Goal: Task Accomplishment & Management: Complete application form

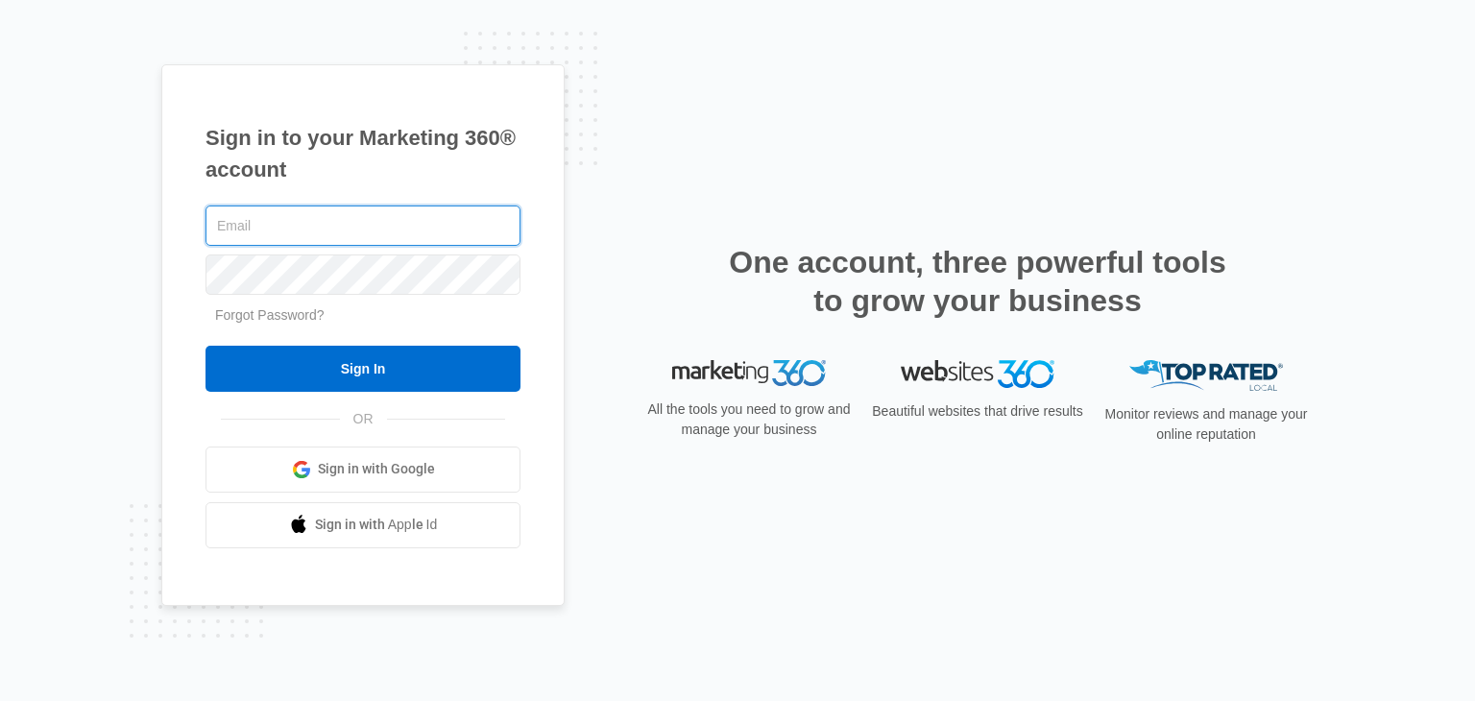
click at [303, 239] on input "text" at bounding box center [363, 226] width 315 height 40
type input "dynarie@conciergenursingseattle.com"
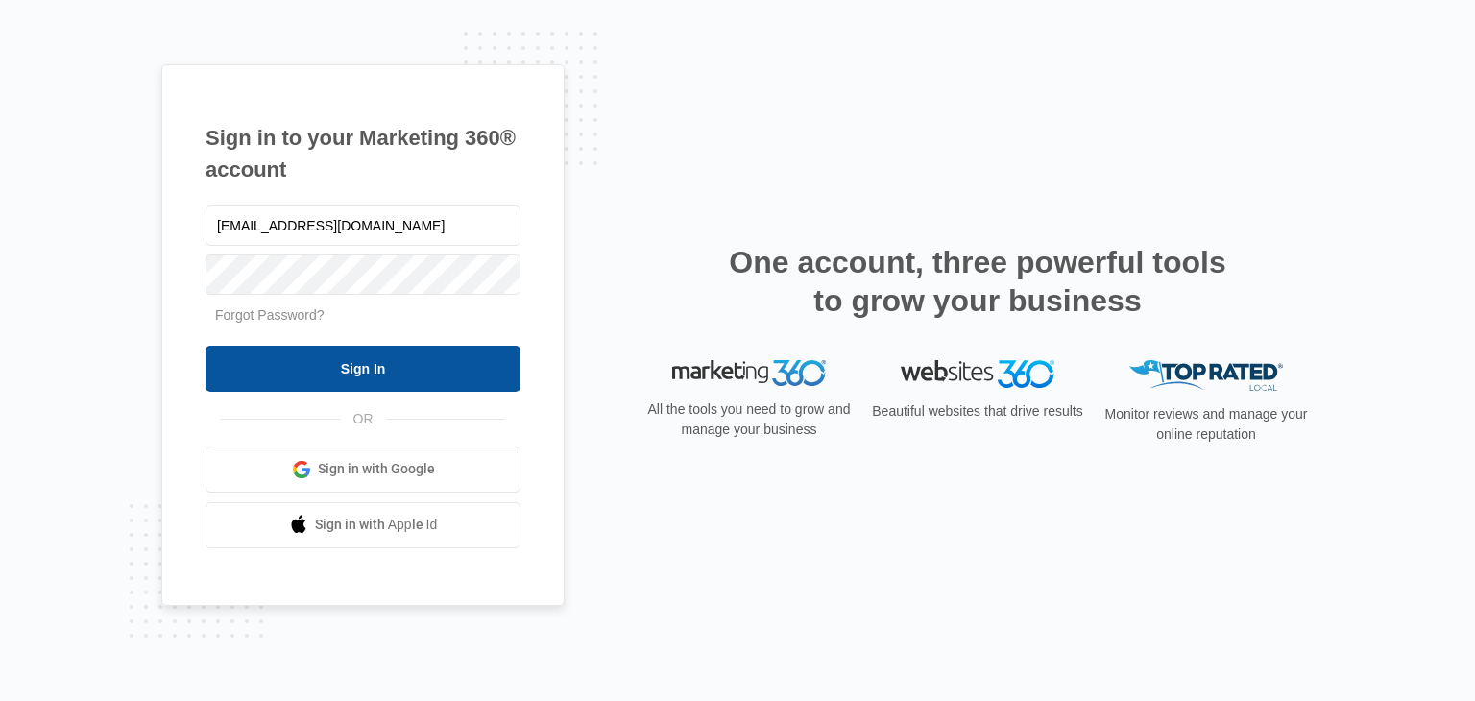
click at [365, 372] on input "Sign In" at bounding box center [363, 369] width 315 height 46
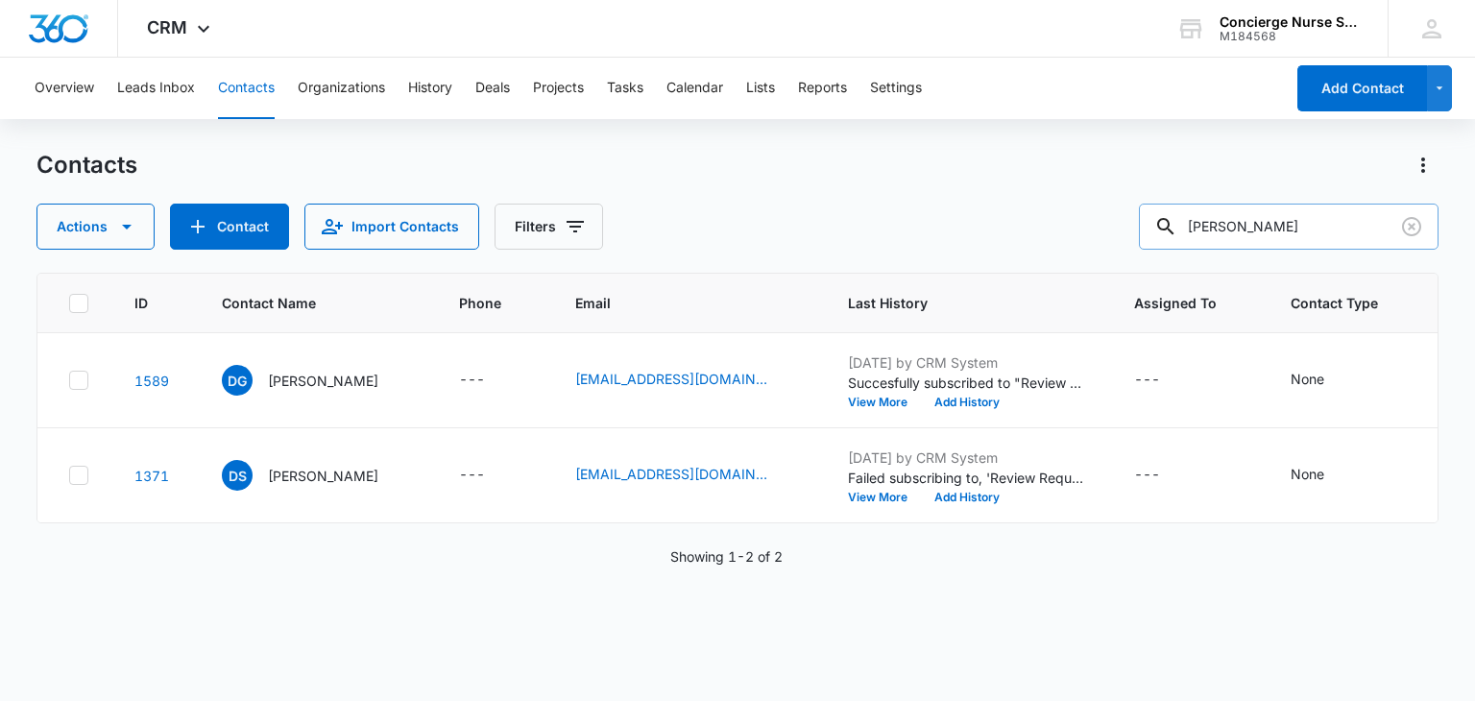
drag, startPoint x: 1290, startPoint y: 231, endPoint x: 1197, endPoint y: 220, distance: 93.9
click at [1192, 236] on div "debbie" at bounding box center [1289, 227] width 300 height 46
type input "angela"
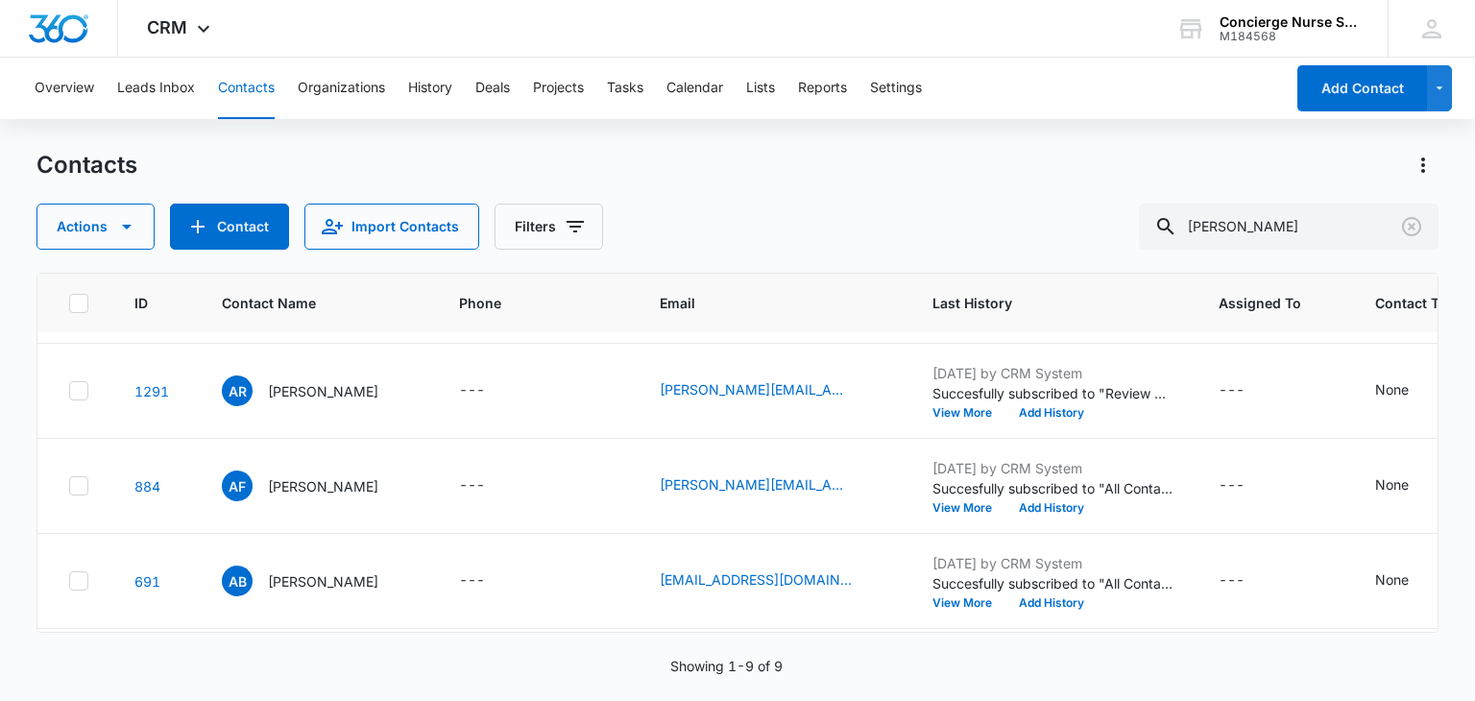
scroll to position [480, 0]
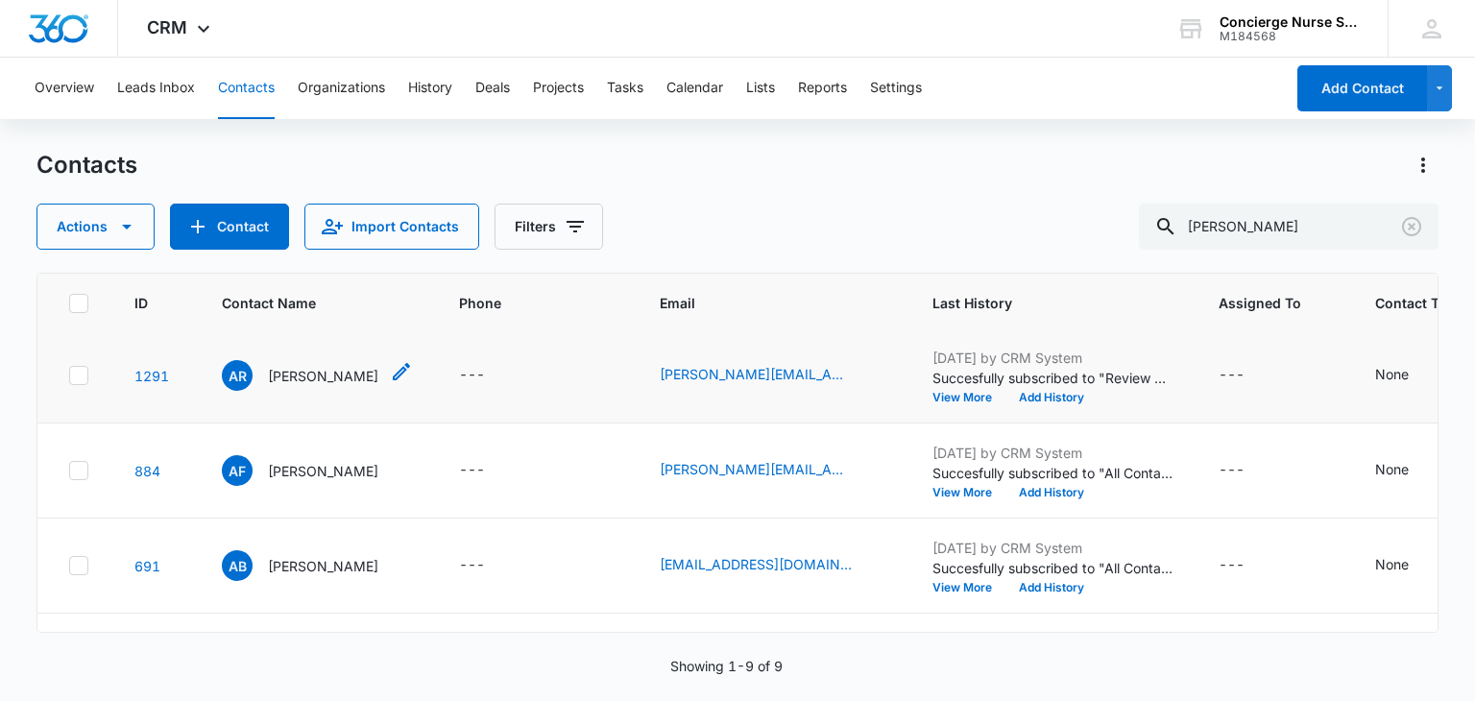
click at [303, 370] on p "Angela Ragan" at bounding box center [323, 376] width 110 height 20
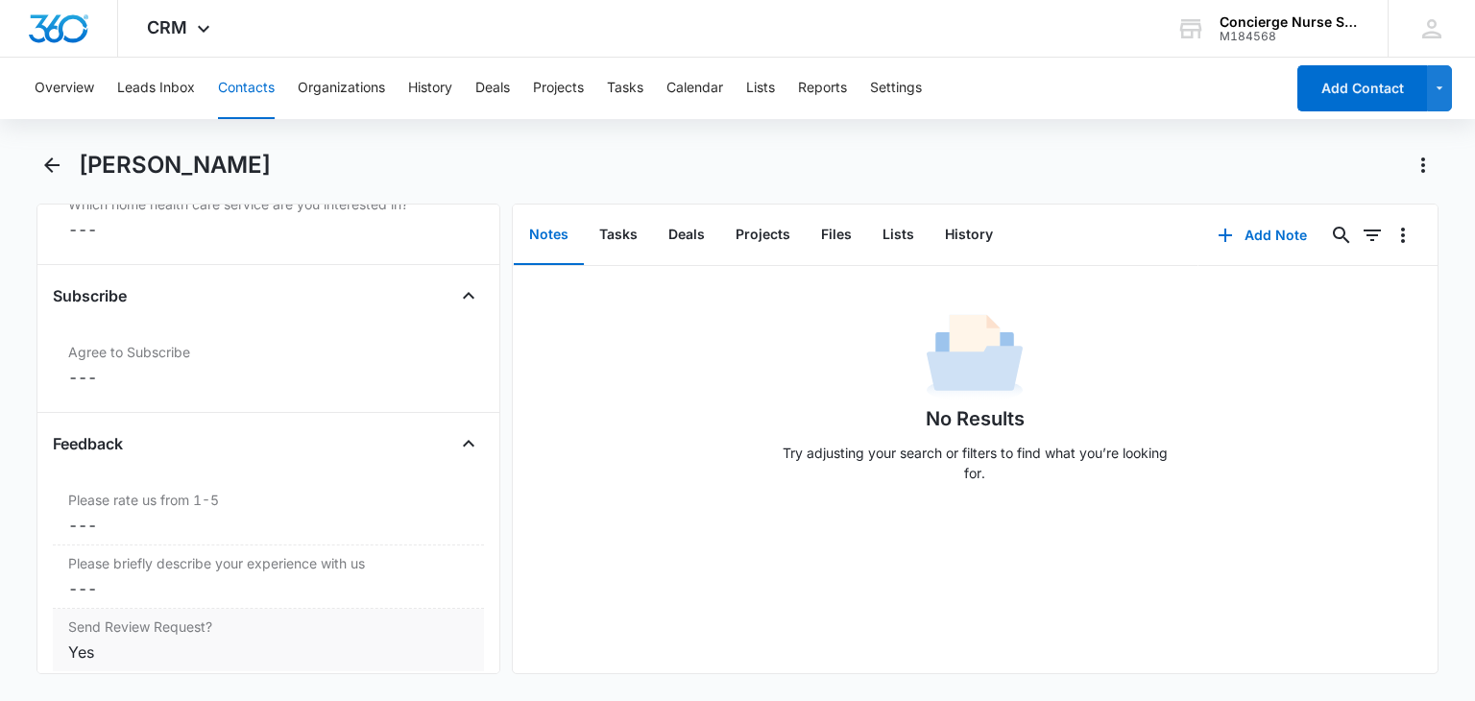
scroll to position [2013, 0]
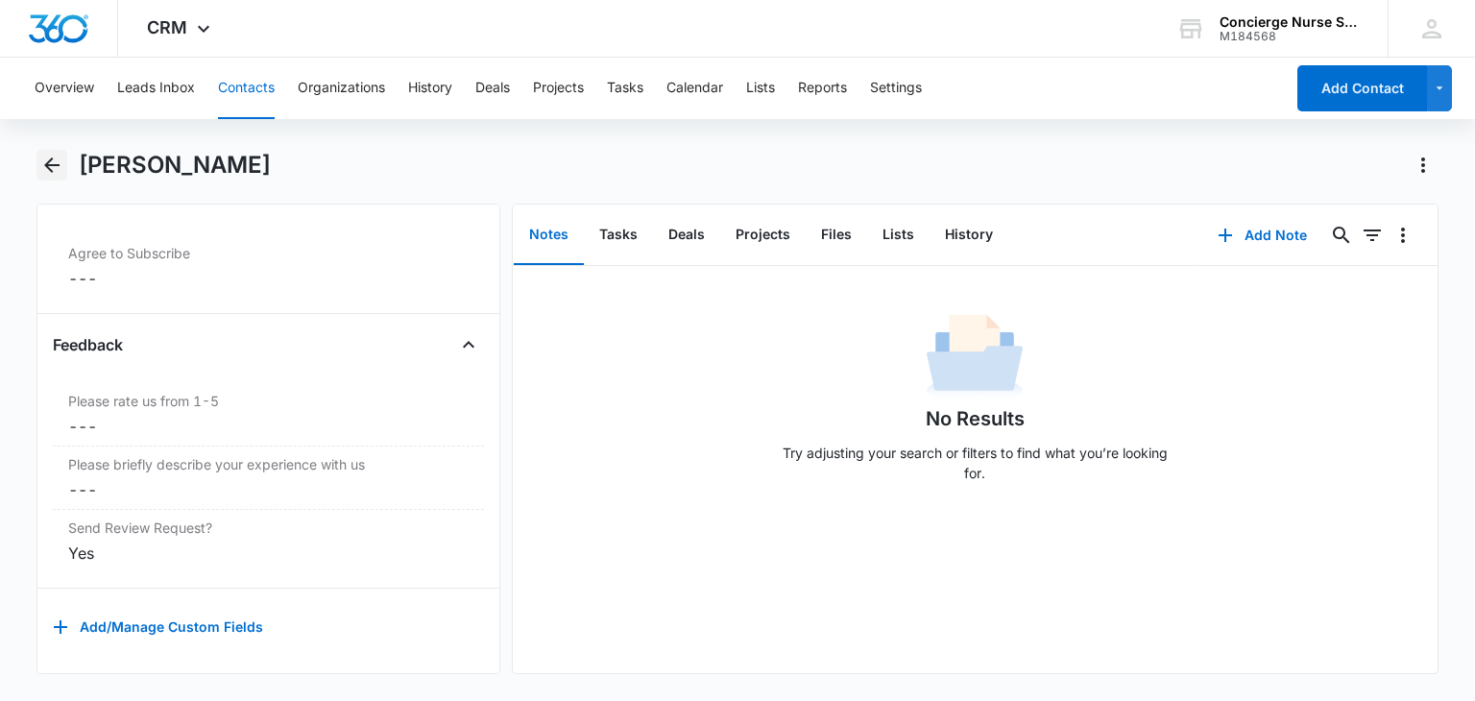
click at [41, 157] on icon "Back" at bounding box center [51, 165] width 23 height 23
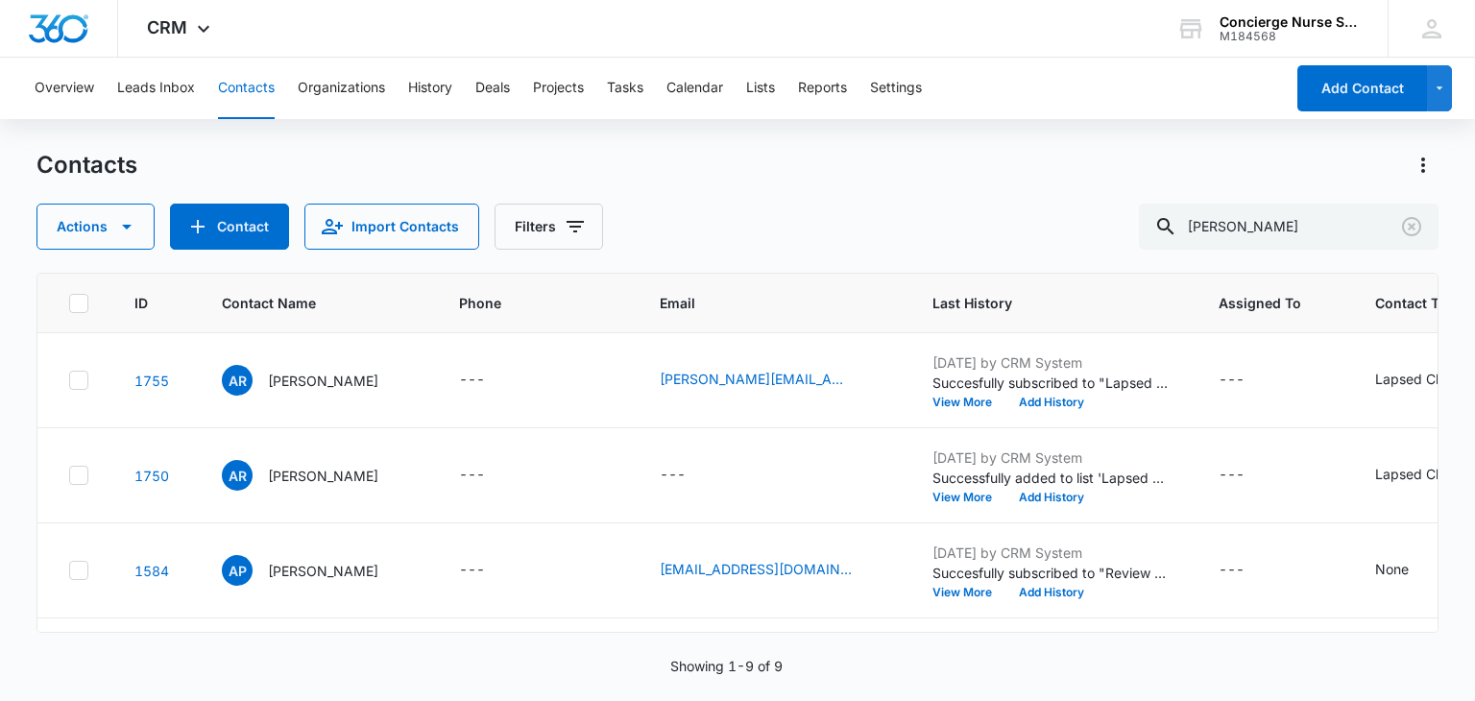
scroll to position [480, 0]
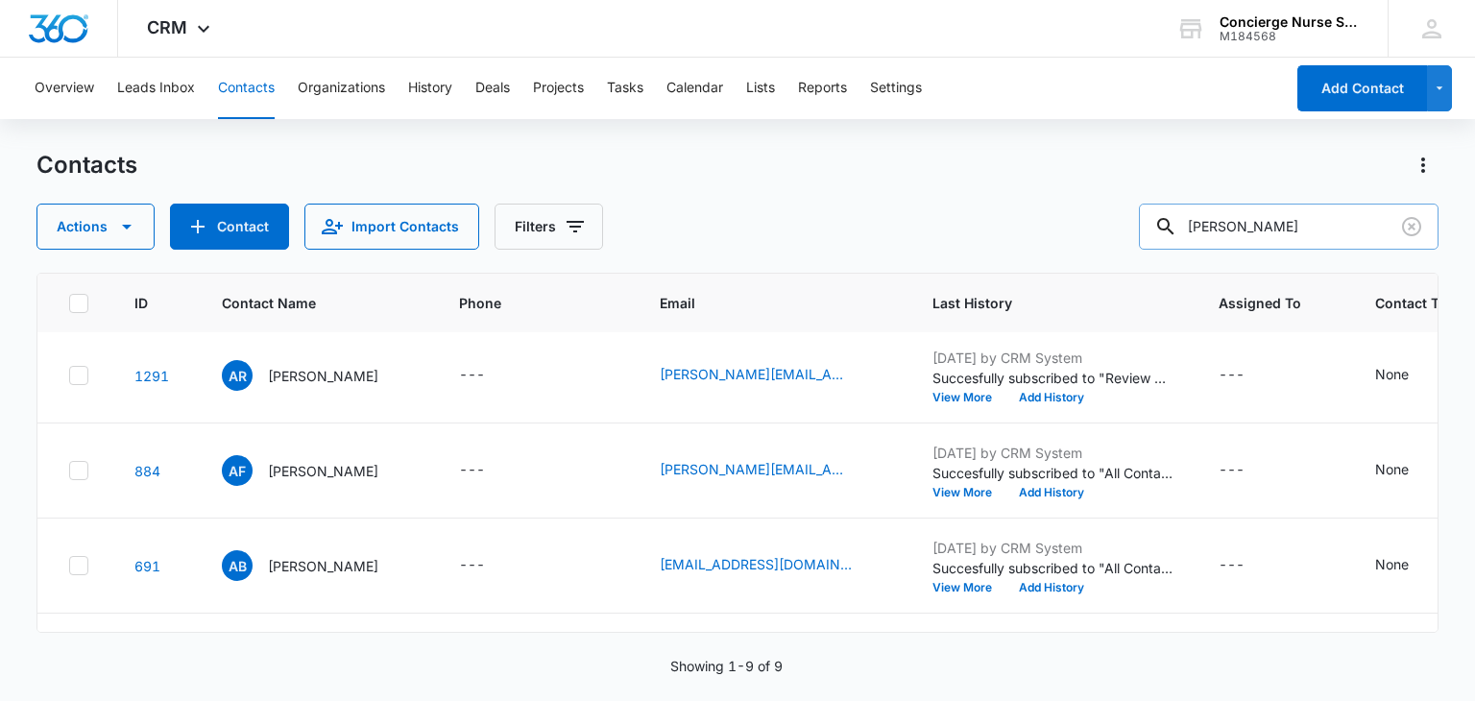
drag, startPoint x: 1225, startPoint y: 232, endPoint x: 1193, endPoint y: 231, distance: 32.7
click at [1193, 231] on div "angela" at bounding box center [1289, 227] width 300 height 46
type input "rose"
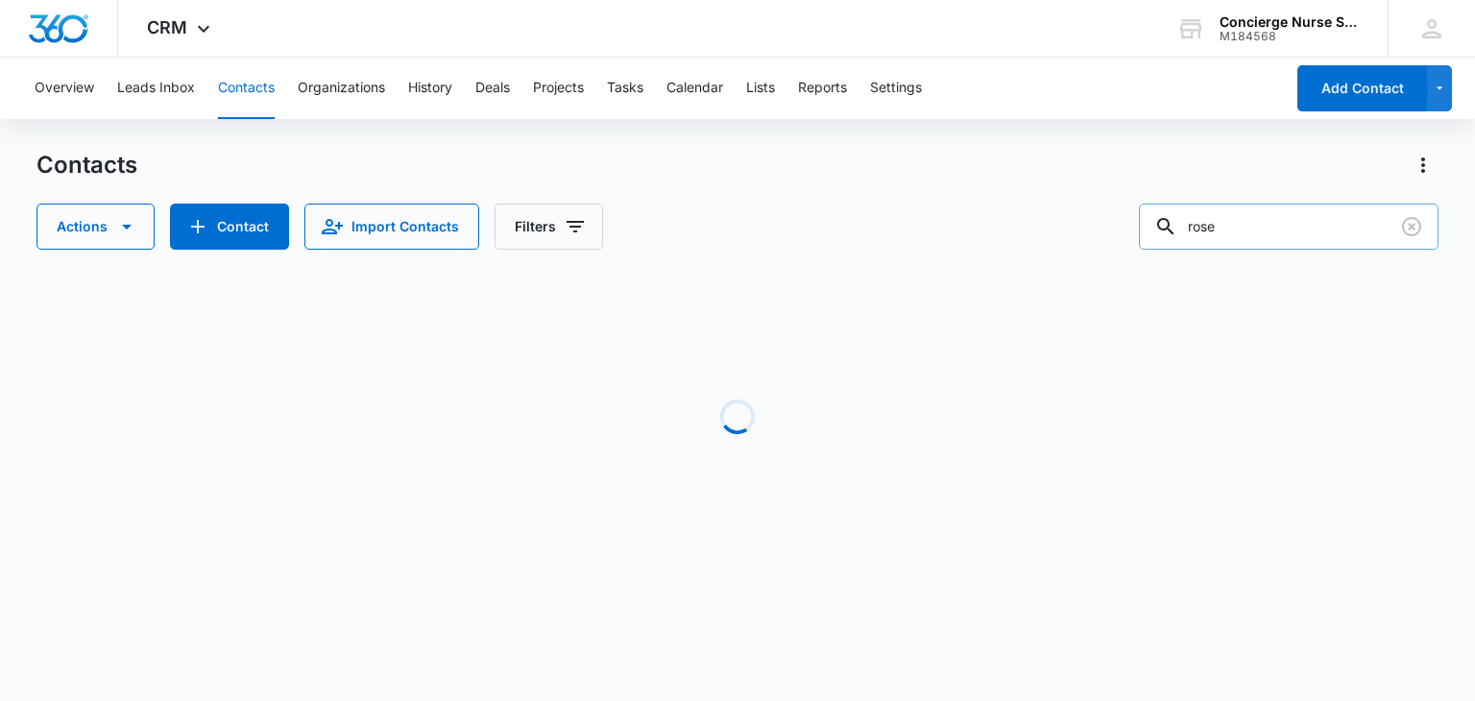
scroll to position [0, 0]
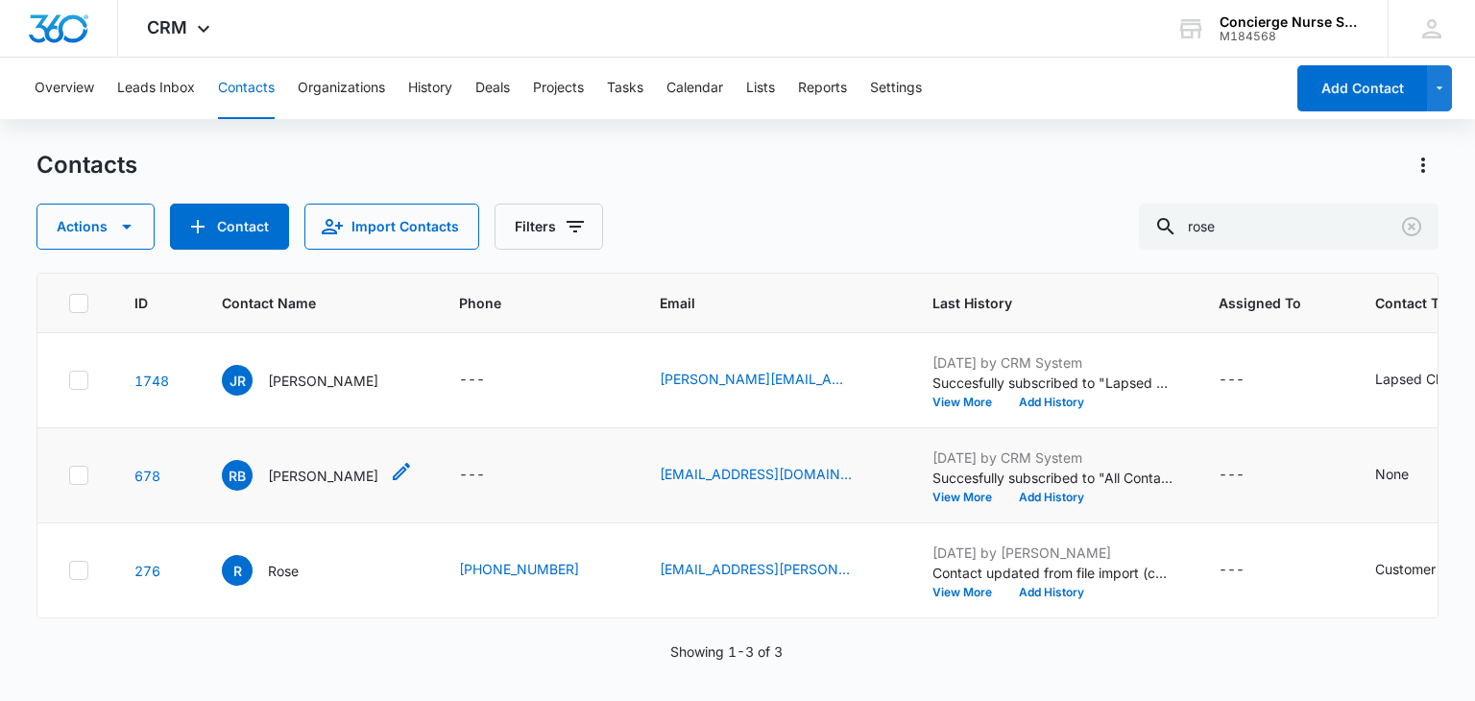
click at [296, 462] on div "RB Rose Beverly" at bounding box center [300, 475] width 157 height 31
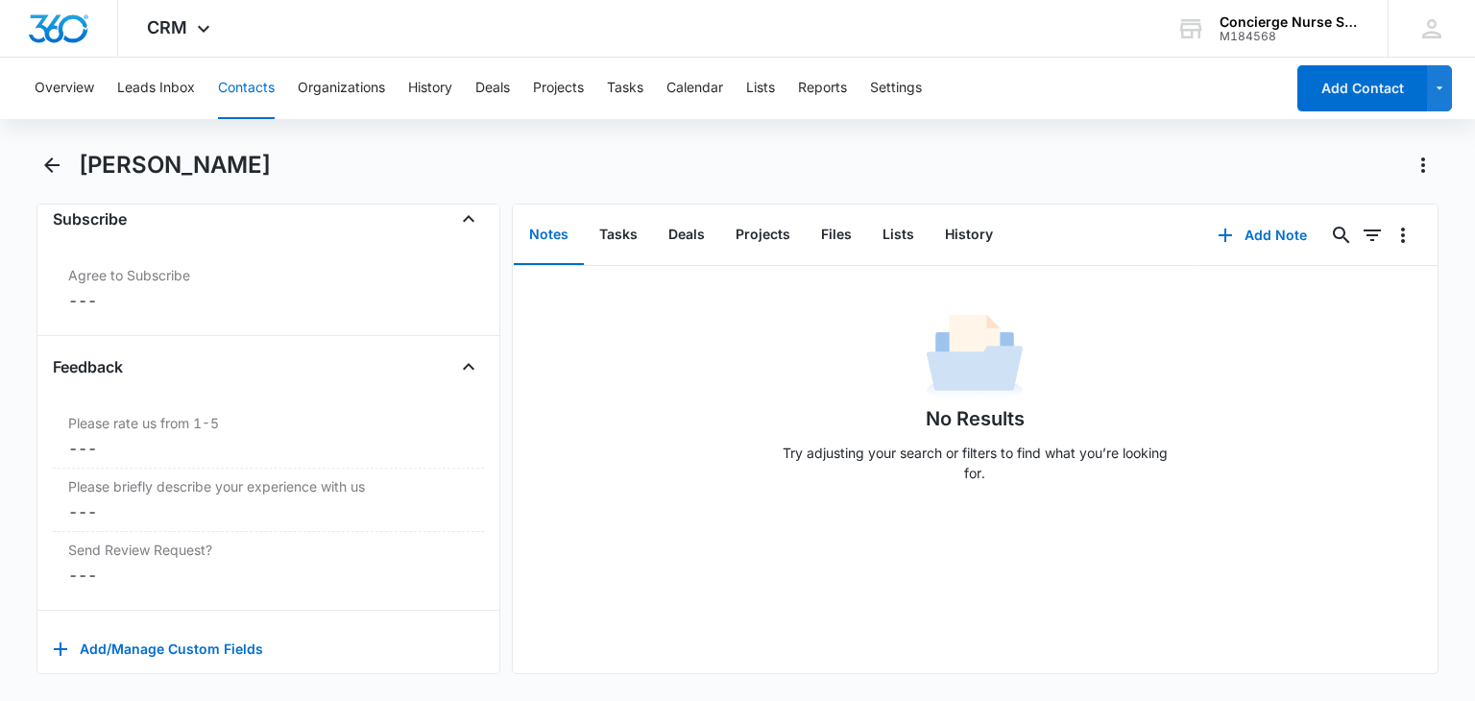
scroll to position [2013, 0]
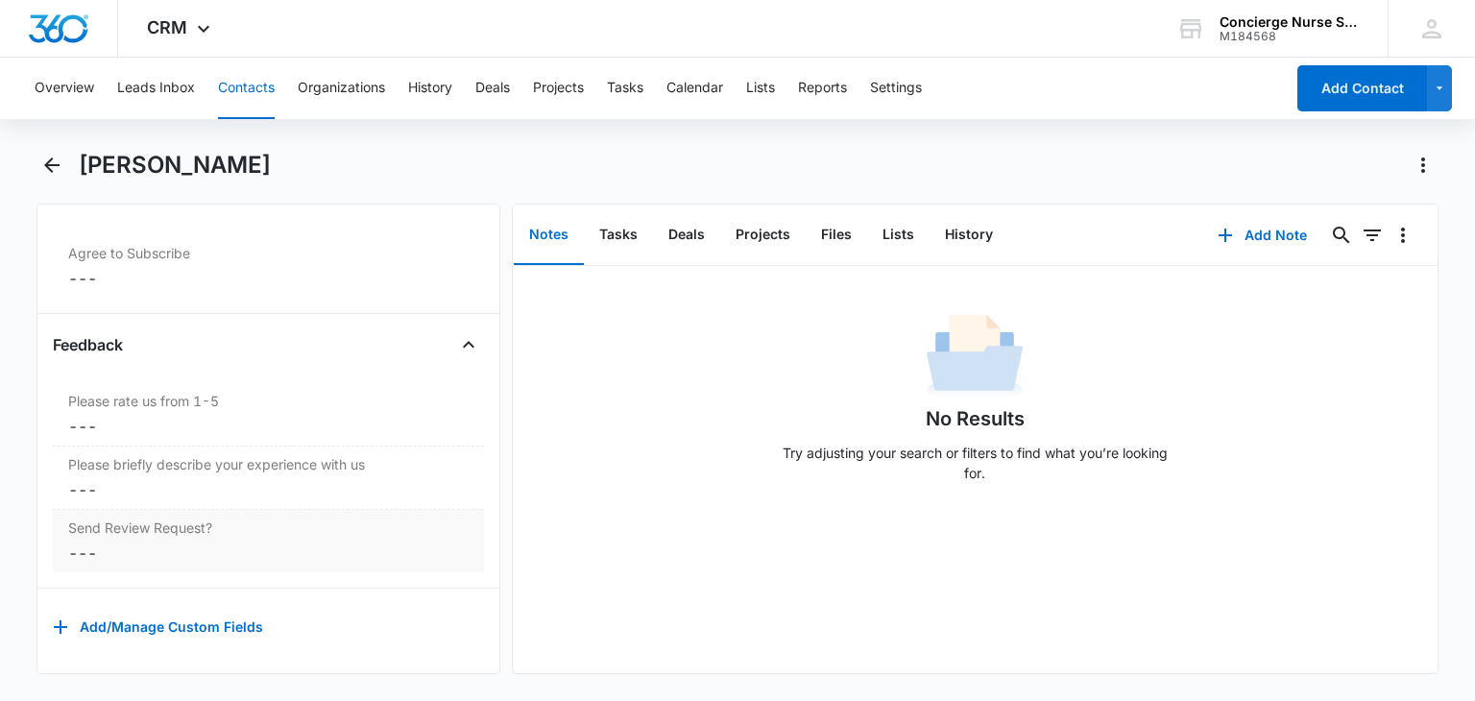
click at [70, 542] on dd "Cancel Save Changes ---" at bounding box center [268, 553] width 400 height 23
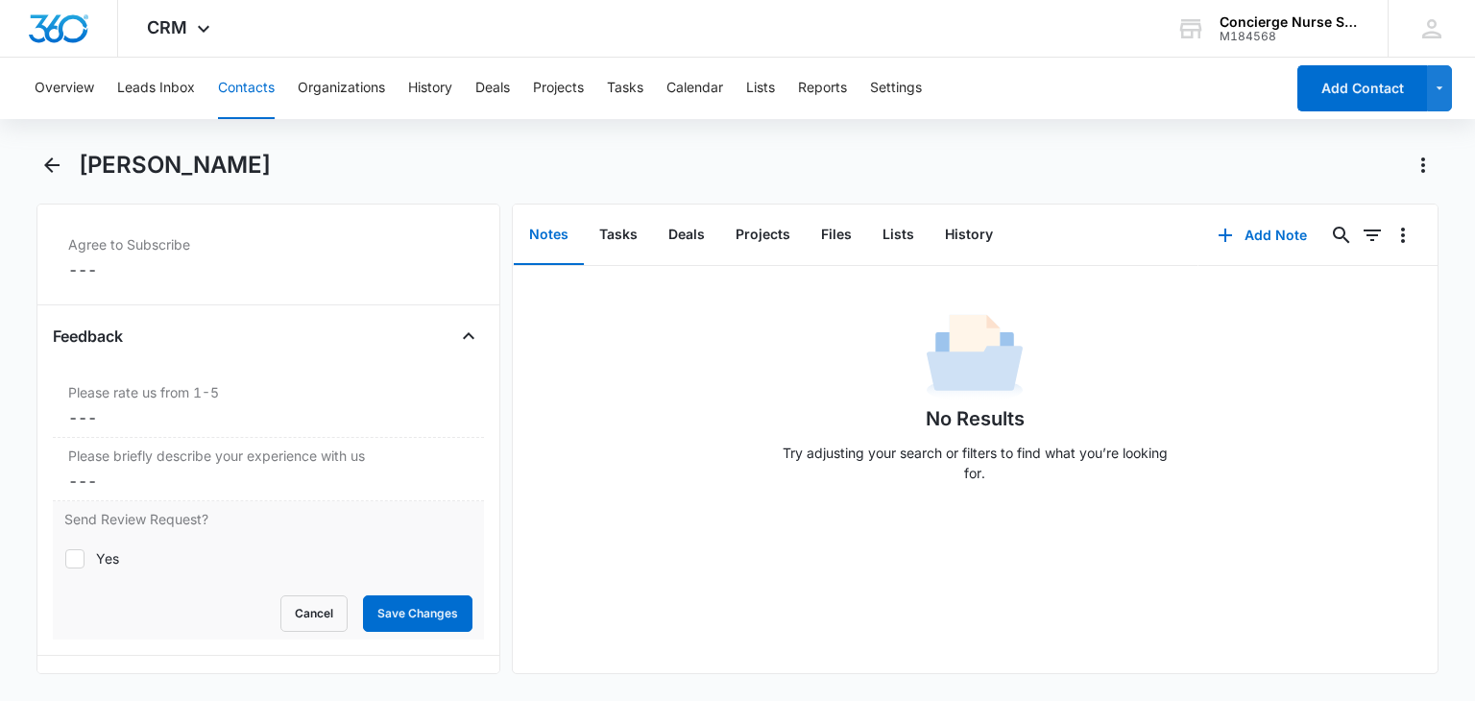
click at [83, 550] on icon at bounding box center [74, 558] width 17 height 17
click at [65, 558] on input "Yes" at bounding box center [64, 558] width 1 height 1
checkbox input "true"
click at [398, 600] on button "Save Changes" at bounding box center [417, 613] width 109 height 36
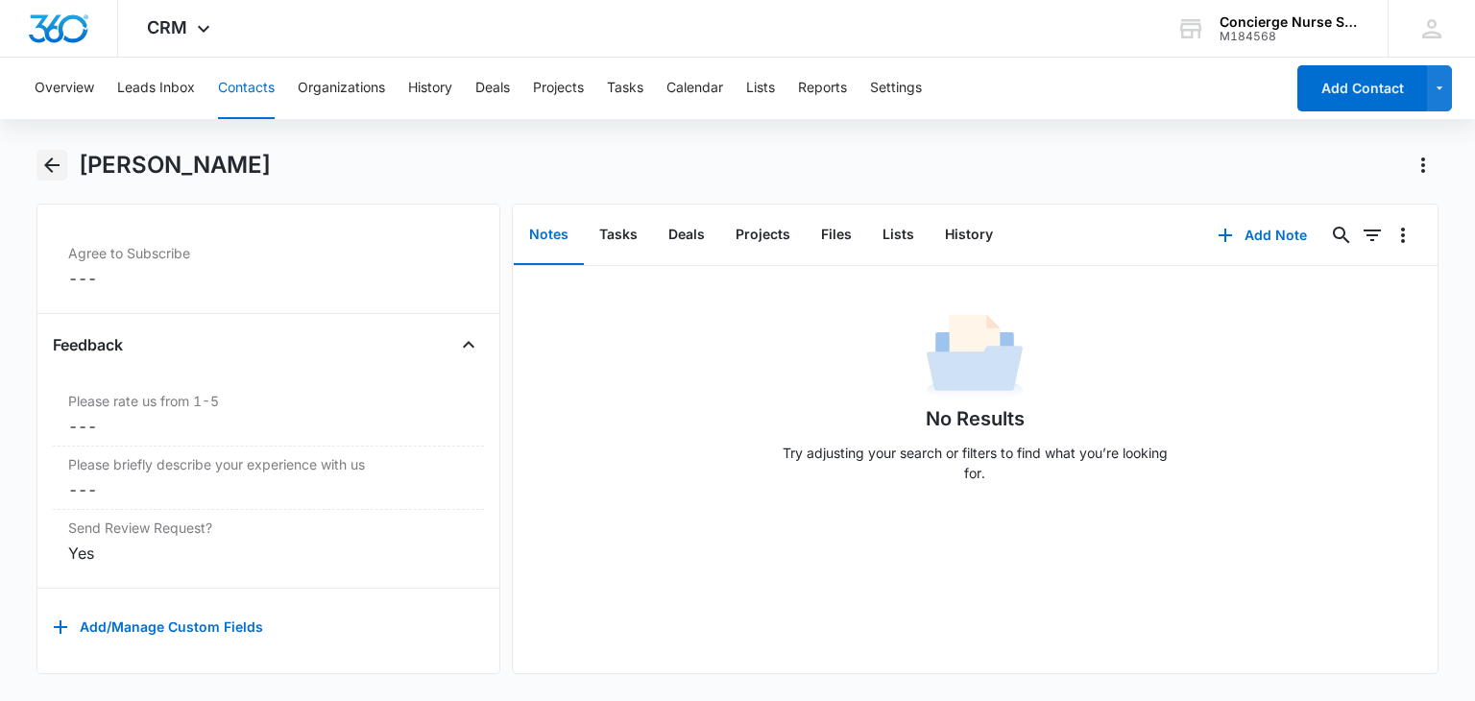
click at [41, 164] on icon "Back" at bounding box center [51, 165] width 23 height 23
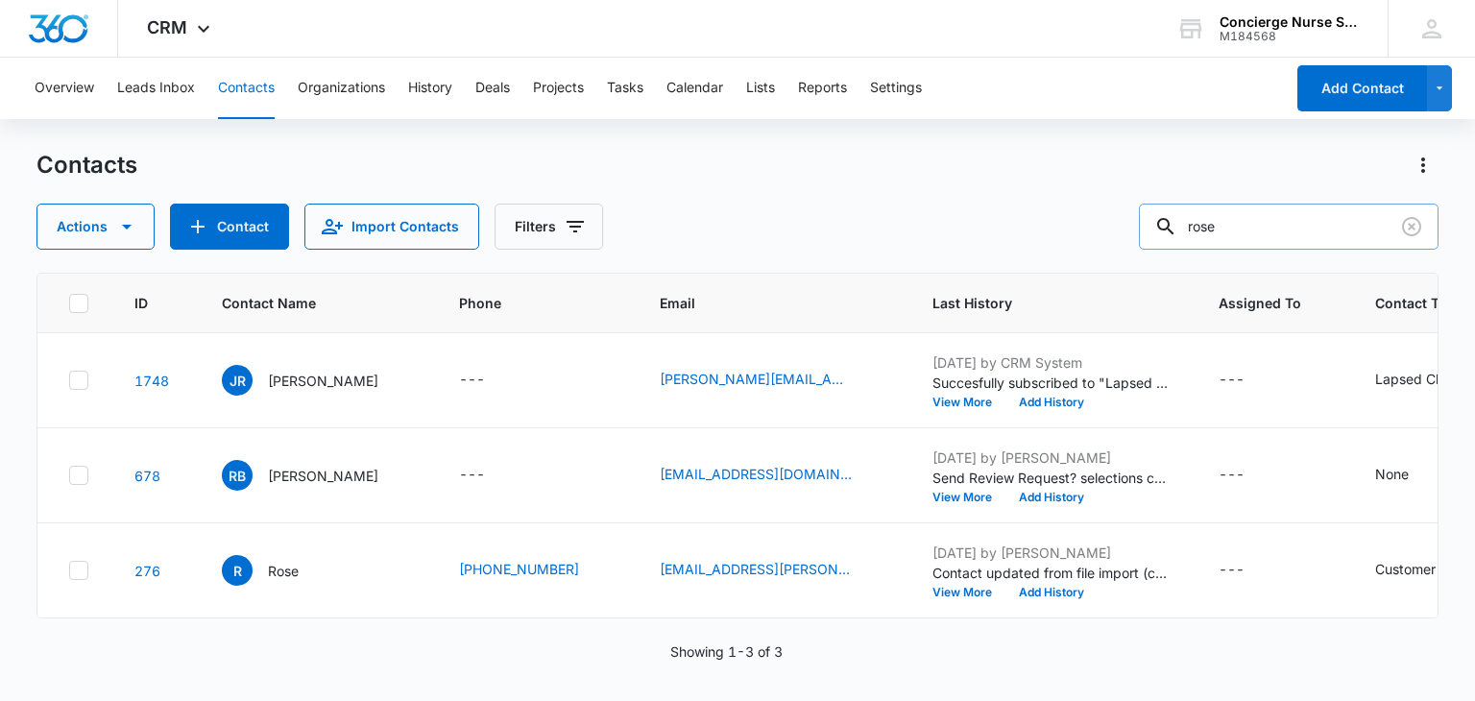
drag, startPoint x: 1232, startPoint y: 225, endPoint x: 1166, endPoint y: 225, distance: 66.3
click at [1166, 225] on input "rose" at bounding box center [1289, 227] width 300 height 46
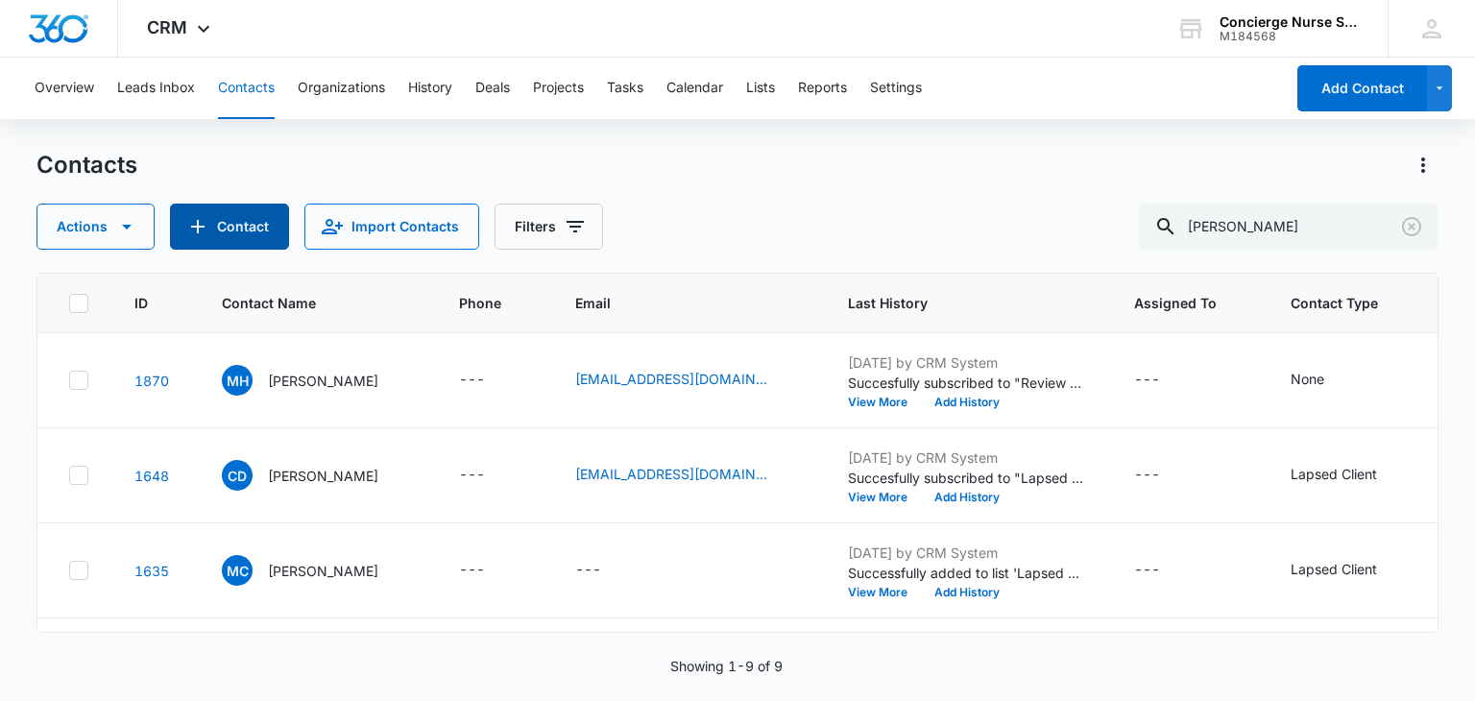
click at [214, 226] on button "Contact" at bounding box center [229, 227] width 119 height 46
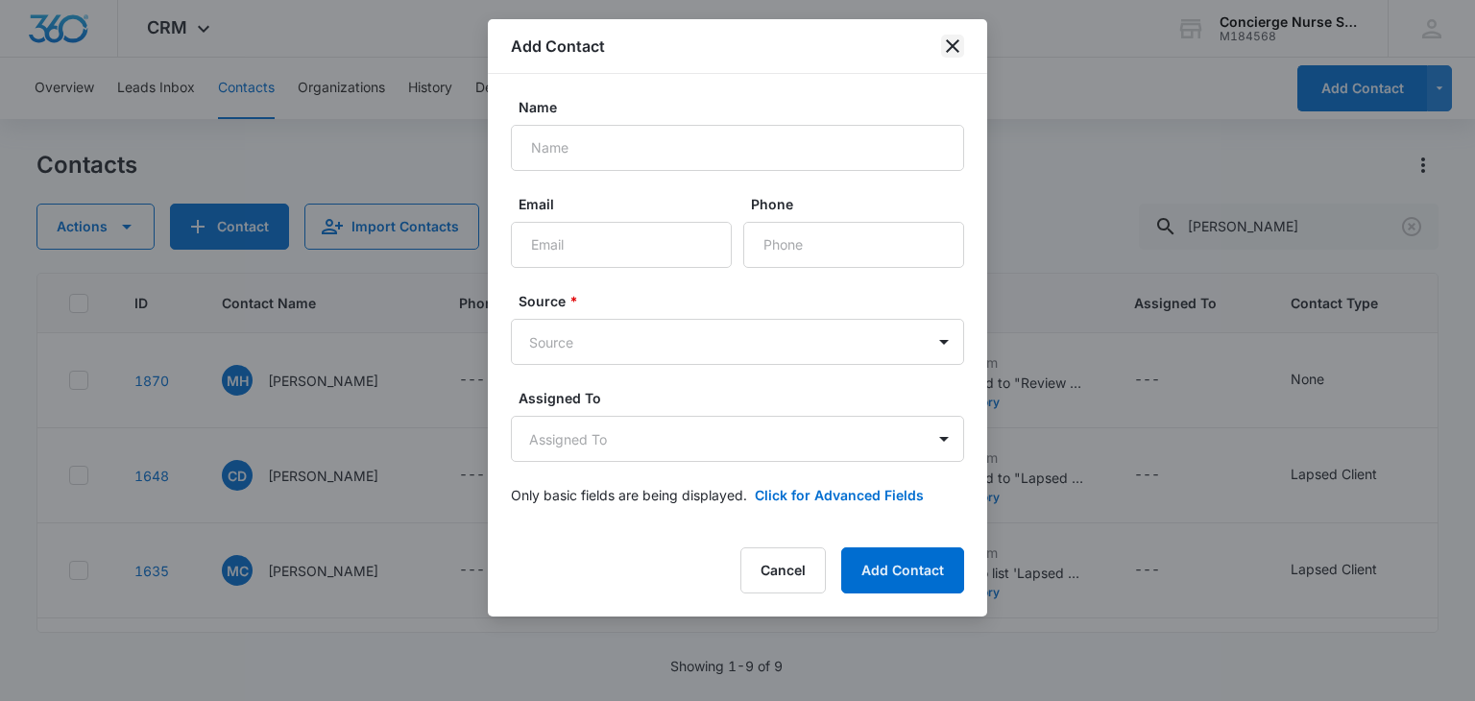
click at [952, 42] on icon "close" at bounding box center [952, 46] width 23 height 23
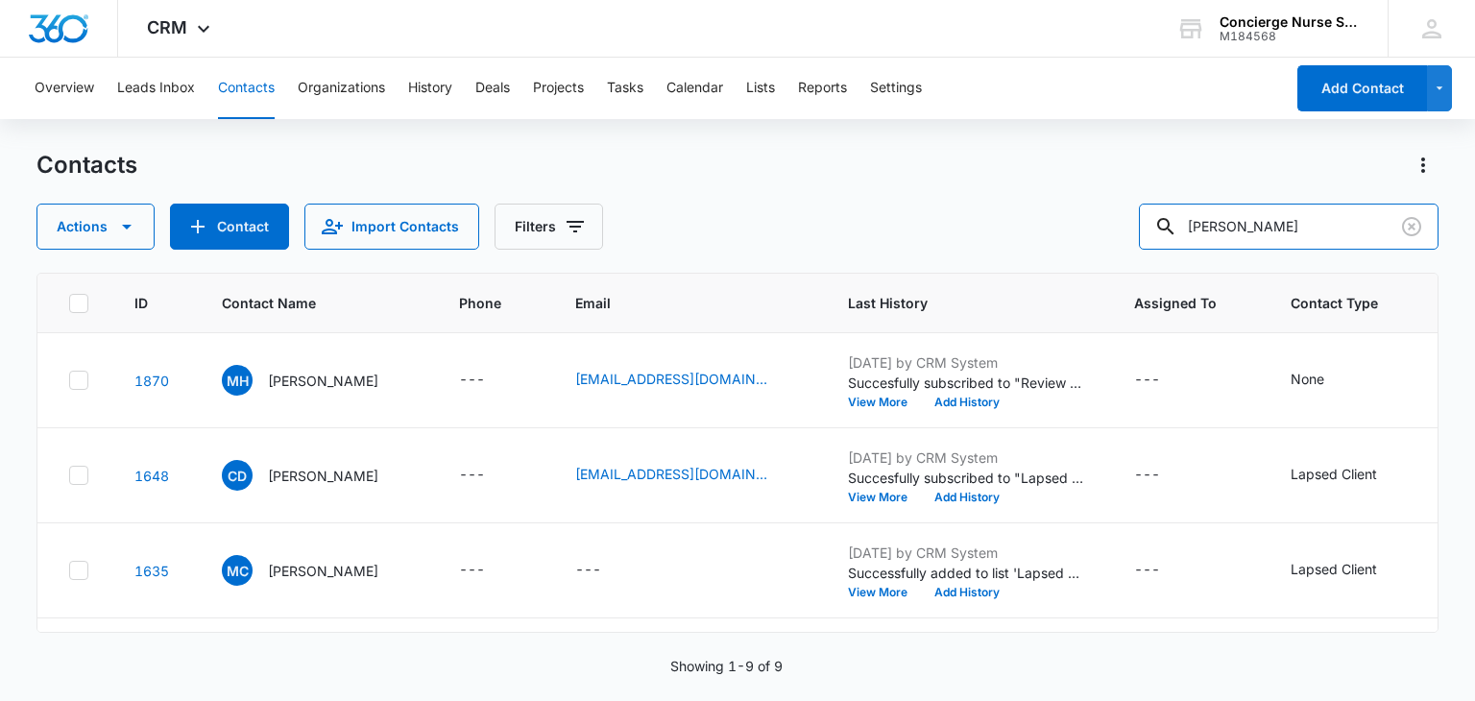
drag, startPoint x: 1265, startPoint y: 227, endPoint x: 1107, endPoint y: 235, distance: 157.7
click at [1107, 235] on div "Actions Contact Import Contacts Filters mike" at bounding box center [736, 227] width 1401 height 46
type input "jeff"
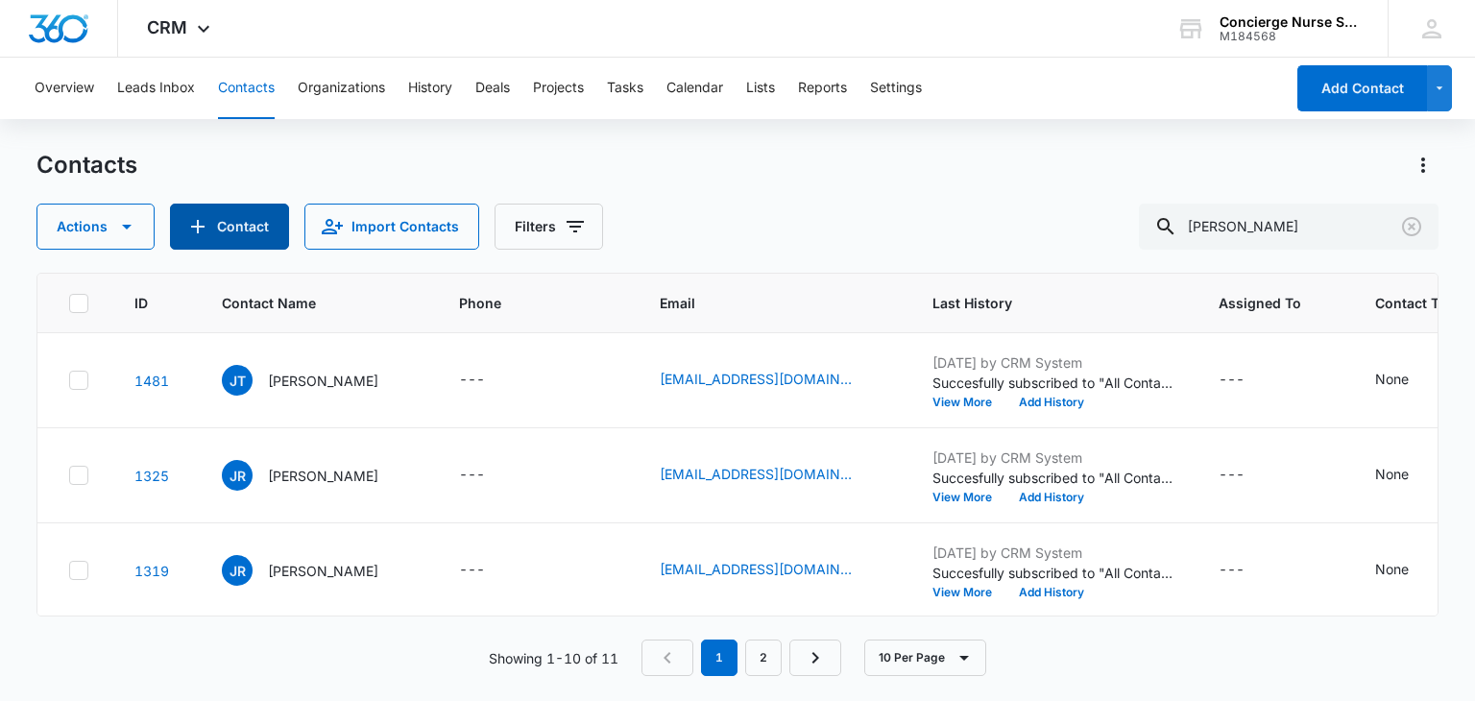
click at [215, 217] on button "Contact" at bounding box center [229, 227] width 119 height 46
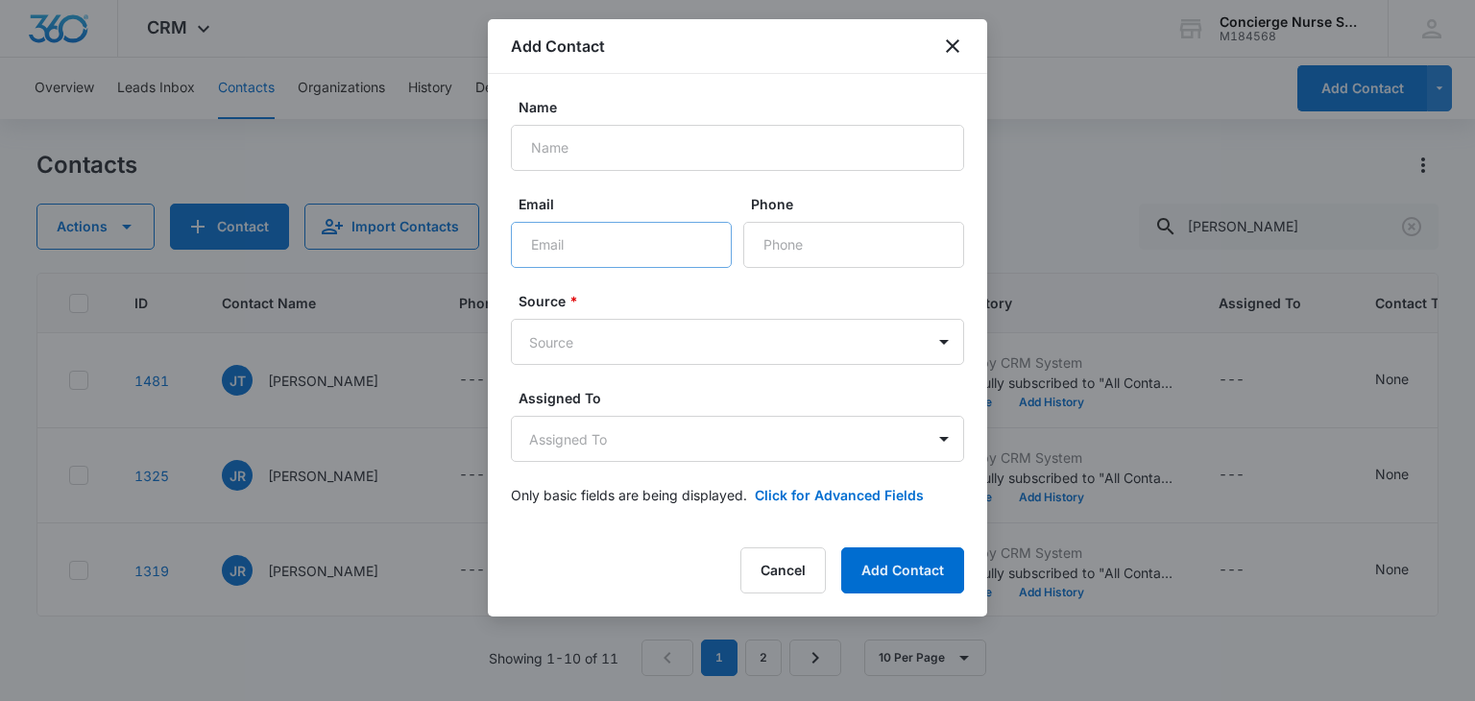
click at [510, 243] on div "Name Email Phone Source * Source Assigned To Assigned To Only basic fields are …" at bounding box center [737, 301] width 499 height 454
click at [549, 246] on input "Email" at bounding box center [621, 245] width 221 height 46
paste input "Kristinetaylor@outlook.com"
type input "Kristinetaylor@outlook.com"
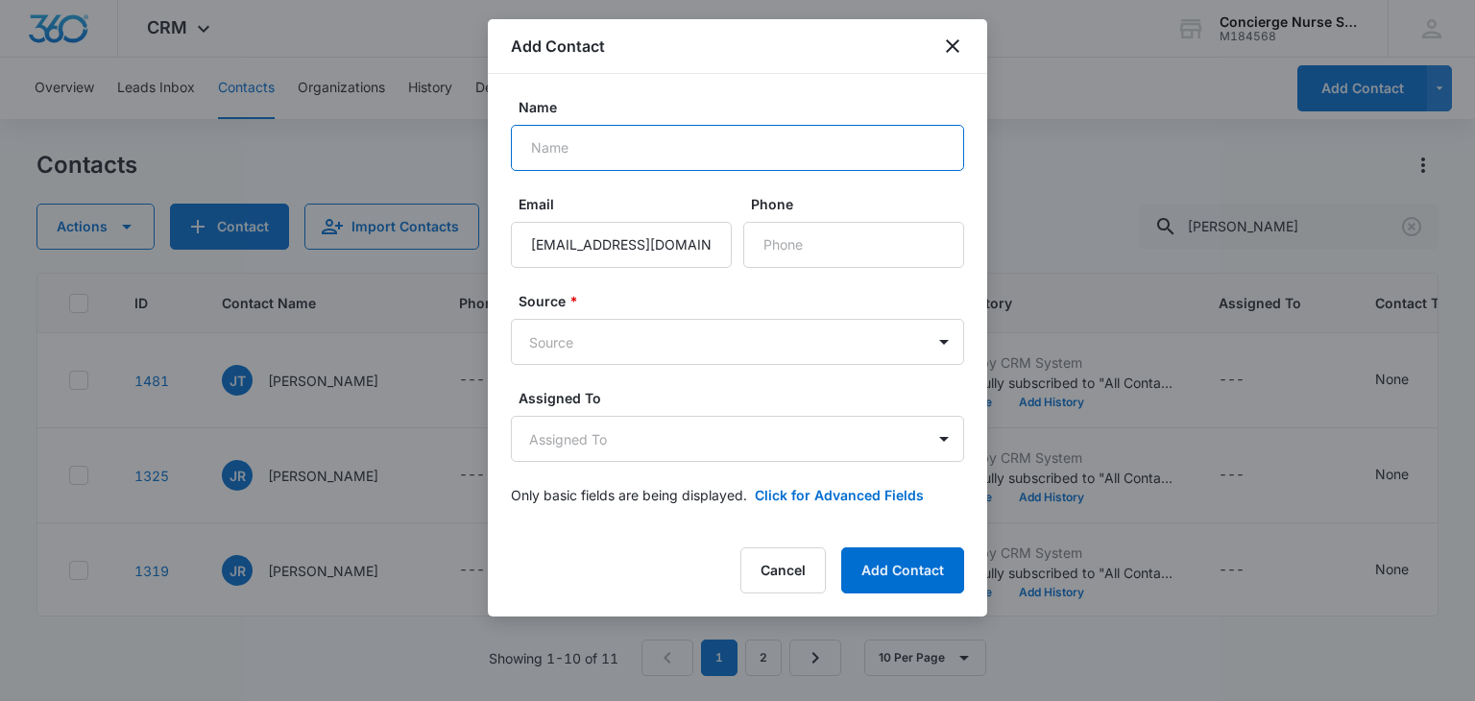
click at [572, 147] on input "Name" at bounding box center [737, 148] width 453 height 46
type input "Jeff Taylor"
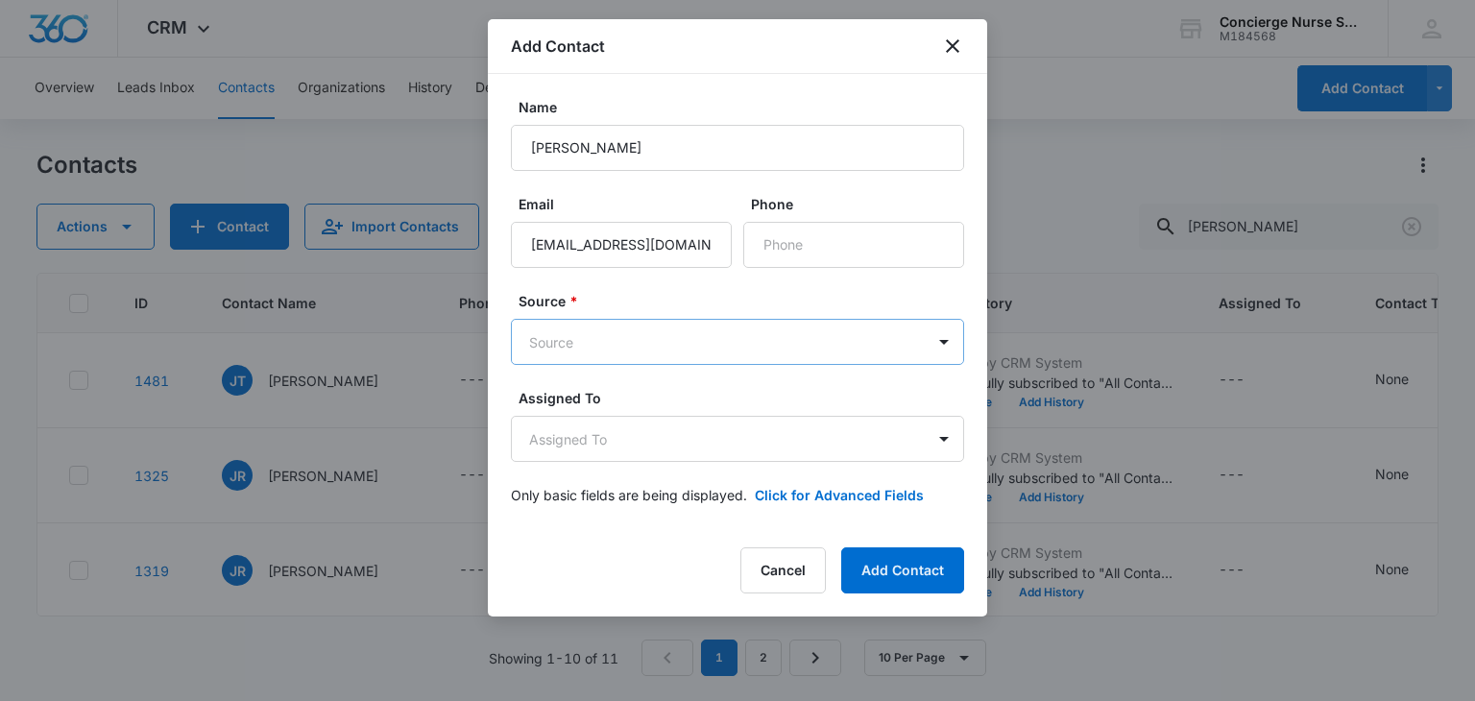
click at [592, 348] on body "CRM Apps Reputation Websites Forms CRM Email Social Payments POS Content Ads In…" at bounding box center [737, 350] width 1475 height 701
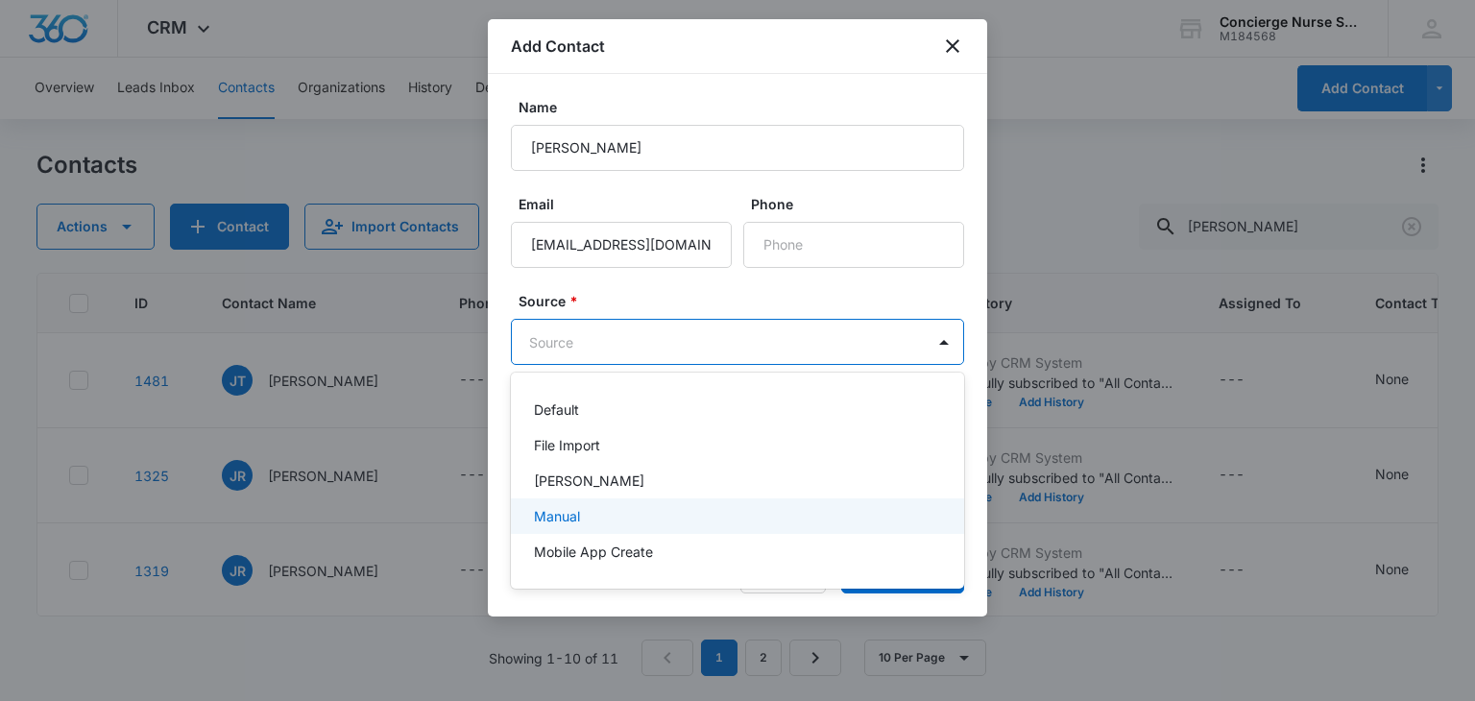
click at [575, 519] on p "Manual" at bounding box center [557, 516] width 46 height 20
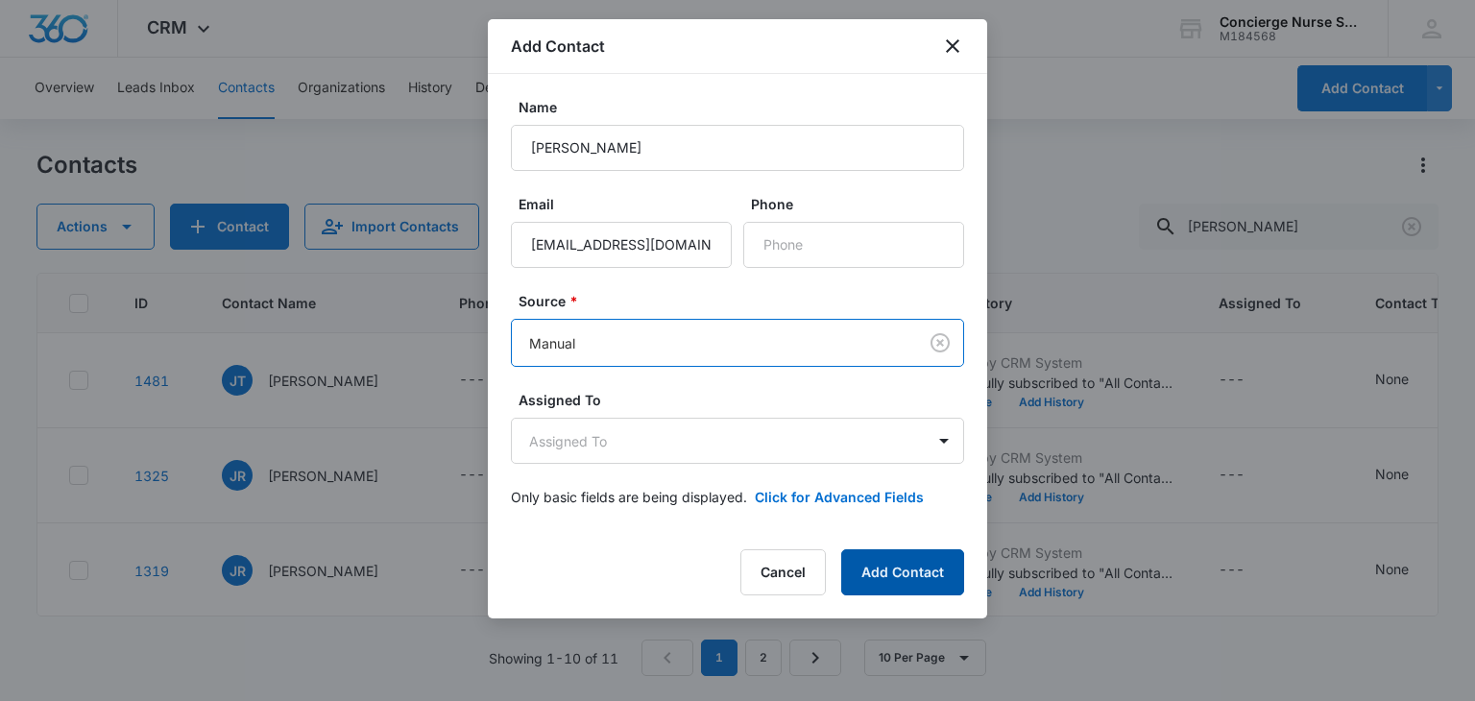
click at [918, 571] on button "Add Contact" at bounding box center [902, 572] width 123 height 46
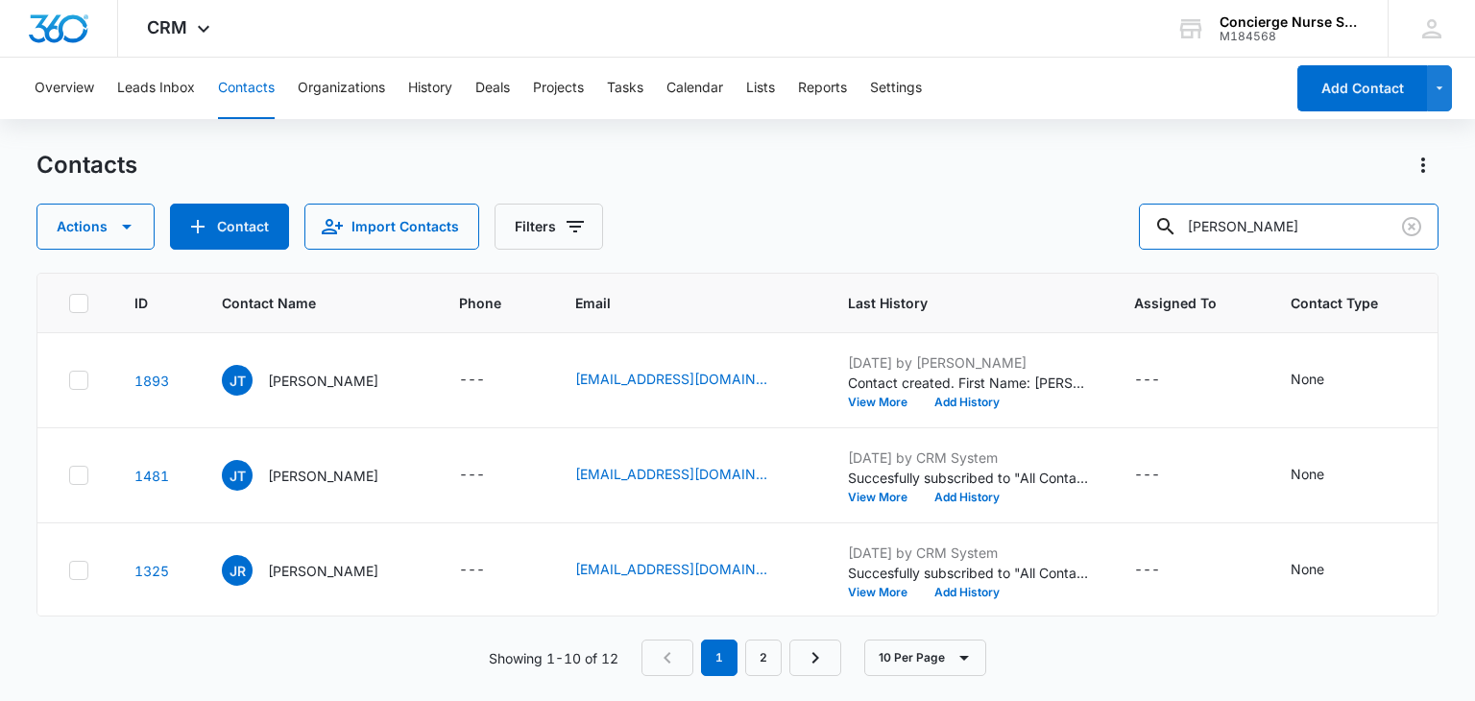
drag, startPoint x: 1250, startPoint y: 233, endPoint x: 1138, endPoint y: 230, distance: 112.4
click at [1138, 230] on div "Actions Contact Import Contacts Filters jeff" at bounding box center [736, 227] width 1401 height 46
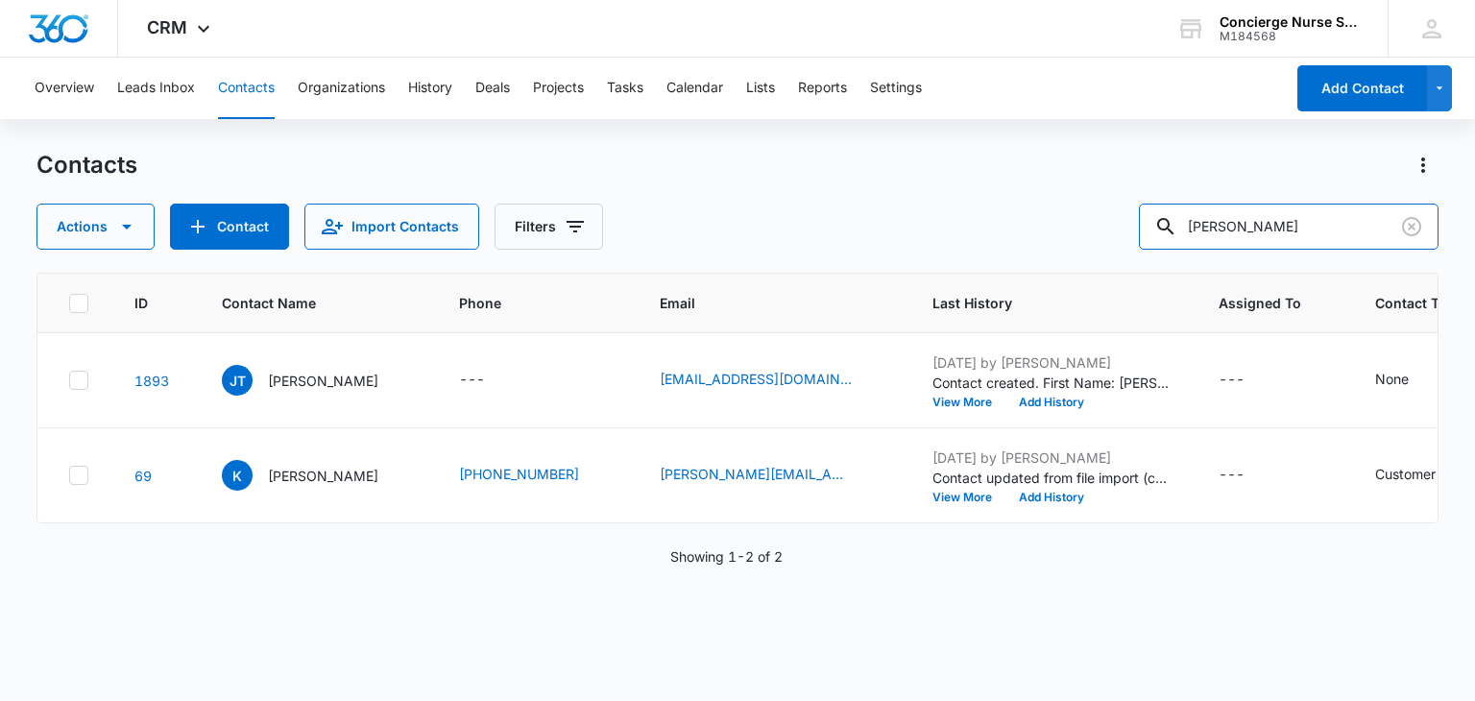
drag, startPoint x: 1302, startPoint y: 226, endPoint x: 1078, endPoint y: 243, distance: 225.4
click at [1079, 249] on div "Actions Contact Import Contacts Filters kristine" at bounding box center [736, 227] width 1401 height 46
type input "Christina"
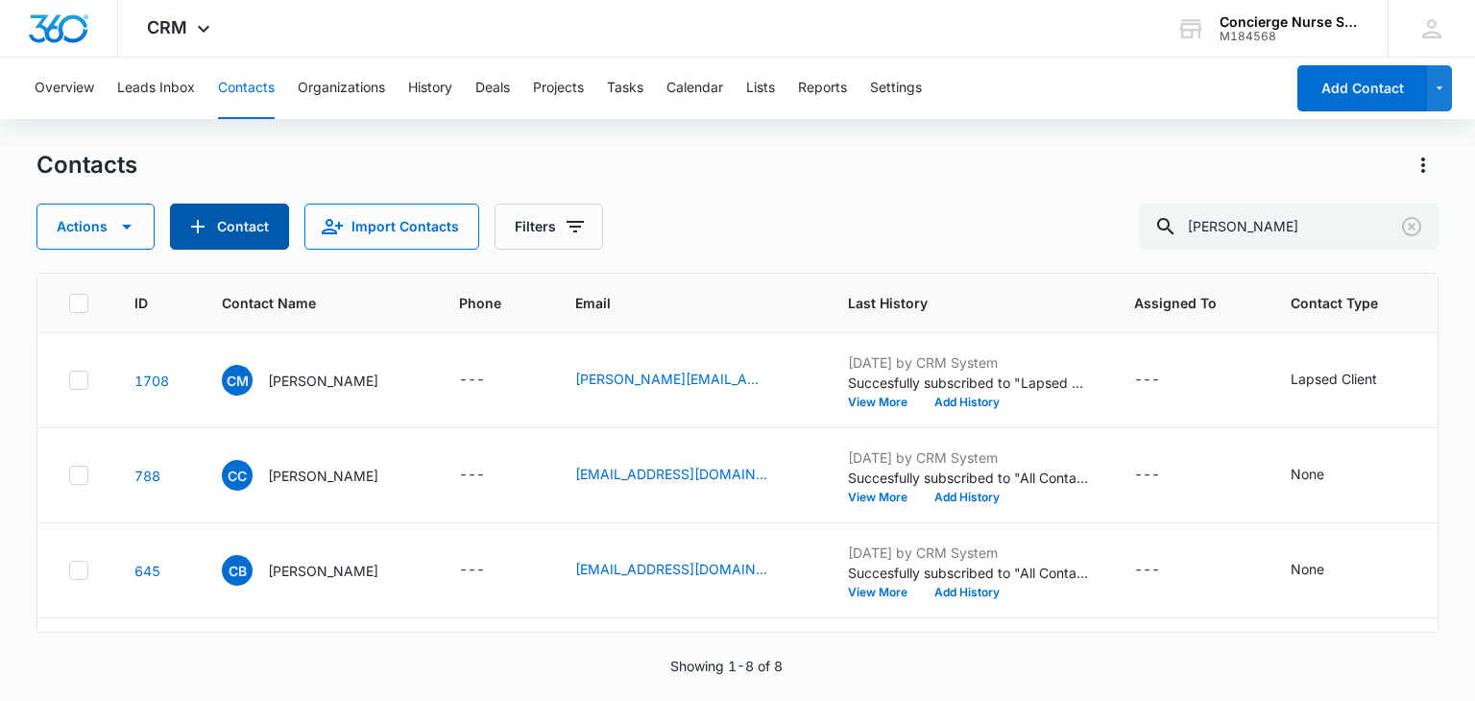
click at [227, 231] on button "Contact" at bounding box center [229, 227] width 119 height 46
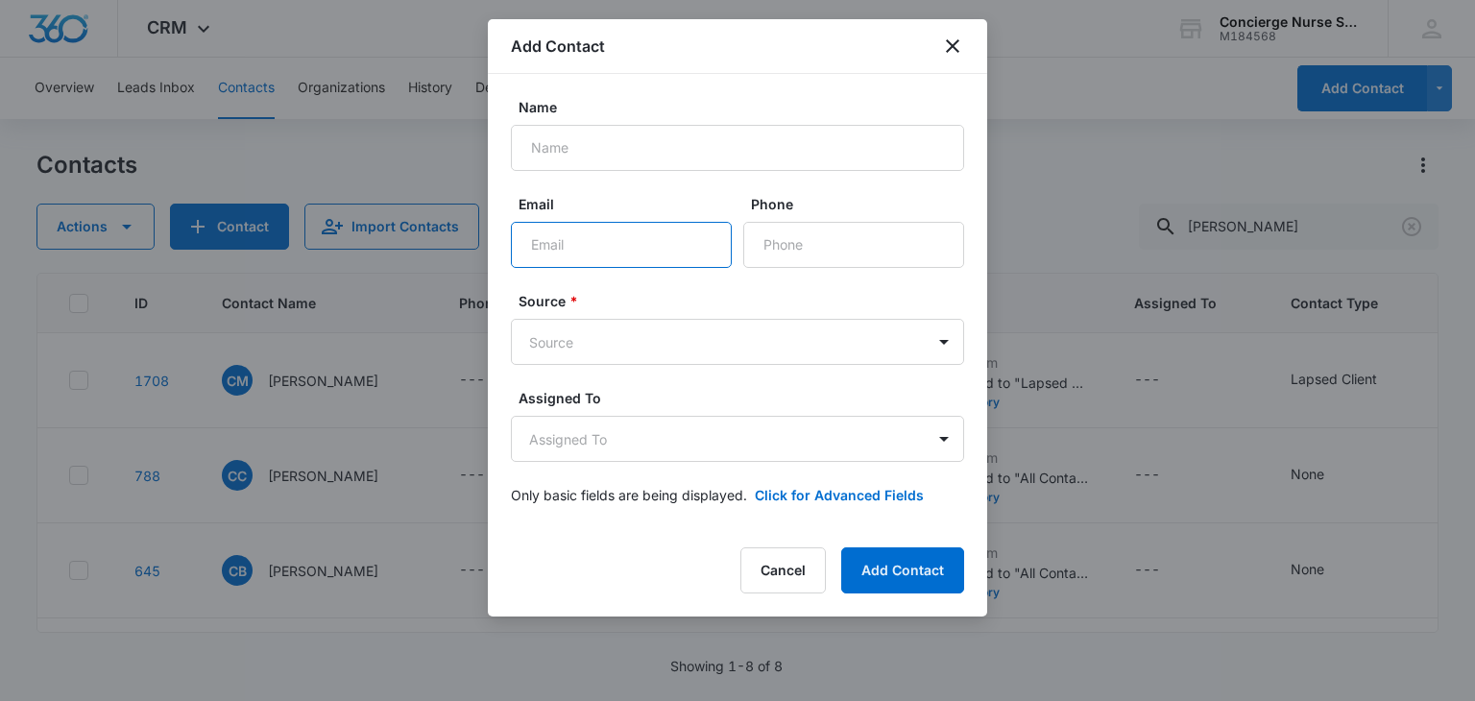
click at [586, 250] on input "Email" at bounding box center [621, 245] width 221 height 46
paste input "Christinadunham82@gmail.com"
type input "Christinadunham82@gmail.com"
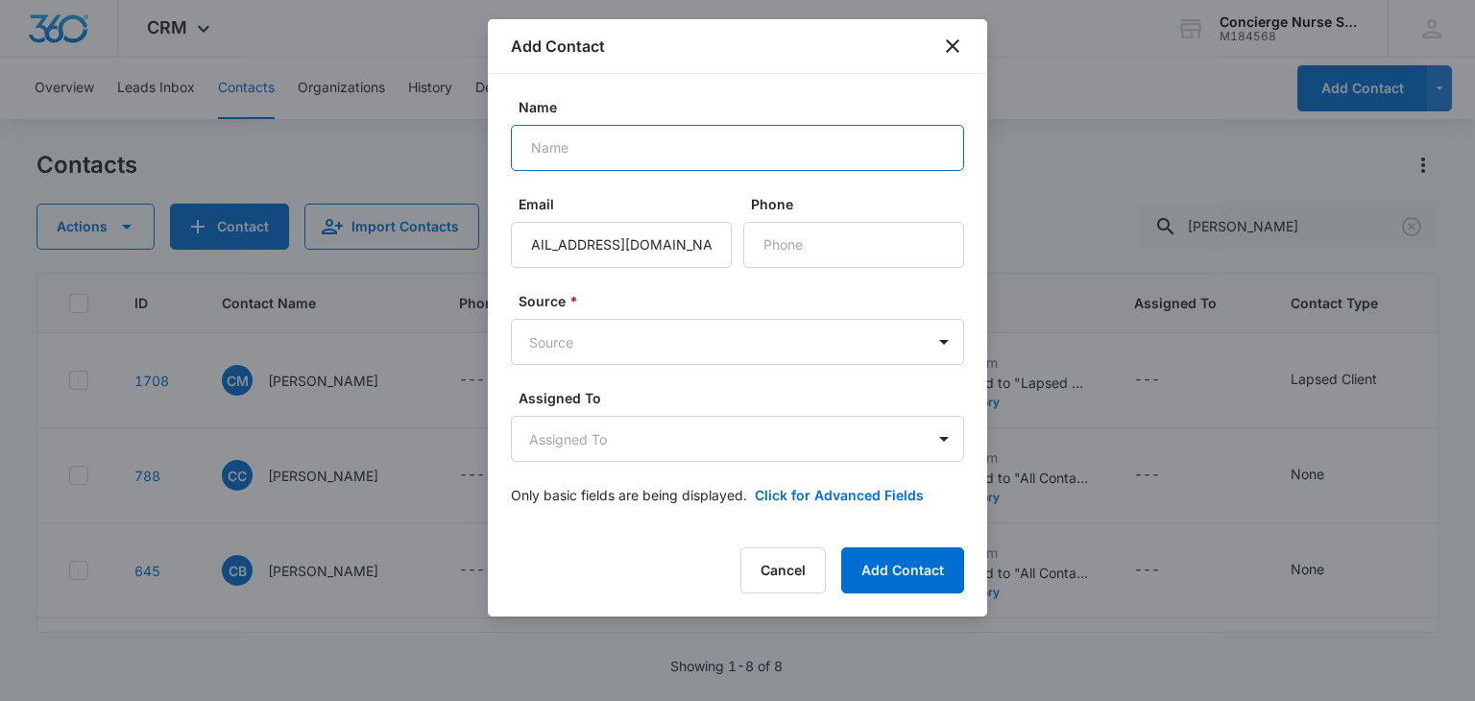
click at [546, 147] on input "Name" at bounding box center [737, 148] width 453 height 46
type input "Christina Dunham"
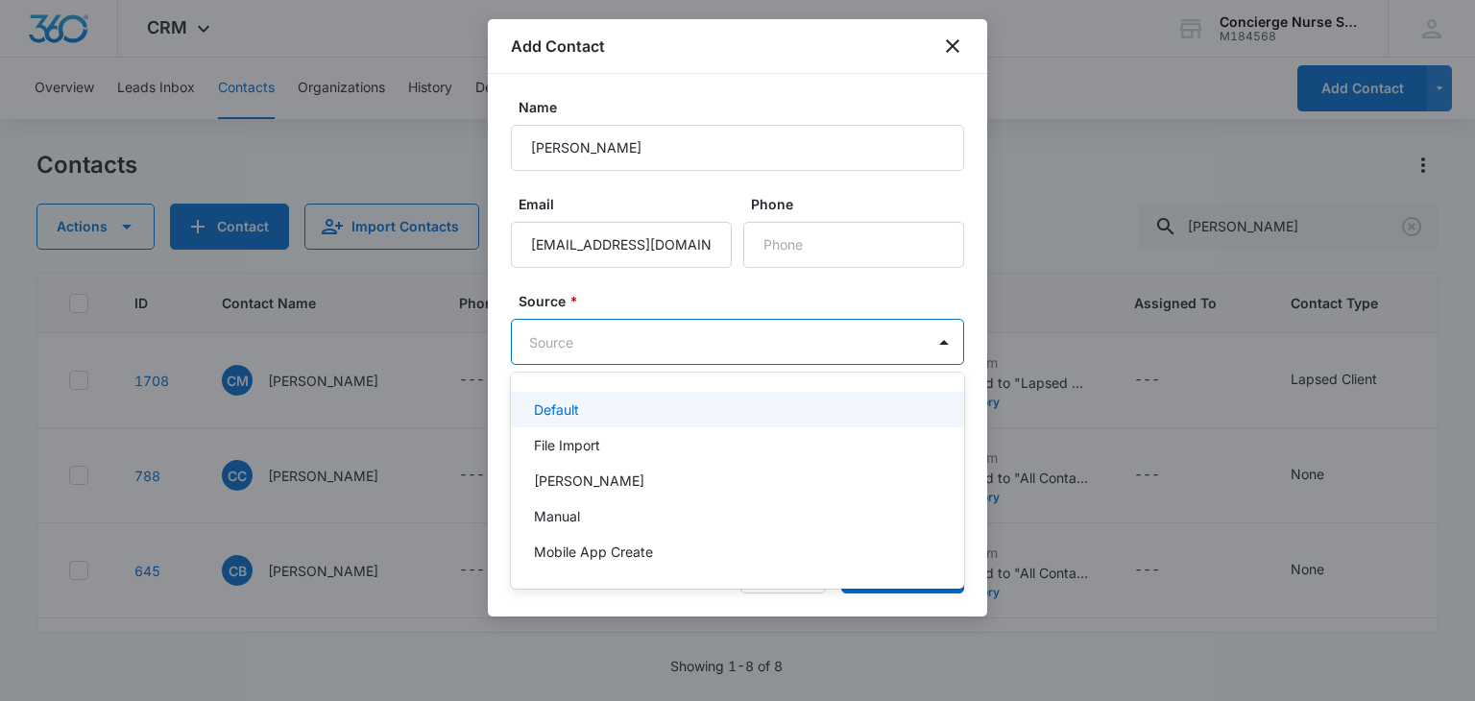
click at [587, 354] on body "CRM Apps Reputation Websites Forms CRM Email Social Payments POS Content Ads In…" at bounding box center [737, 350] width 1475 height 701
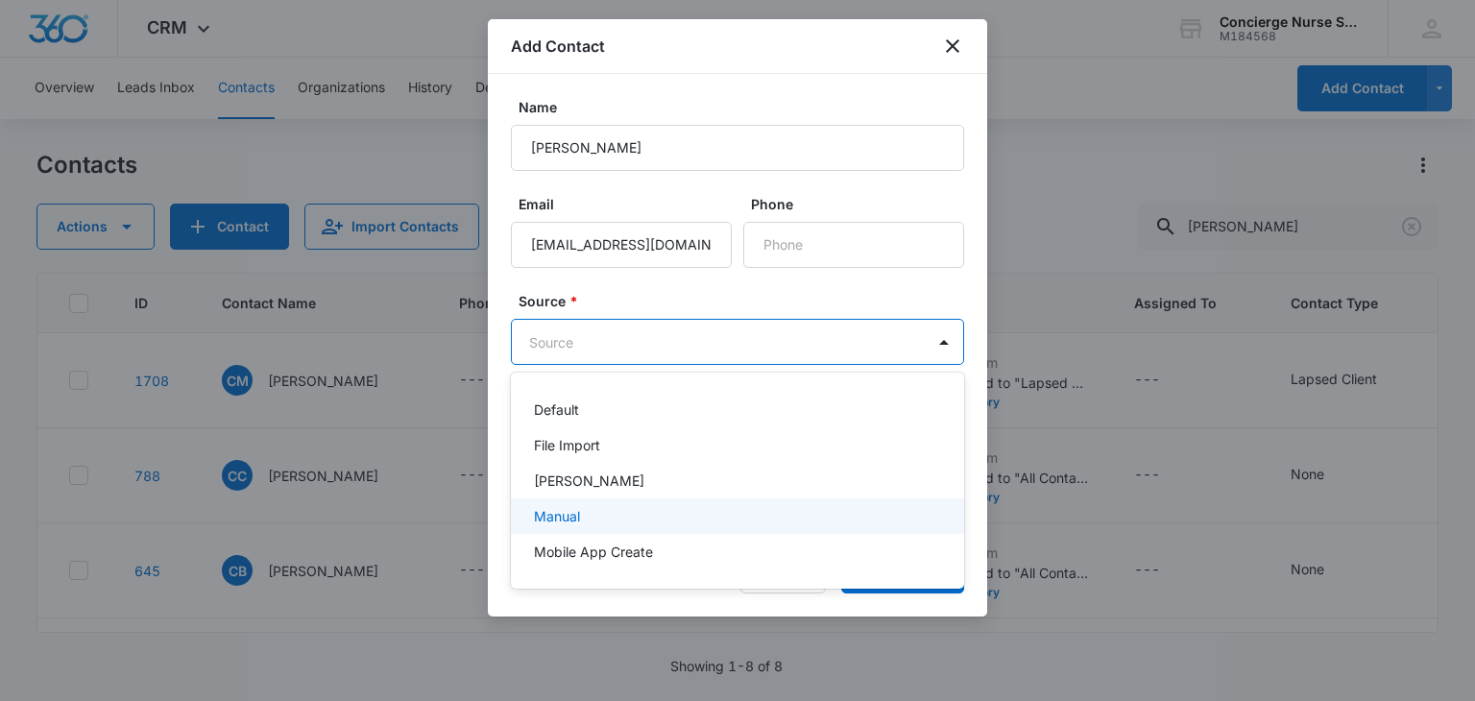
click at [599, 524] on div "Manual" at bounding box center [735, 516] width 403 height 20
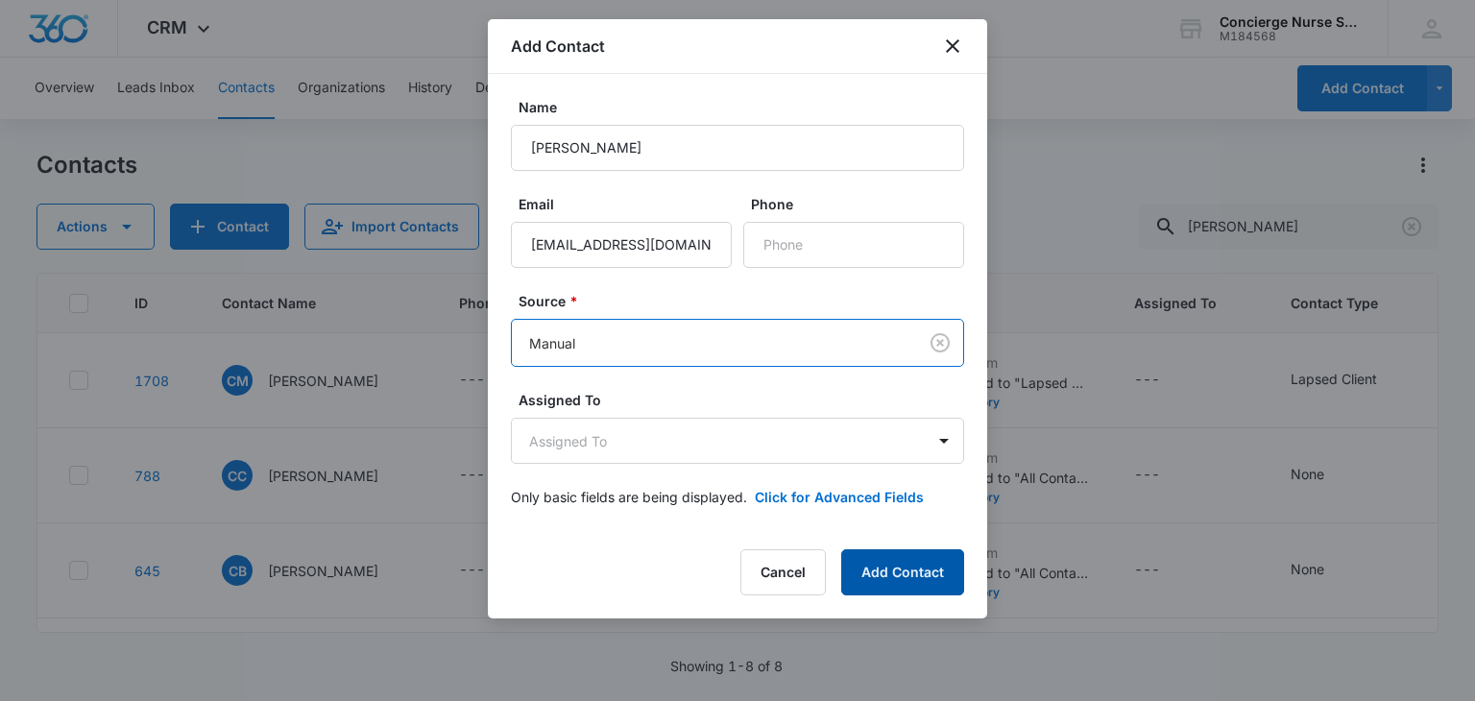
click at [932, 572] on button "Add Contact" at bounding box center [902, 572] width 123 height 46
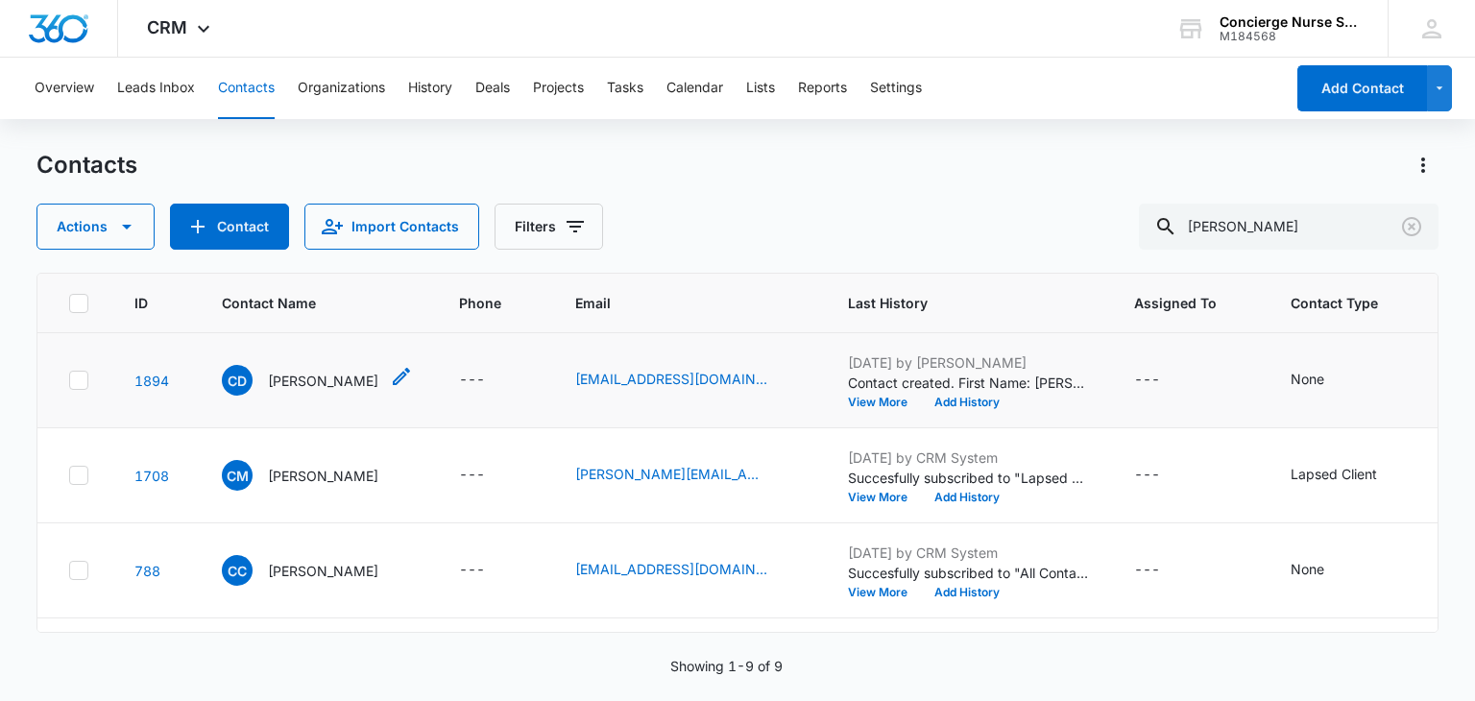
click at [292, 377] on p "Christina Dunham" at bounding box center [323, 381] width 110 height 20
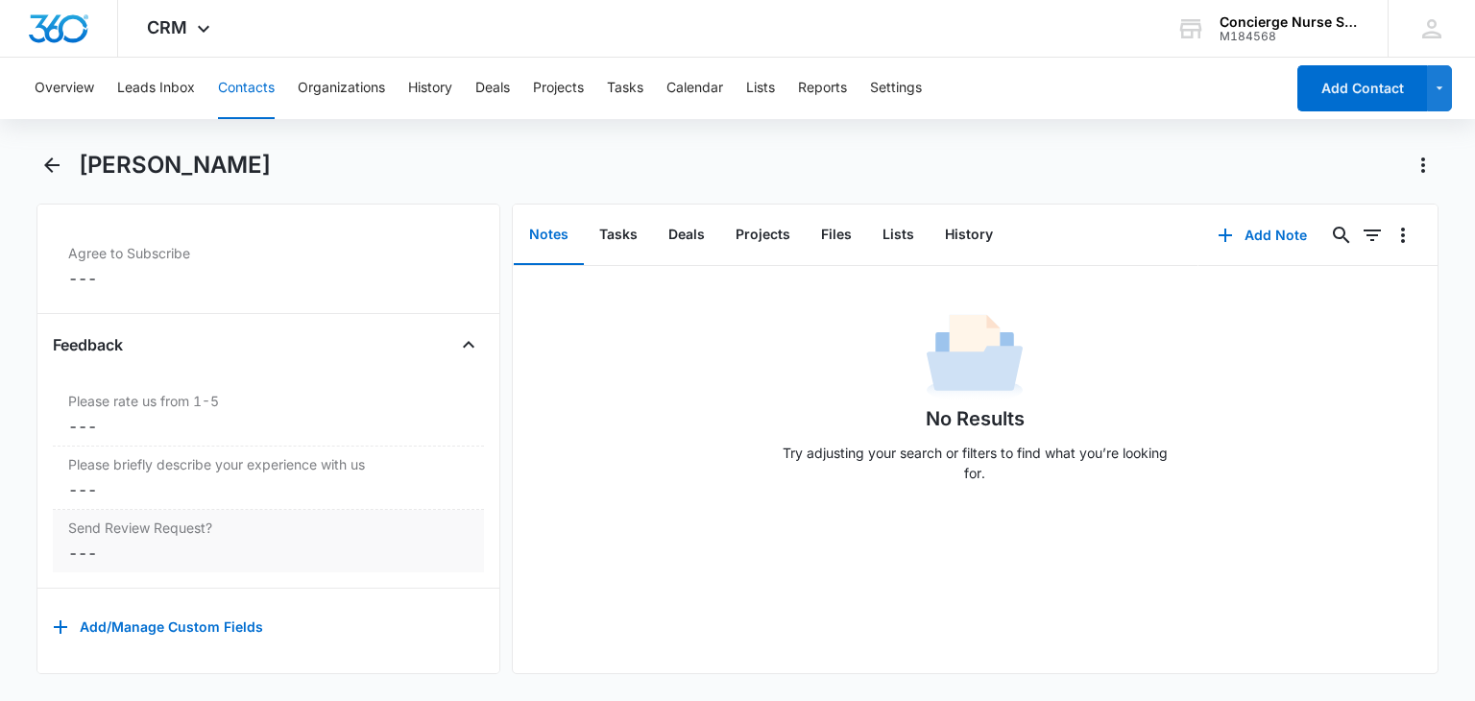
click at [74, 542] on dd "Cancel Save Changes ---" at bounding box center [268, 553] width 400 height 23
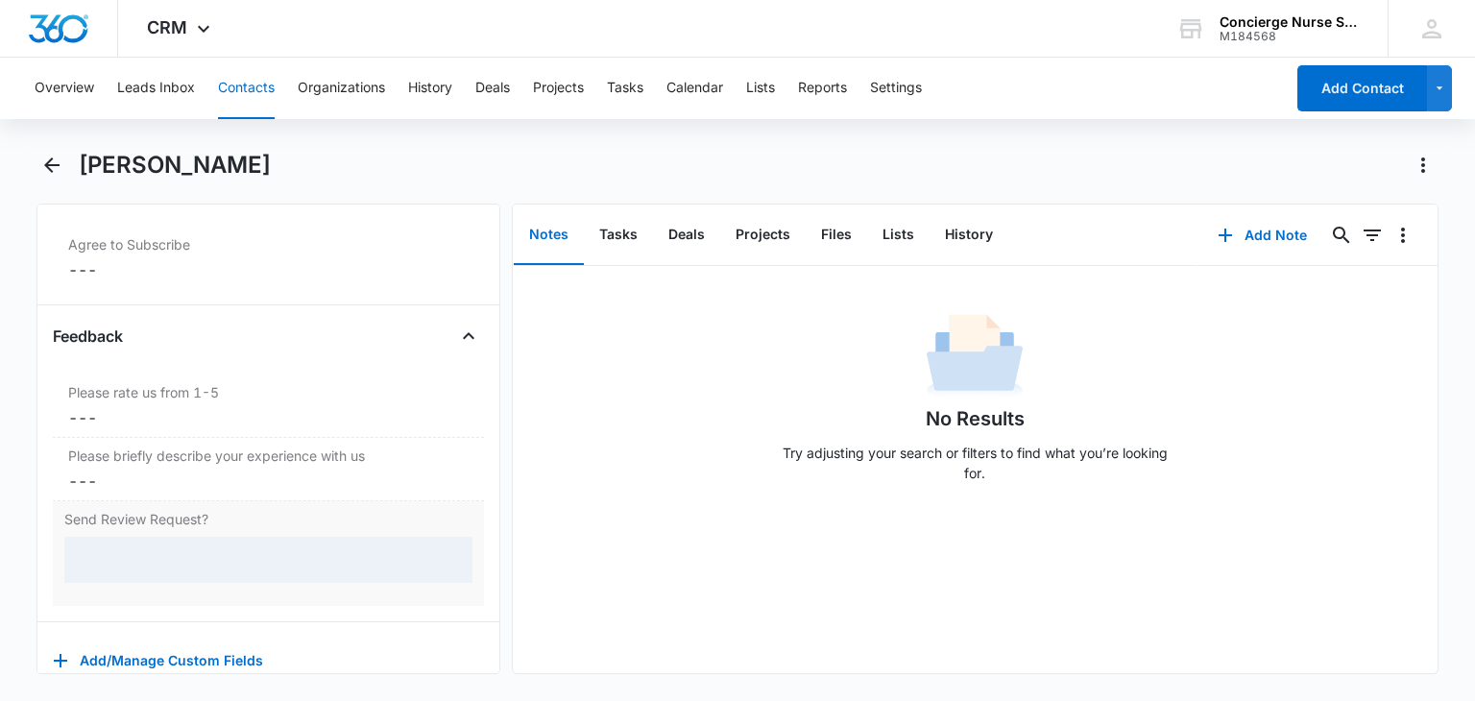
scroll to position [2013, 0]
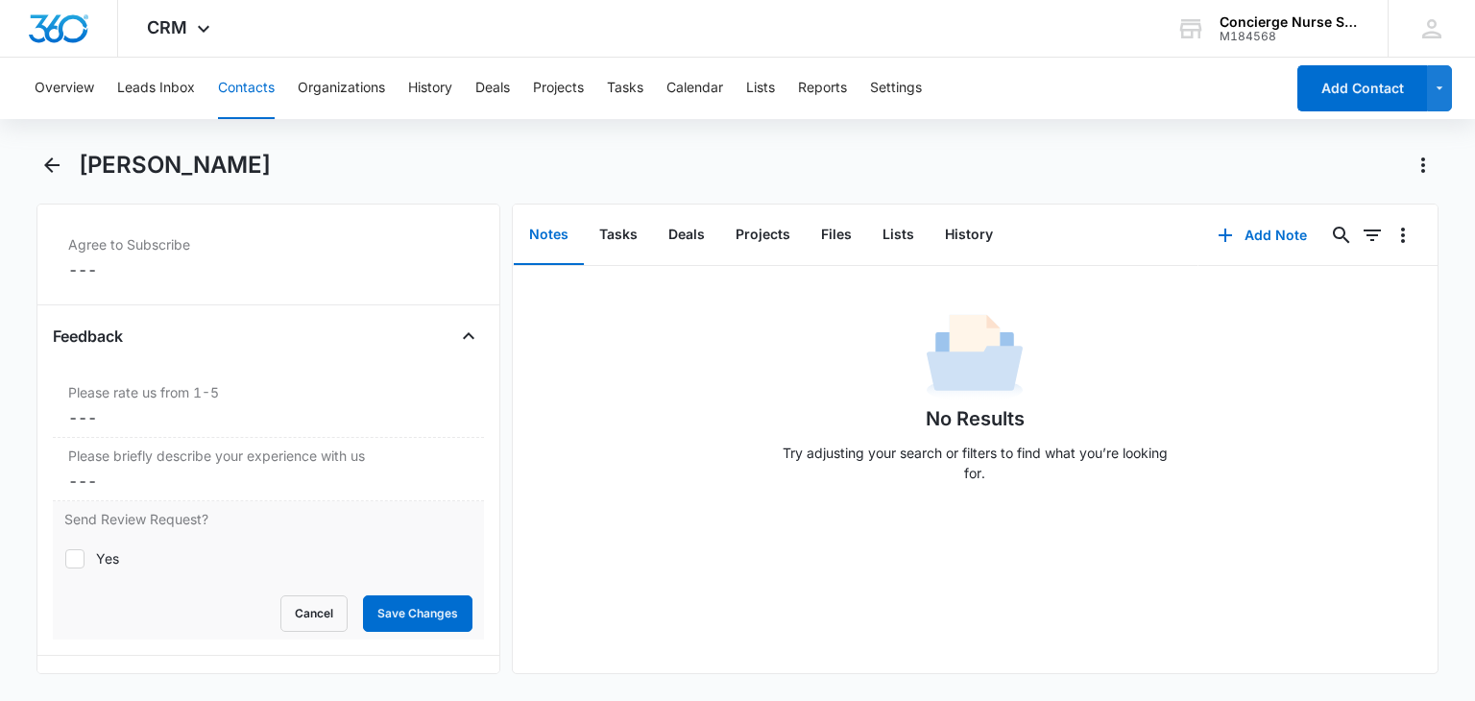
click at [74, 550] on icon at bounding box center [74, 558] width 17 height 17
click at [65, 558] on input "Yes" at bounding box center [64, 558] width 1 height 1
checkbox input "true"
click at [419, 603] on button "Save Changes" at bounding box center [417, 613] width 109 height 36
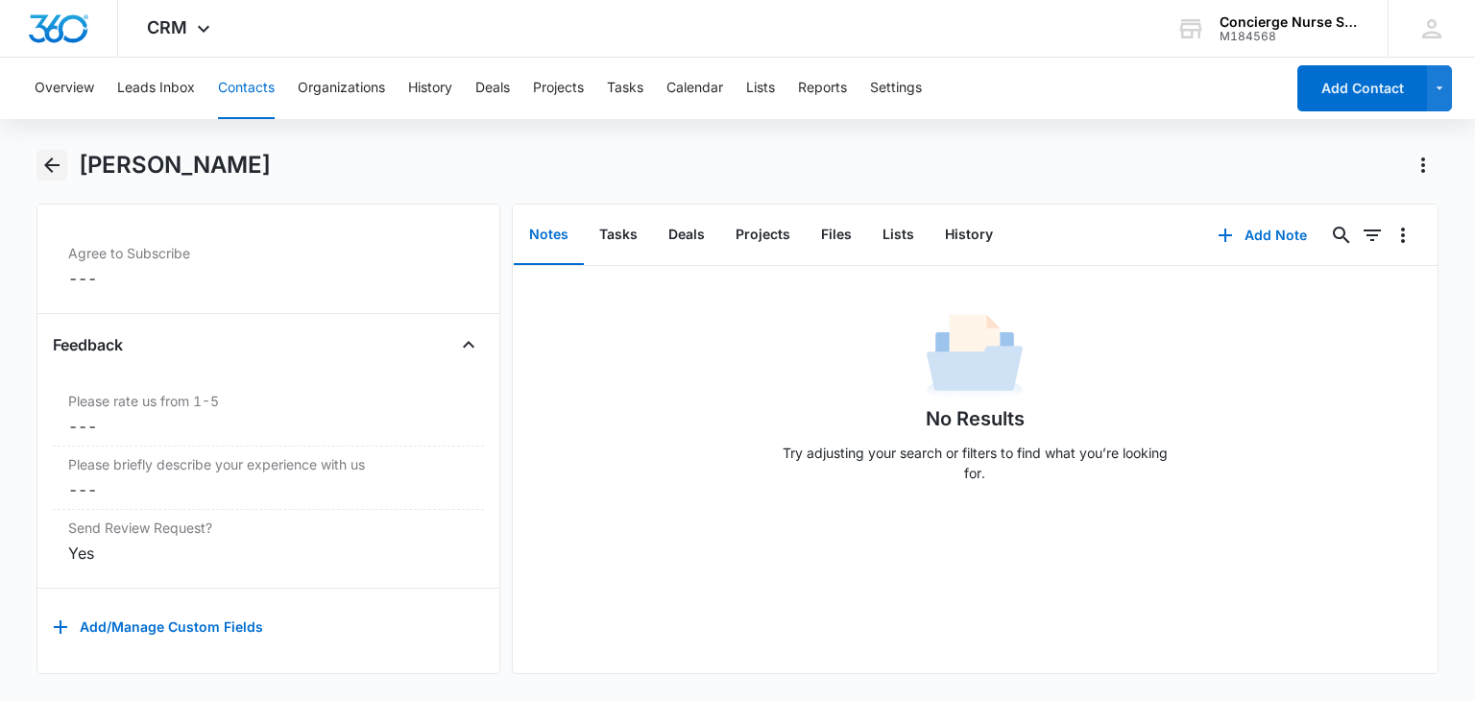
click at [58, 162] on icon "Back" at bounding box center [51, 165] width 23 height 23
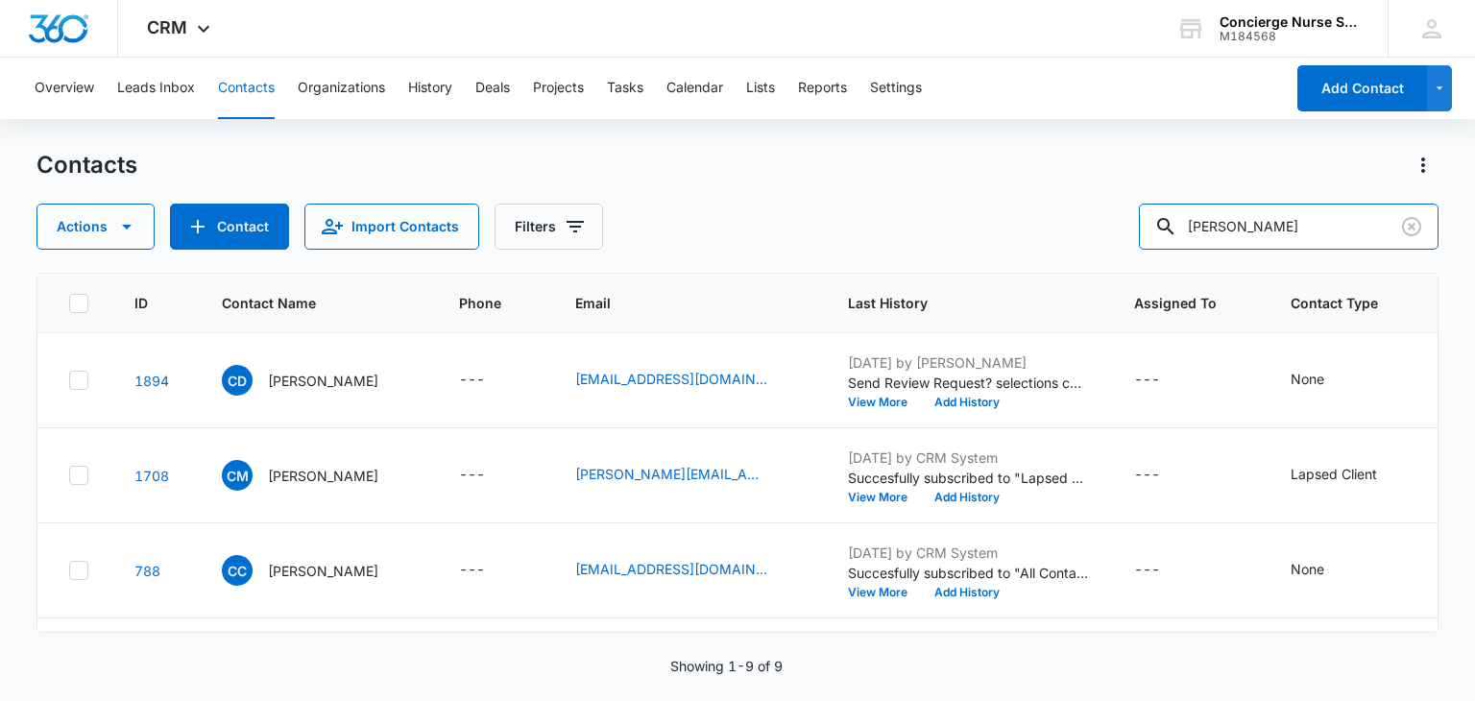
drag, startPoint x: 1301, startPoint y: 218, endPoint x: 1088, endPoint y: 240, distance: 214.3
click at [1088, 240] on div "Actions Contact Import Contacts Filters Christina" at bounding box center [736, 227] width 1401 height 46
type input "jeff"
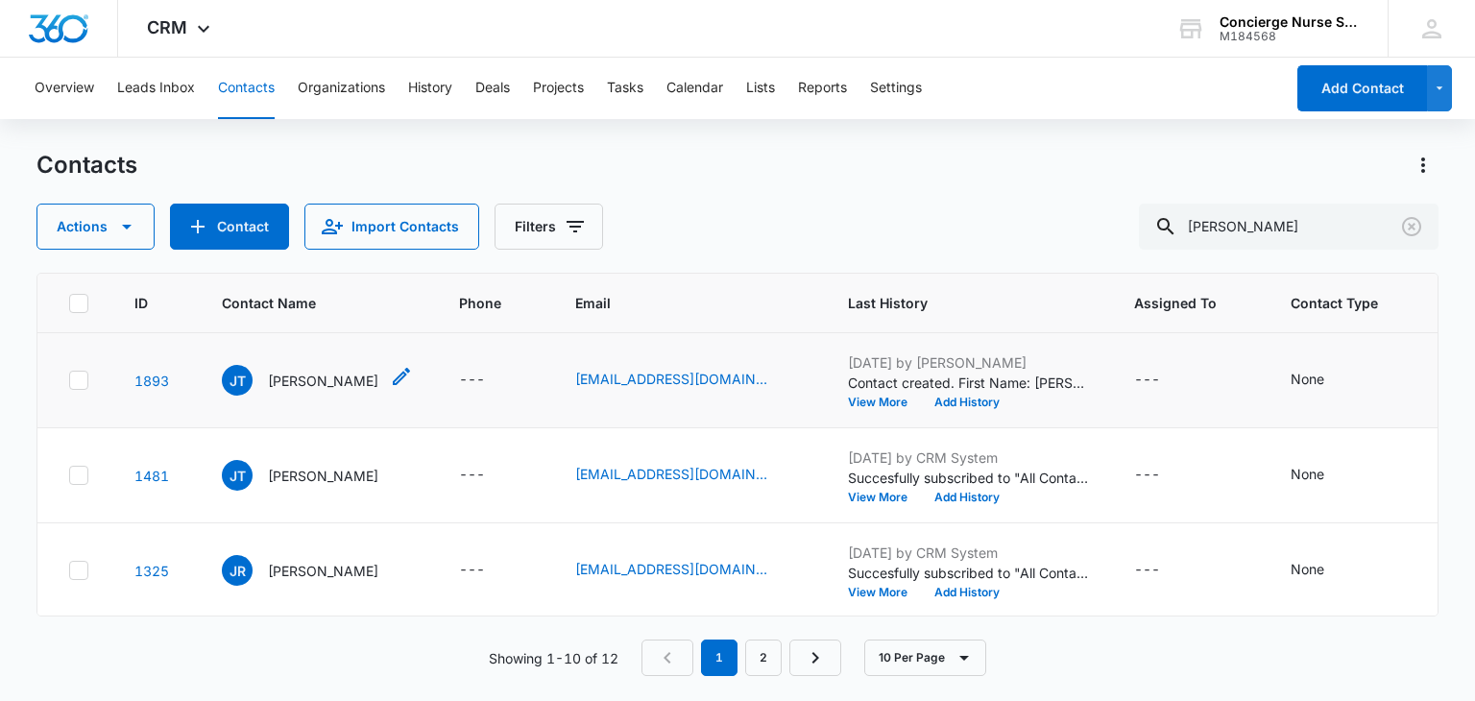
click at [280, 377] on p "Jeff Taylor" at bounding box center [323, 381] width 110 height 20
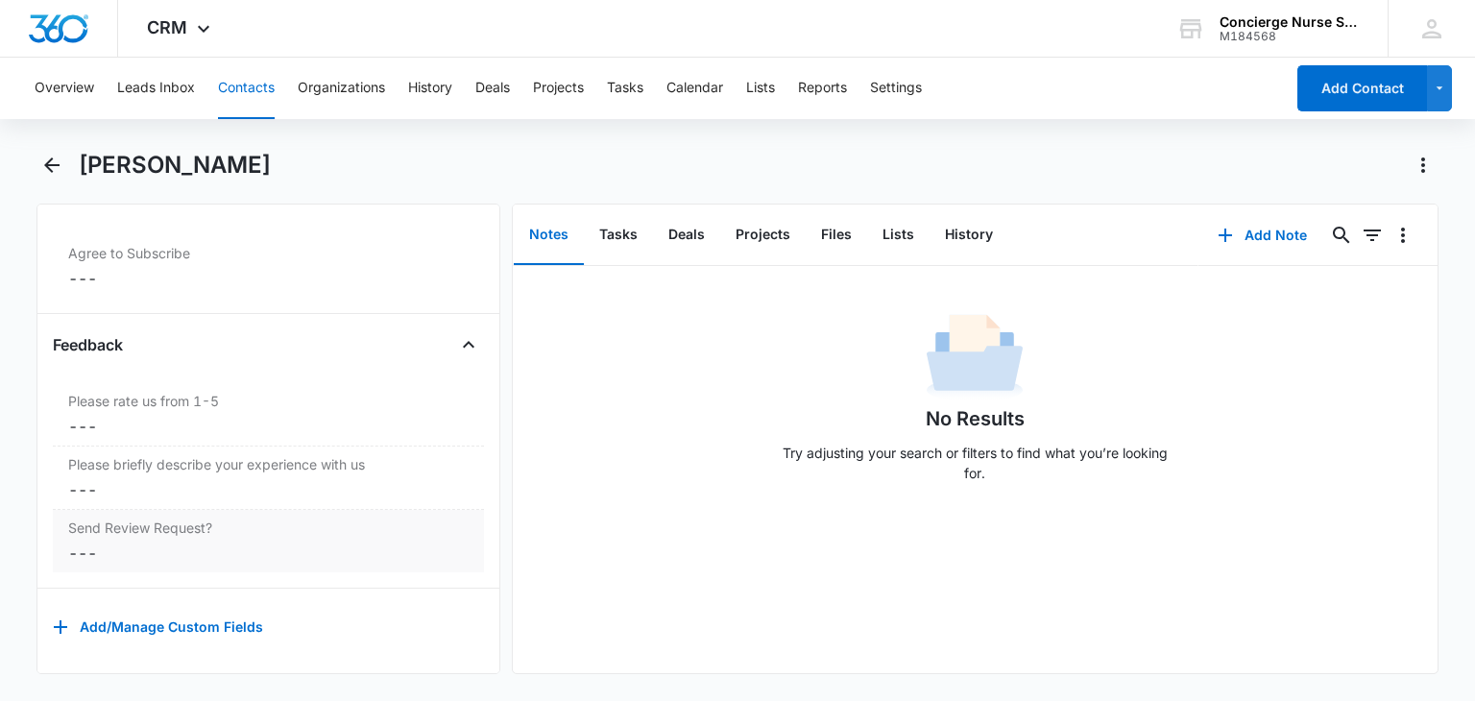
click at [80, 542] on dd "Cancel Save Changes ---" at bounding box center [268, 553] width 400 height 23
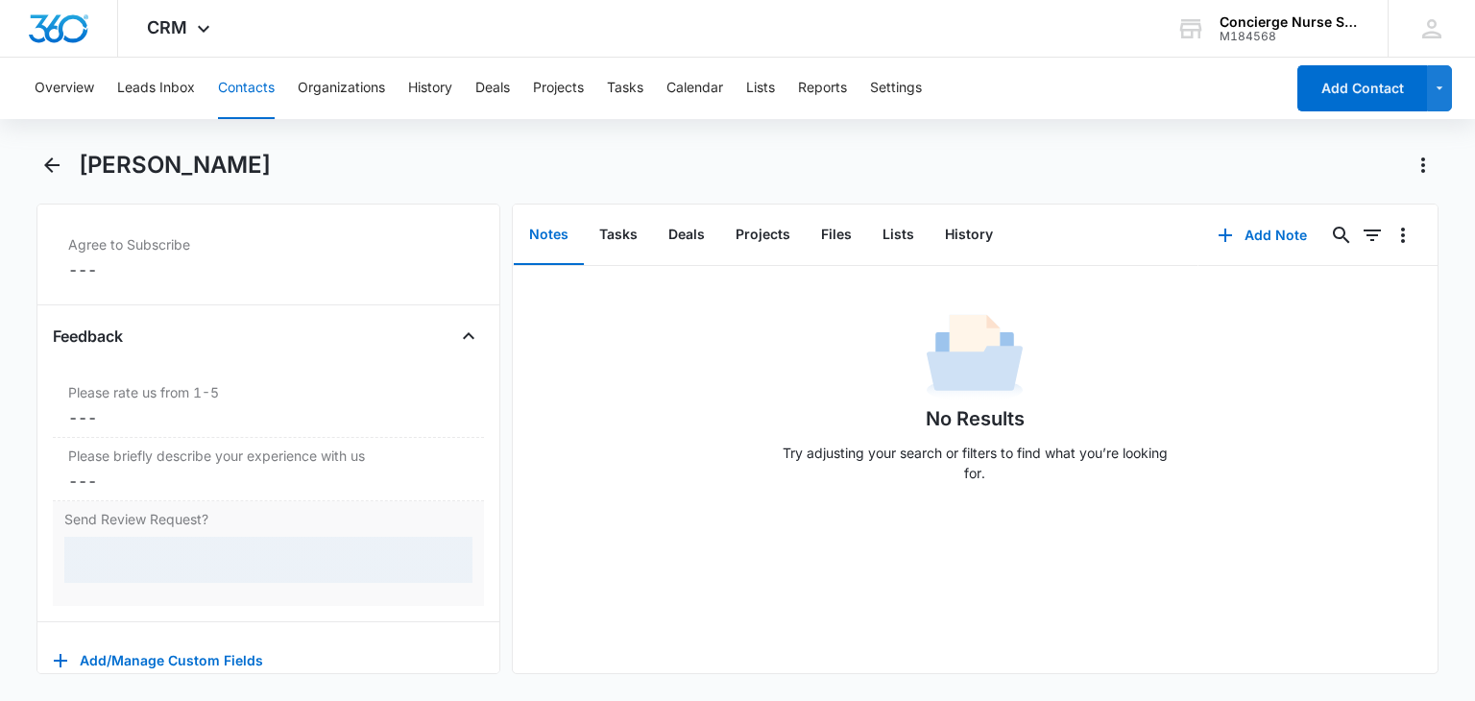
scroll to position [2013, 0]
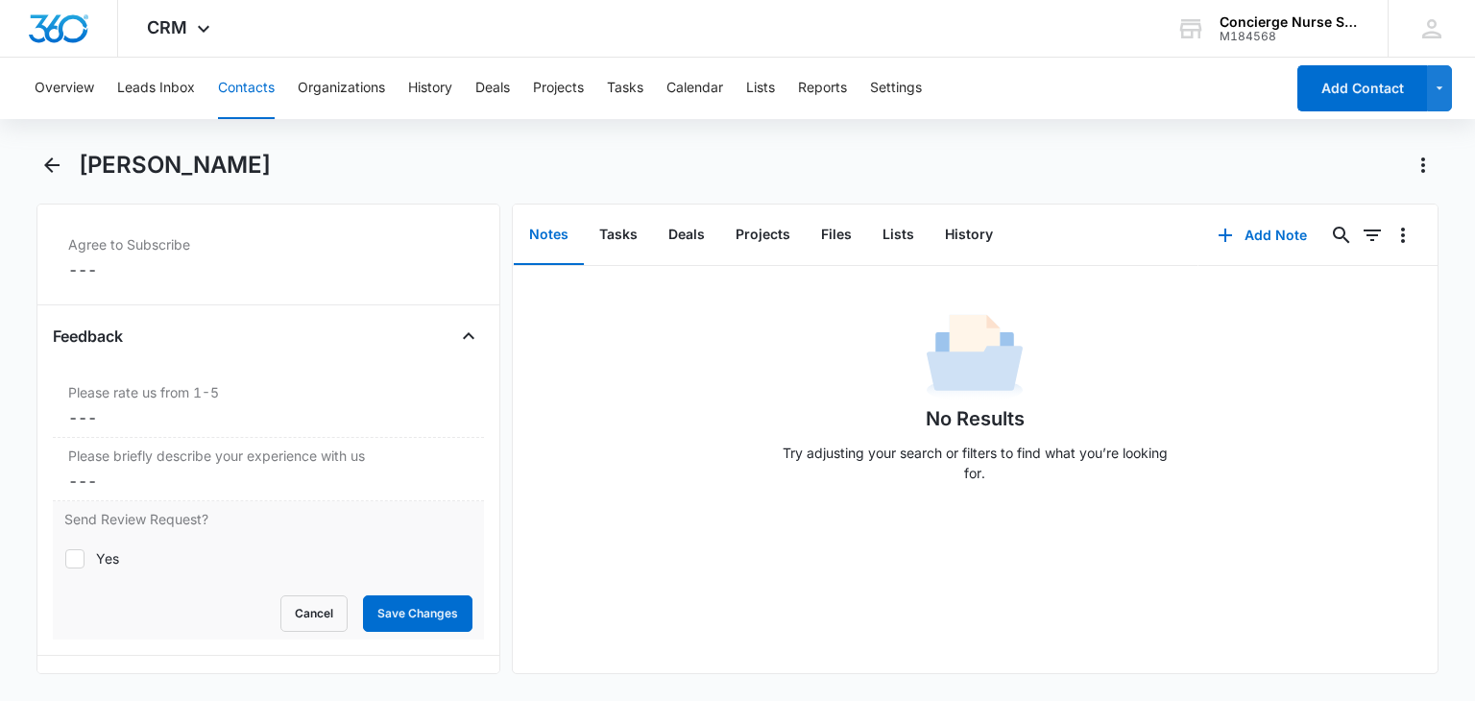
click at [87, 555] on label "Yes" at bounding box center [267, 558] width 407 height 20
click at [65, 558] on input "Yes" at bounding box center [64, 558] width 1 height 1
checkbox input "true"
click at [419, 605] on button "Save Changes" at bounding box center [417, 613] width 109 height 36
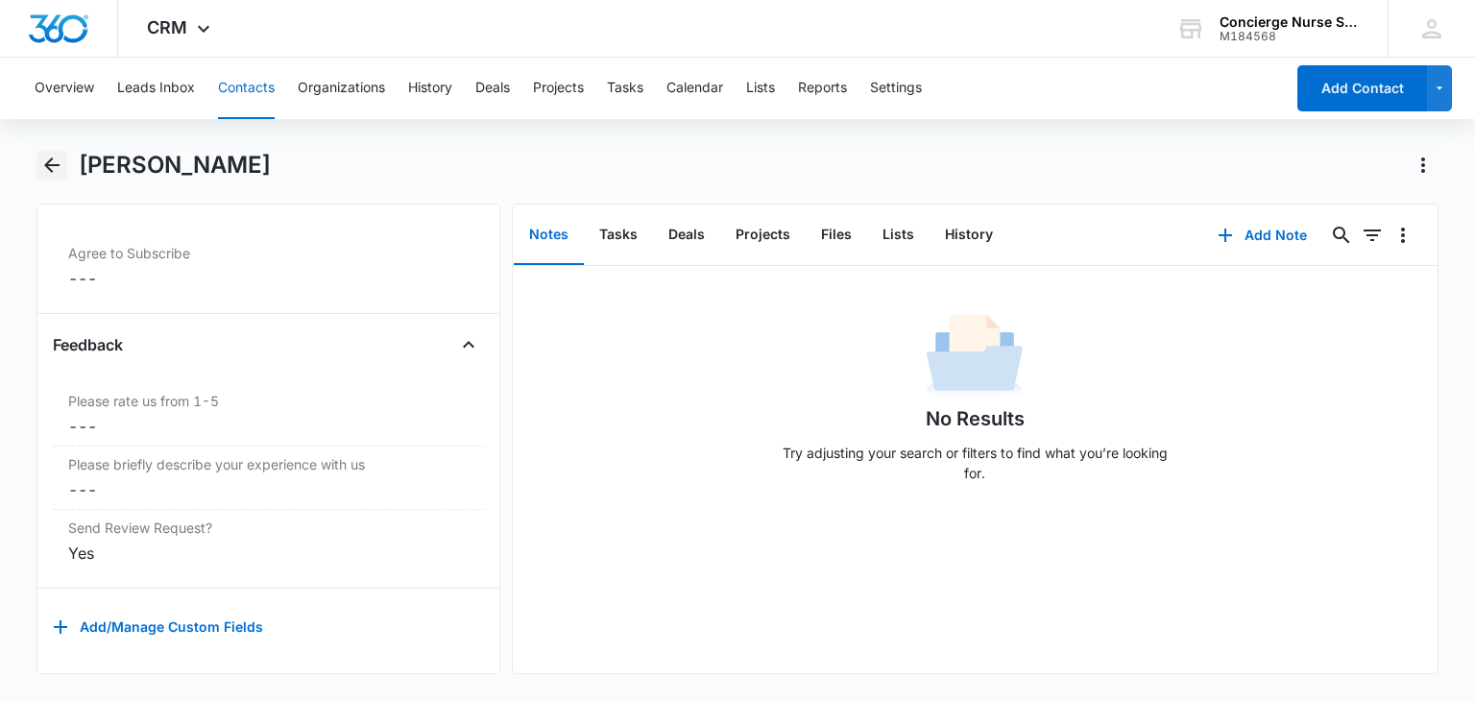
click at [54, 166] on icon "Back" at bounding box center [51, 164] width 15 height 15
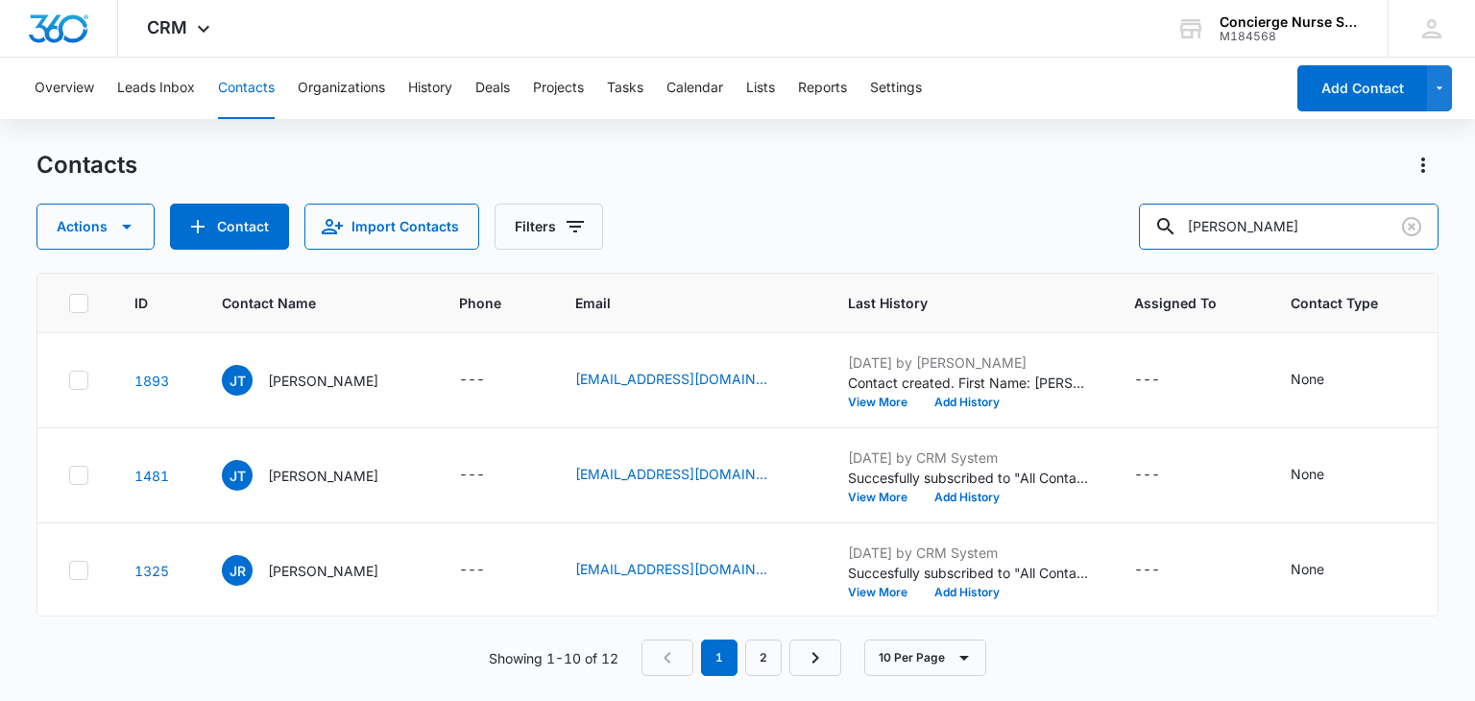
drag, startPoint x: 1287, startPoint y: 230, endPoint x: 1067, endPoint y: 230, distance: 219.9
click at [1069, 230] on div "Actions Contact Import Contacts Filters jeff" at bounding box center [736, 227] width 1401 height 46
type input "nadia"
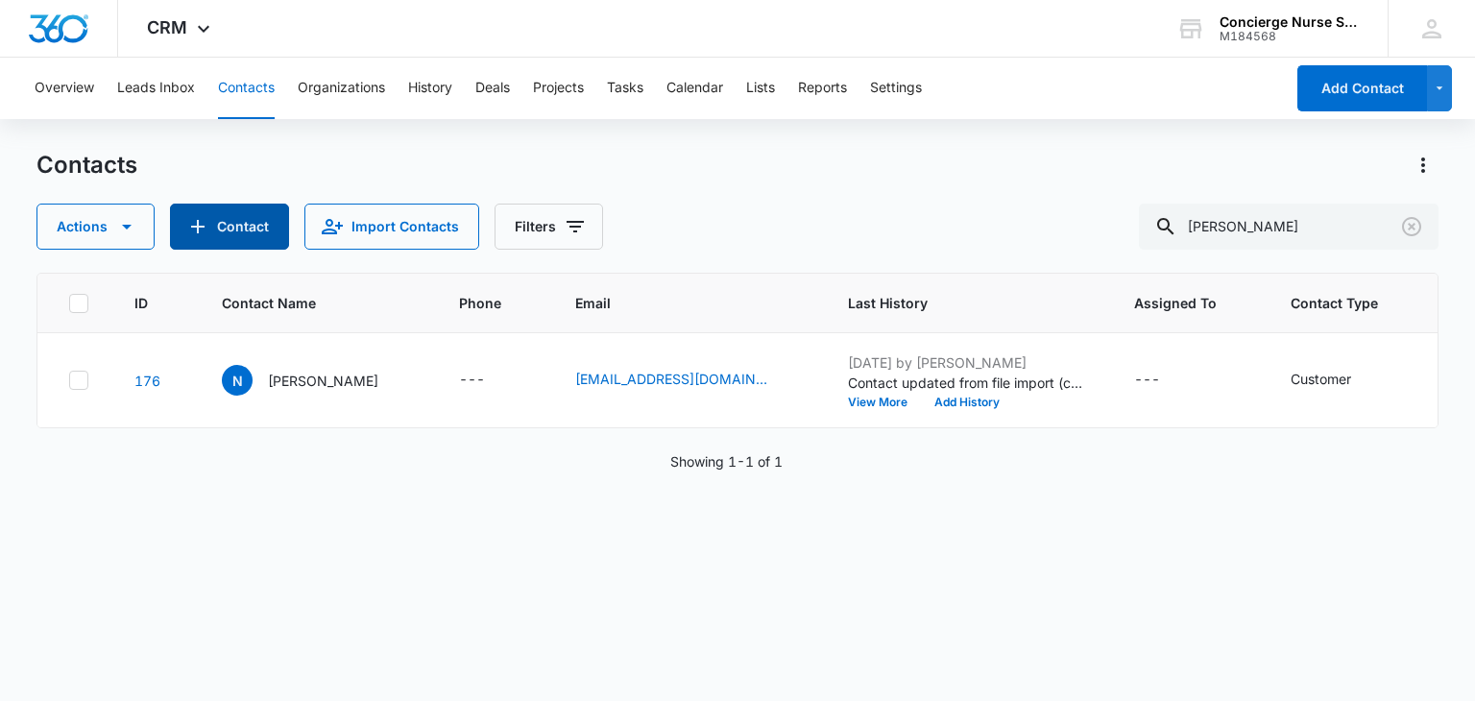
click at [244, 235] on button "Contact" at bounding box center [229, 227] width 119 height 46
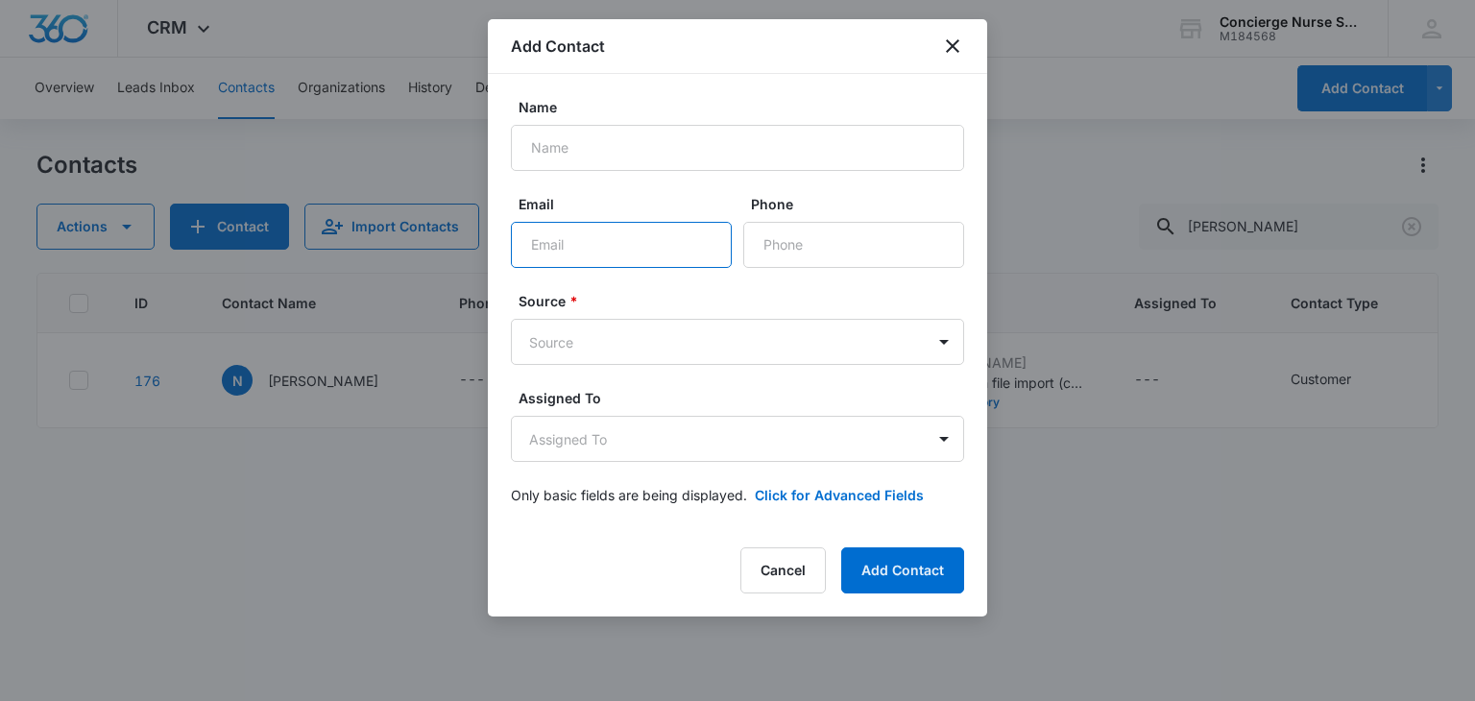
click at [568, 249] on input "Email" at bounding box center [621, 245] width 221 height 46
paste input "Nml1976@gmail.com"
type input "Nml1976@gmail.com"
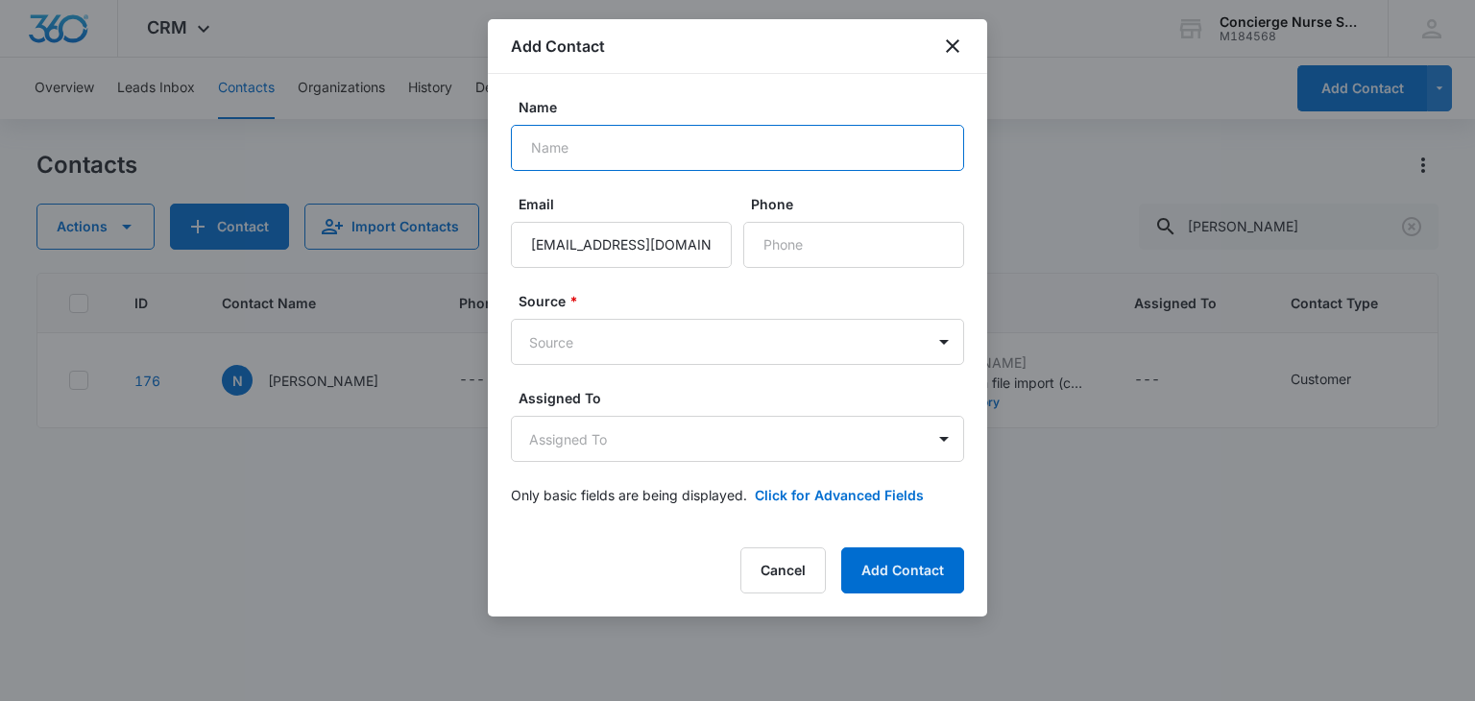
click at [549, 143] on input "Name" at bounding box center [737, 148] width 453 height 46
type input "Nadia Lynch"
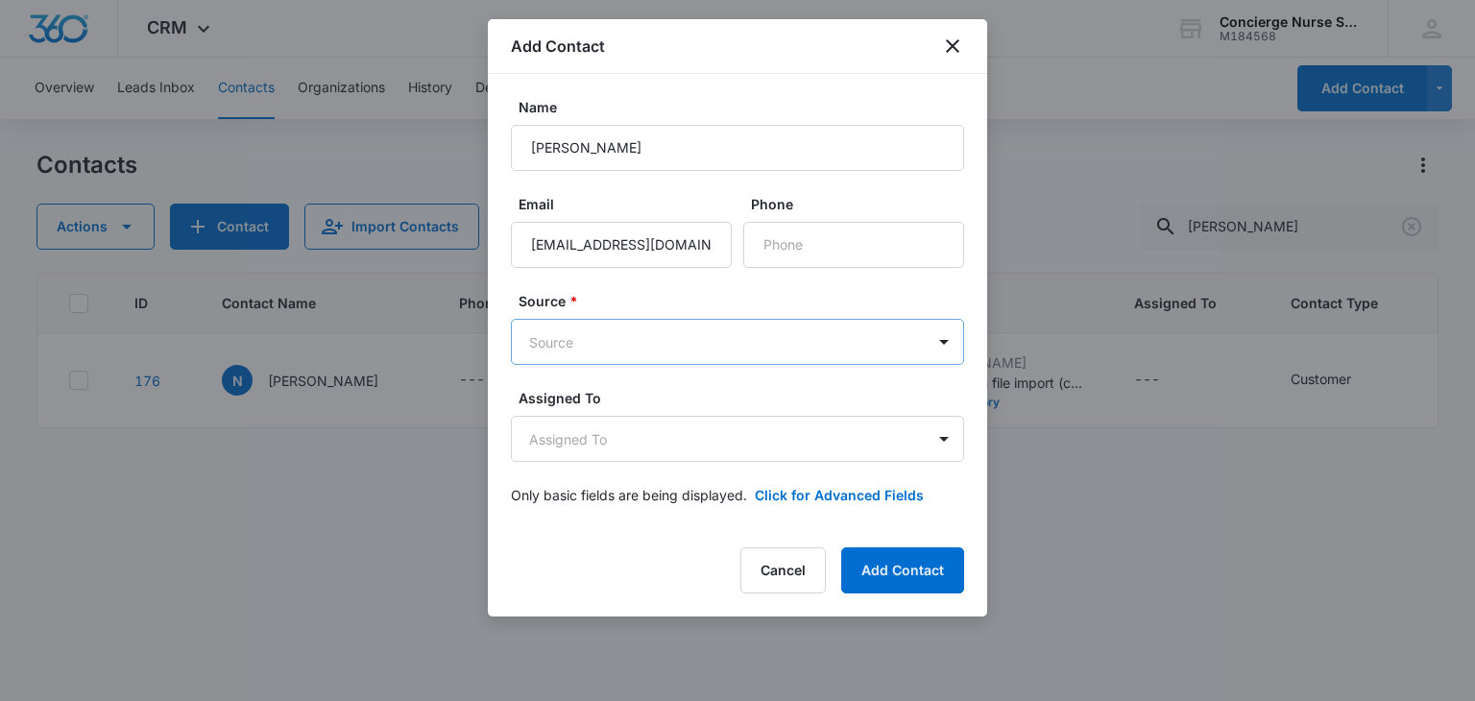
click at [588, 356] on body "CRM Apps Reputation Websites Forms CRM Email Social Payments POS Content Ads In…" at bounding box center [737, 350] width 1475 height 701
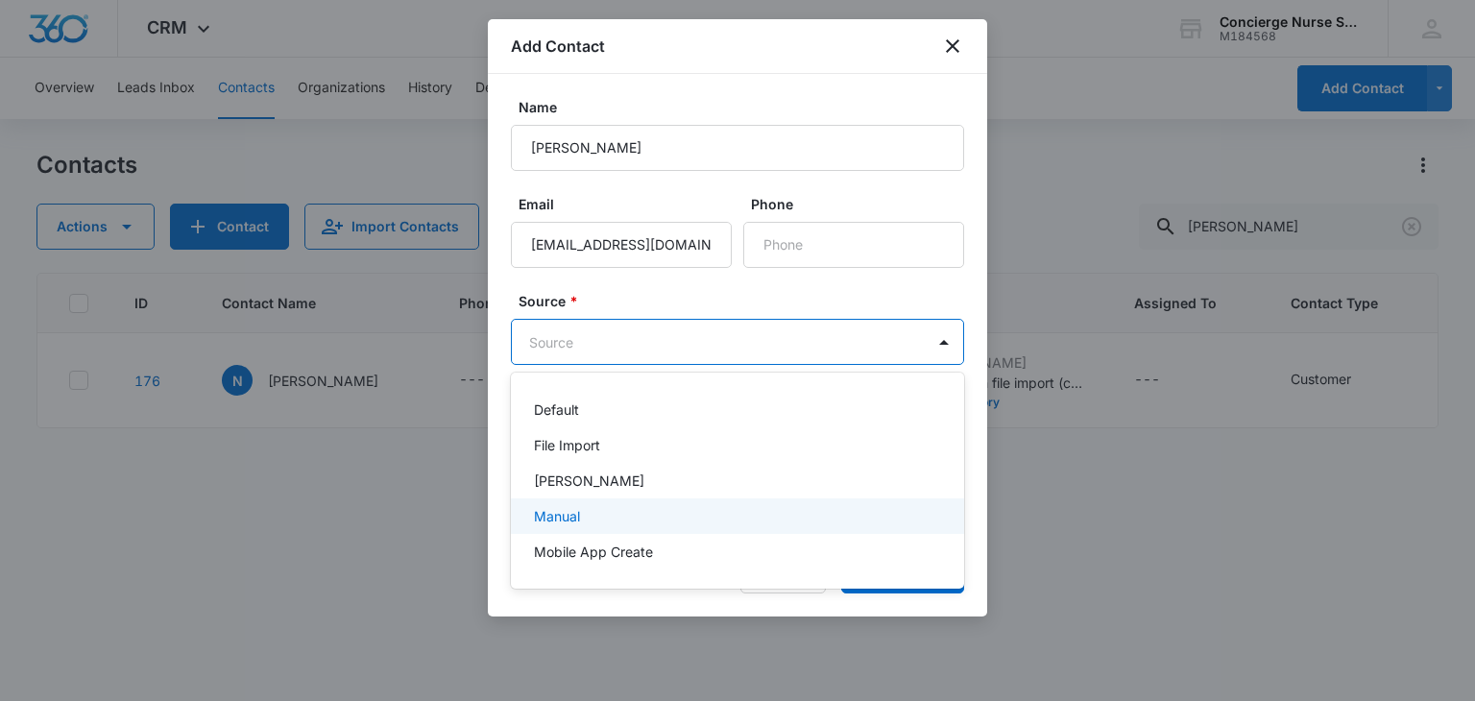
click at [569, 512] on p "Manual" at bounding box center [557, 516] width 46 height 20
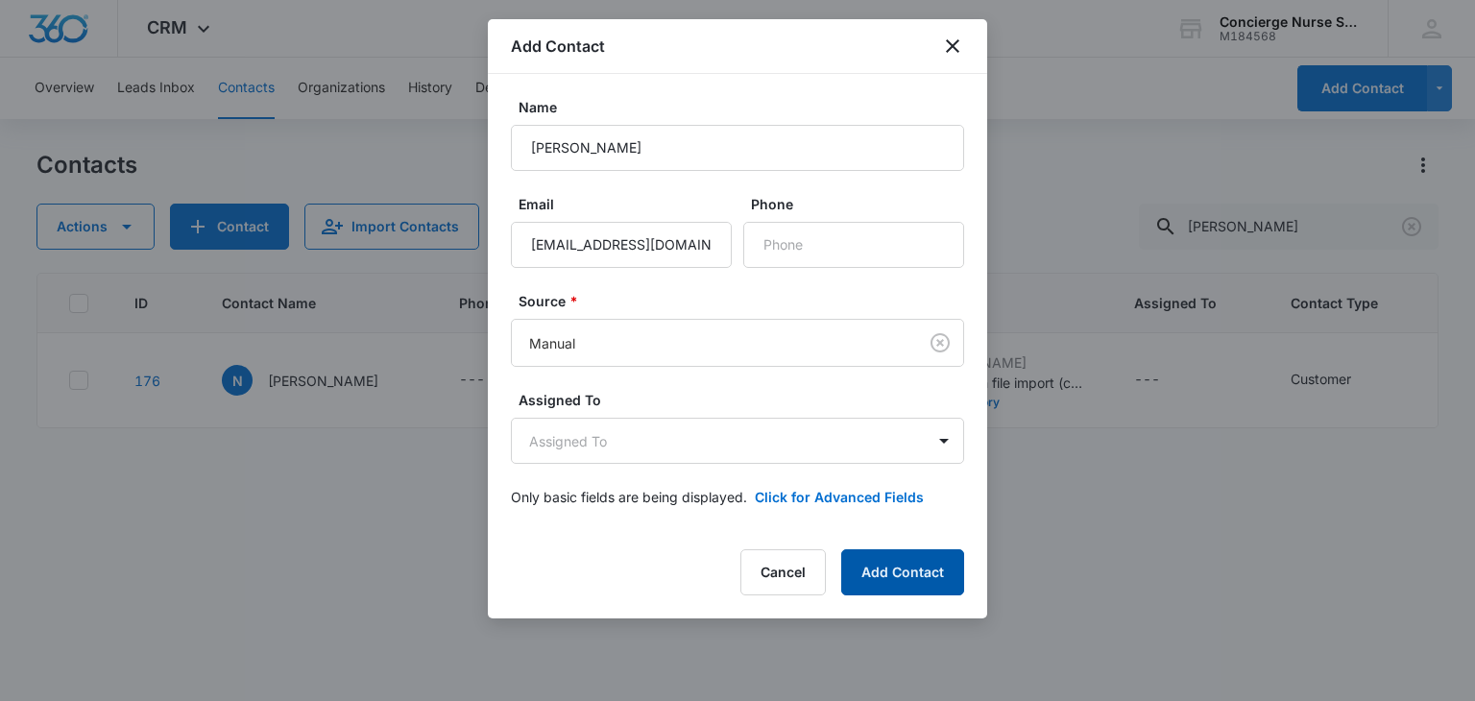
click at [897, 572] on button "Add Contact" at bounding box center [902, 572] width 123 height 46
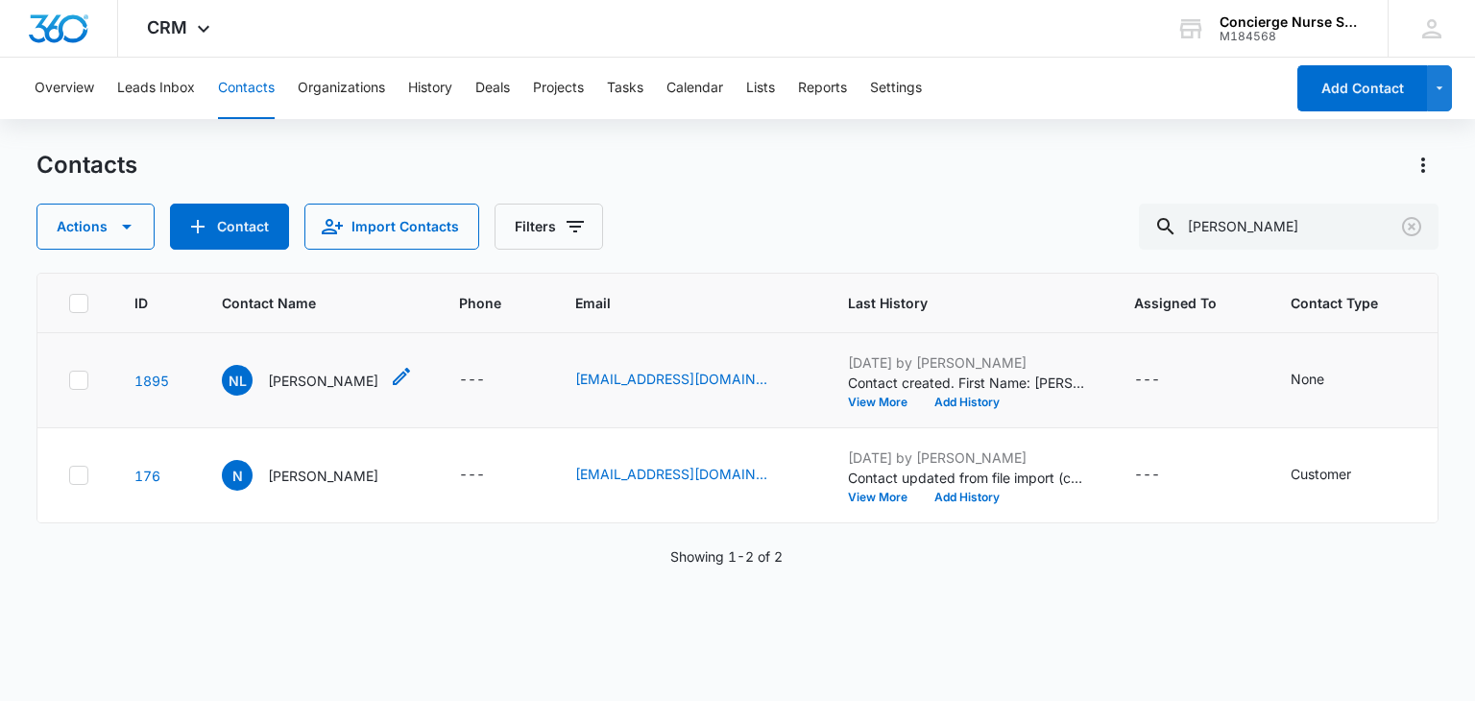
click at [282, 377] on p "Nadia Lynch" at bounding box center [323, 381] width 110 height 20
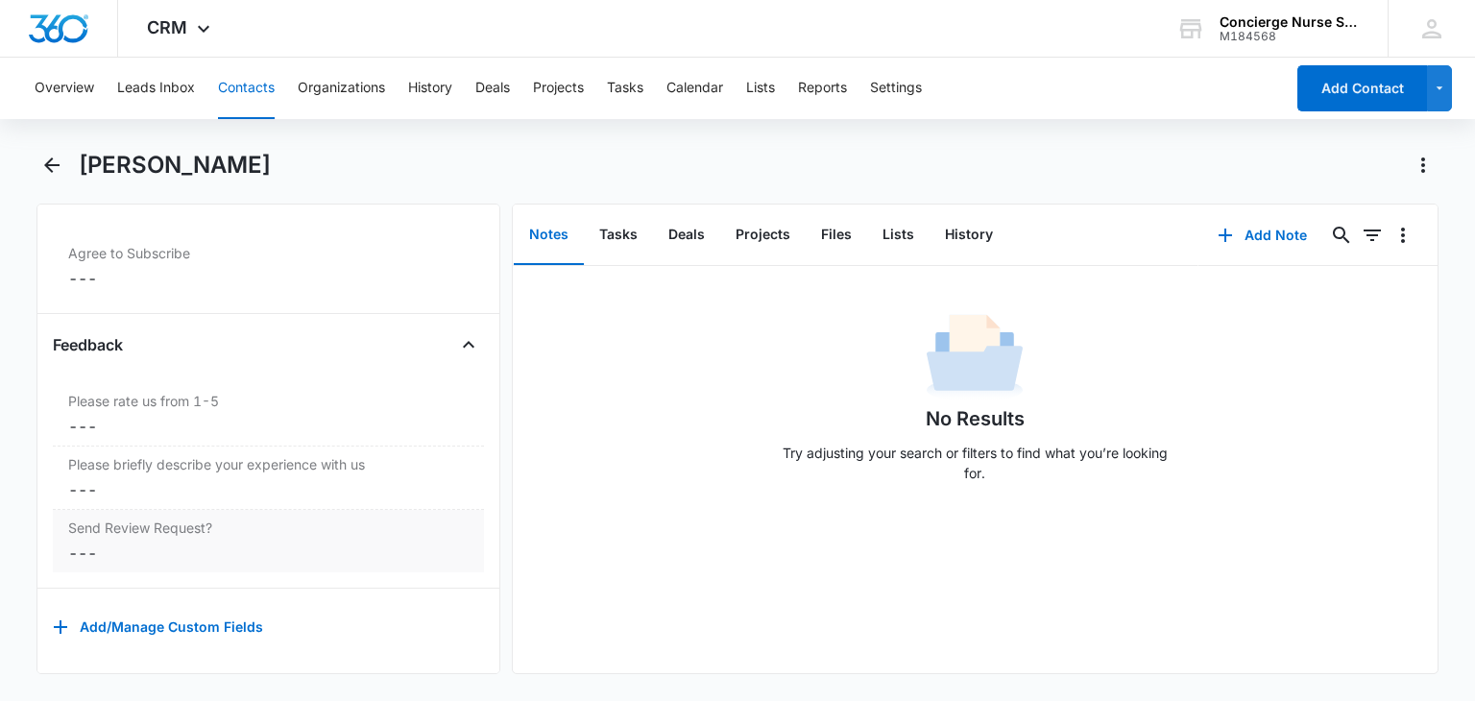
click at [88, 546] on dd "Cancel Save Changes ---" at bounding box center [268, 553] width 400 height 23
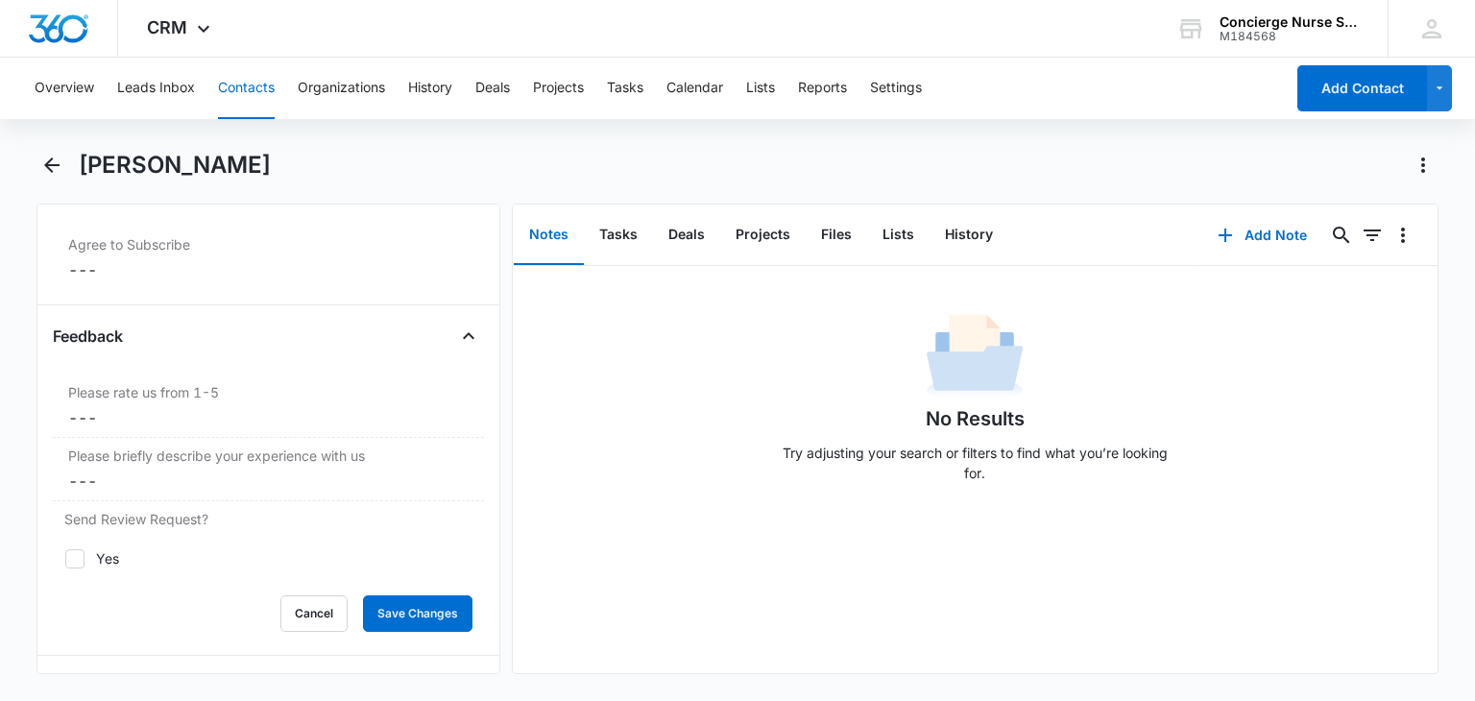
click at [84, 552] on div at bounding box center [74, 558] width 19 height 19
click at [65, 558] on input "Yes" at bounding box center [64, 558] width 1 height 1
checkbox input "true"
click at [406, 596] on button "Save Changes" at bounding box center [417, 613] width 109 height 36
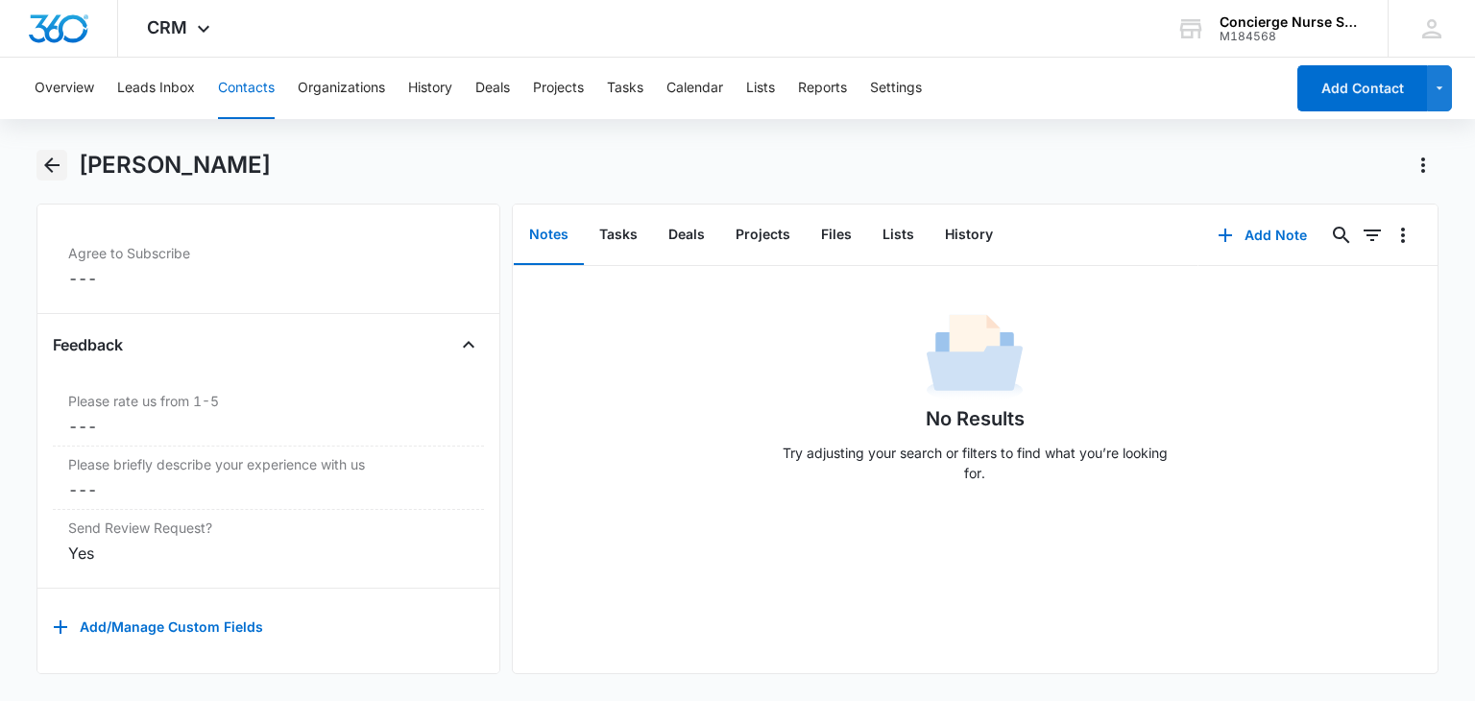
click at [56, 161] on icon "Back" at bounding box center [51, 165] width 23 height 23
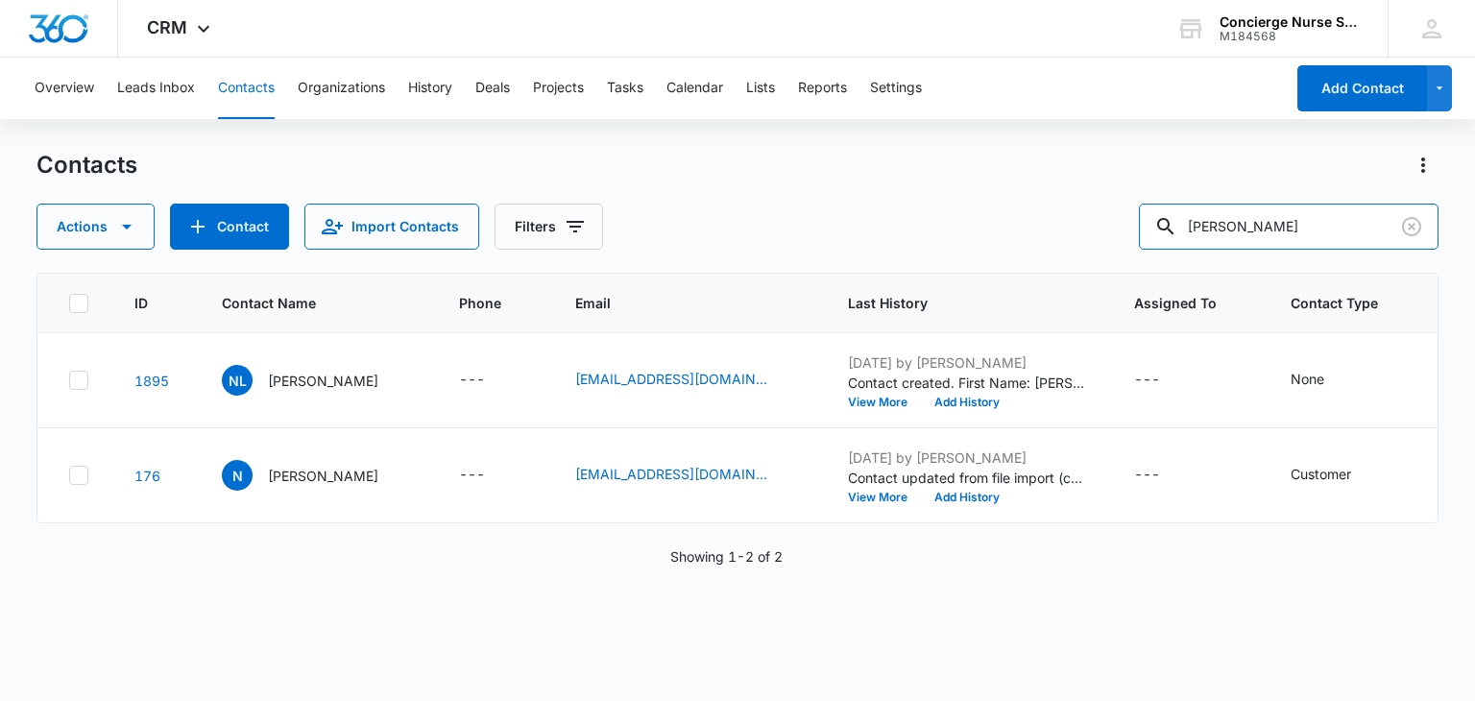
drag, startPoint x: 1260, startPoint y: 237, endPoint x: 1099, endPoint y: 231, distance: 161.4
click at [1099, 231] on div "Actions Contact Import Contacts Filters nadia" at bounding box center [736, 227] width 1401 height 46
type input "gabe"
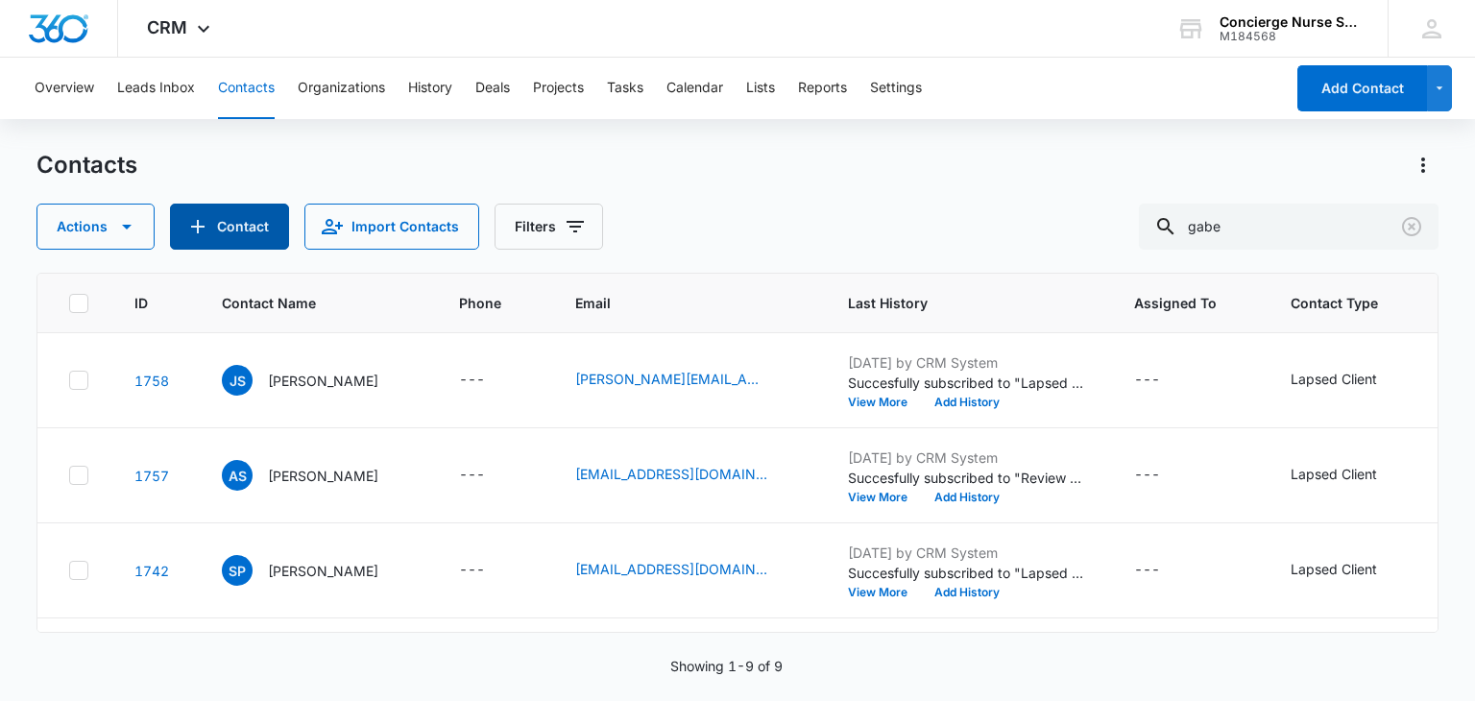
click at [231, 228] on button "Contact" at bounding box center [229, 227] width 119 height 46
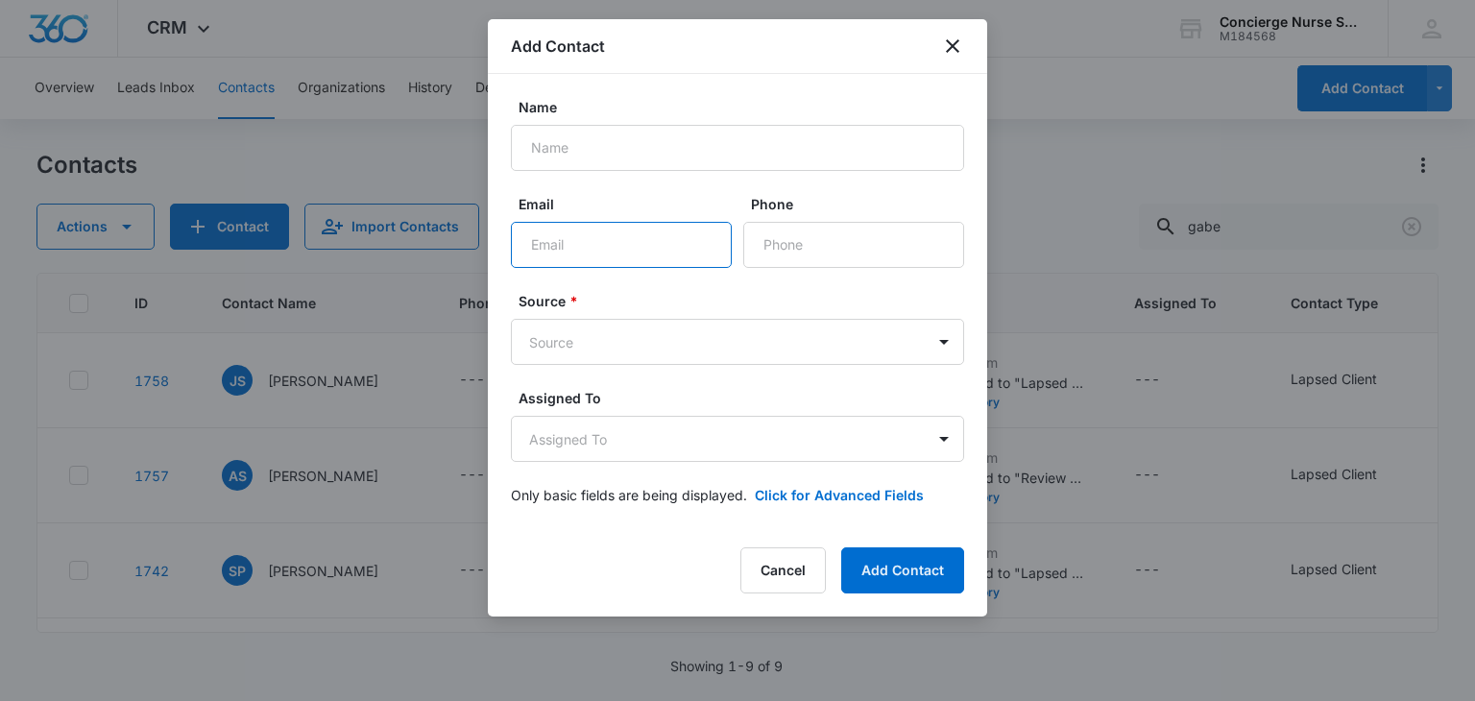
click at [548, 228] on input "Email" at bounding box center [621, 245] width 221 height 46
paste input "zoraida@wiehleindustries.com"
type input "zoraida@wiehleindustries.com"
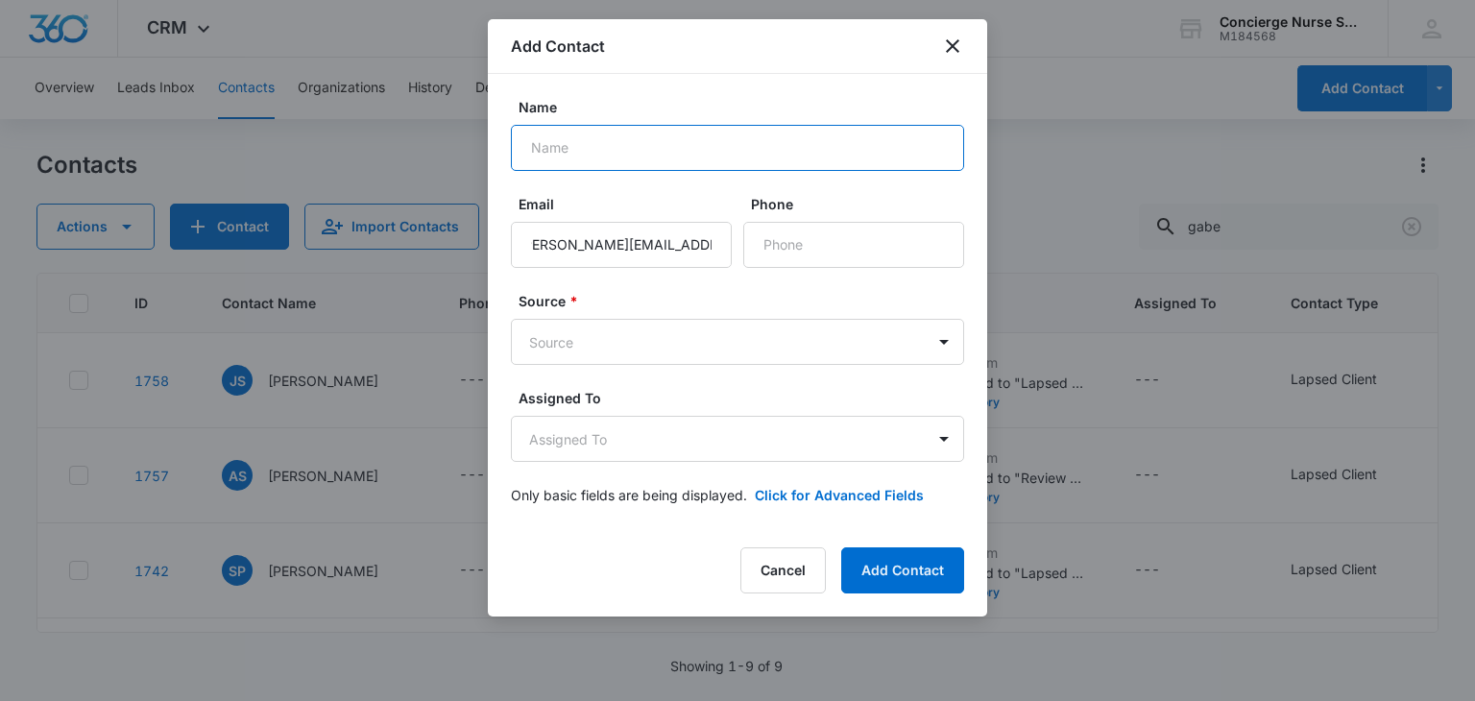
click at [554, 153] on input "Name" at bounding box center [737, 148] width 453 height 46
type input "Gabe Wiehle"
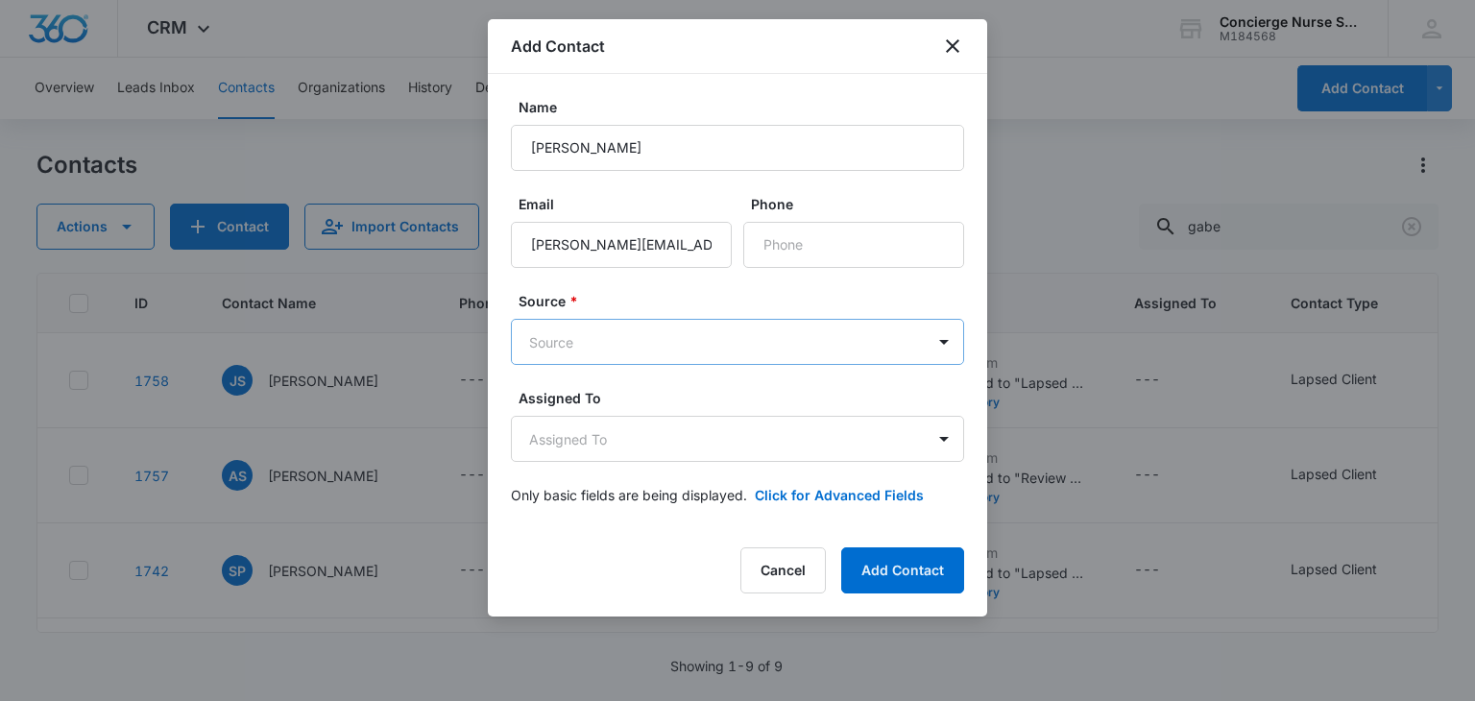
click at [616, 343] on body "CRM Apps Reputation Websites Forms CRM Email Social Payments POS Content Ads In…" at bounding box center [737, 350] width 1475 height 701
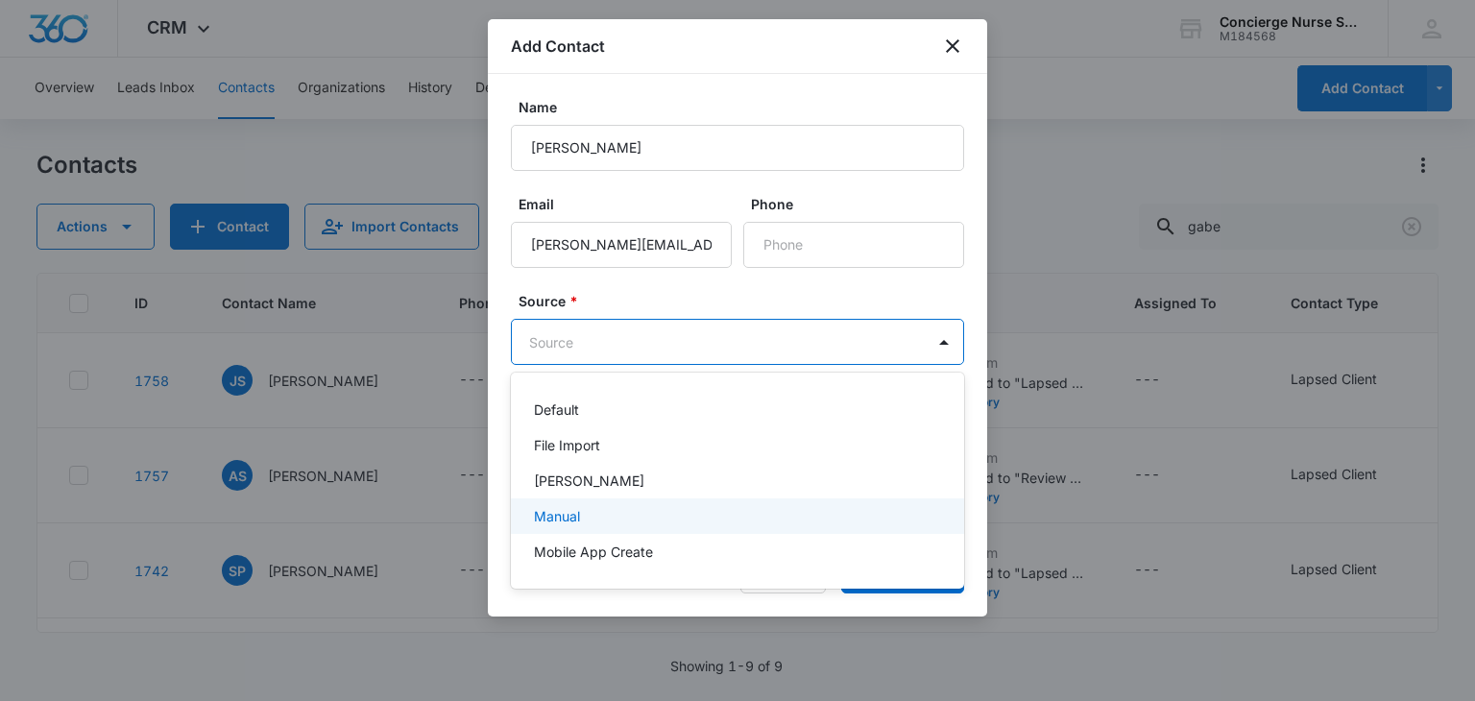
click at [584, 518] on div "Manual" at bounding box center [735, 516] width 403 height 20
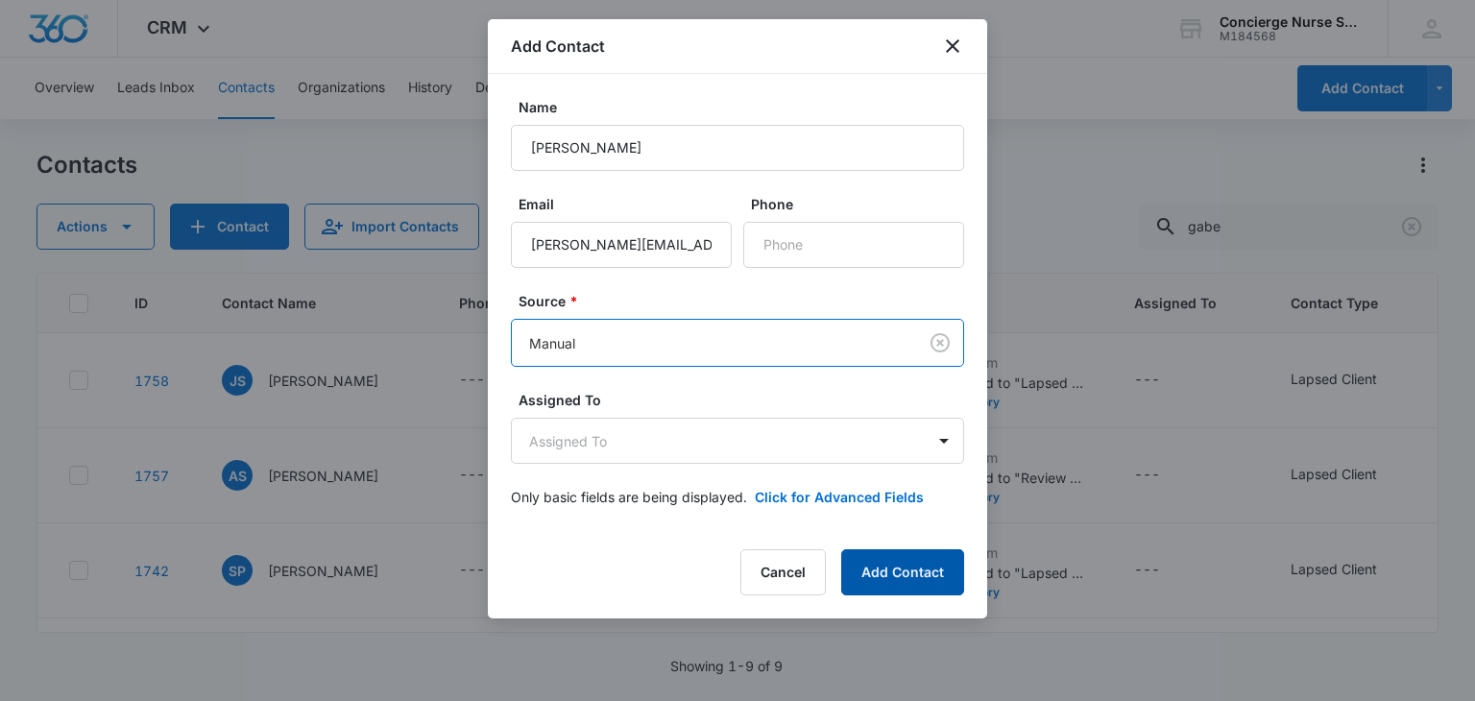
click at [865, 570] on button "Add Contact" at bounding box center [902, 572] width 123 height 46
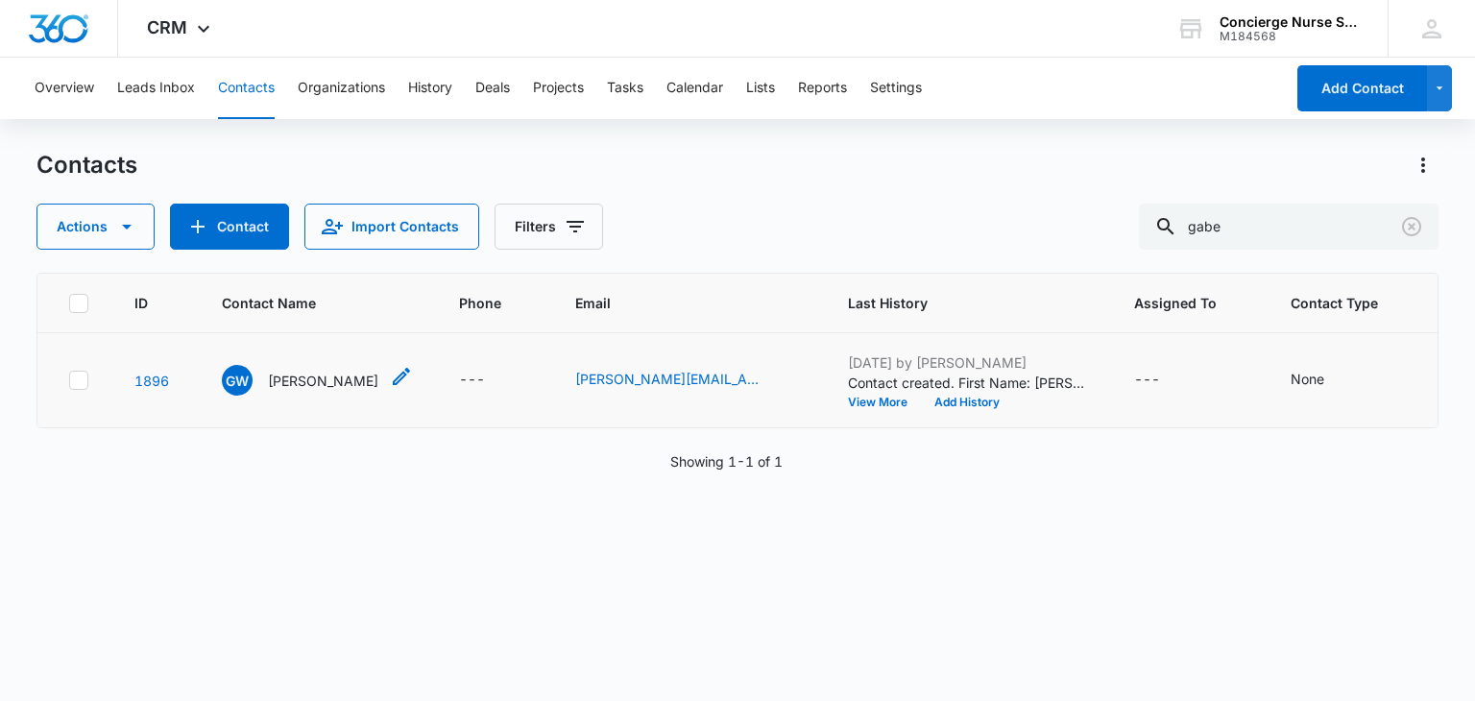
click at [301, 379] on p "Gabe Wiehle" at bounding box center [323, 381] width 110 height 20
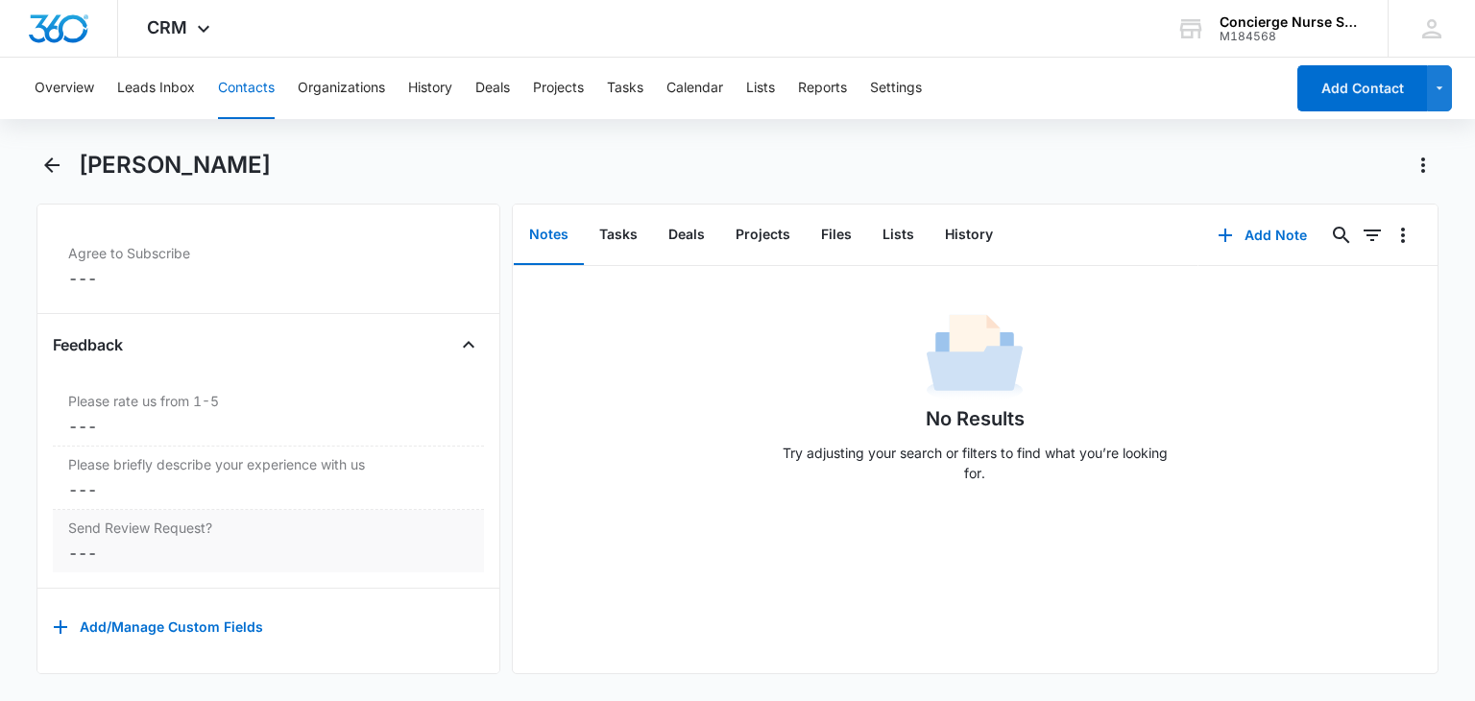
click at [79, 542] on dd "Cancel Save Changes ---" at bounding box center [268, 553] width 400 height 23
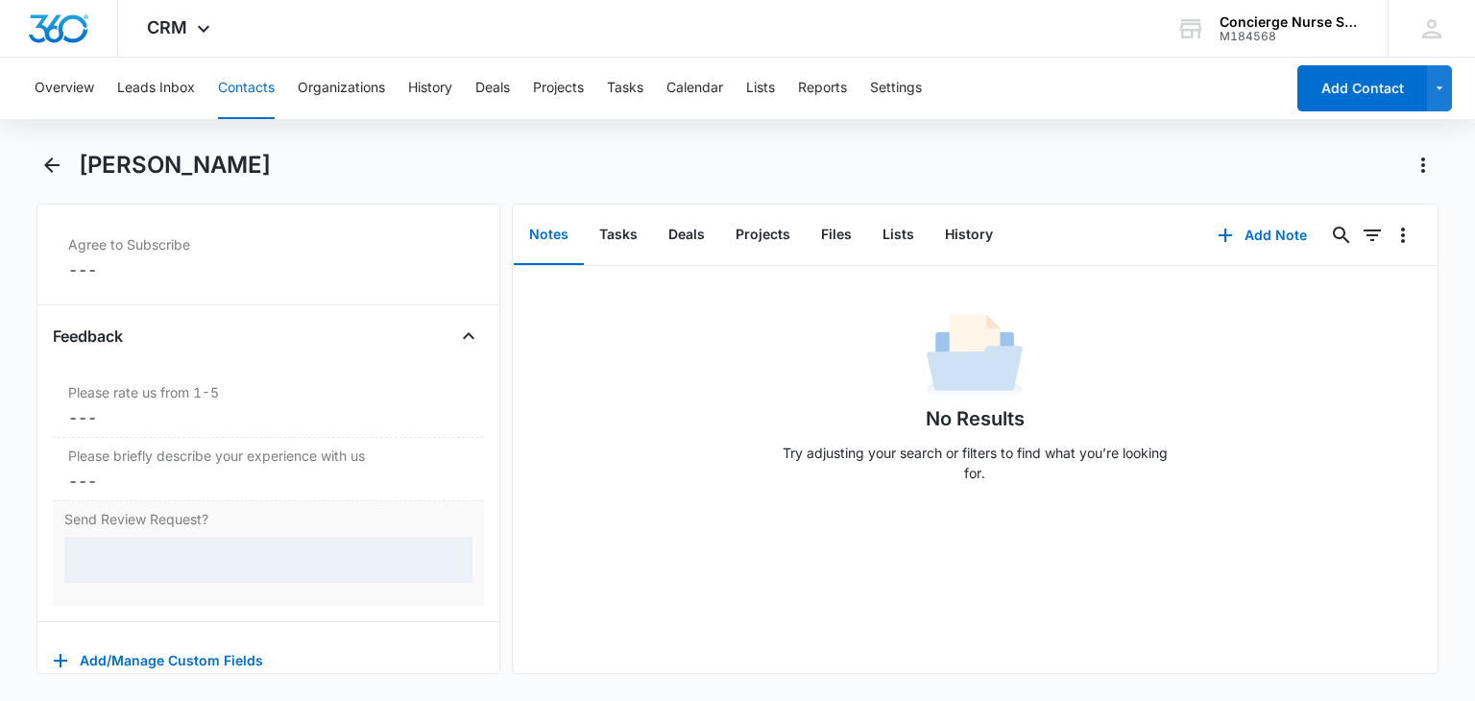
scroll to position [2013, 0]
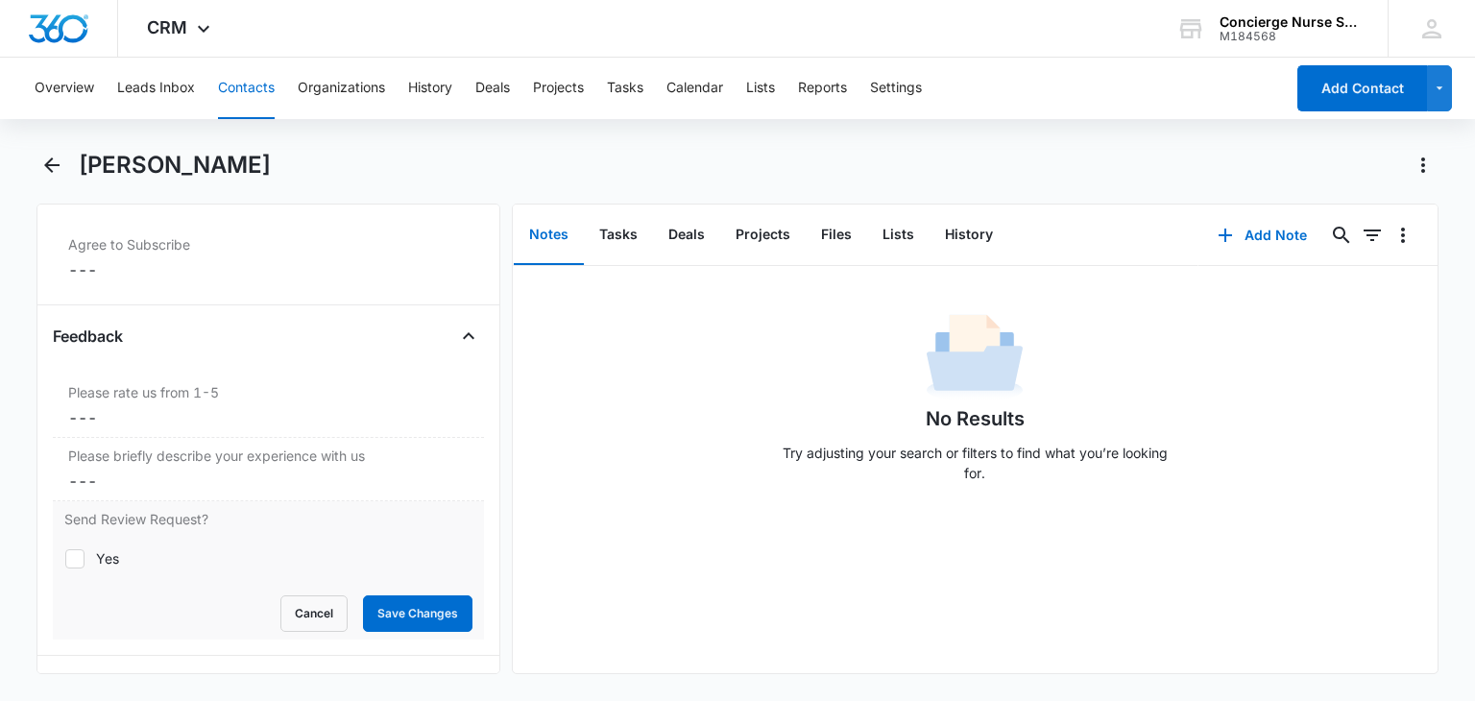
click at [80, 552] on icon at bounding box center [74, 558] width 17 height 17
click at [65, 558] on input "Yes" at bounding box center [64, 558] width 1 height 1
checkbox input "true"
click at [423, 611] on button "Save Changes" at bounding box center [417, 613] width 109 height 36
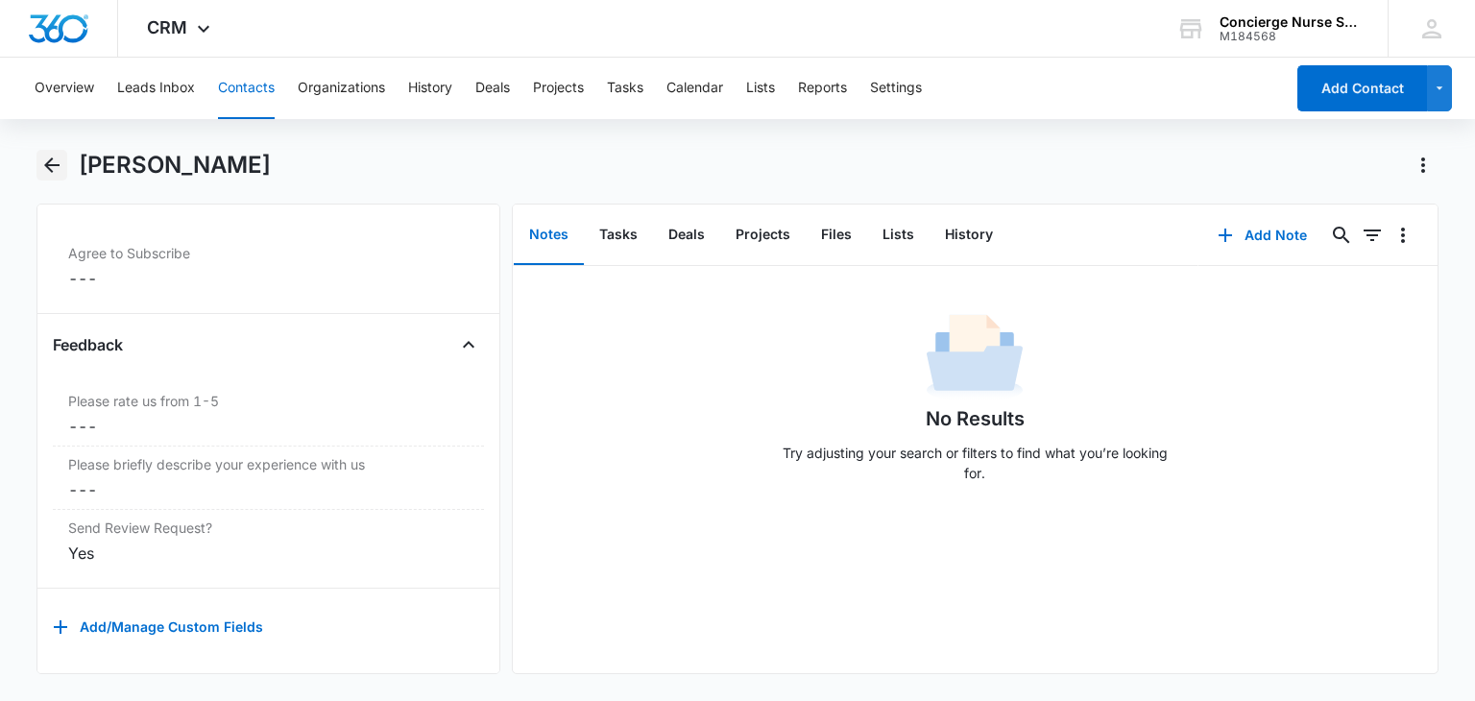
click at [64, 152] on button "Back" at bounding box center [51, 165] width 30 height 31
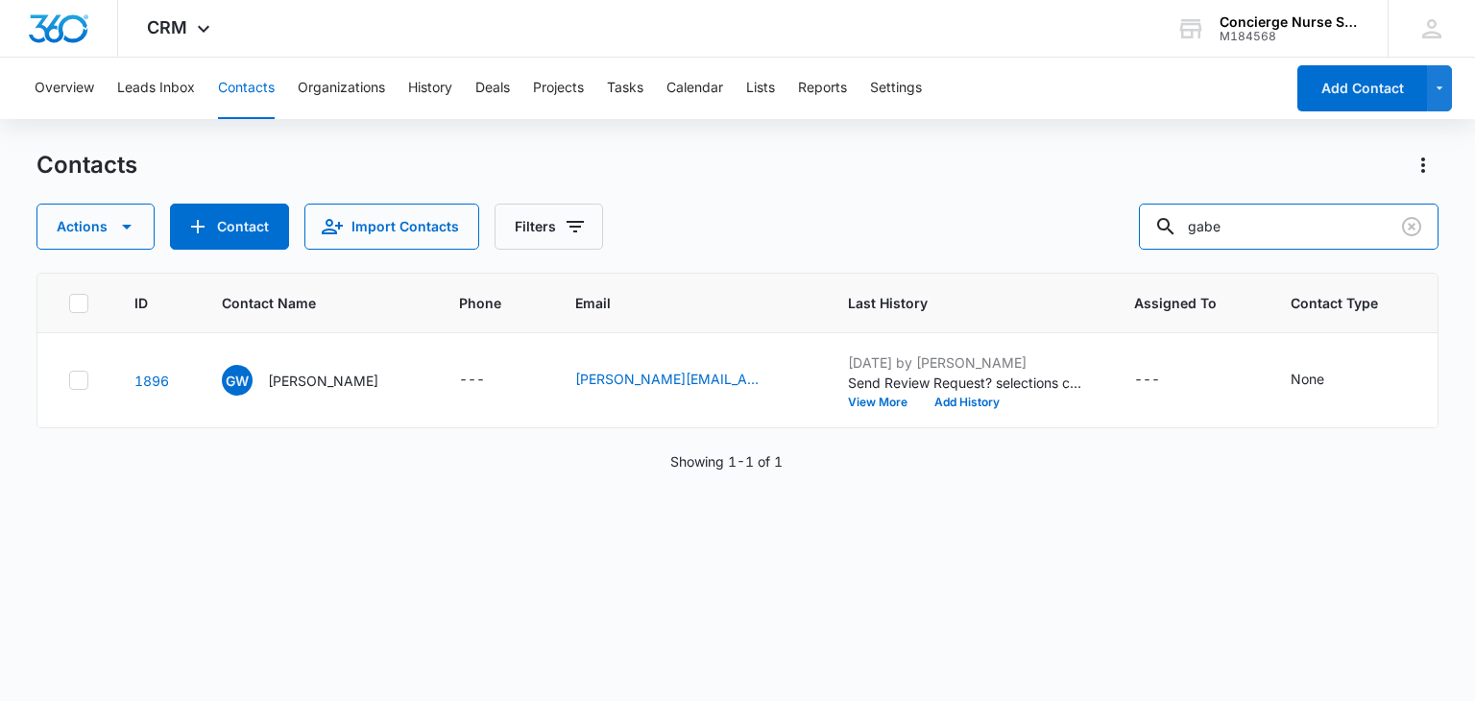
drag, startPoint x: 1285, startPoint y: 235, endPoint x: 1134, endPoint y: 230, distance: 150.9
click at [1134, 230] on div "Actions Contact Import Contacts Filters gabe" at bounding box center [736, 227] width 1401 height 46
type input "raymon"
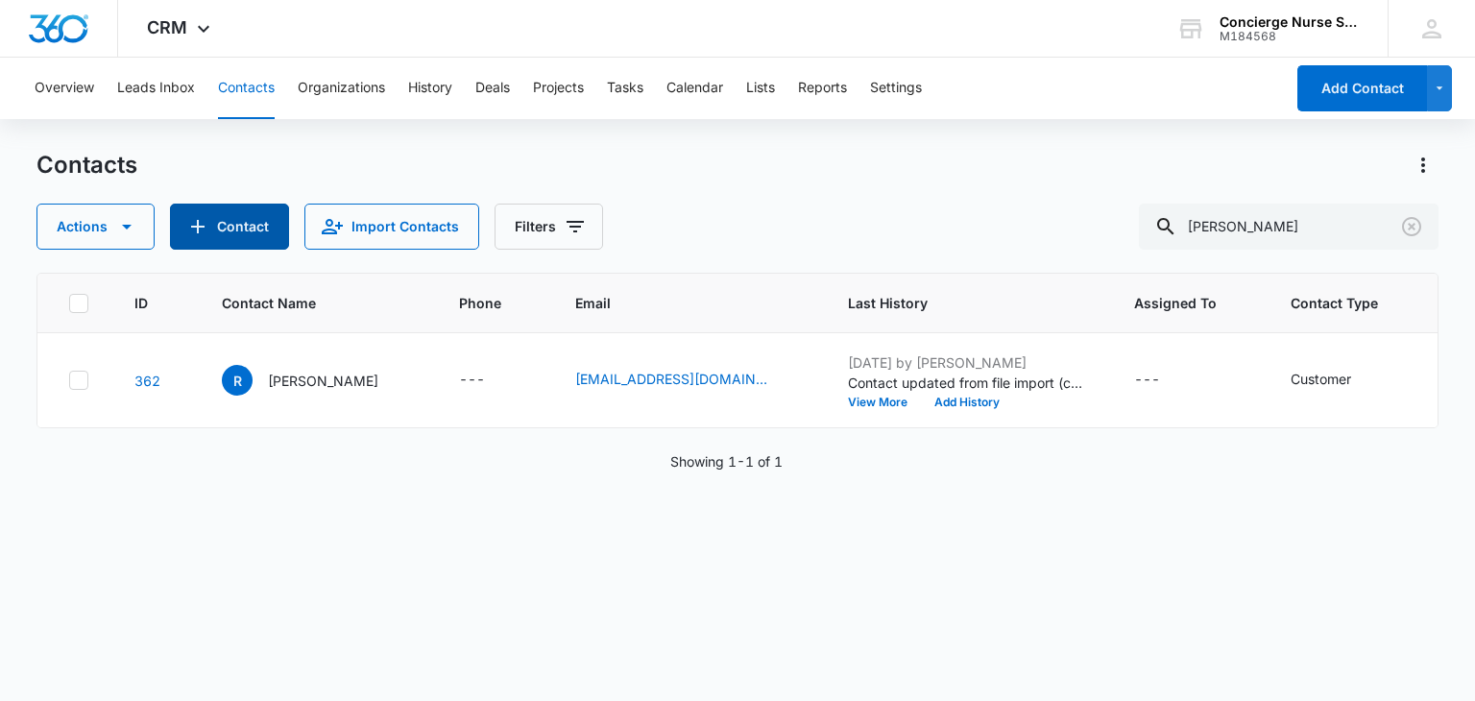
click at [221, 230] on button "Contact" at bounding box center [229, 227] width 119 height 46
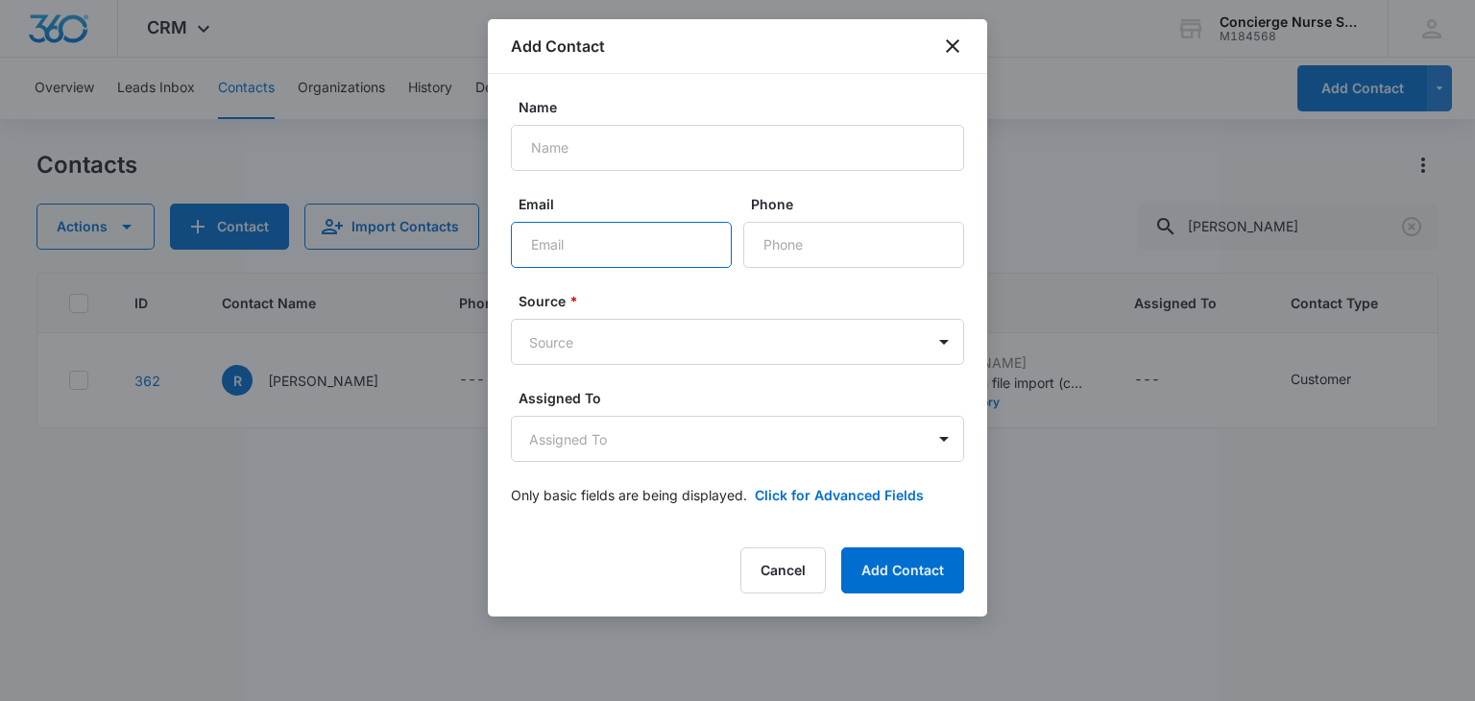
click at [546, 237] on input "Email" at bounding box center [621, 245] width 221 height 46
paste input "[PERSON_NAME][EMAIL_ADDRESS][DOMAIN_NAME]"
type input "[PERSON_NAME][EMAIL_ADDRESS][DOMAIN_NAME]"
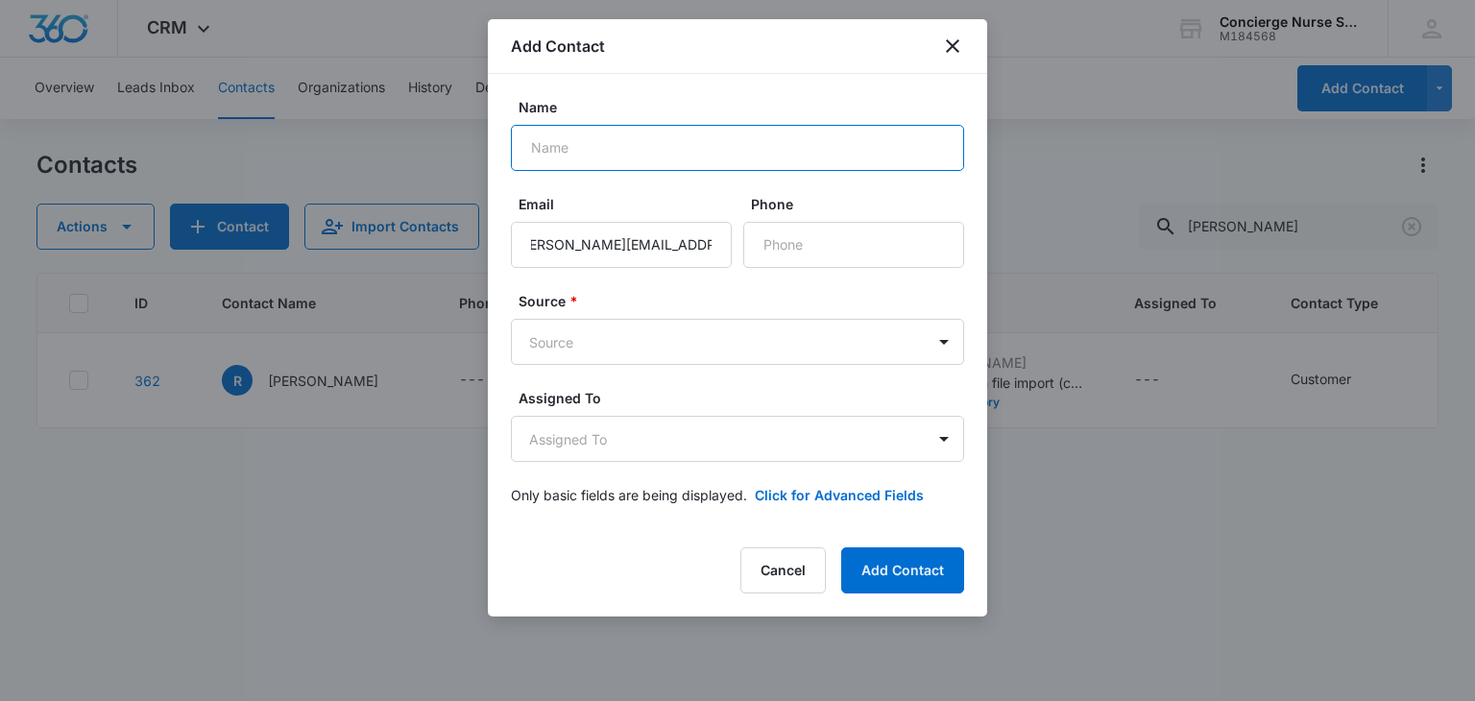
click at [542, 155] on input "Name" at bounding box center [737, 148] width 453 height 46
type input "[PERSON_NAME]"
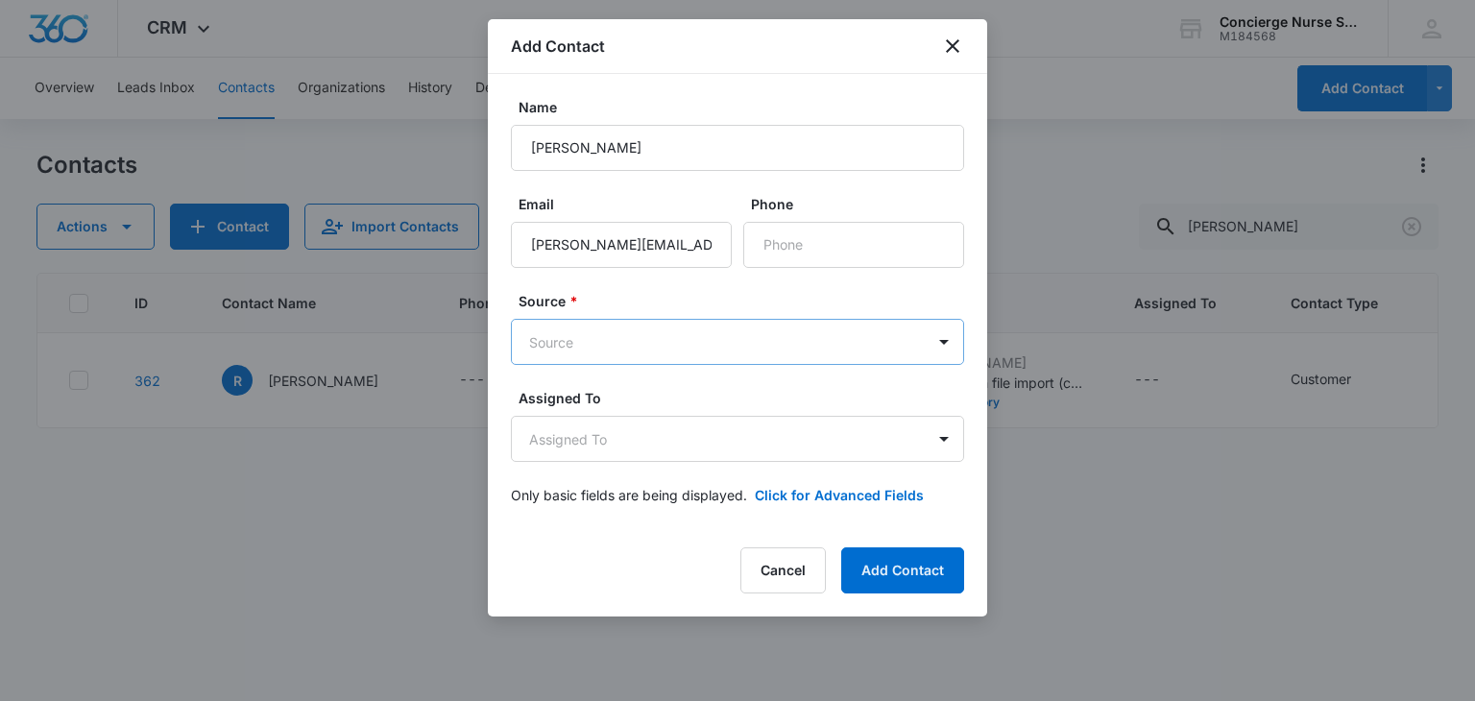
click at [643, 343] on body "CRM Apps Reputation Websites Forms CRM Email Social Payments POS Content Ads In…" at bounding box center [737, 350] width 1475 height 701
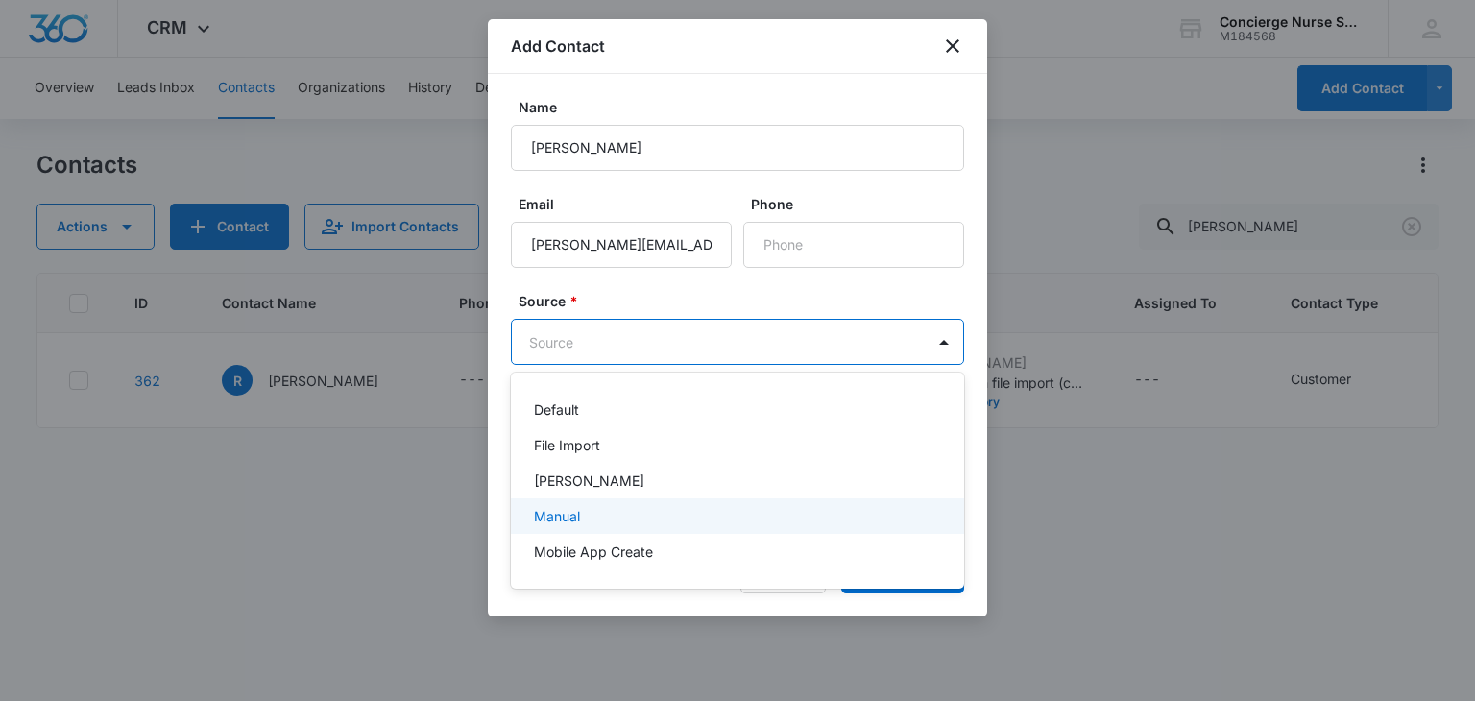
click at [610, 509] on div "Manual" at bounding box center [735, 516] width 403 height 20
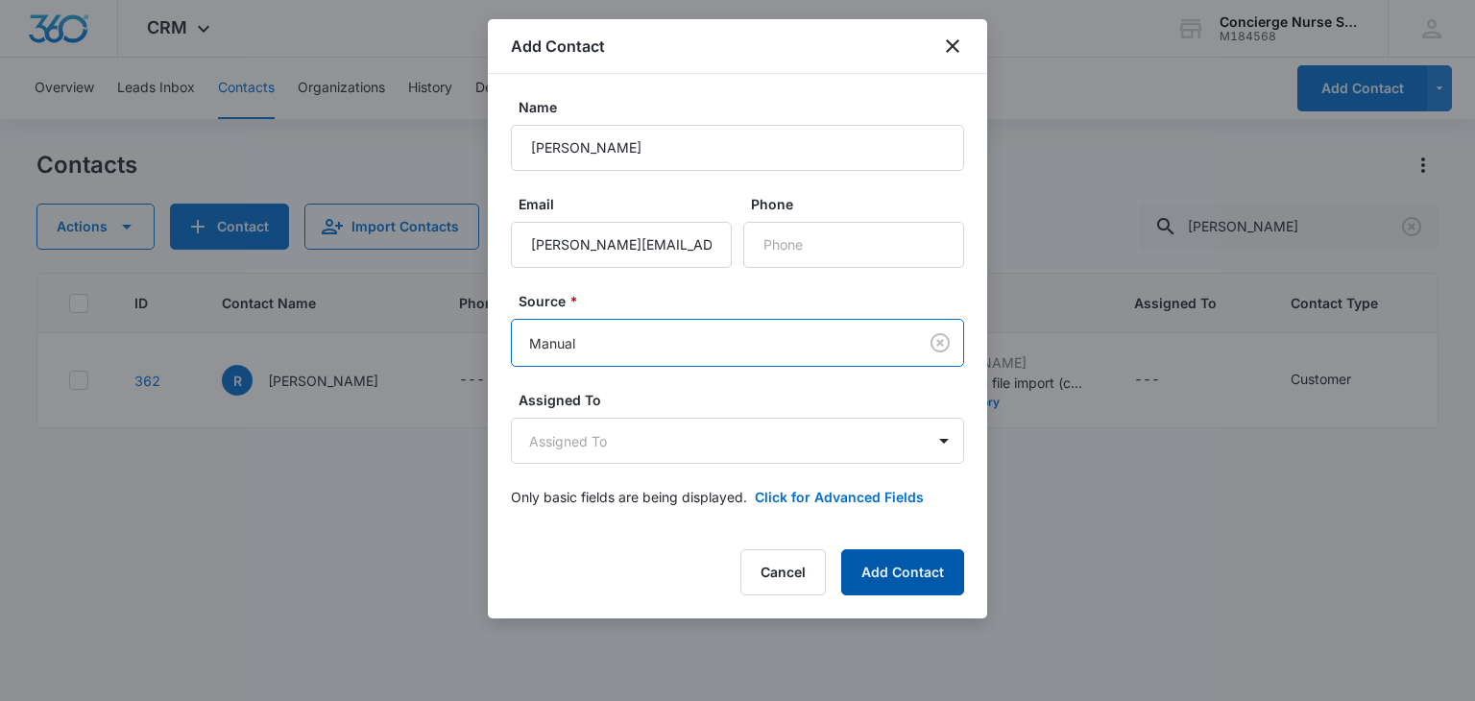
click at [895, 569] on button "Add Contact" at bounding box center [902, 572] width 123 height 46
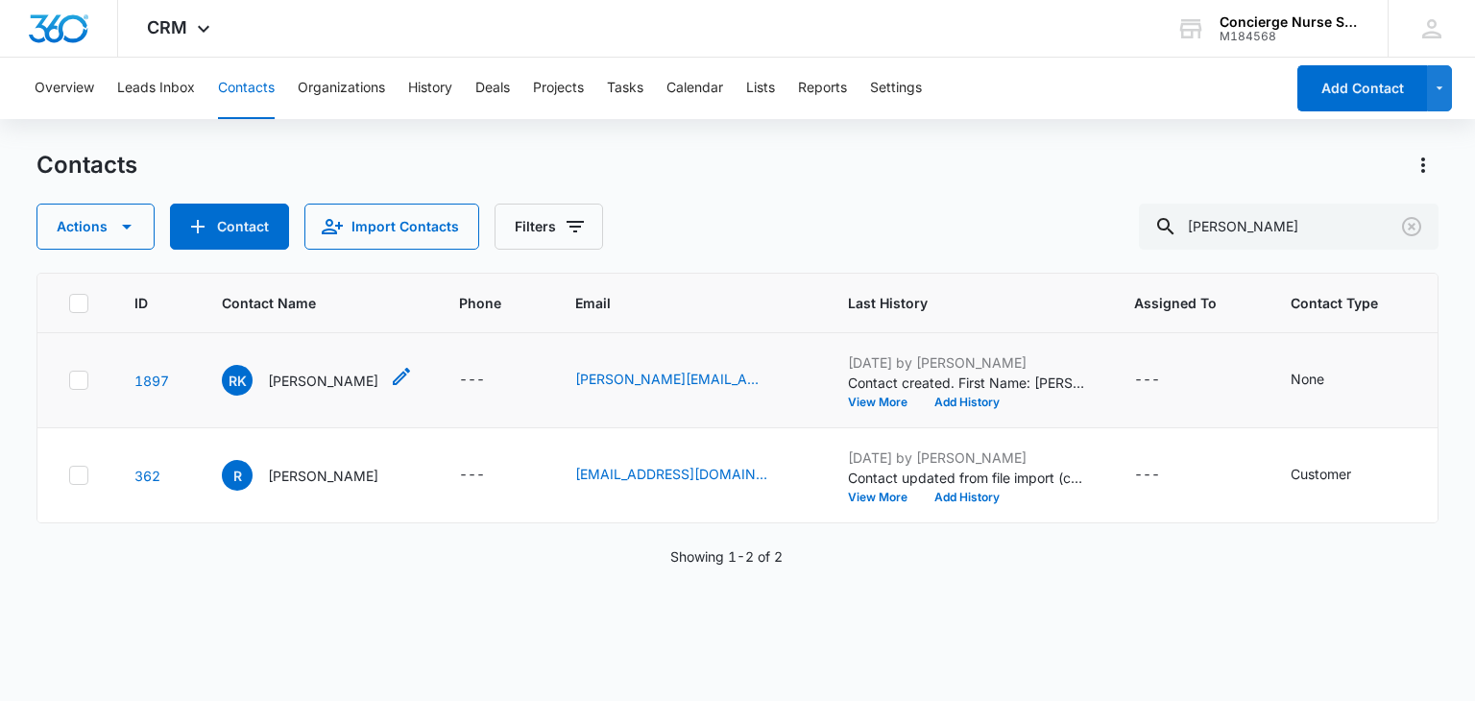
click at [280, 375] on p "[PERSON_NAME]" at bounding box center [323, 381] width 110 height 20
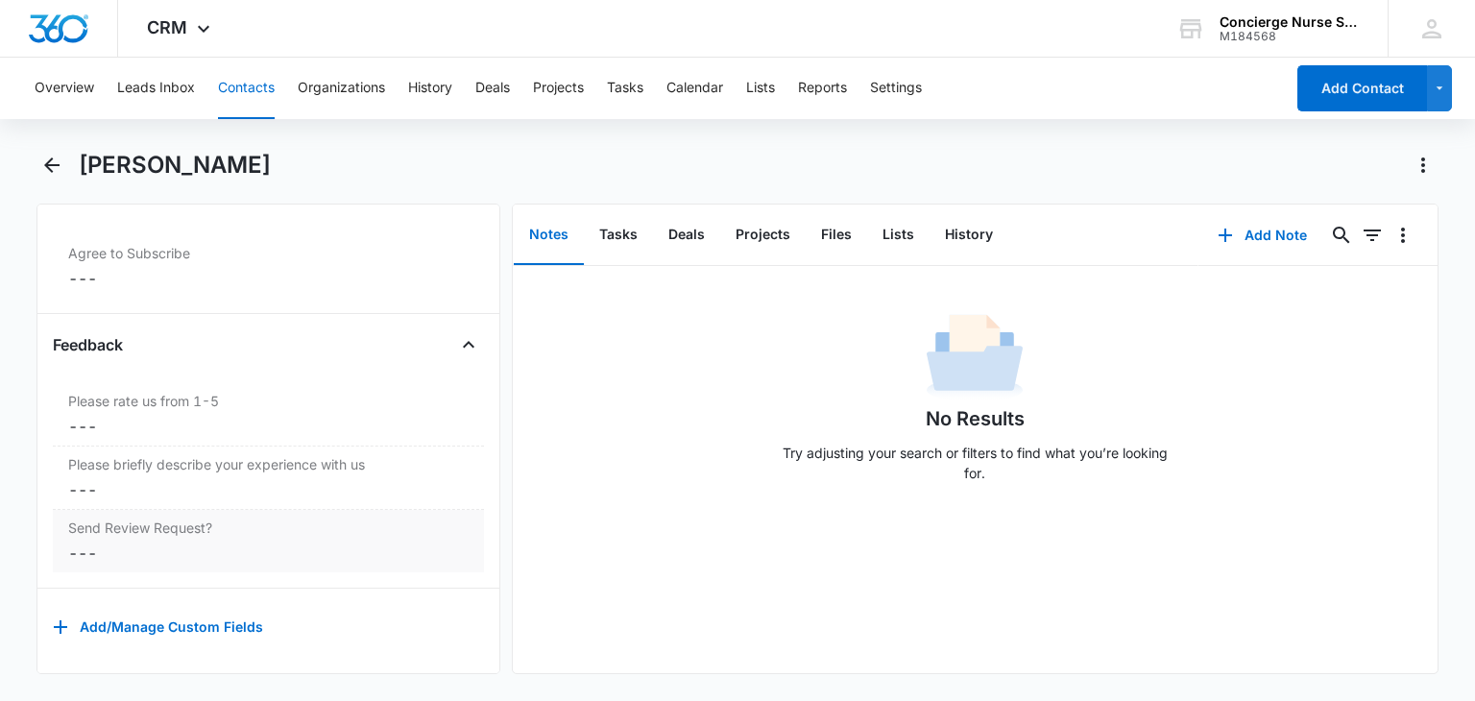
click at [63, 523] on div "Send Review Request? Cancel Save Changes ---" at bounding box center [268, 541] width 430 height 62
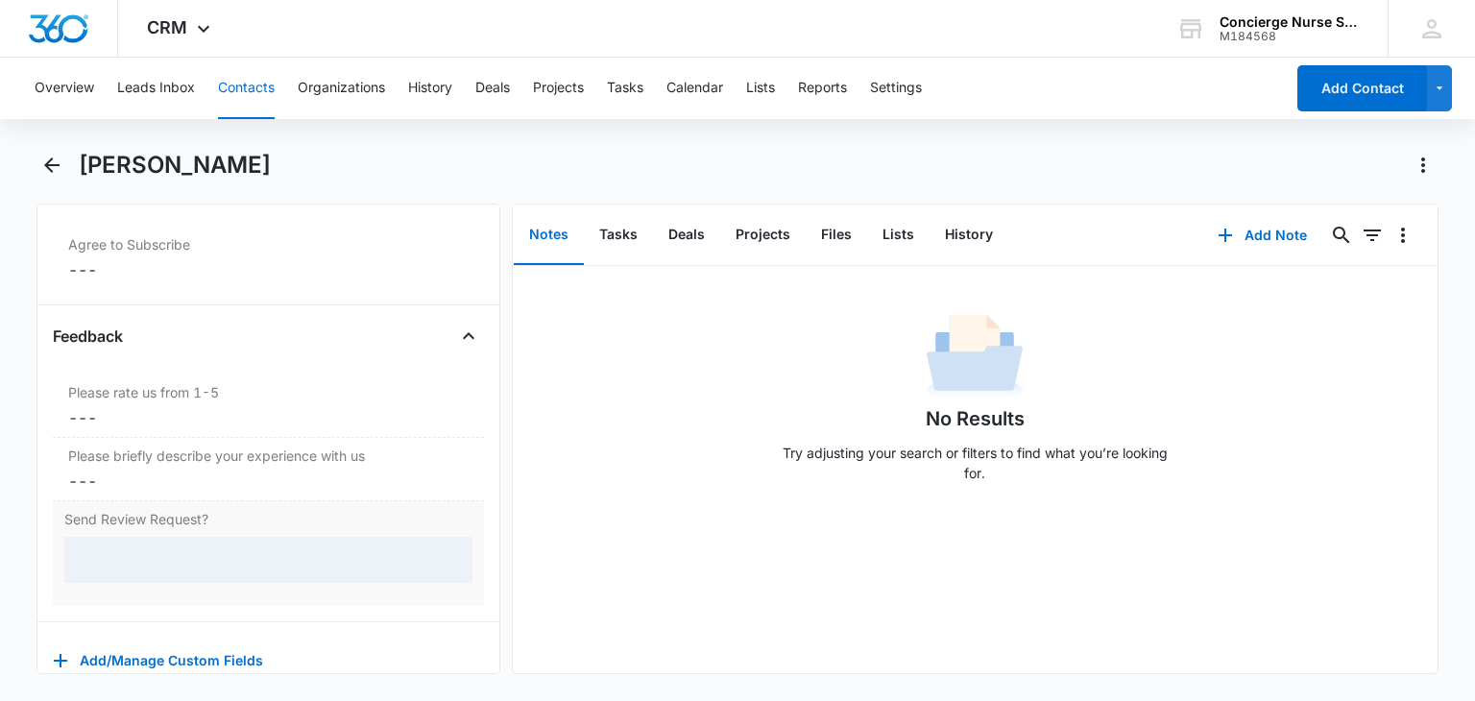
scroll to position [2013, 0]
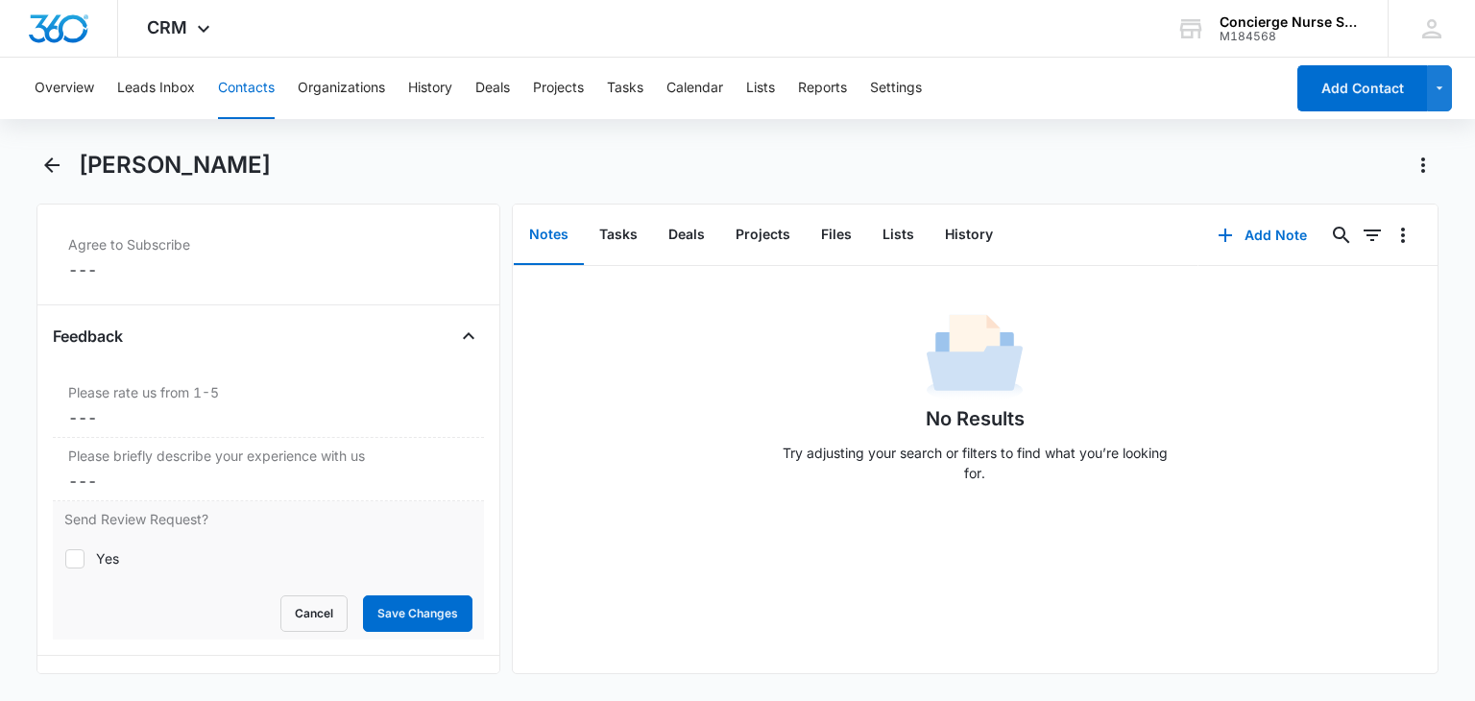
click at [75, 550] on icon at bounding box center [74, 558] width 17 height 17
click at [65, 558] on input "Yes" at bounding box center [64, 558] width 1 height 1
checkbox input "true"
drag, startPoint x: 388, startPoint y: 609, endPoint x: 426, endPoint y: 595, distance: 40.7
click at [387, 608] on button "Save Changes" at bounding box center [417, 613] width 109 height 36
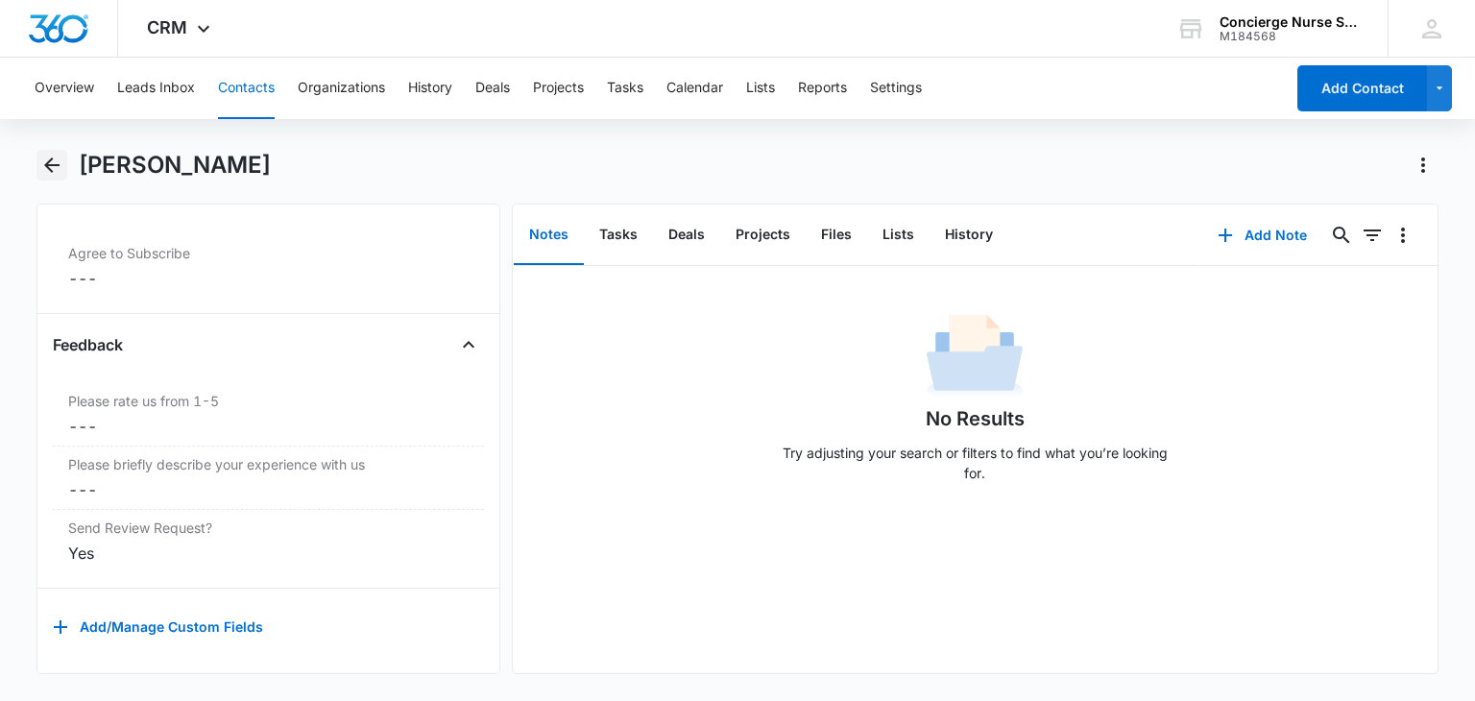
click at [69, 166] on div "[PERSON_NAME]" at bounding box center [736, 177] width 1401 height 54
click at [50, 162] on icon "Back" at bounding box center [51, 165] width 23 height 23
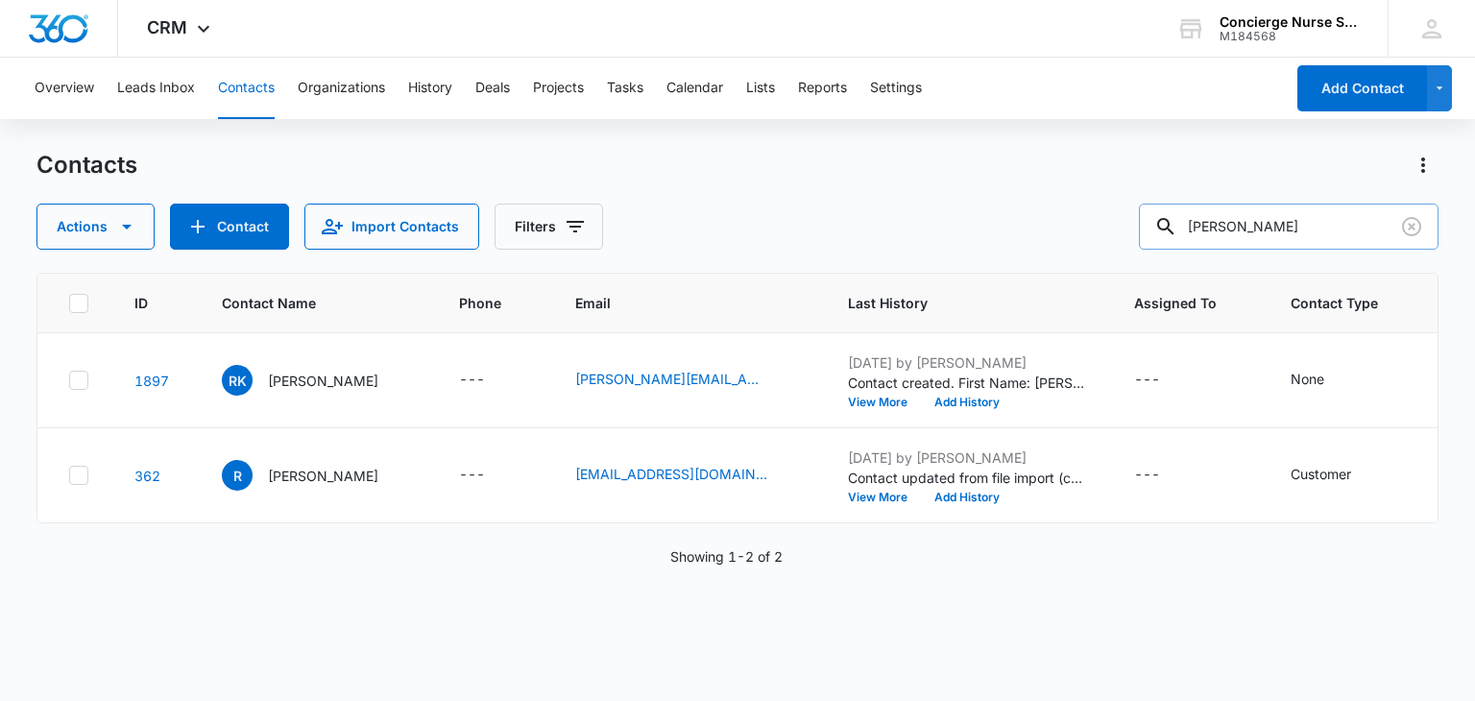
drag, startPoint x: 1265, startPoint y: 219, endPoint x: 1180, endPoint y: 232, distance: 85.6
click at [1180, 232] on div "raymon" at bounding box center [1289, 227] width 300 height 46
type input "ed"
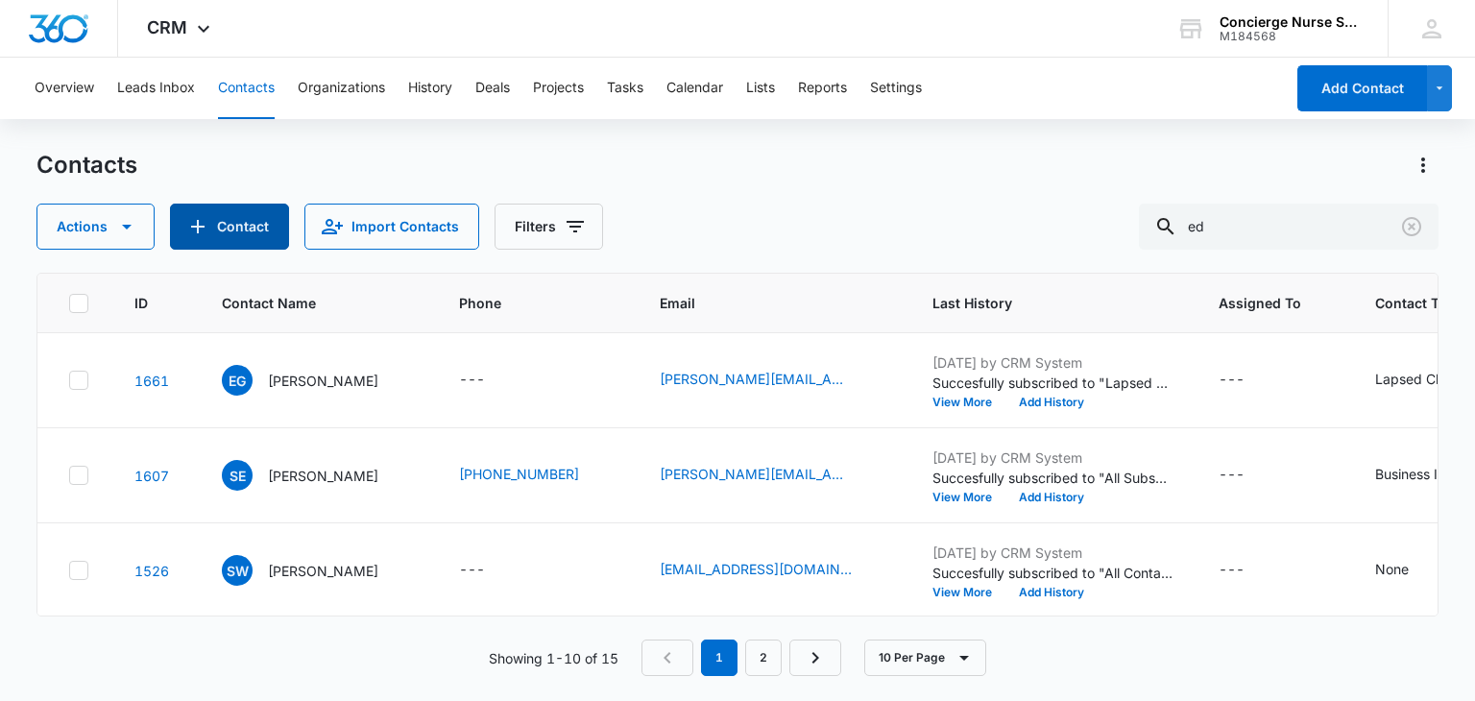
click at [200, 221] on icon "Add Contact" at bounding box center [197, 226] width 23 height 23
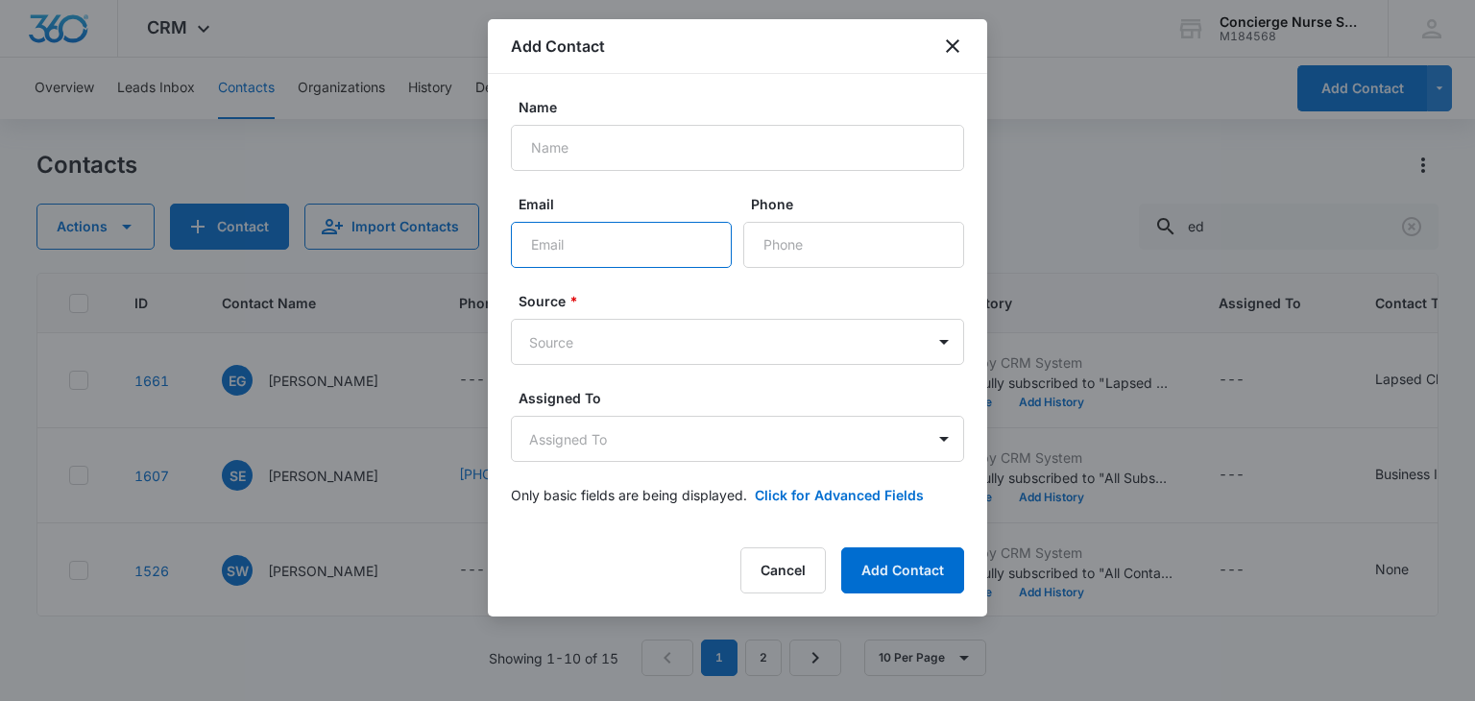
drag, startPoint x: 595, startPoint y: 258, endPoint x: 584, endPoint y: 255, distance: 11.9
click at [595, 258] on input "Email" at bounding box center [621, 245] width 221 height 46
paste input "[EMAIL_ADDRESS][DOMAIN_NAME]"
type input "[EMAIL_ADDRESS][DOMAIN_NAME]"
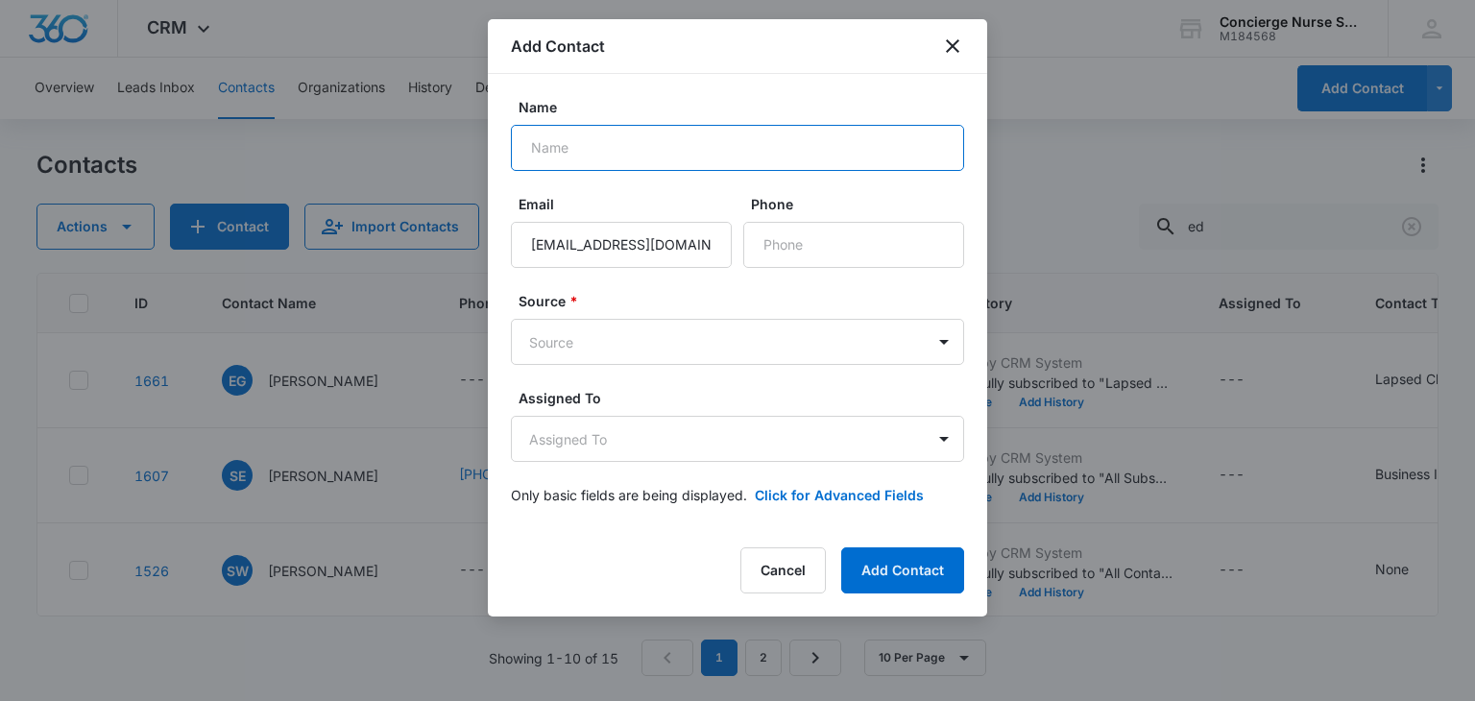
click at [561, 137] on input "Name" at bounding box center [737, 148] width 453 height 46
type input "[PERSON_NAME]"
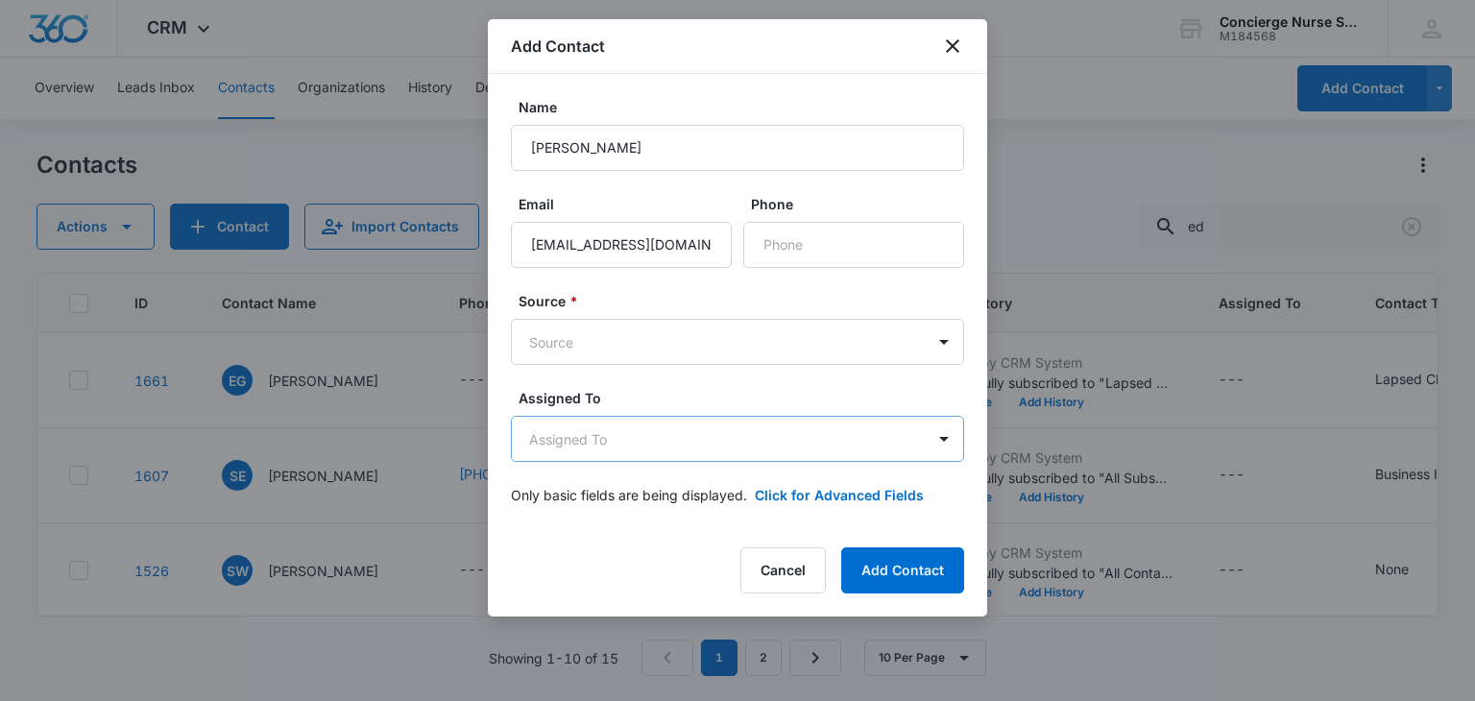
click at [597, 447] on body "CRM Apps Reputation Websites Forms CRM Email Social Payments POS Content Ads In…" at bounding box center [737, 350] width 1475 height 701
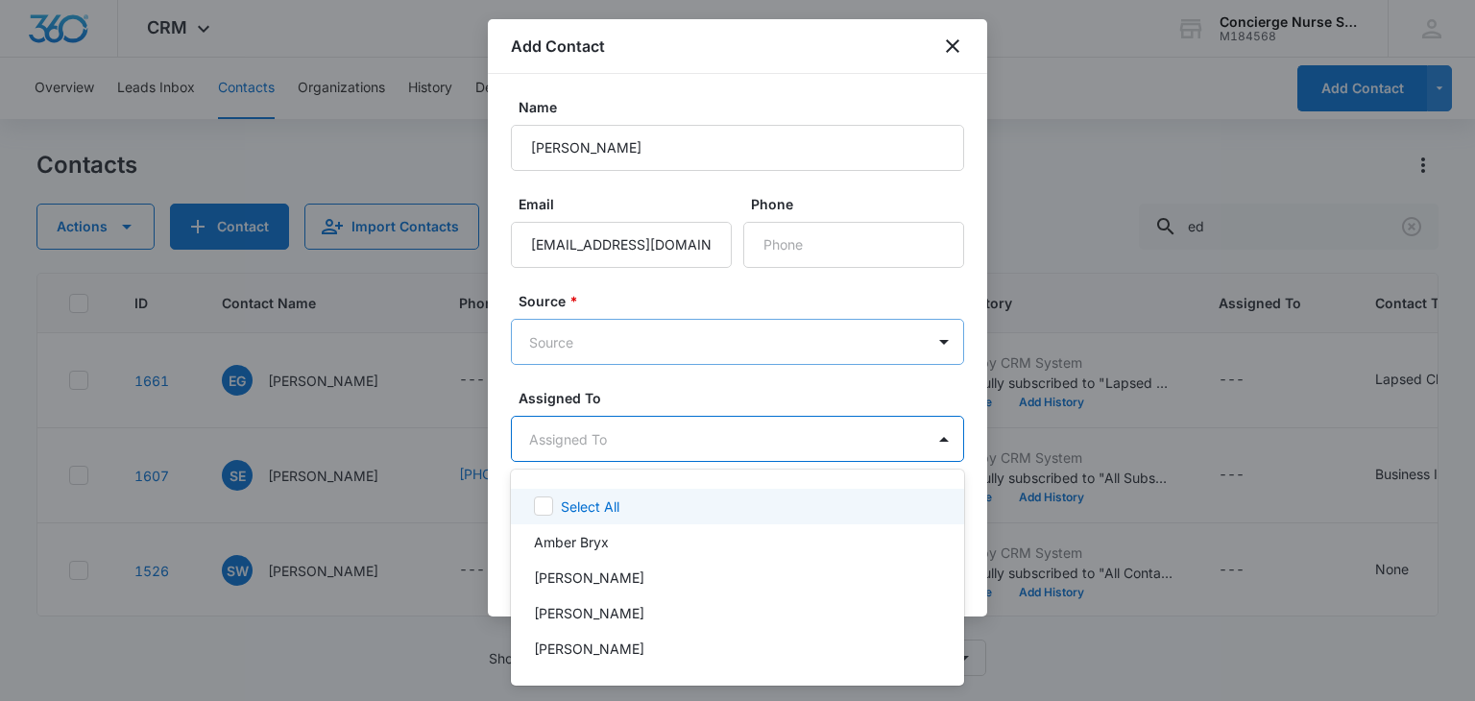
click at [608, 345] on div at bounding box center [737, 350] width 1475 height 701
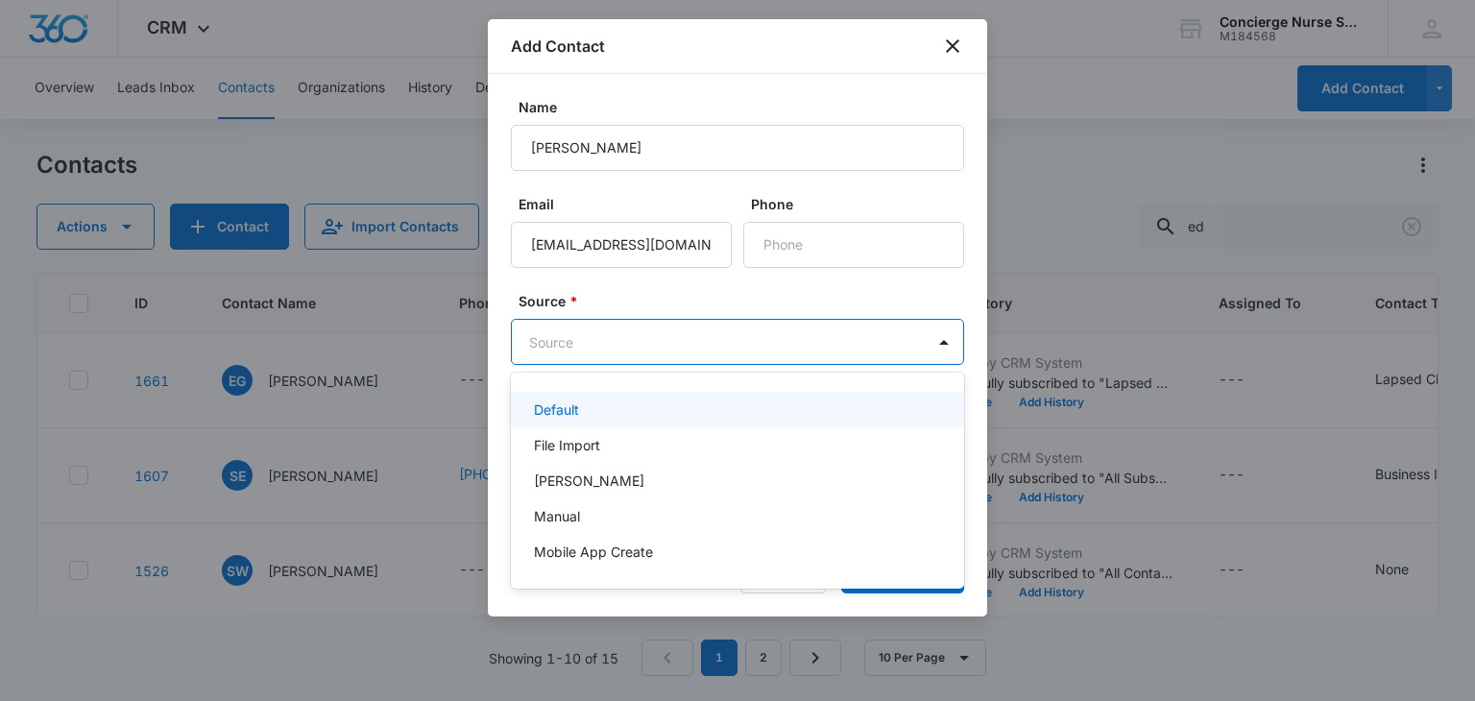
click at [549, 333] on body "CRM Apps Reputation Websites Forms CRM Email Social Payments POS Content Ads In…" at bounding box center [737, 350] width 1475 height 701
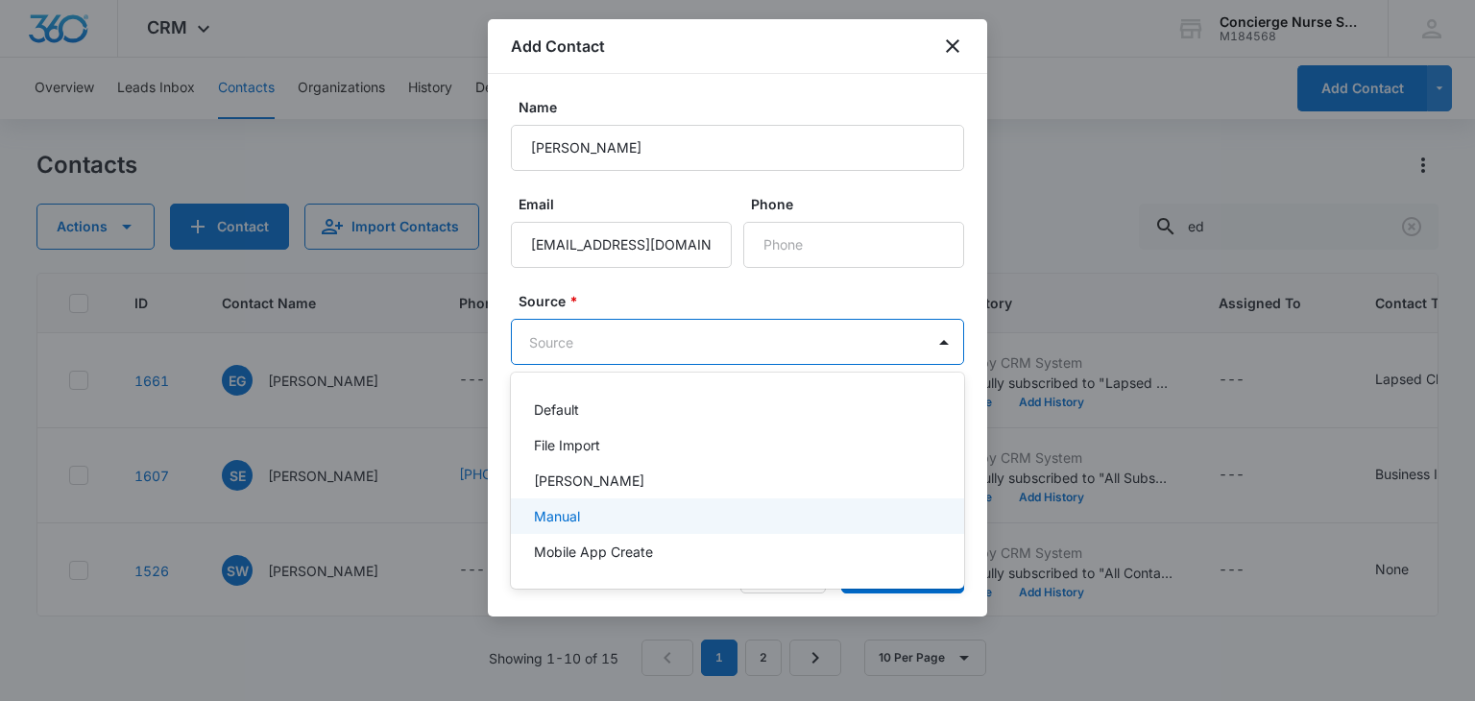
click at [553, 515] on p "Manual" at bounding box center [557, 516] width 46 height 20
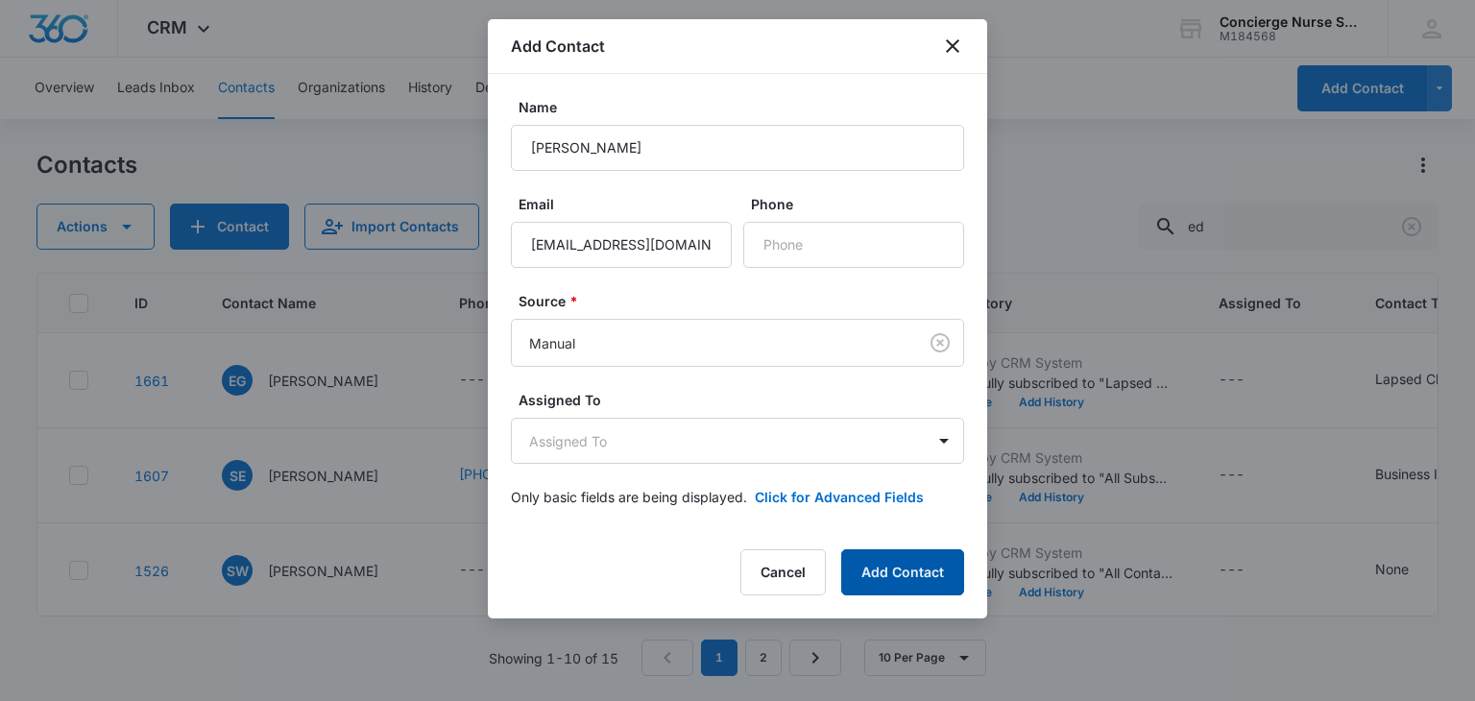
click at [890, 573] on button "Add Contact" at bounding box center [902, 572] width 123 height 46
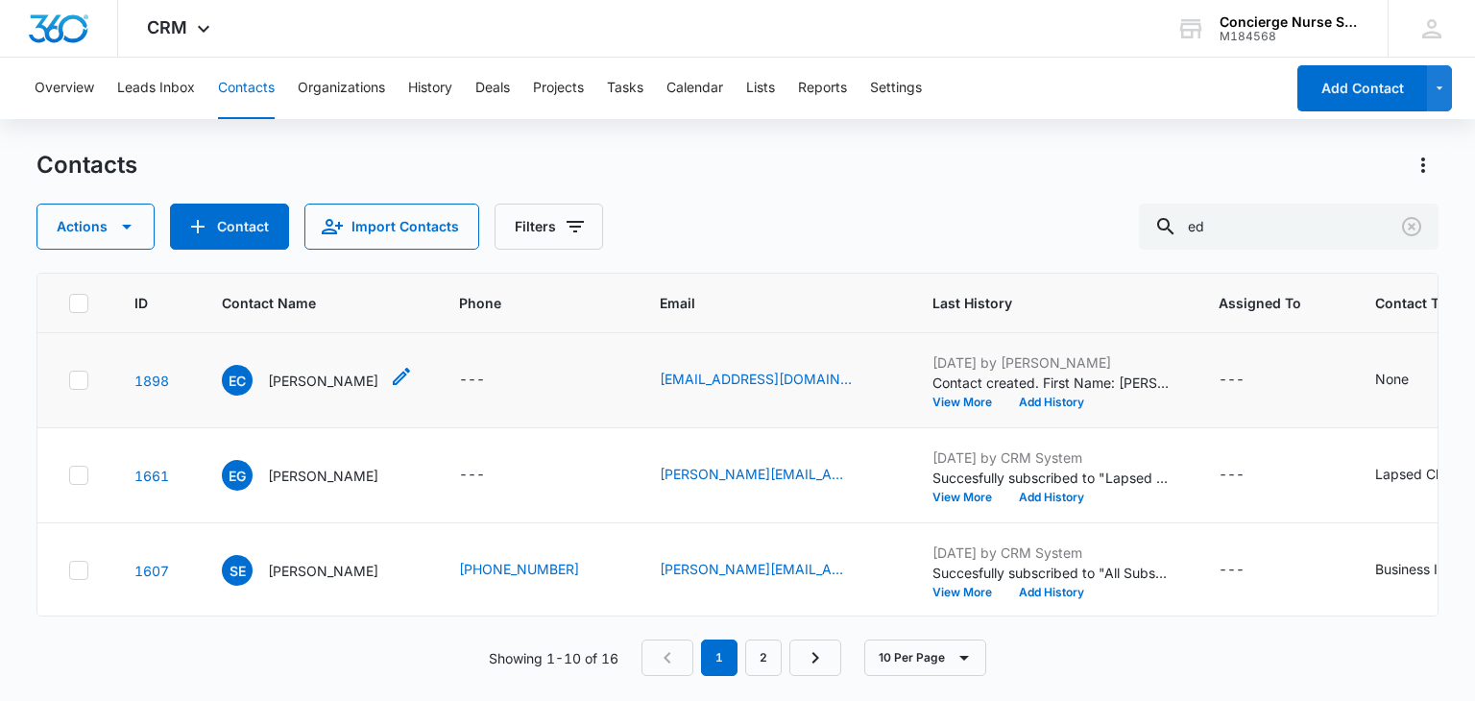
click at [288, 371] on p "[PERSON_NAME]" at bounding box center [323, 381] width 110 height 20
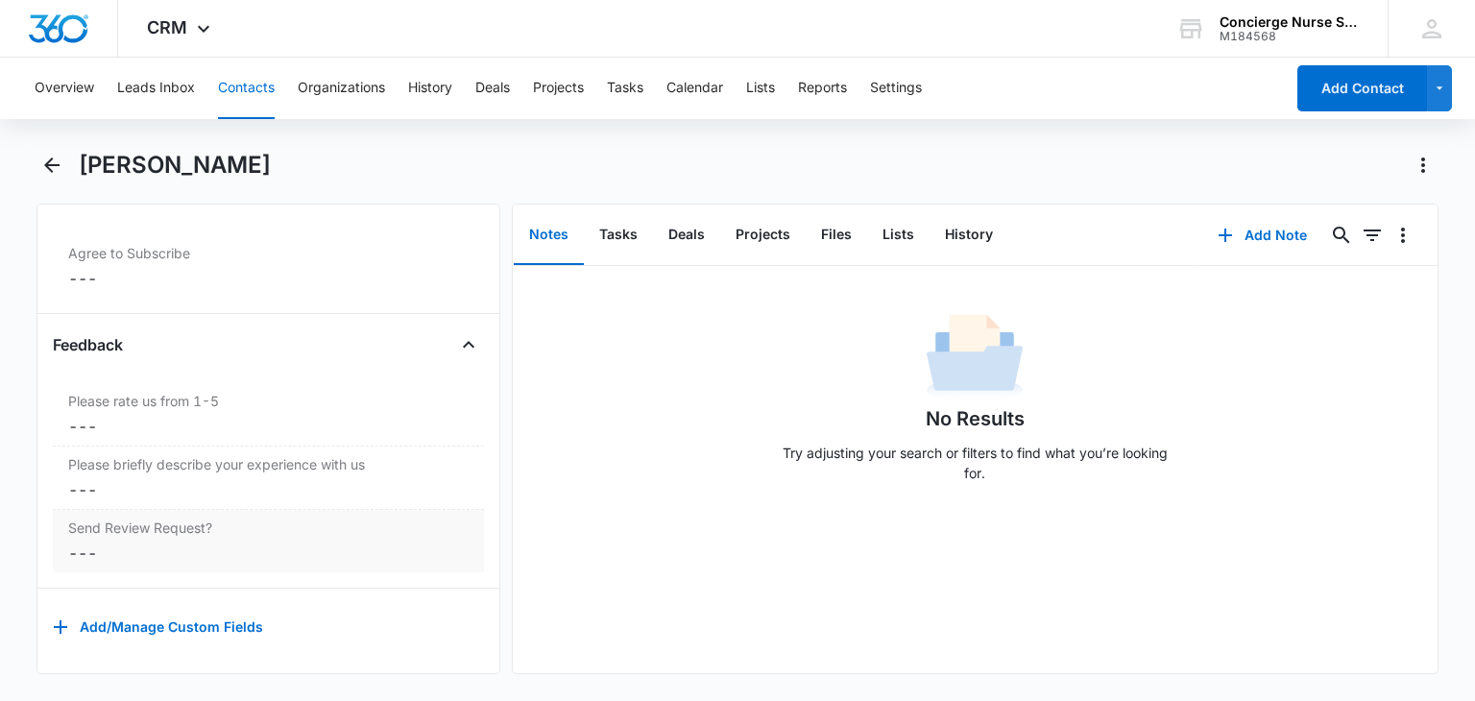
click at [82, 542] on dd "Cancel Save Changes ---" at bounding box center [268, 553] width 400 height 23
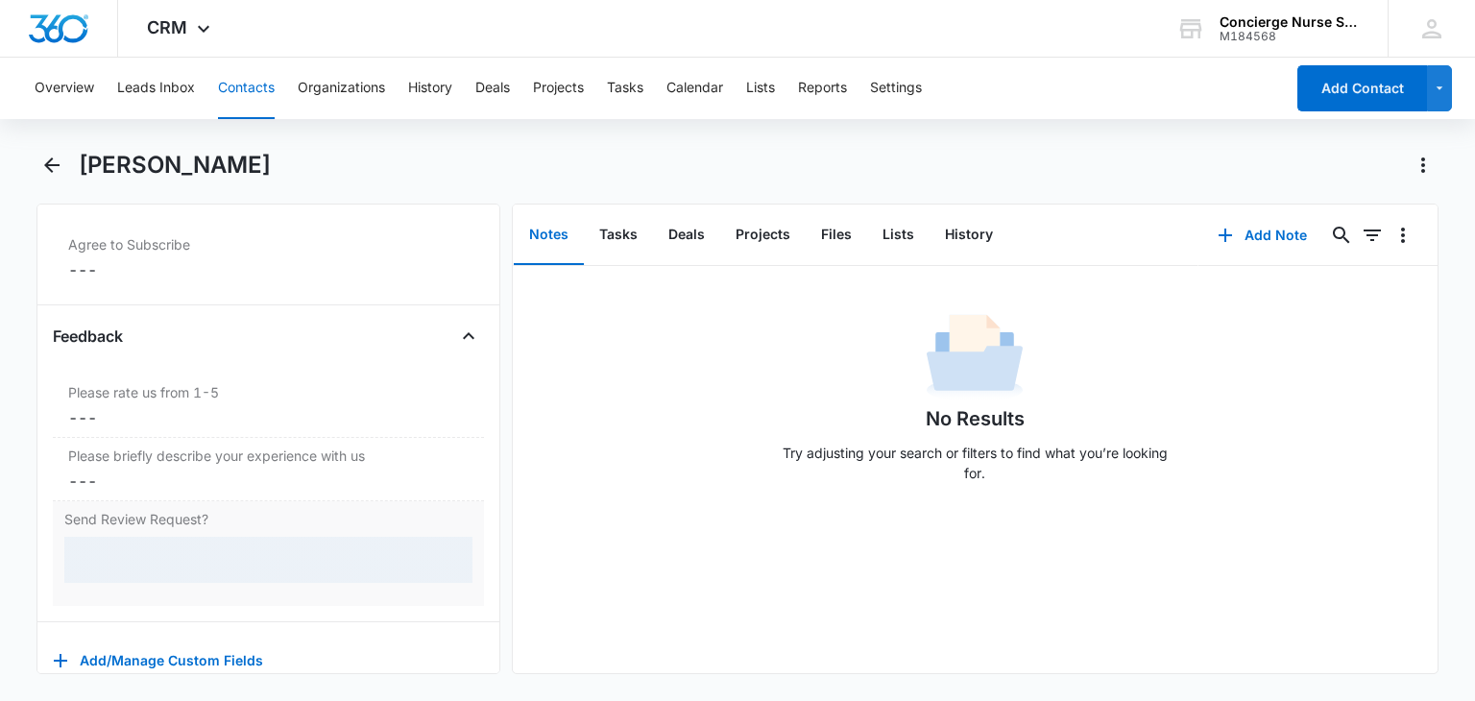
scroll to position [2013, 0]
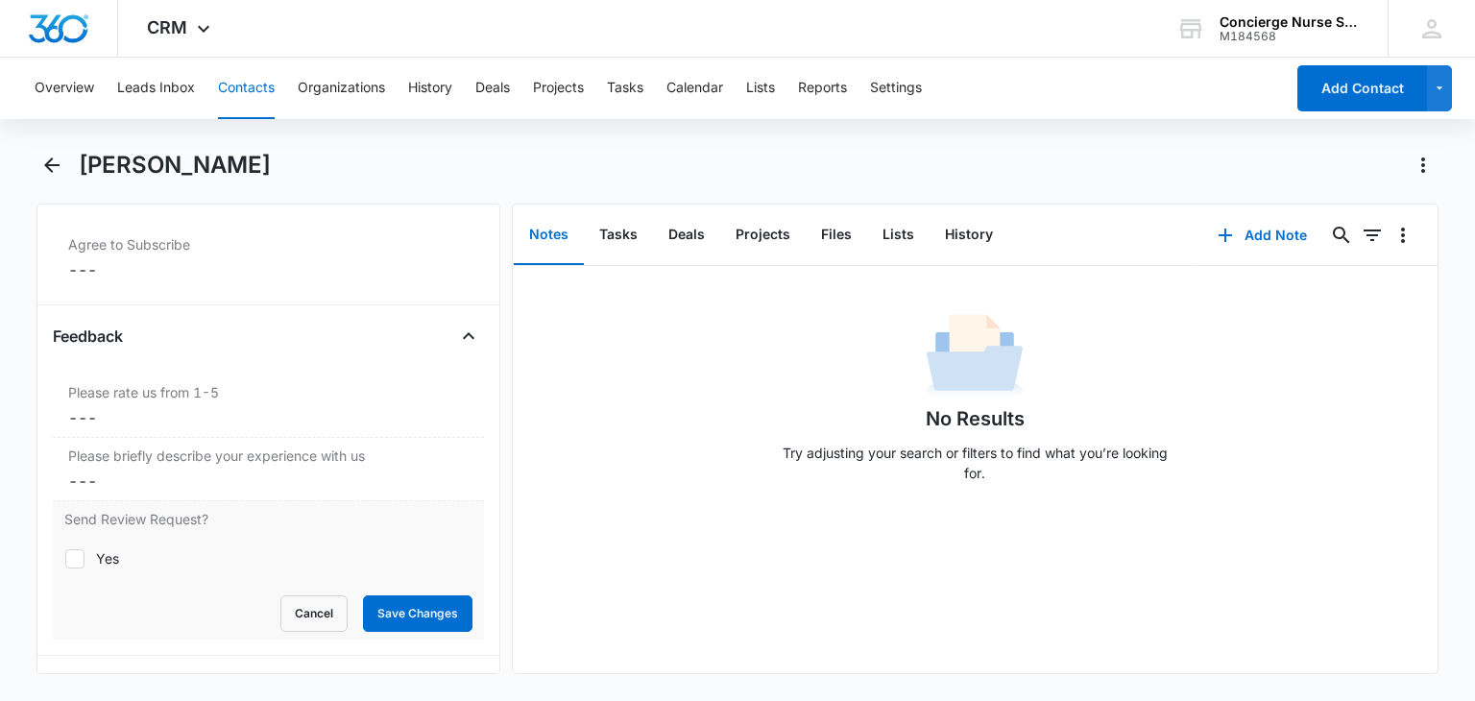
click at [86, 548] on label "Yes" at bounding box center [267, 558] width 407 height 20
click at [65, 558] on input "Yes" at bounding box center [64, 558] width 1 height 1
checkbox input "true"
click at [430, 600] on button "Save Changes" at bounding box center [417, 613] width 109 height 36
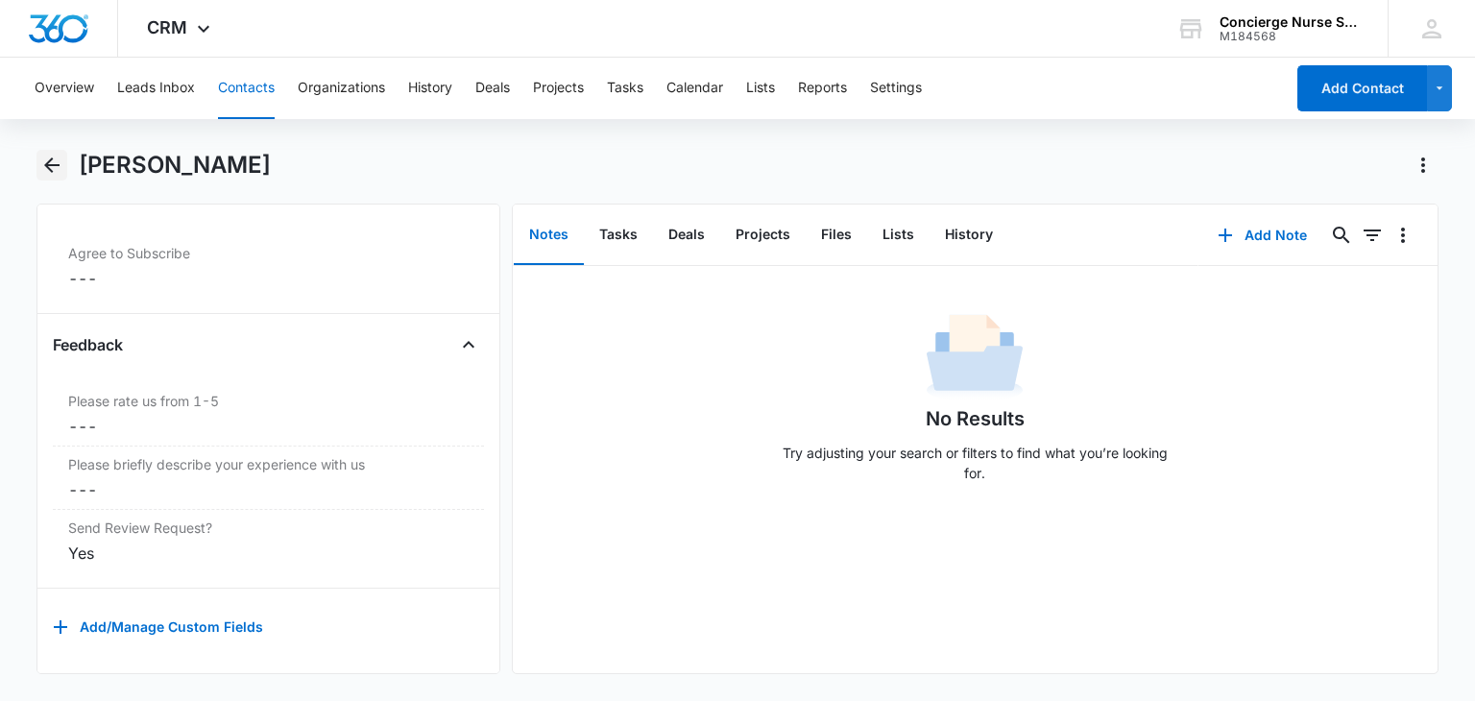
click at [46, 157] on icon "Back" at bounding box center [51, 165] width 23 height 23
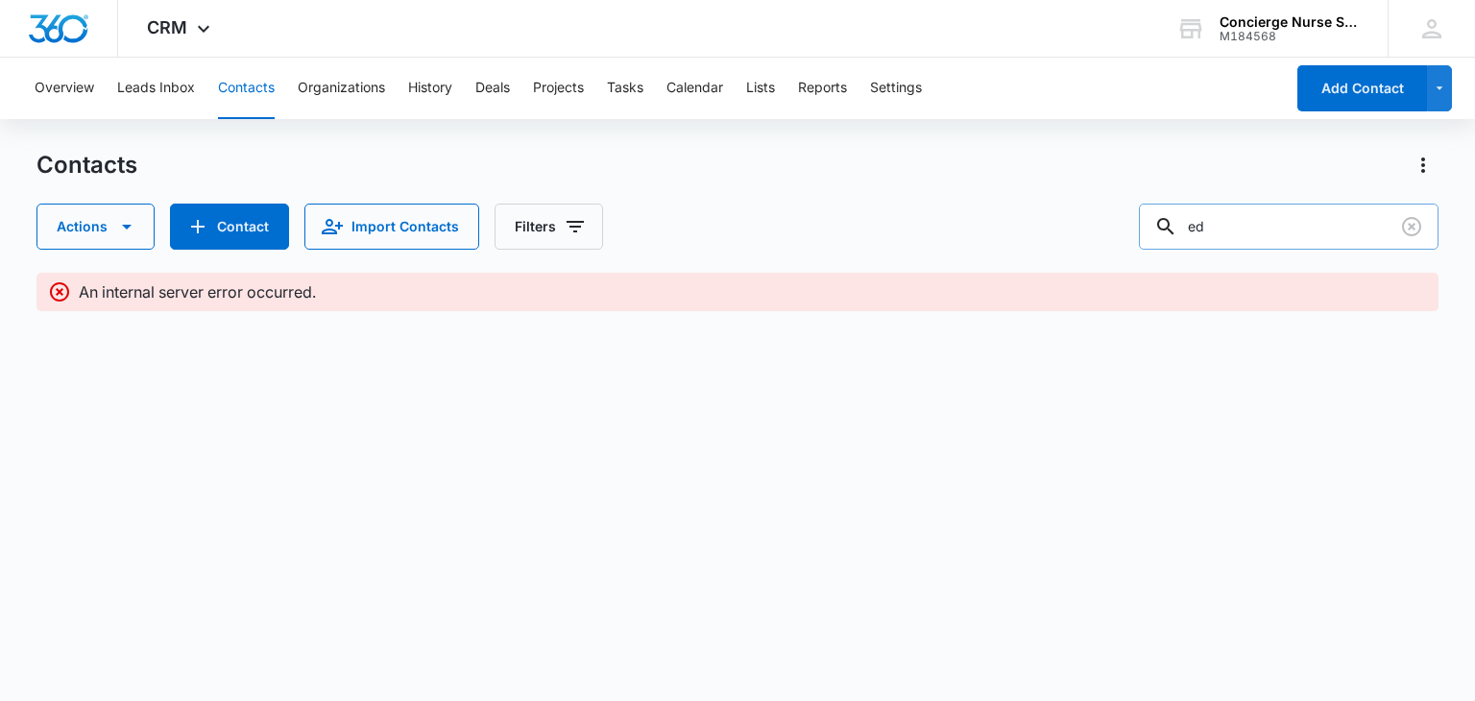
drag, startPoint x: 1231, startPoint y: 242, endPoint x: 1192, endPoint y: 231, distance: 40.8
click at [1192, 231] on div "ed" at bounding box center [1289, 227] width 300 height 46
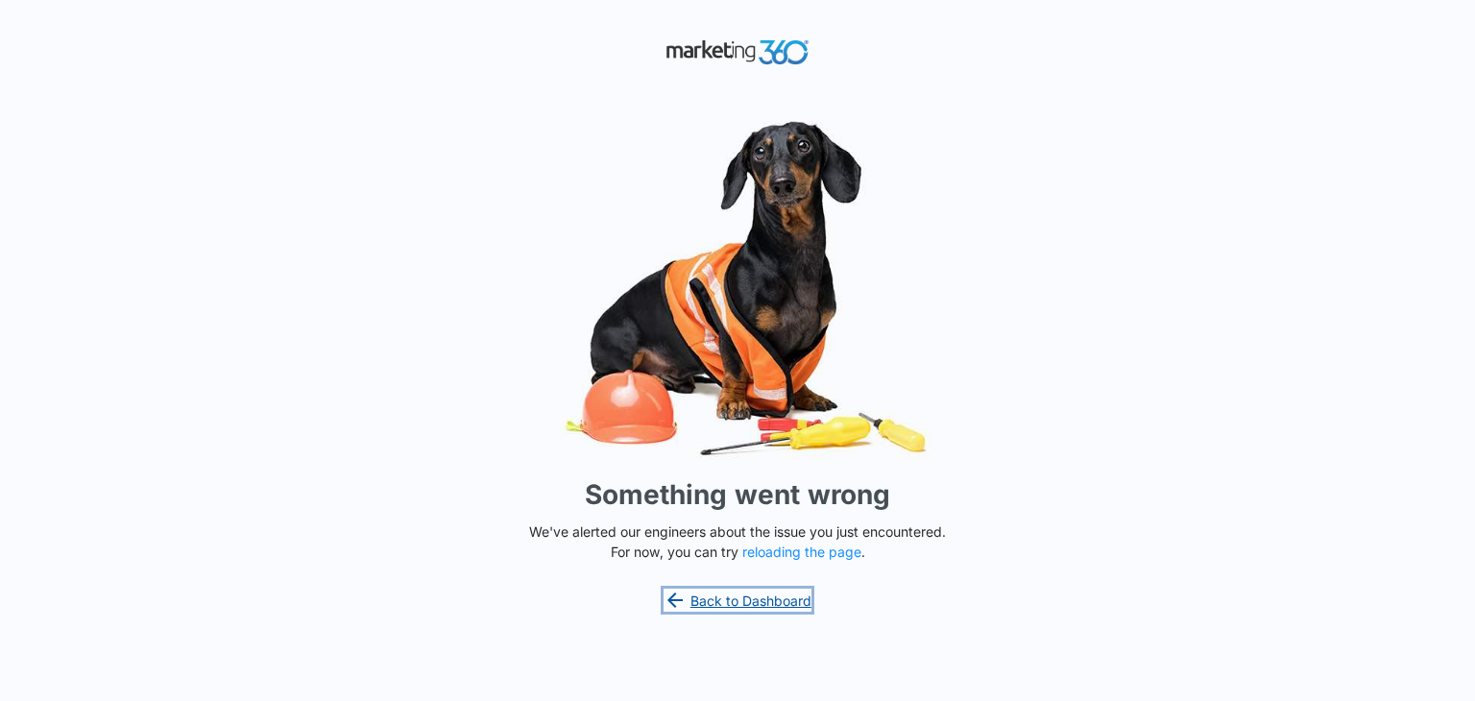
click at [722, 604] on link "Back to Dashboard" at bounding box center [738, 600] width 148 height 23
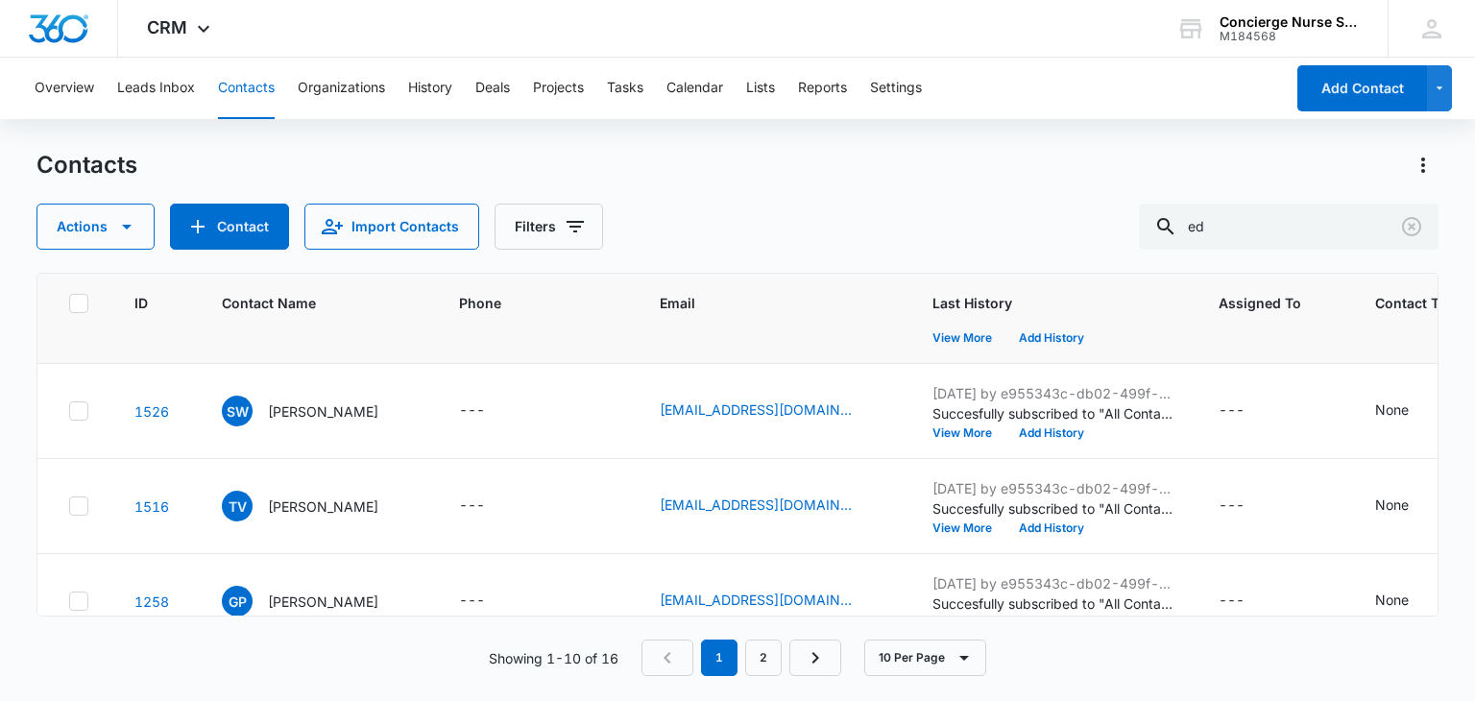
scroll to position [288, 0]
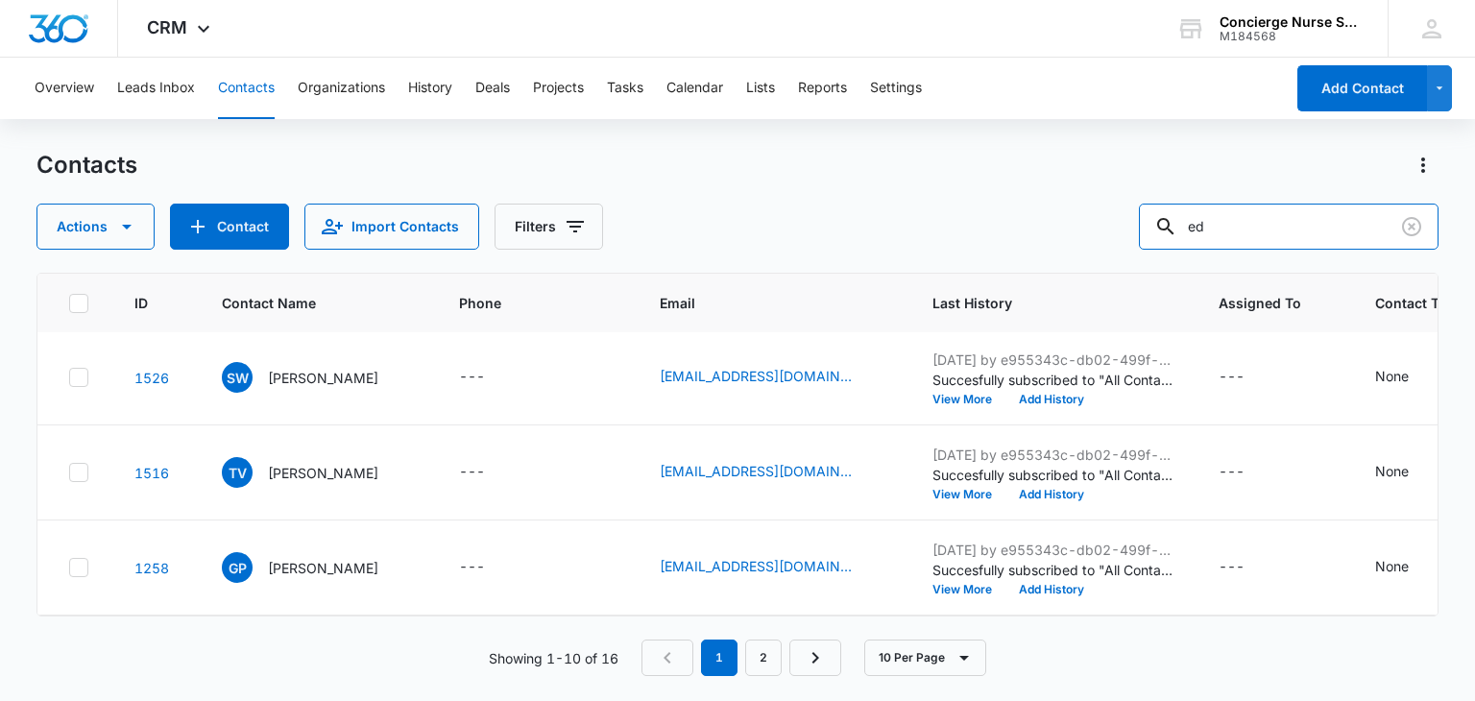
drag, startPoint x: 1260, startPoint y: 232, endPoint x: 1127, endPoint y: 245, distance: 133.1
click at [1127, 245] on div "Actions Contact Import Contacts Filters ed" at bounding box center [736, 227] width 1401 height 46
type input "joshuah"
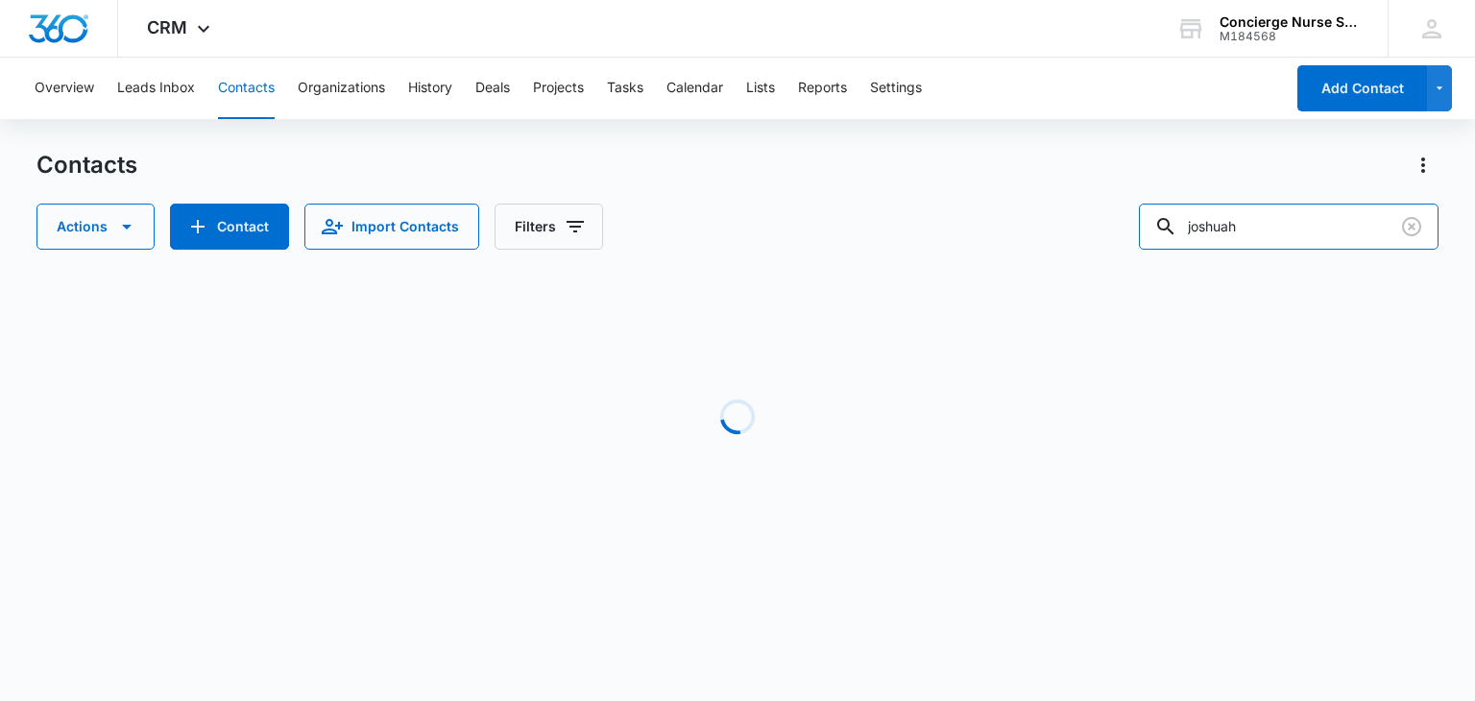
scroll to position [0, 0]
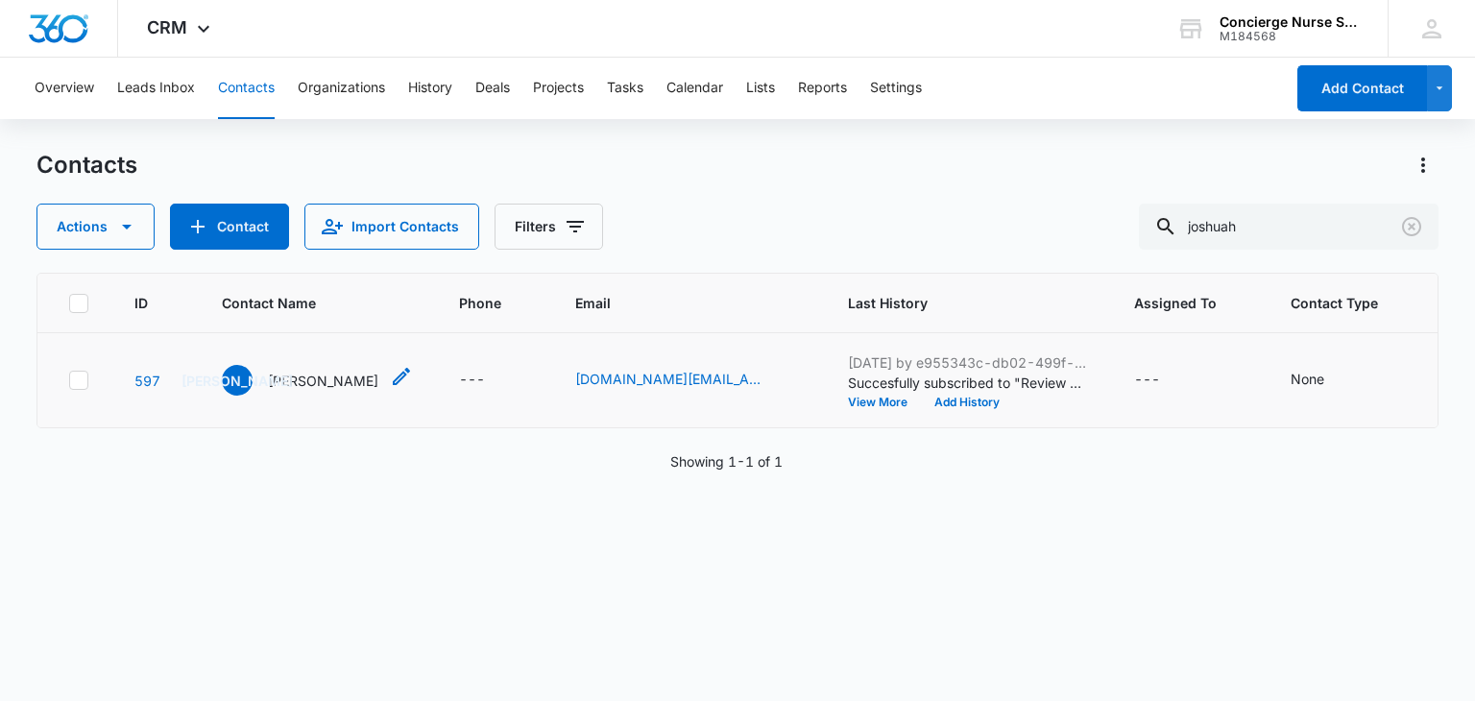
click at [301, 382] on p "[PERSON_NAME]" at bounding box center [323, 381] width 110 height 20
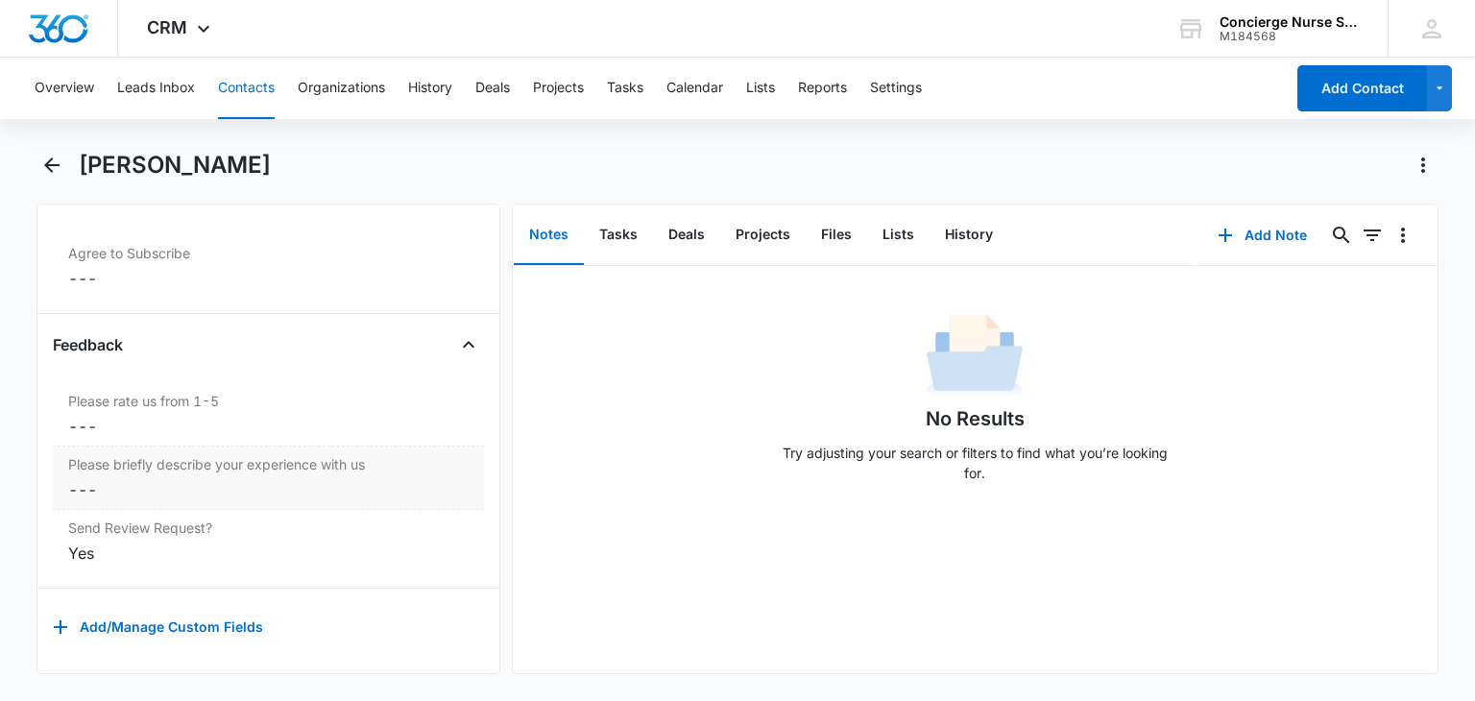
scroll to position [2013, 0]
click at [60, 157] on icon "Back" at bounding box center [51, 165] width 23 height 23
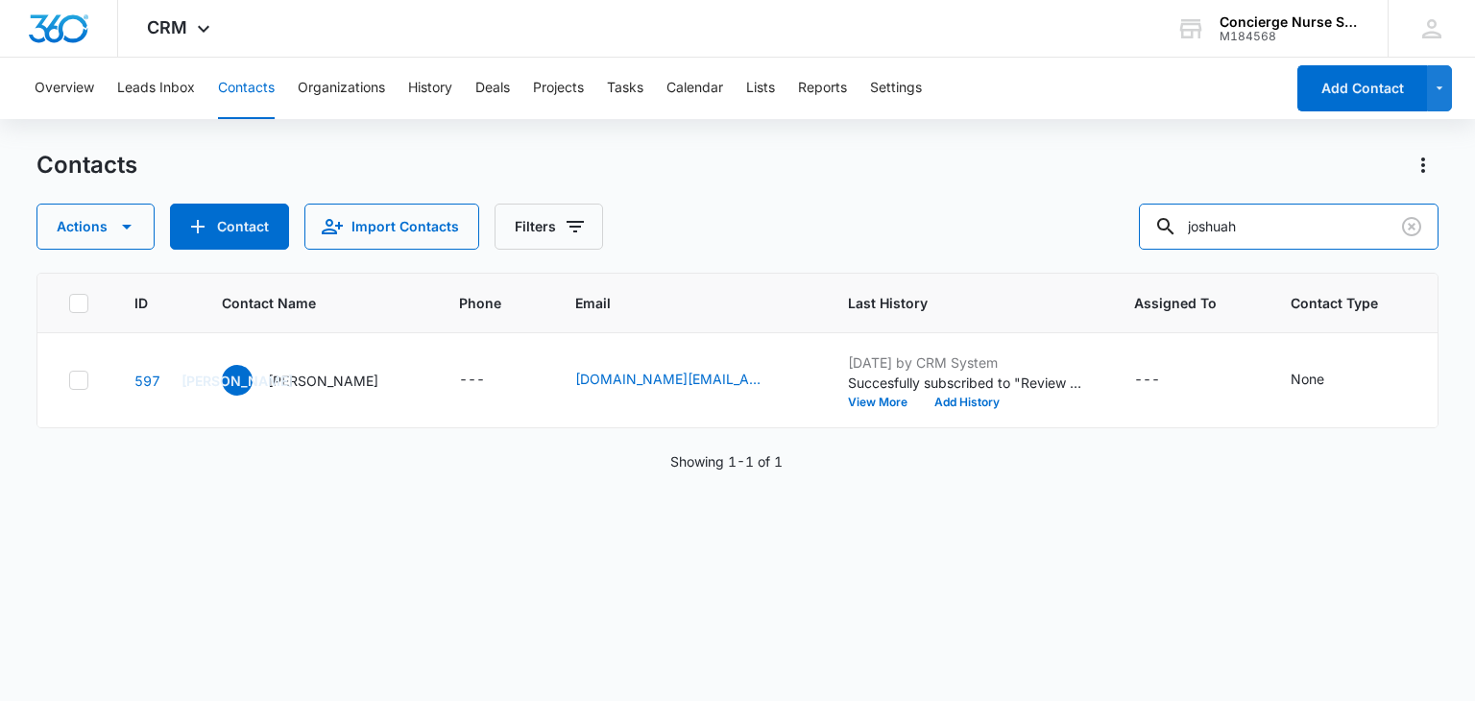
drag, startPoint x: 1326, startPoint y: 214, endPoint x: 1087, endPoint y: 216, distance: 239.1
click at [1087, 216] on div "Actions Contact Import Contacts Filters joshuah" at bounding box center [736, 227] width 1401 height 46
type input "max"
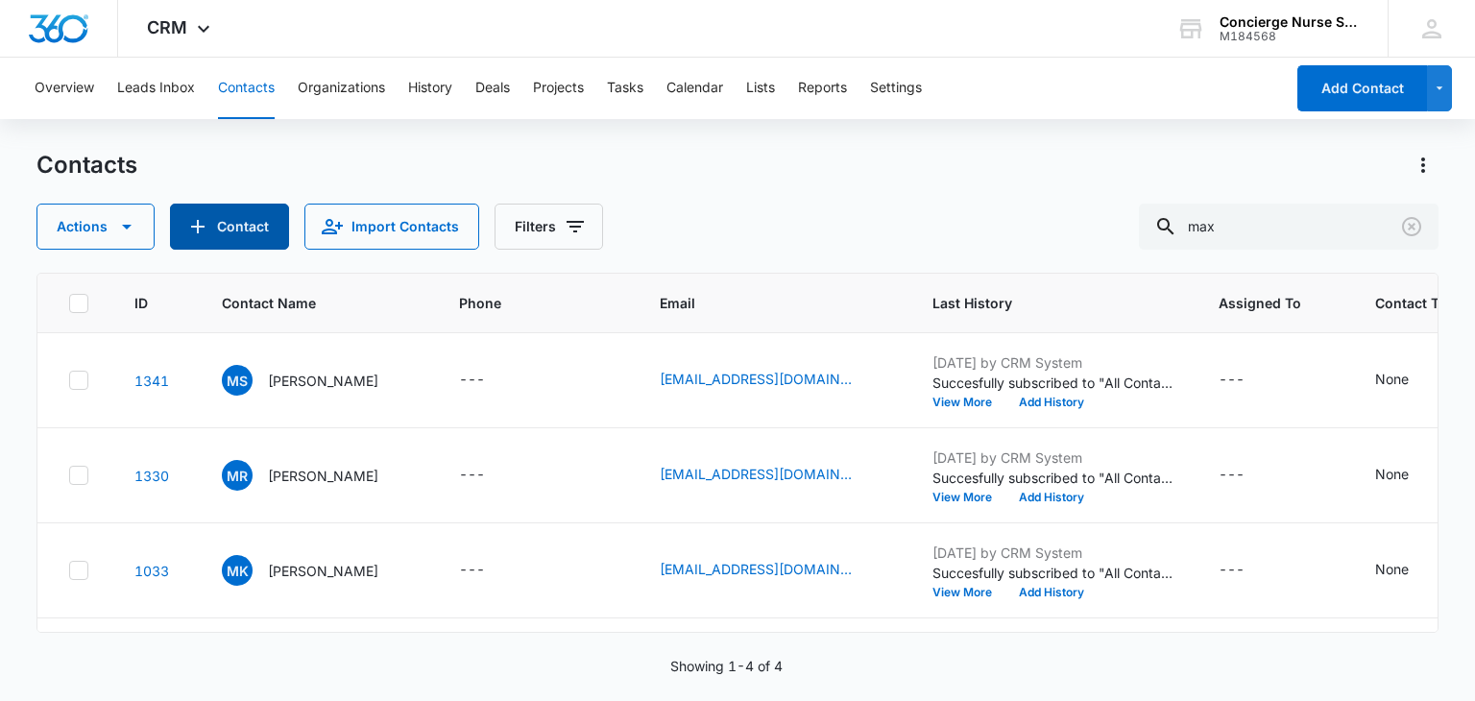
click at [242, 226] on button "Contact" at bounding box center [229, 227] width 119 height 46
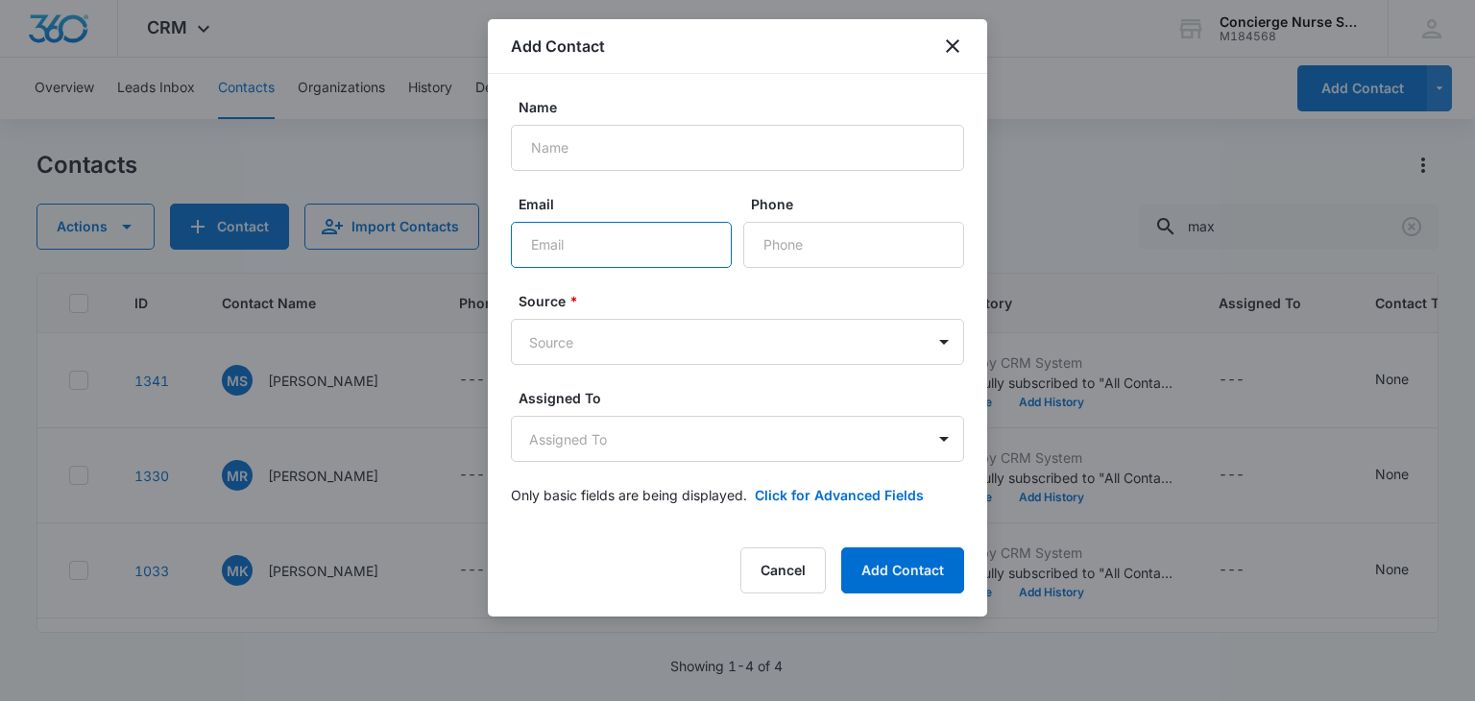
click at [629, 243] on input "Email" at bounding box center [621, 245] width 221 height 46
paste input "[EMAIL_ADDRESS][DOMAIN_NAME]"
type input "[EMAIL_ADDRESS][DOMAIN_NAME]"
click at [633, 335] on body "CRM Apps Reputation Websites Forms CRM Email Social Payments POS Content Ads In…" at bounding box center [737, 350] width 1475 height 701
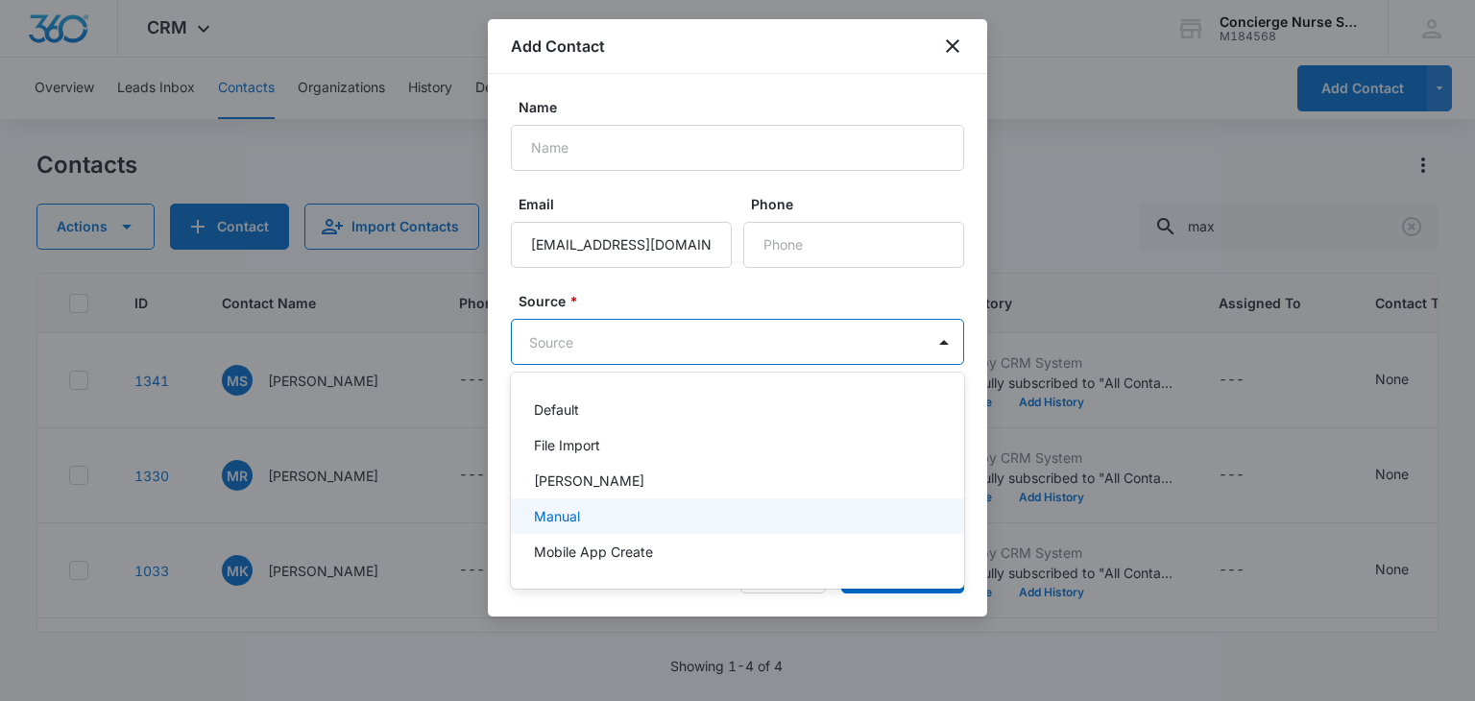
click at [600, 512] on div "Manual" at bounding box center [735, 516] width 403 height 20
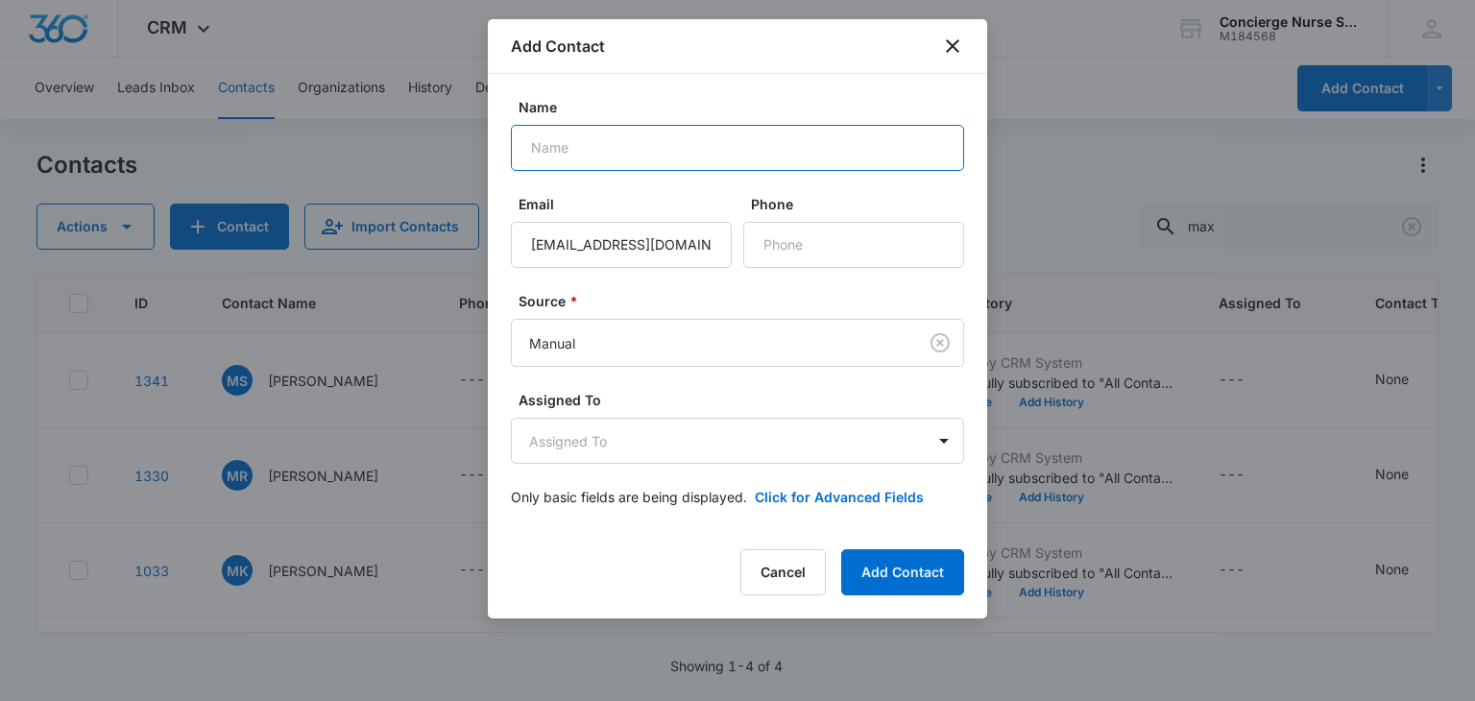
click at [611, 147] on input "Name" at bounding box center [737, 148] width 453 height 46
type input "[PERSON_NAME]"
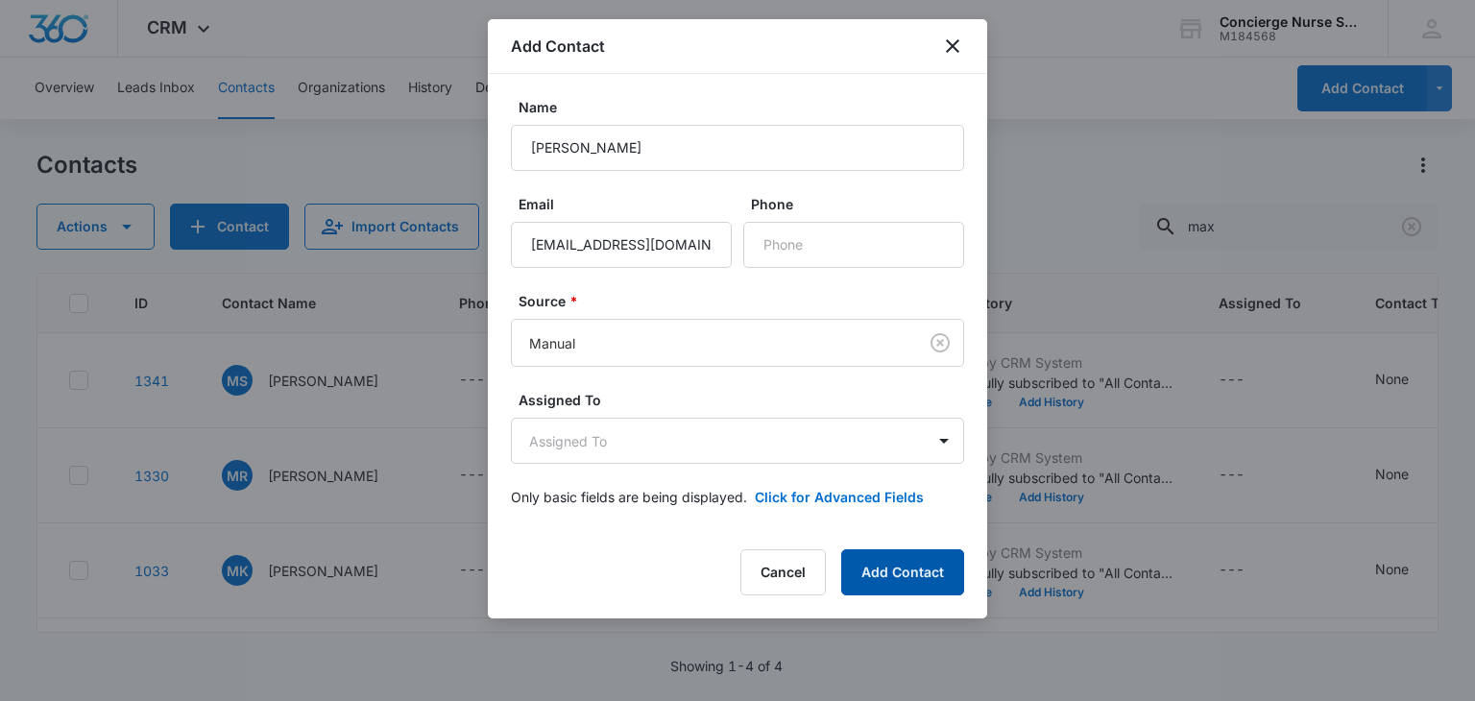
click at [898, 563] on button "Add Contact" at bounding box center [902, 572] width 123 height 46
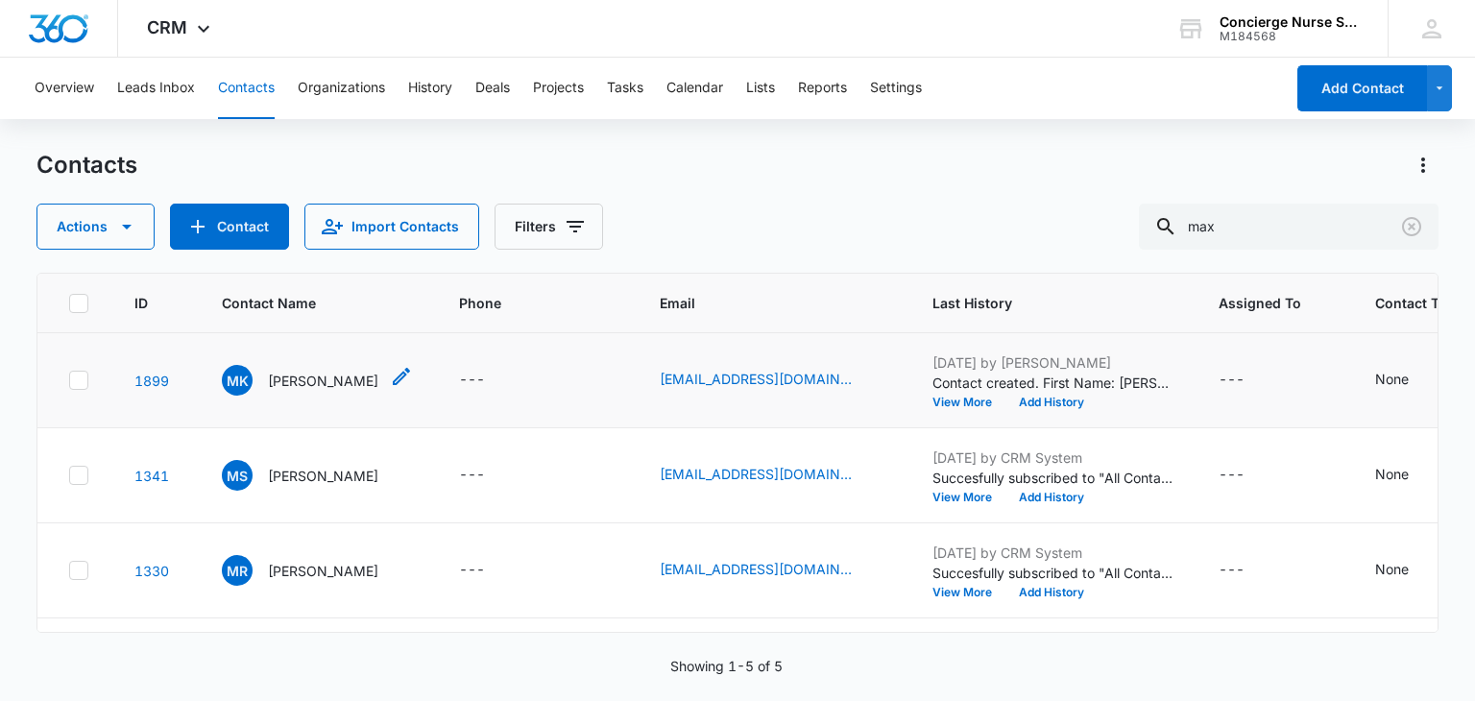
click at [309, 378] on p "[PERSON_NAME]" at bounding box center [323, 381] width 110 height 20
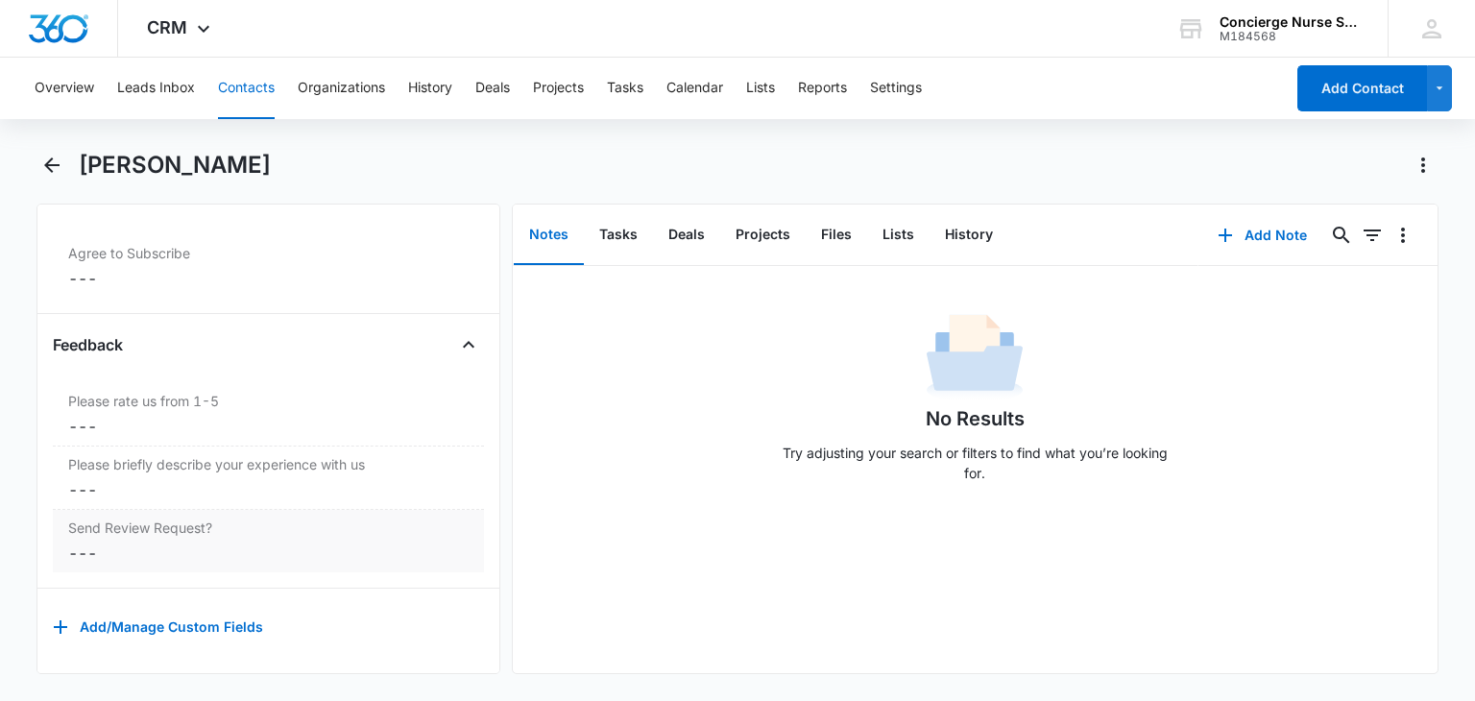
click at [88, 543] on dd "Cancel Save Changes ---" at bounding box center [268, 553] width 400 height 23
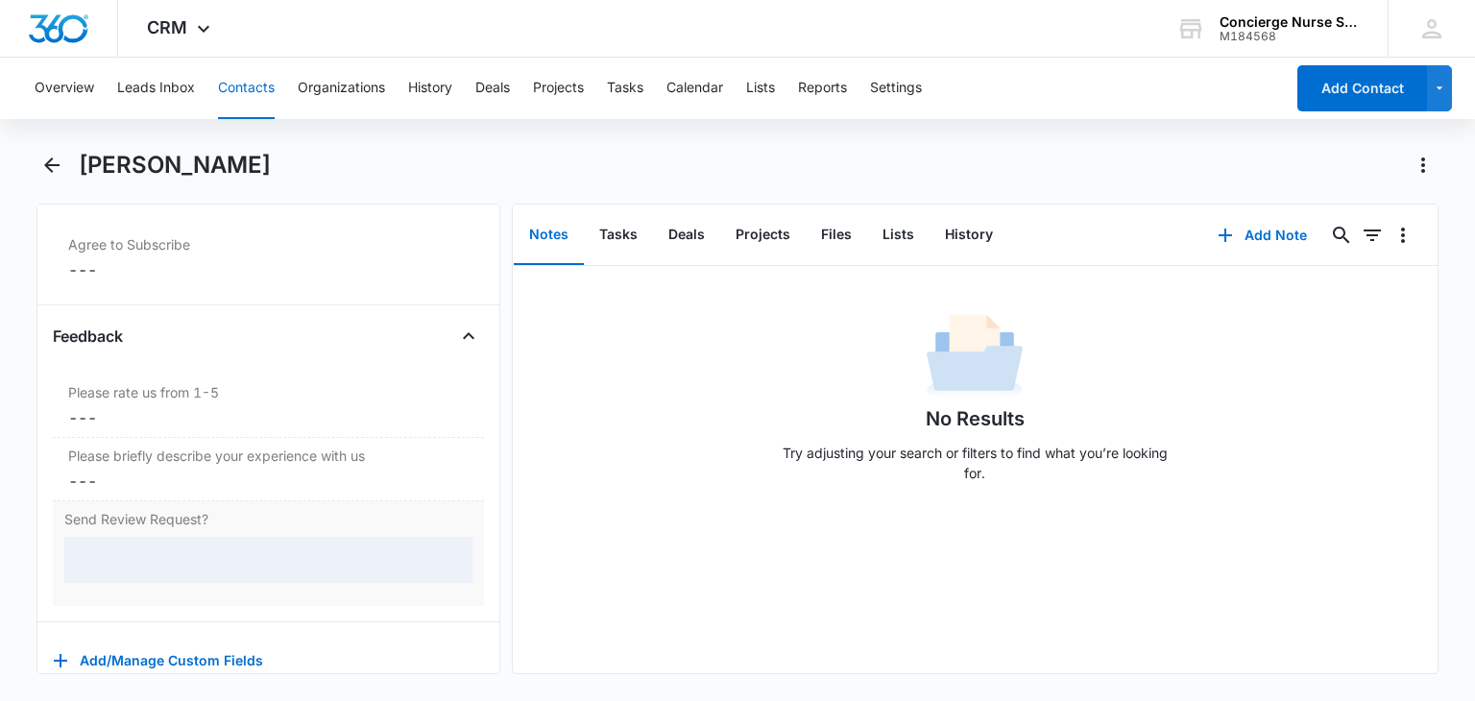
scroll to position [2013, 0]
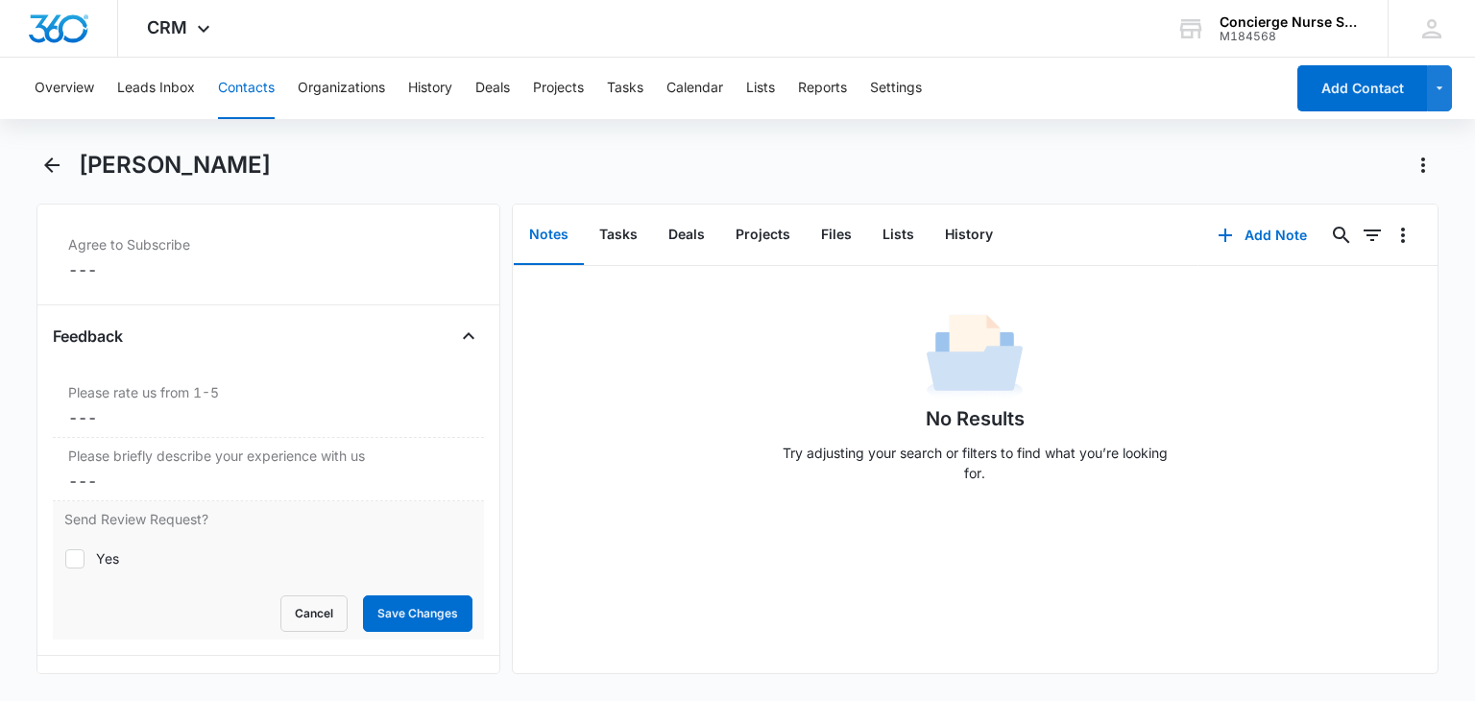
click at [77, 554] on icon at bounding box center [75, 558] width 12 height 9
click at [65, 558] on input "Yes" at bounding box center [64, 558] width 1 height 1
checkbox input "true"
click at [419, 612] on button "Save Changes" at bounding box center [417, 613] width 109 height 36
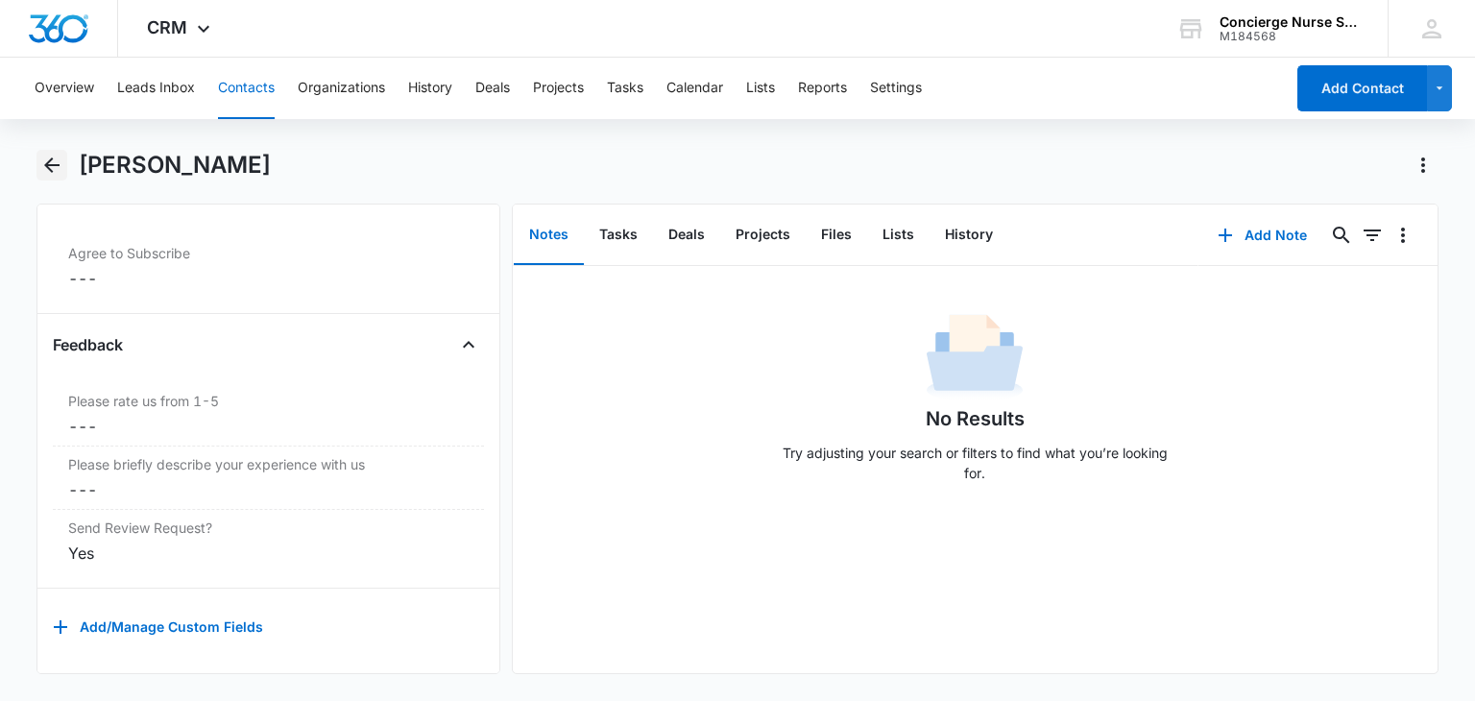
click at [44, 162] on icon "Back" at bounding box center [51, 165] width 23 height 23
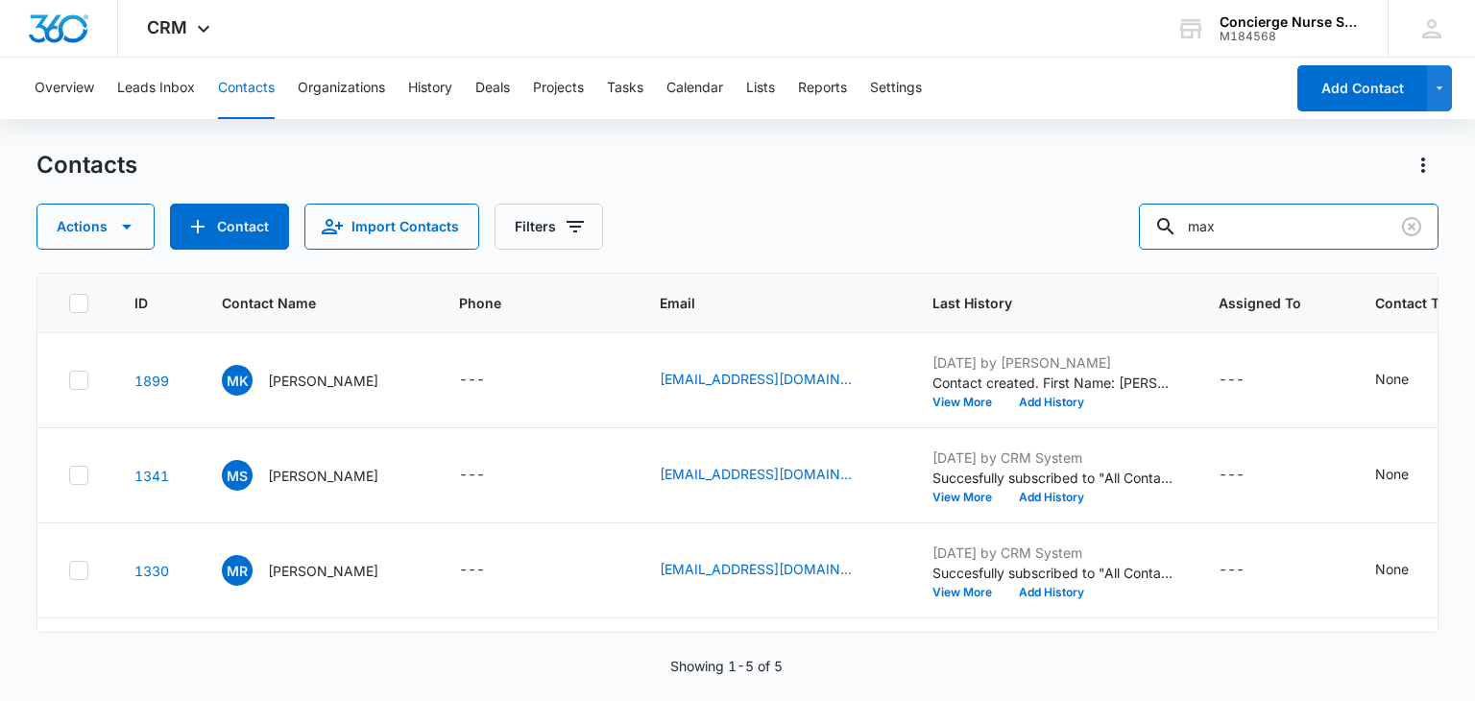
drag, startPoint x: 1271, startPoint y: 220, endPoint x: 1149, endPoint y: 215, distance: 122.1
click at [1149, 215] on div "Actions Contact Import Contacts Filters max" at bounding box center [736, 227] width 1401 height 46
type input "israel"
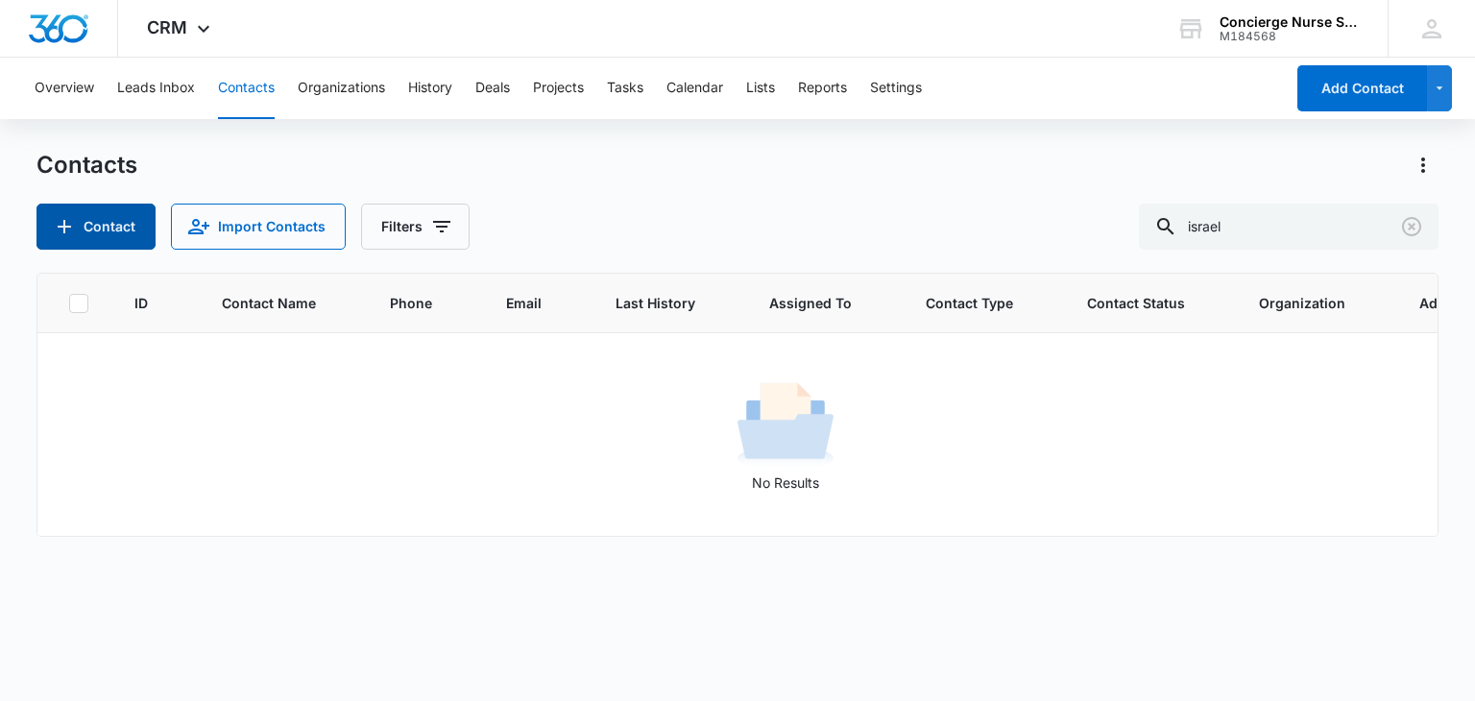
click at [122, 220] on button "Contact" at bounding box center [95, 227] width 119 height 46
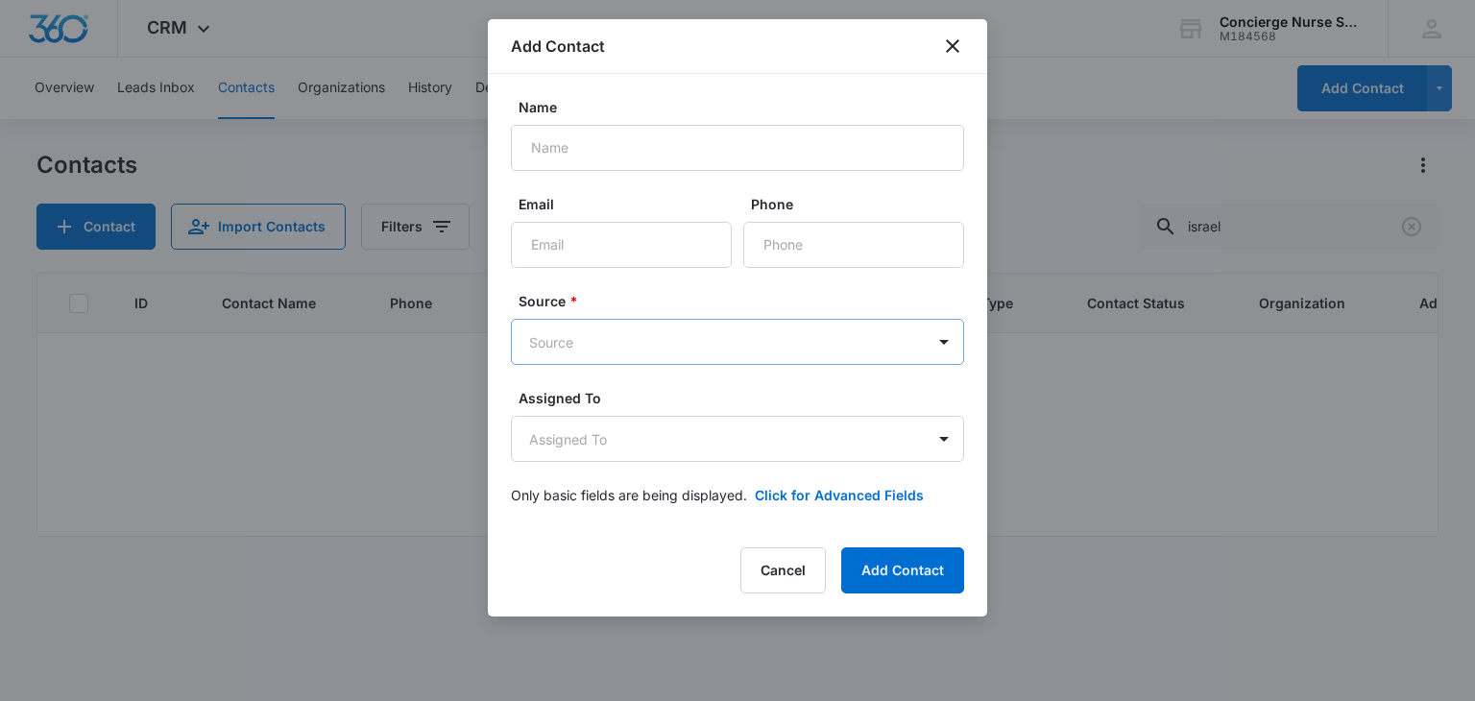
click at [638, 353] on body "CRM Apps Reputation Websites Forms CRM Email Social Payments POS Content Ads In…" at bounding box center [737, 350] width 1475 height 701
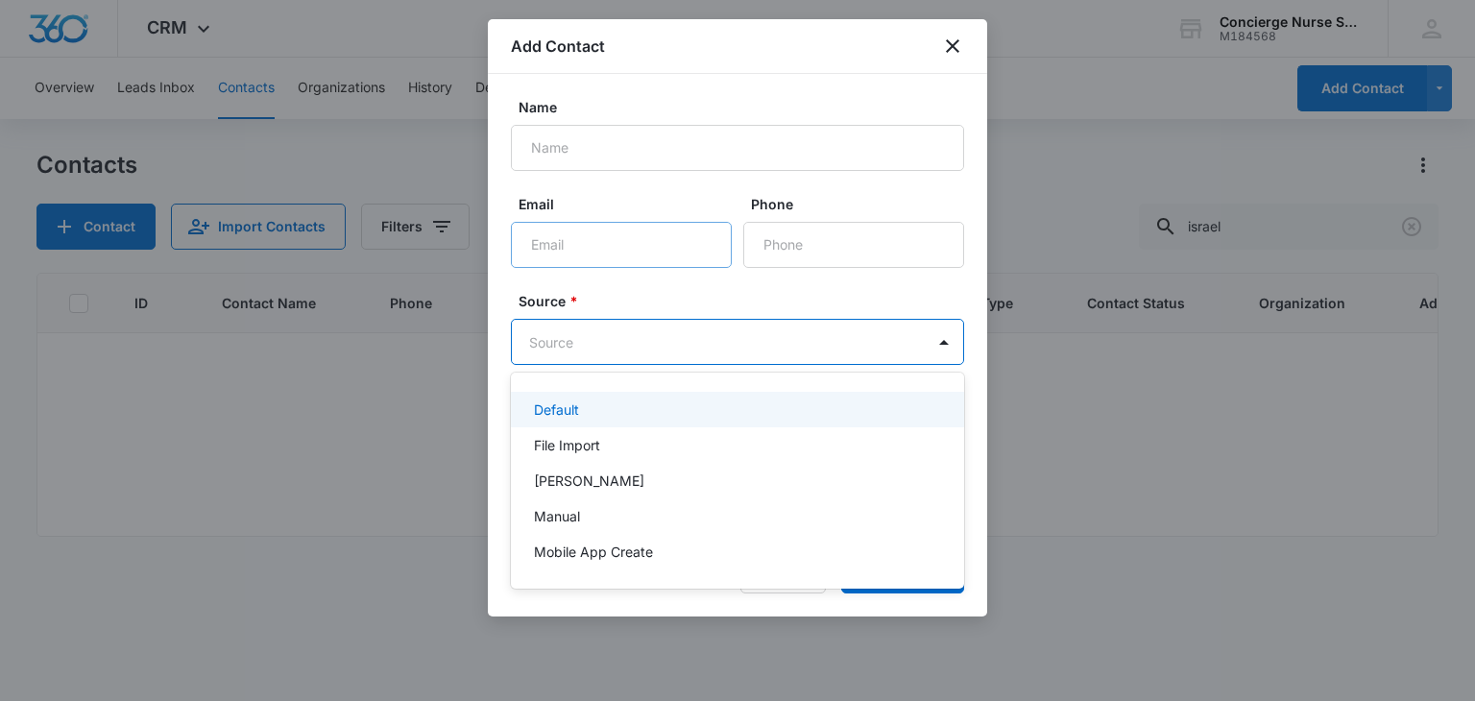
click at [593, 251] on div at bounding box center [737, 350] width 1475 height 701
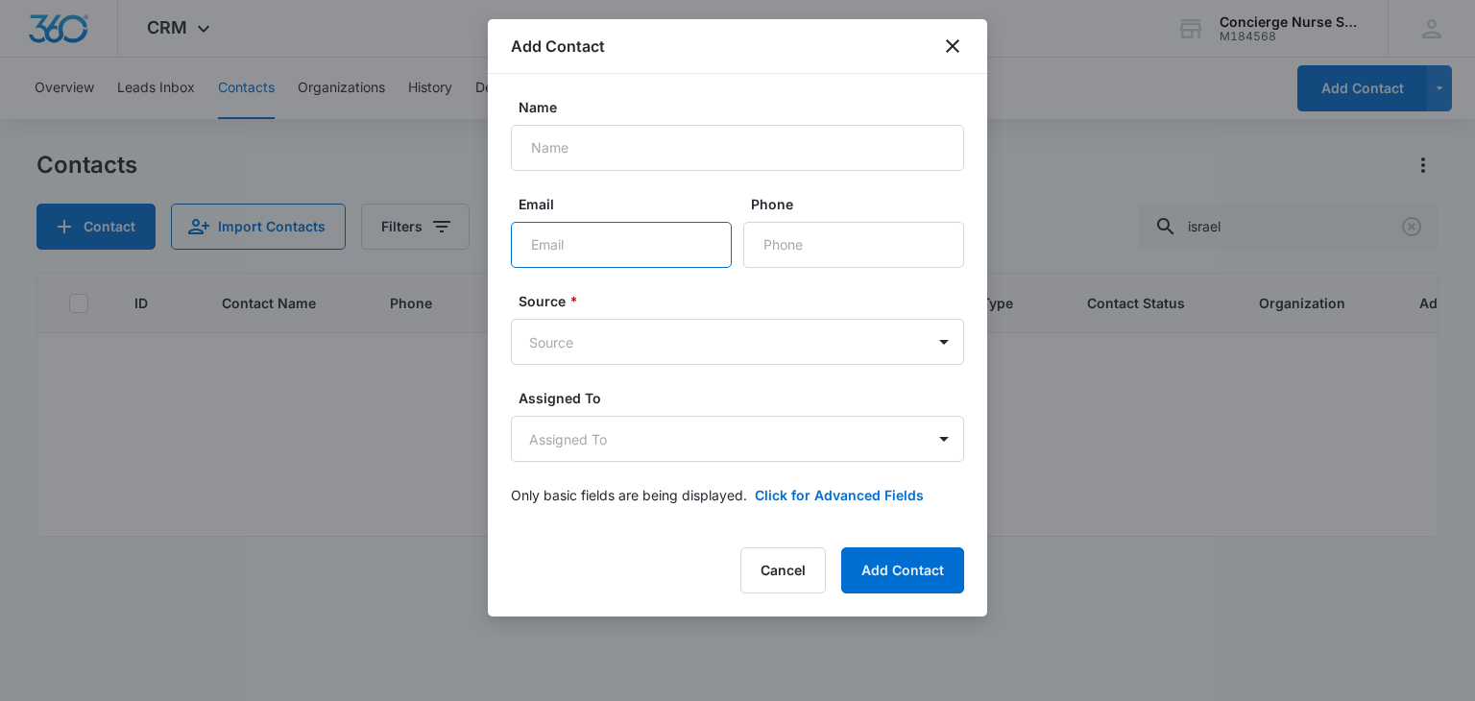
click at [590, 257] on input "Email" at bounding box center [621, 245] width 221 height 46
paste input "[EMAIL_ADDRESS][DOMAIN_NAME]"
type input "[EMAIL_ADDRESS][DOMAIN_NAME]"
click at [584, 346] on body "CRM Apps Reputation Websites Forms CRM Email Social Payments POS Content Ads In…" at bounding box center [737, 350] width 1475 height 701
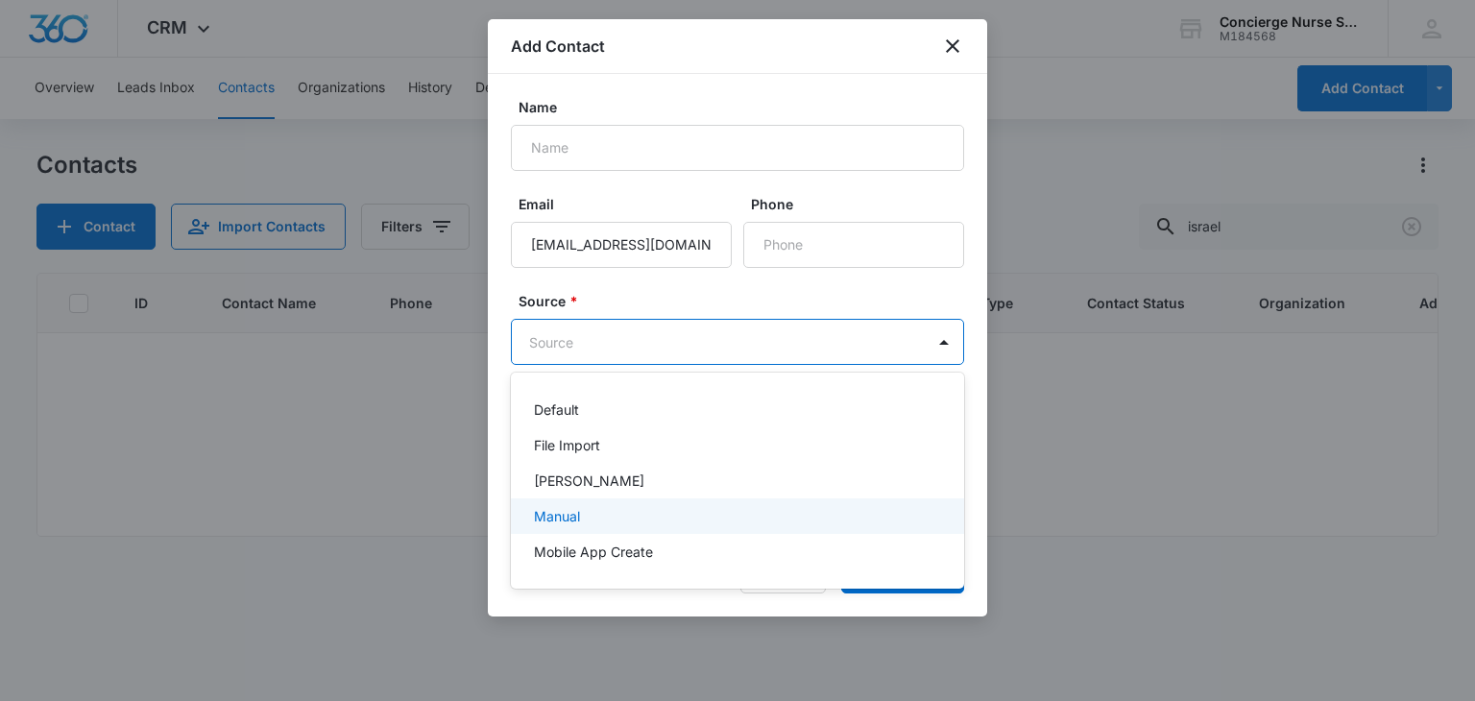
drag, startPoint x: 595, startPoint y: 520, endPoint x: 578, endPoint y: 351, distance: 168.9
click at [591, 520] on div "Manual" at bounding box center [735, 516] width 403 height 20
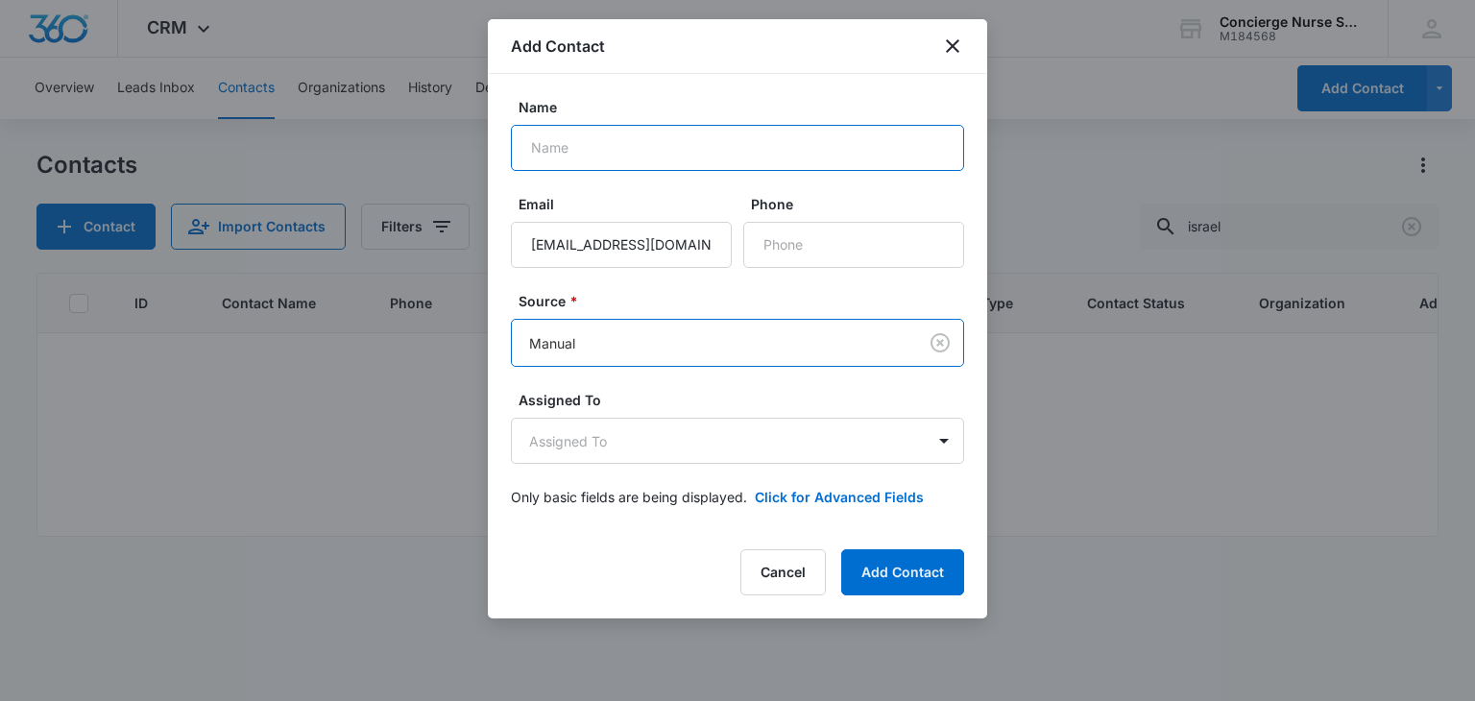
click at [582, 160] on input "Name" at bounding box center [737, 148] width 453 height 46
type input "Israel Gold"
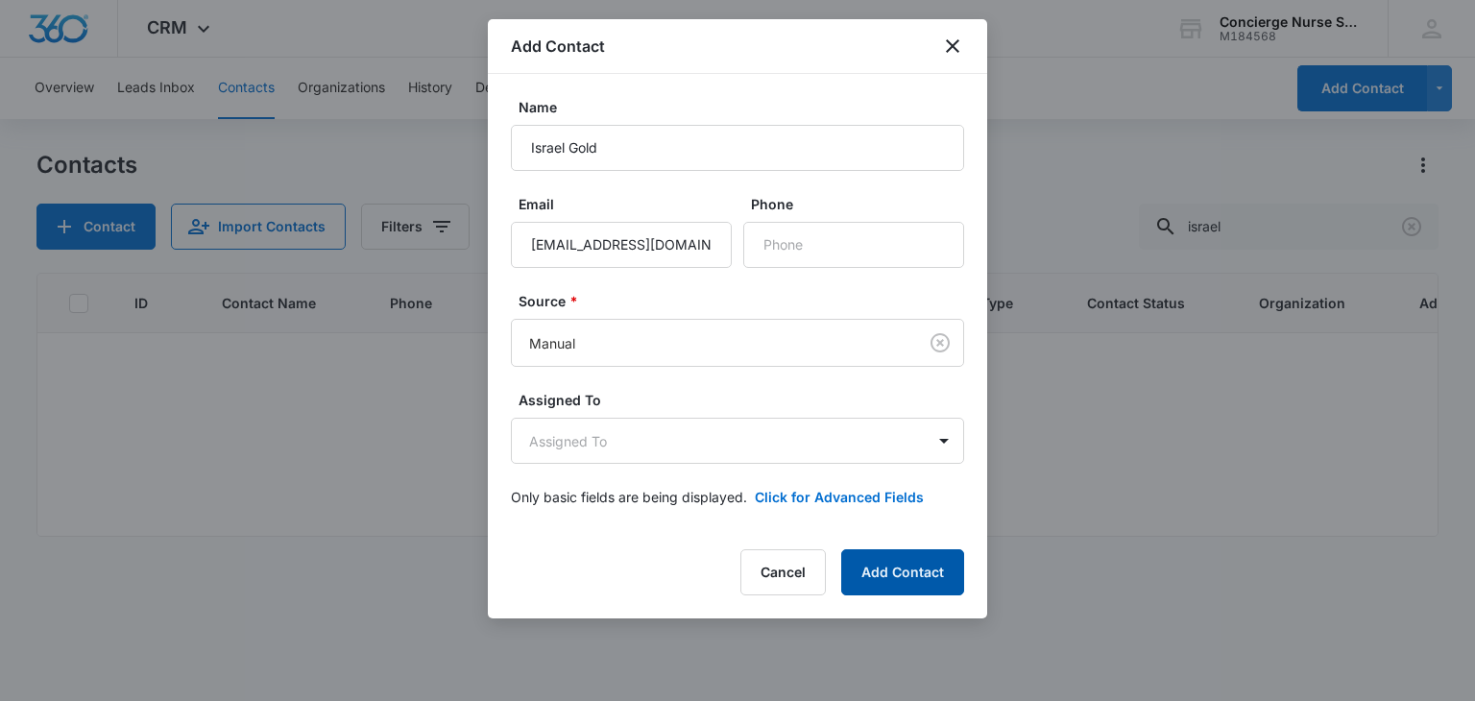
click at [884, 574] on button "Add Contact" at bounding box center [902, 572] width 123 height 46
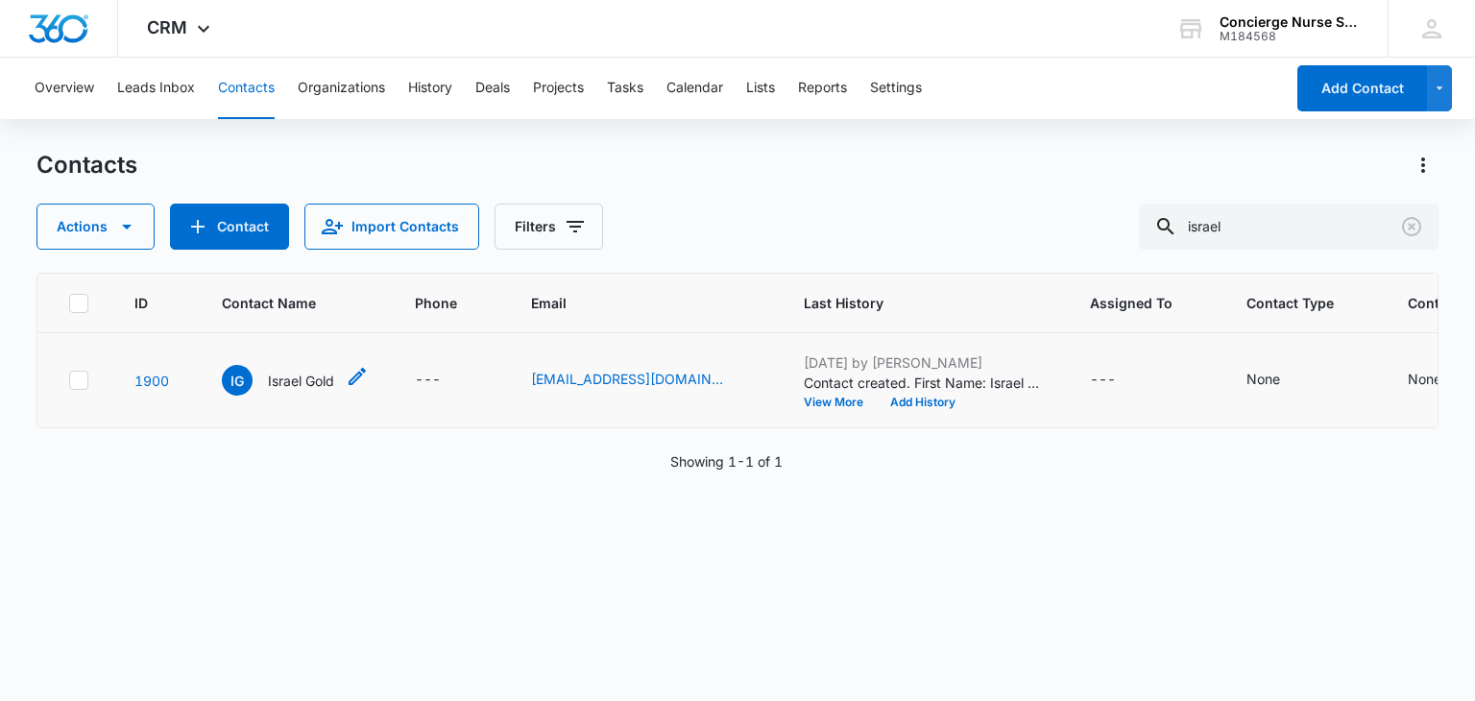
click at [281, 379] on p "Israel Gold" at bounding box center [301, 381] width 66 height 20
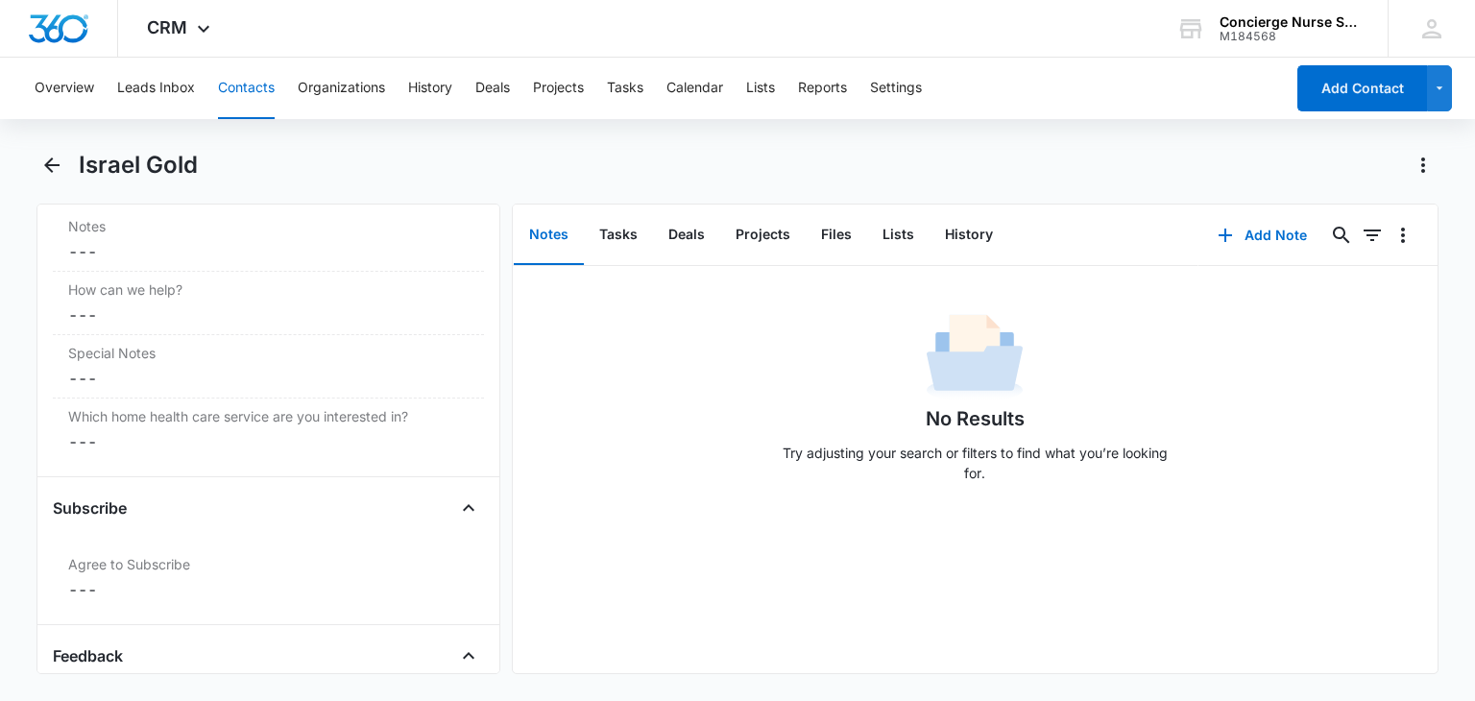
scroll to position [2013, 0]
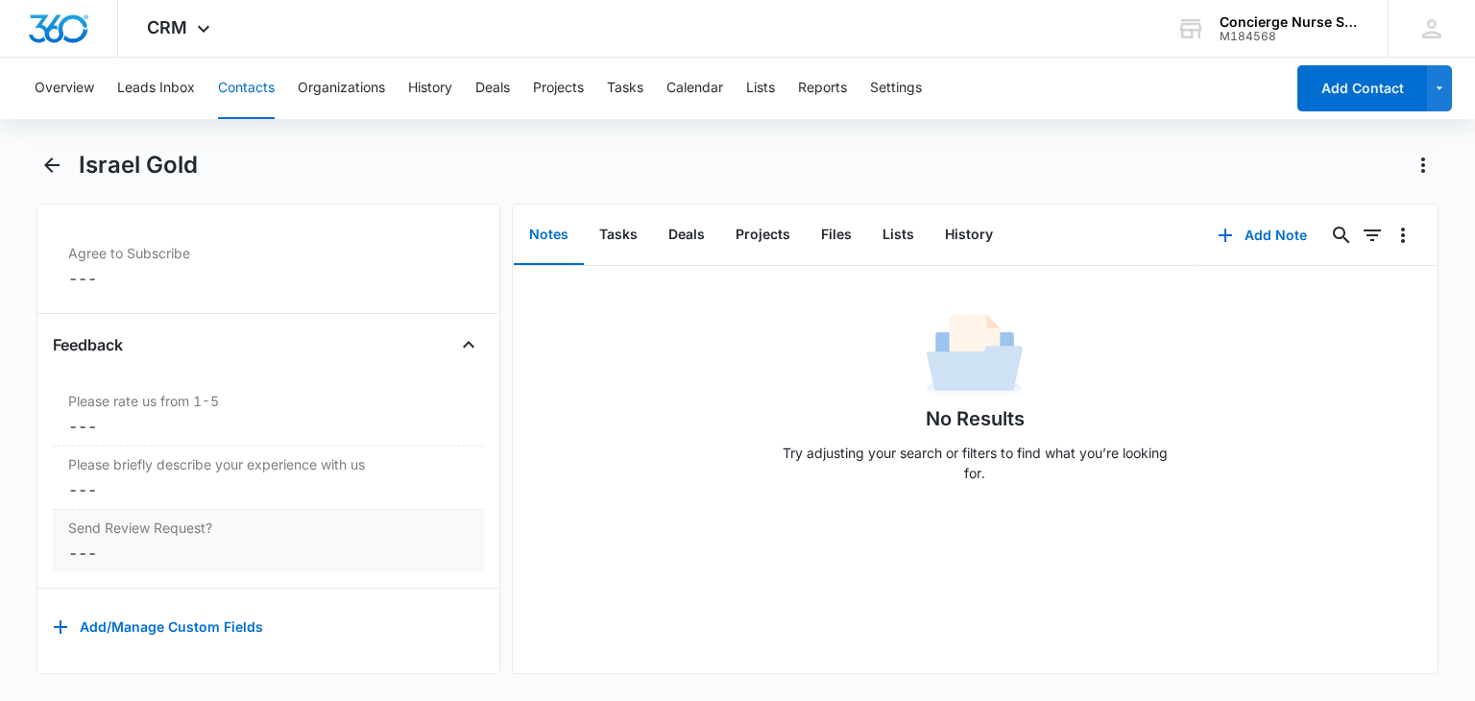
click at [58, 545] on div "Send Review Request? Cancel Save Changes ---" at bounding box center [268, 541] width 430 height 62
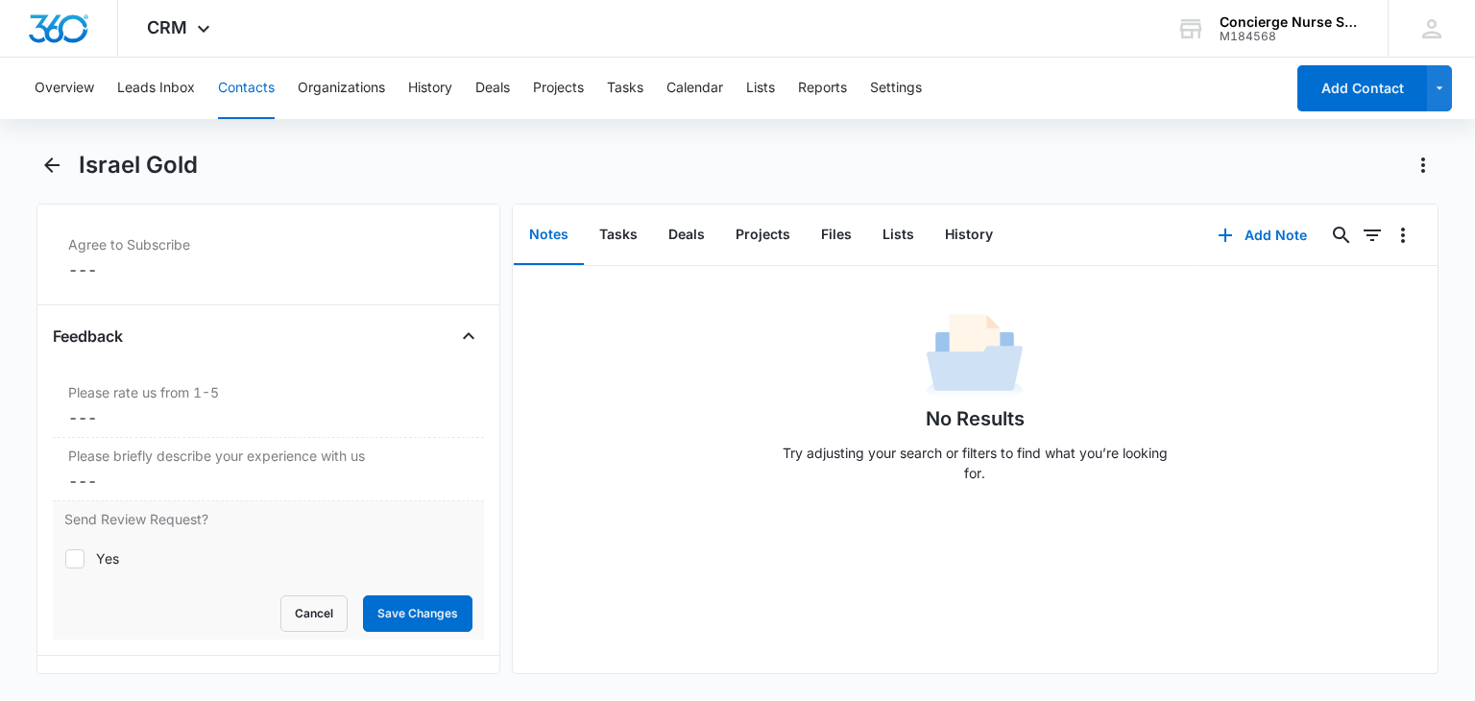
click at [84, 556] on div at bounding box center [74, 558] width 19 height 19
click at [65, 558] on input "Yes" at bounding box center [64, 558] width 1 height 1
checkbox input "true"
click at [398, 600] on button "Save Changes" at bounding box center [417, 613] width 109 height 36
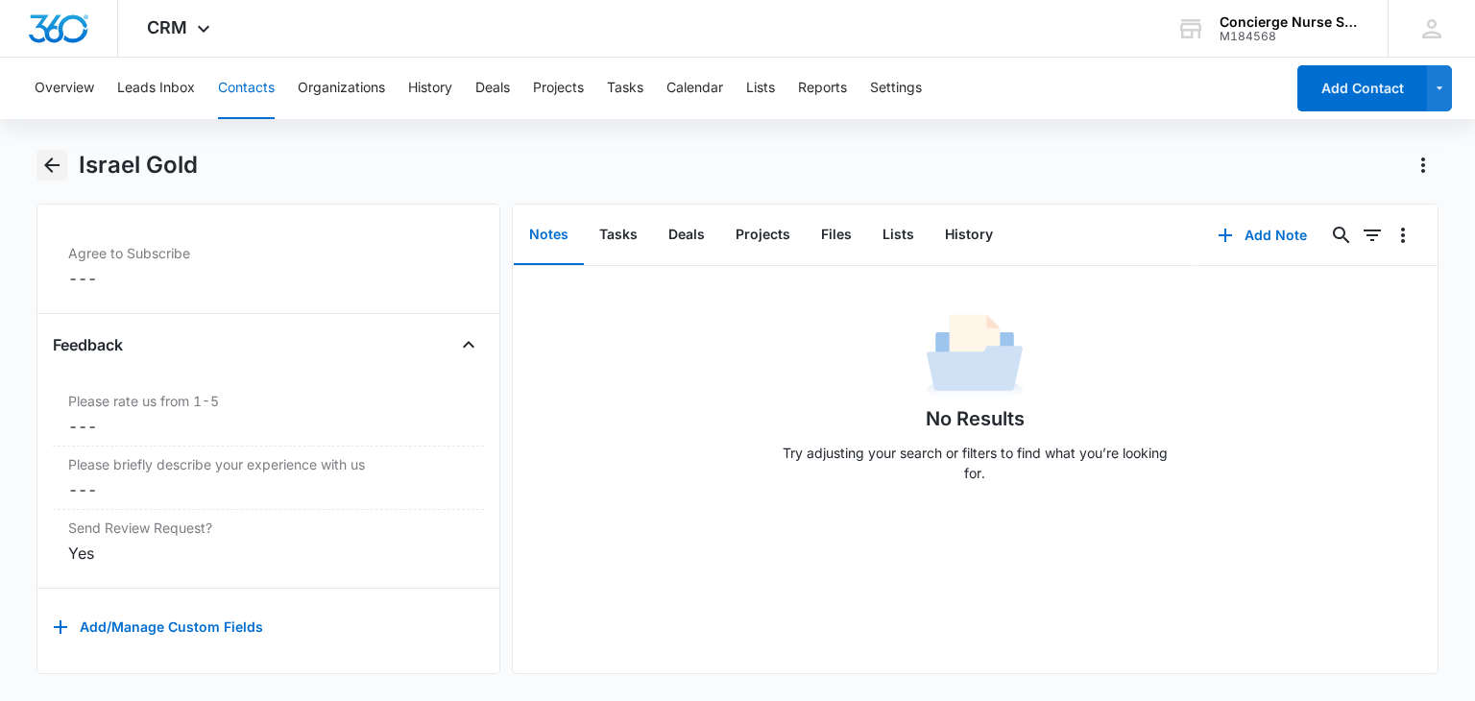
click at [55, 159] on icon "Back" at bounding box center [51, 165] width 23 height 23
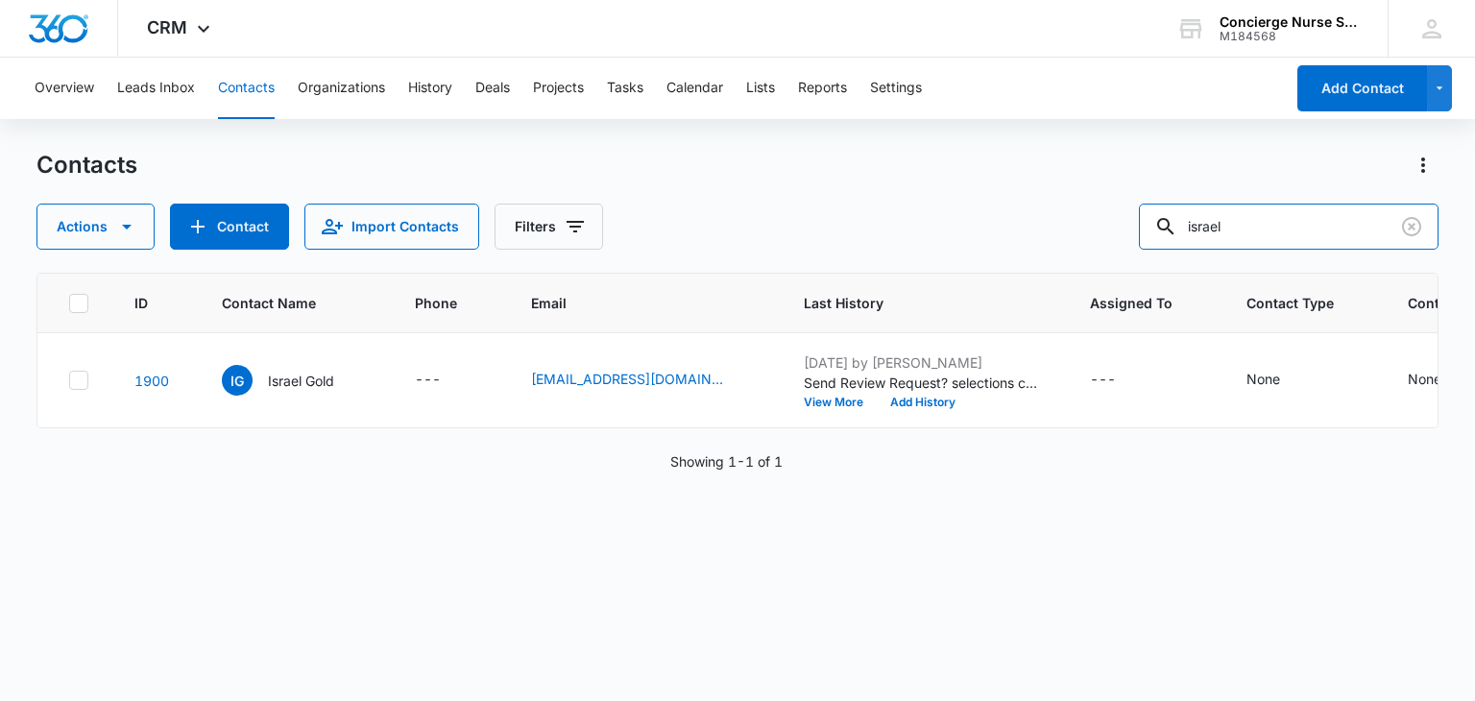
drag, startPoint x: 1265, startPoint y: 226, endPoint x: 1068, endPoint y: 238, distance: 197.3
click at [1079, 238] on div "Actions Contact Import Contacts Filters [GEOGRAPHIC_DATA]" at bounding box center [736, 227] width 1401 height 46
type input "[PERSON_NAME]"
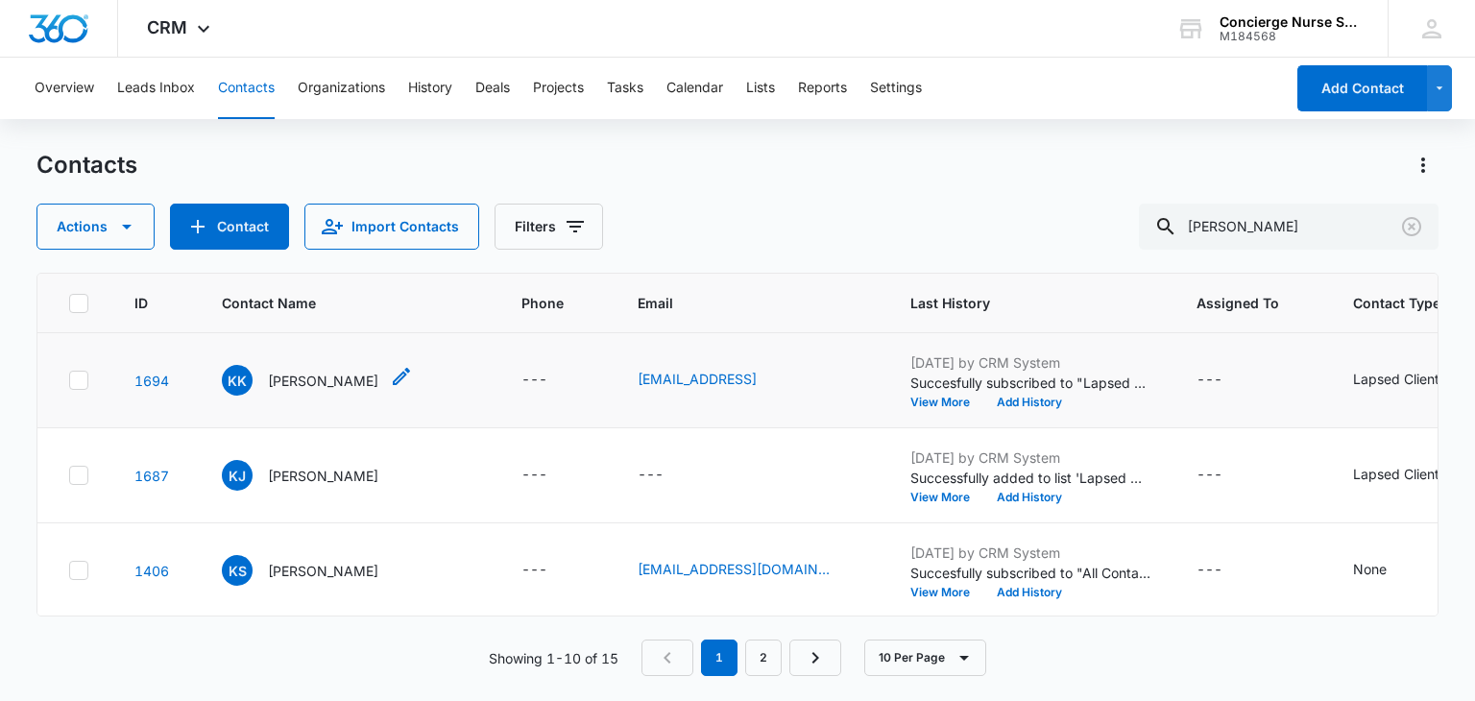
click at [304, 372] on p "[PERSON_NAME]" at bounding box center [323, 381] width 110 height 20
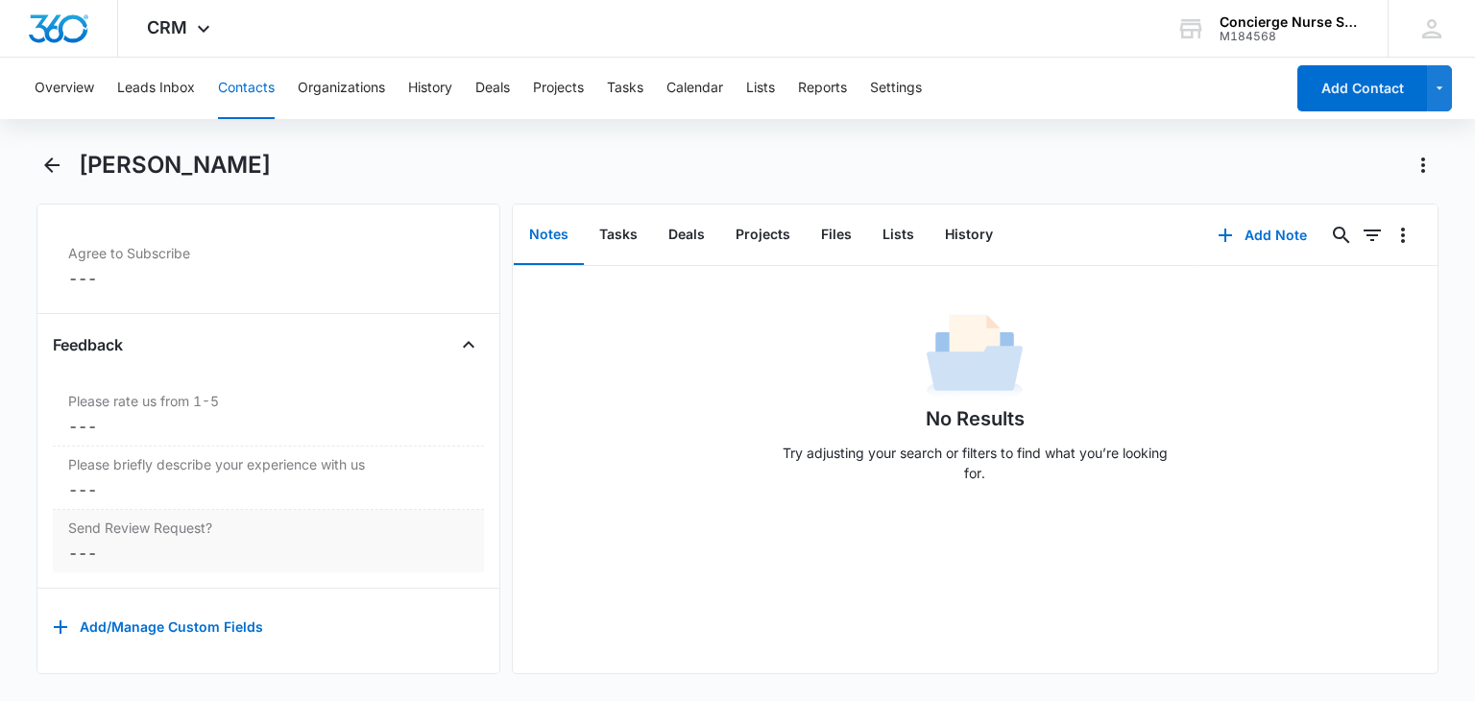
click at [81, 542] on dd "Cancel Save Changes ---" at bounding box center [268, 553] width 400 height 23
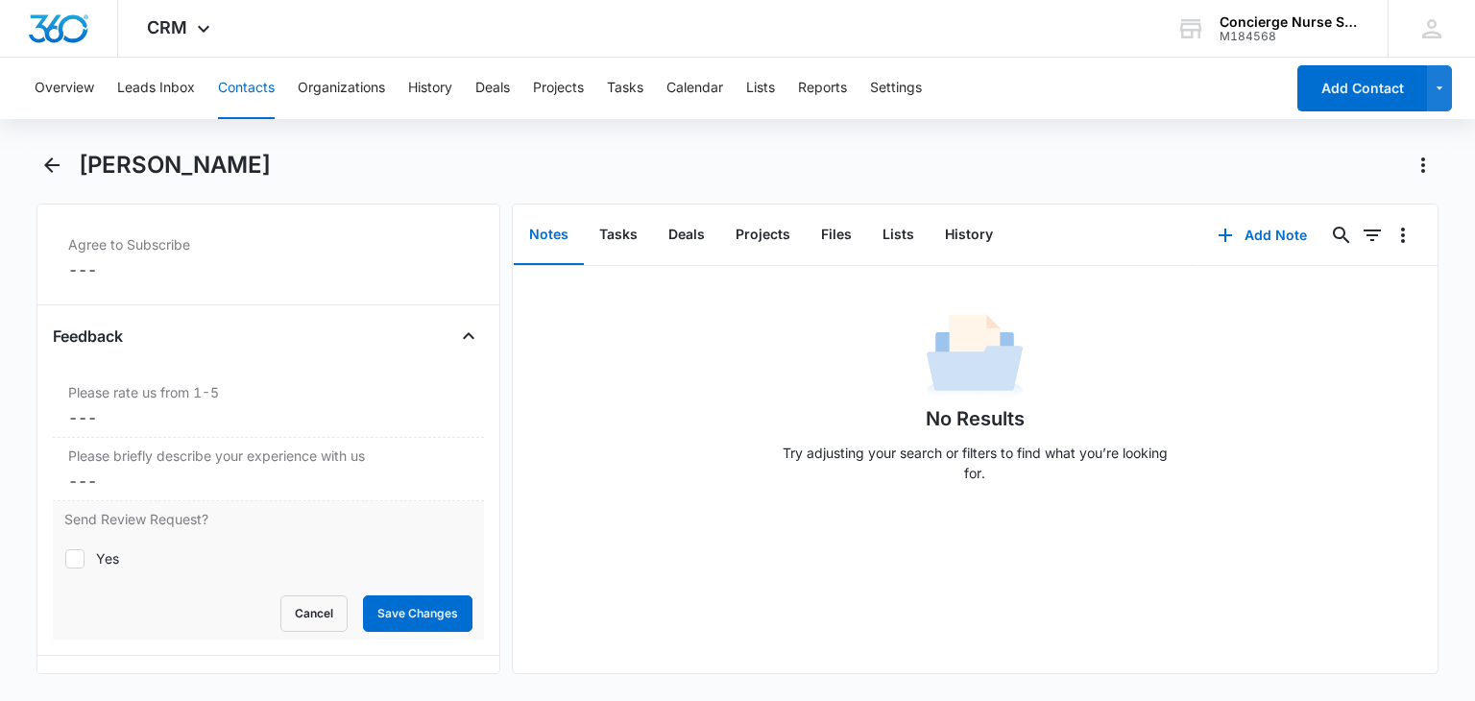
drag, startPoint x: 85, startPoint y: 544, endPoint x: 95, endPoint y: 565, distance: 23.6
click at [84, 548] on label "Yes" at bounding box center [267, 558] width 407 height 20
click at [65, 558] on input "Yes" at bounding box center [64, 558] width 1 height 1
checkbox input "true"
click at [406, 606] on button "Save Changes" at bounding box center [417, 613] width 109 height 36
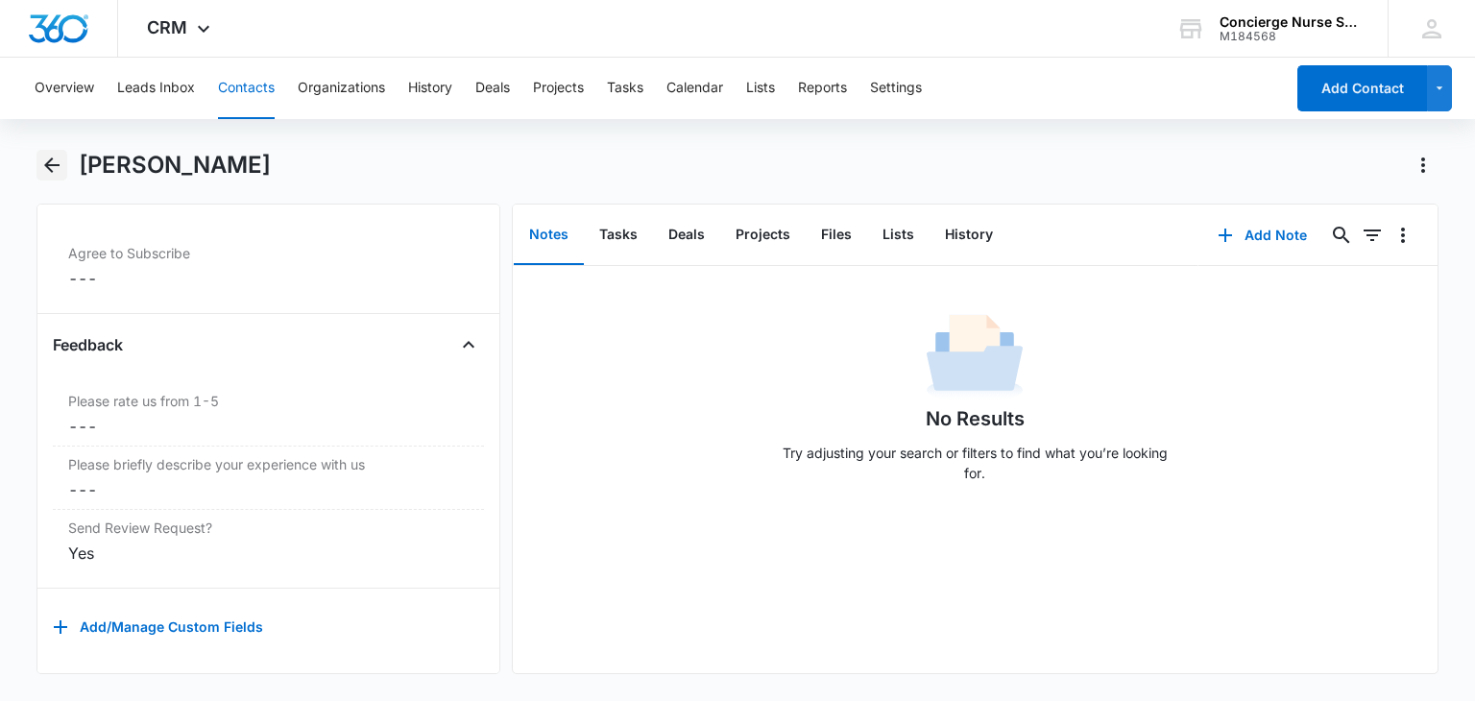
click at [46, 161] on icon "Back" at bounding box center [51, 165] width 23 height 23
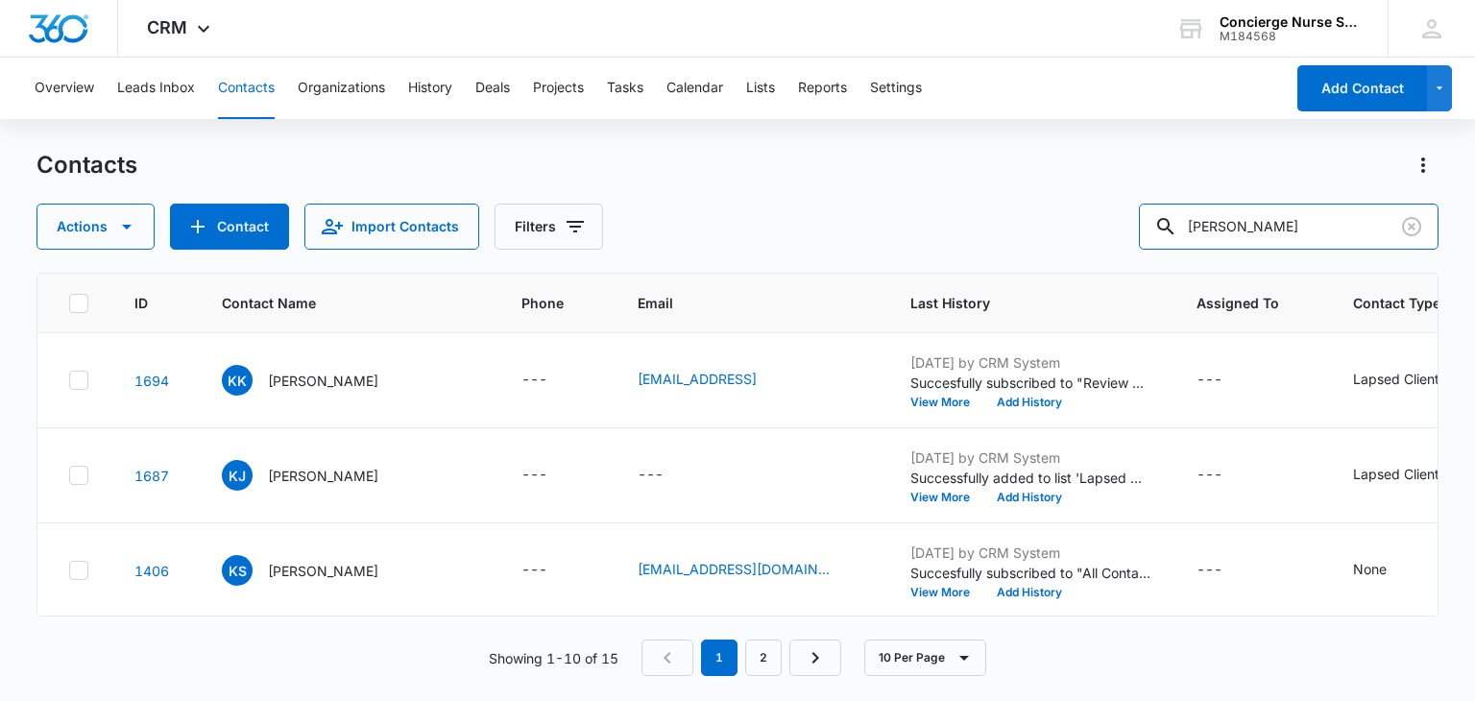
drag, startPoint x: 1275, startPoint y: 236, endPoint x: 1111, endPoint y: 232, distance: 164.3
click at [1111, 232] on div "Actions Contact Import Contacts Filters [PERSON_NAME]" at bounding box center [736, 227] width 1401 height 46
type input "[PERSON_NAME]"
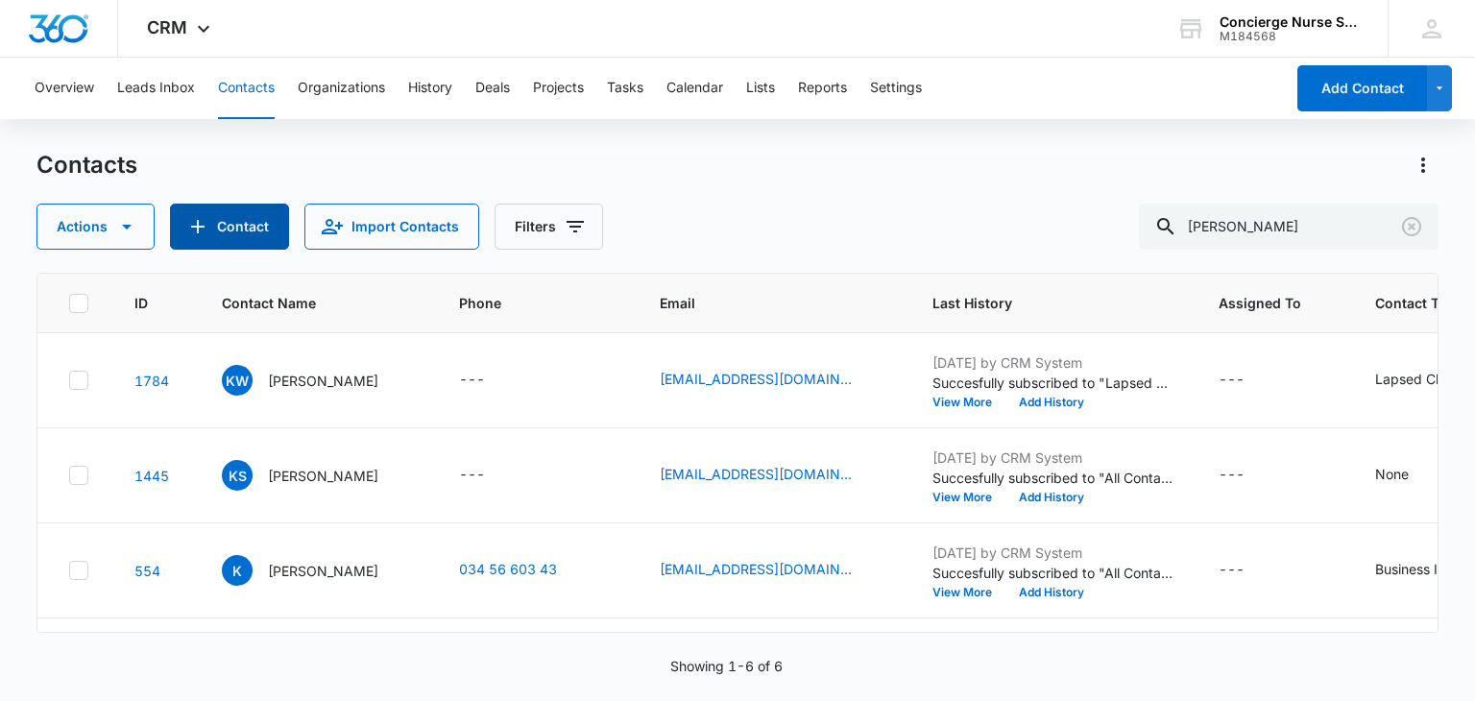
click at [219, 239] on button "Contact" at bounding box center [229, 227] width 119 height 46
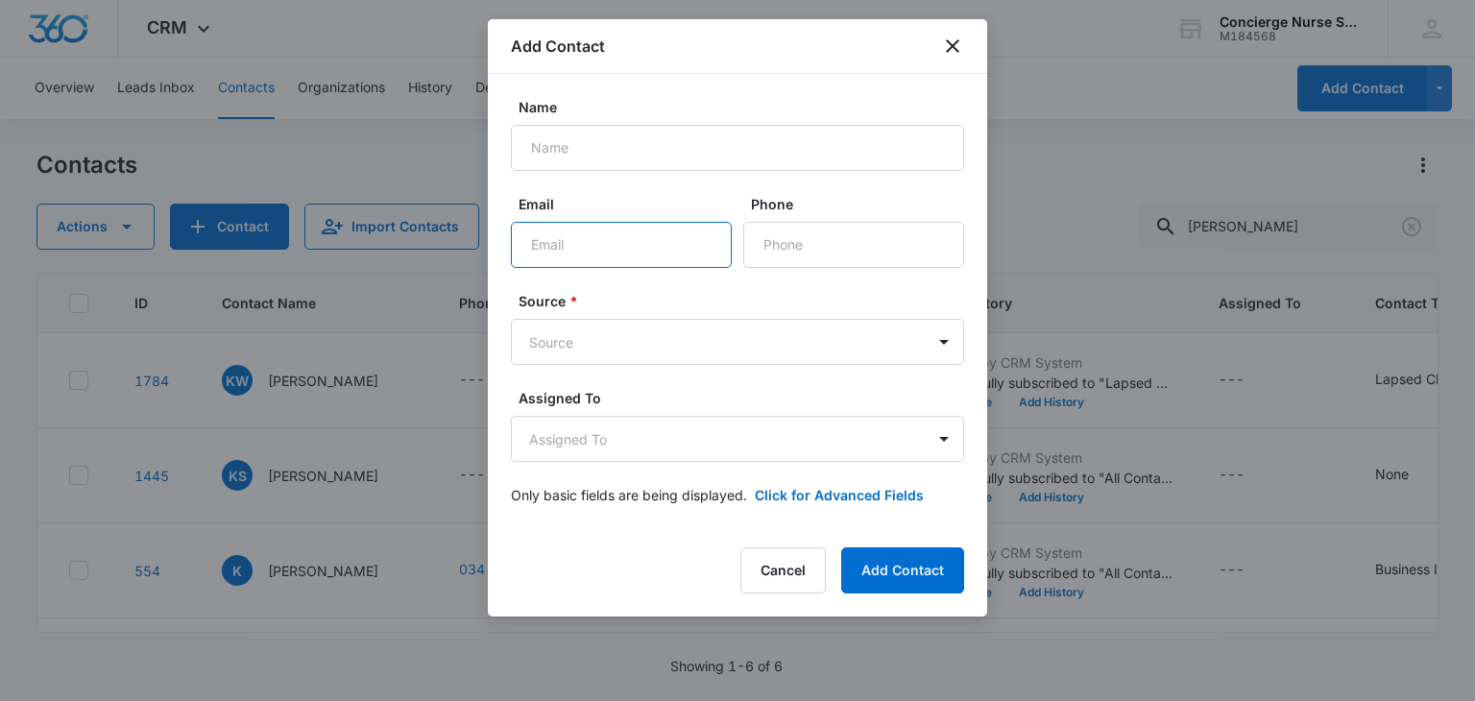
click at [530, 247] on input "Email" at bounding box center [621, 245] width 221 height 46
paste input "[EMAIL_ADDRESS][DOMAIN_NAME]"
type input "[EMAIL_ADDRESS][DOMAIN_NAME]"
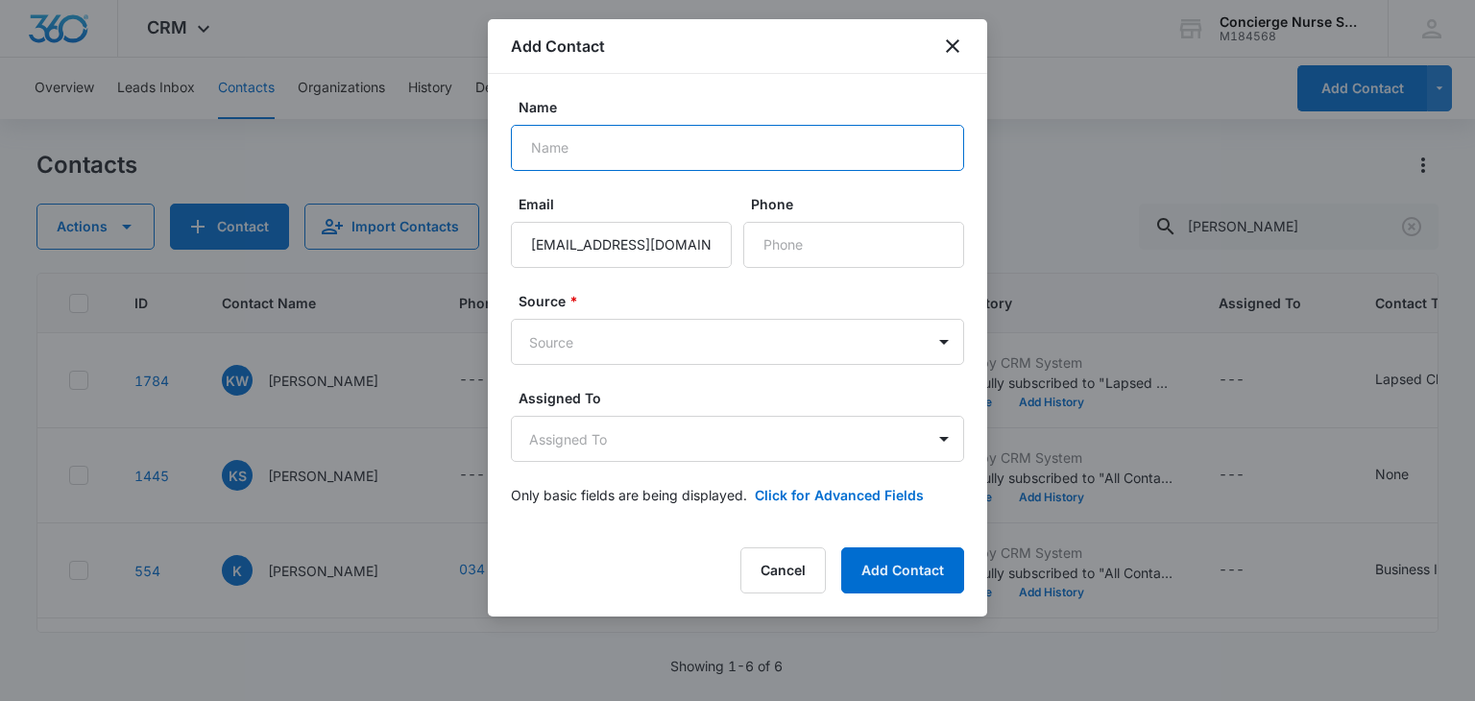
click at [580, 157] on input "Name" at bounding box center [737, 148] width 453 height 46
type input "[PERSON_NAME]"
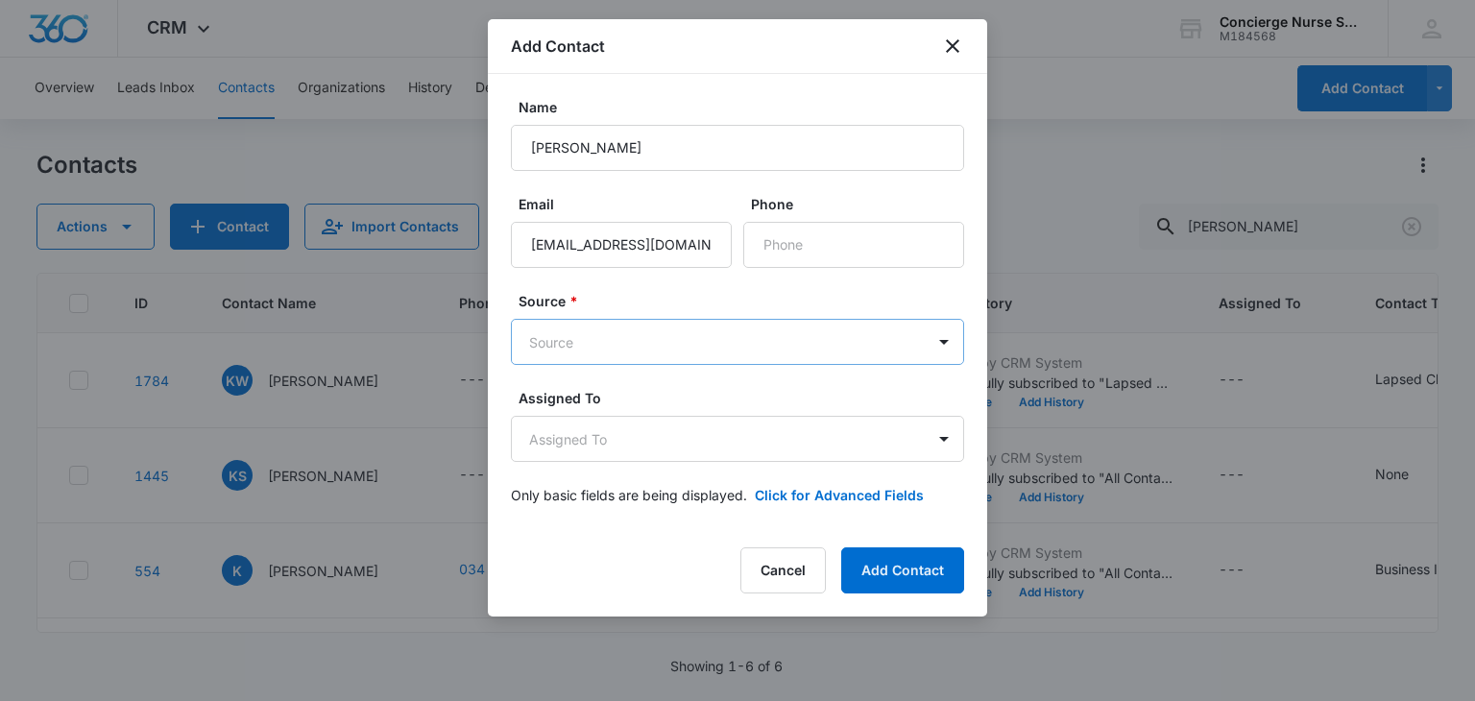
click at [569, 333] on body "CRM Apps Reputation Websites Forms CRM Email Social Payments POS Content Ads In…" at bounding box center [737, 350] width 1475 height 701
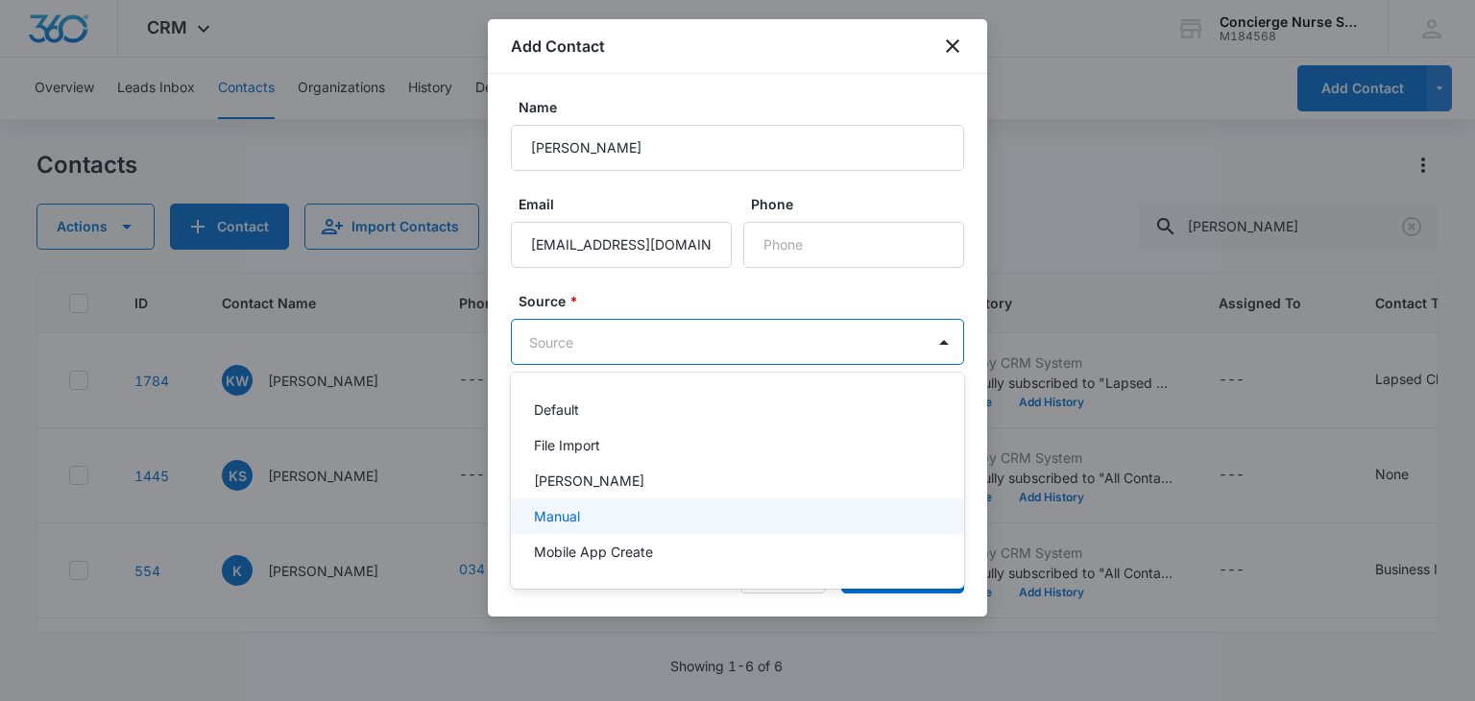
click at [561, 521] on p "Manual" at bounding box center [557, 516] width 46 height 20
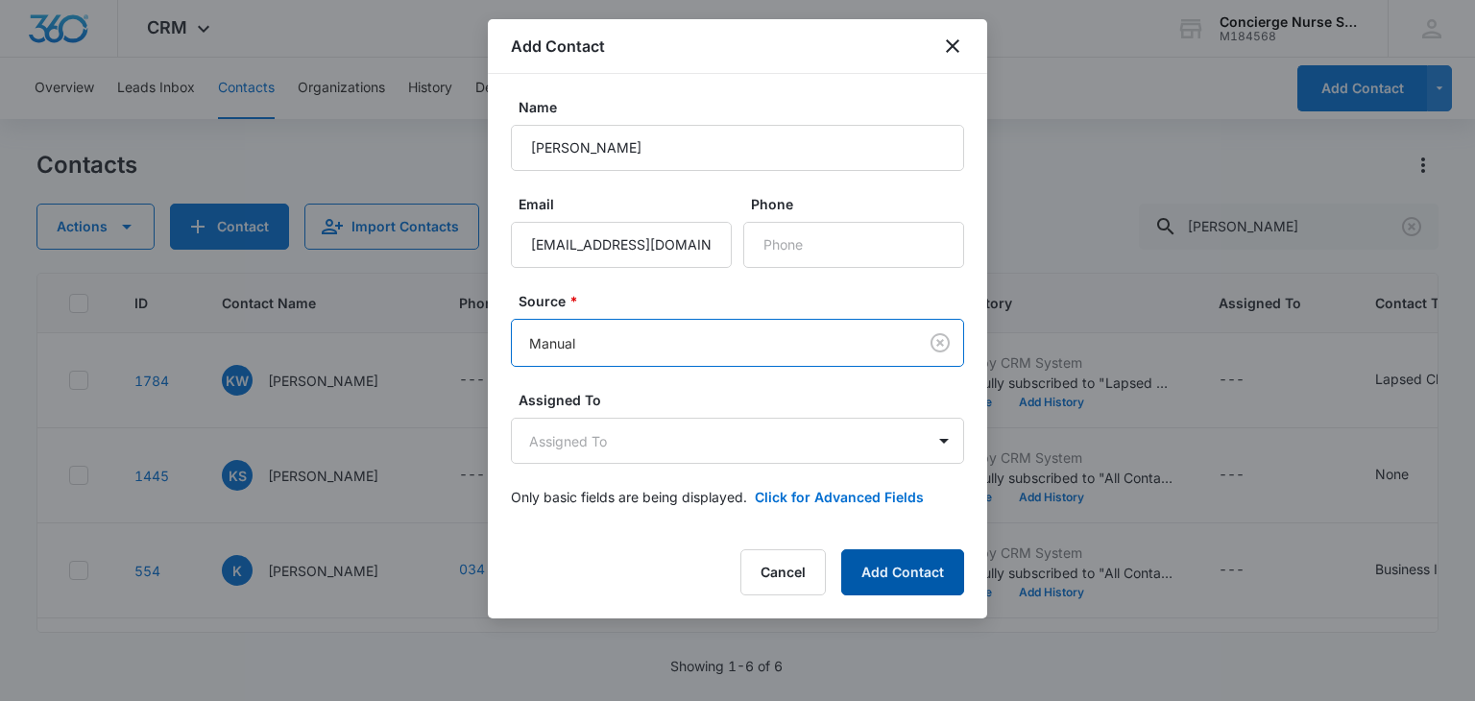
click at [908, 570] on button "Add Contact" at bounding box center [902, 572] width 123 height 46
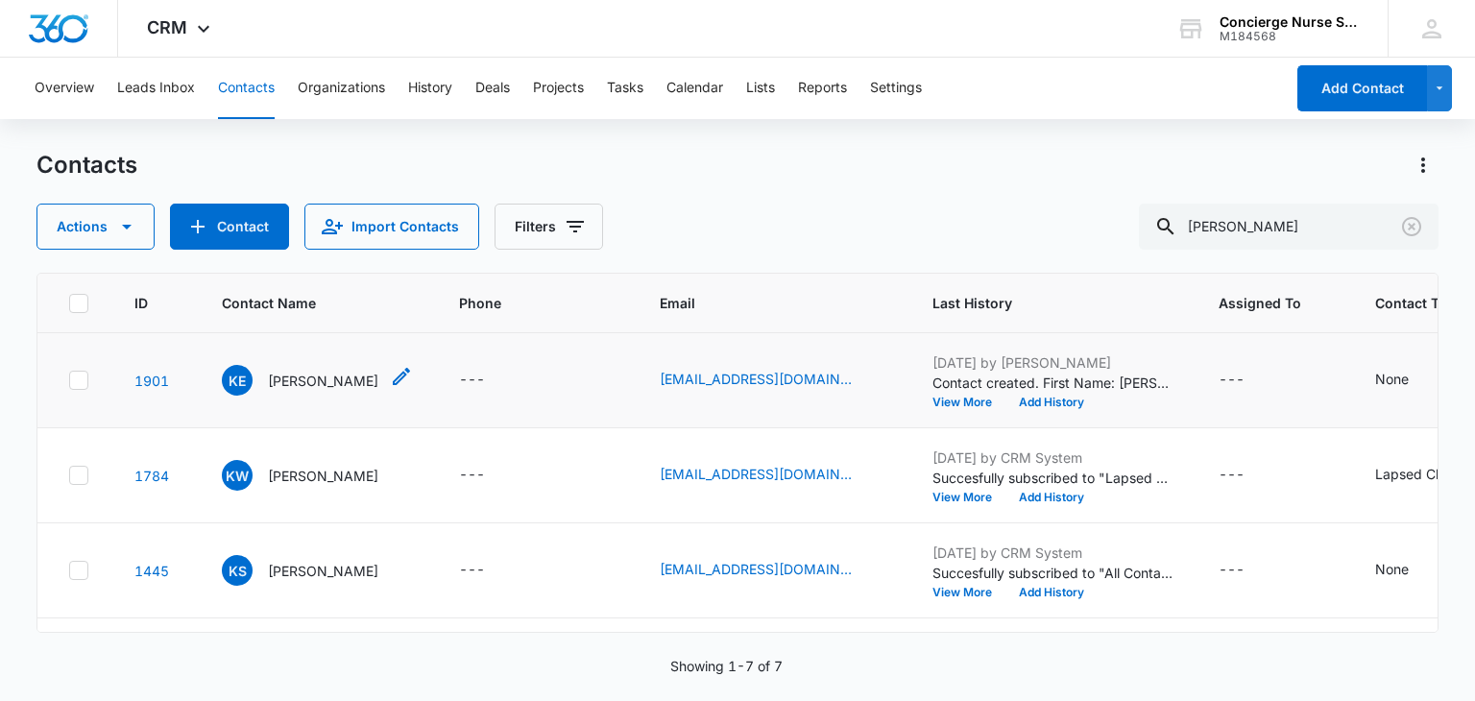
click at [311, 378] on p "[PERSON_NAME]" at bounding box center [323, 381] width 110 height 20
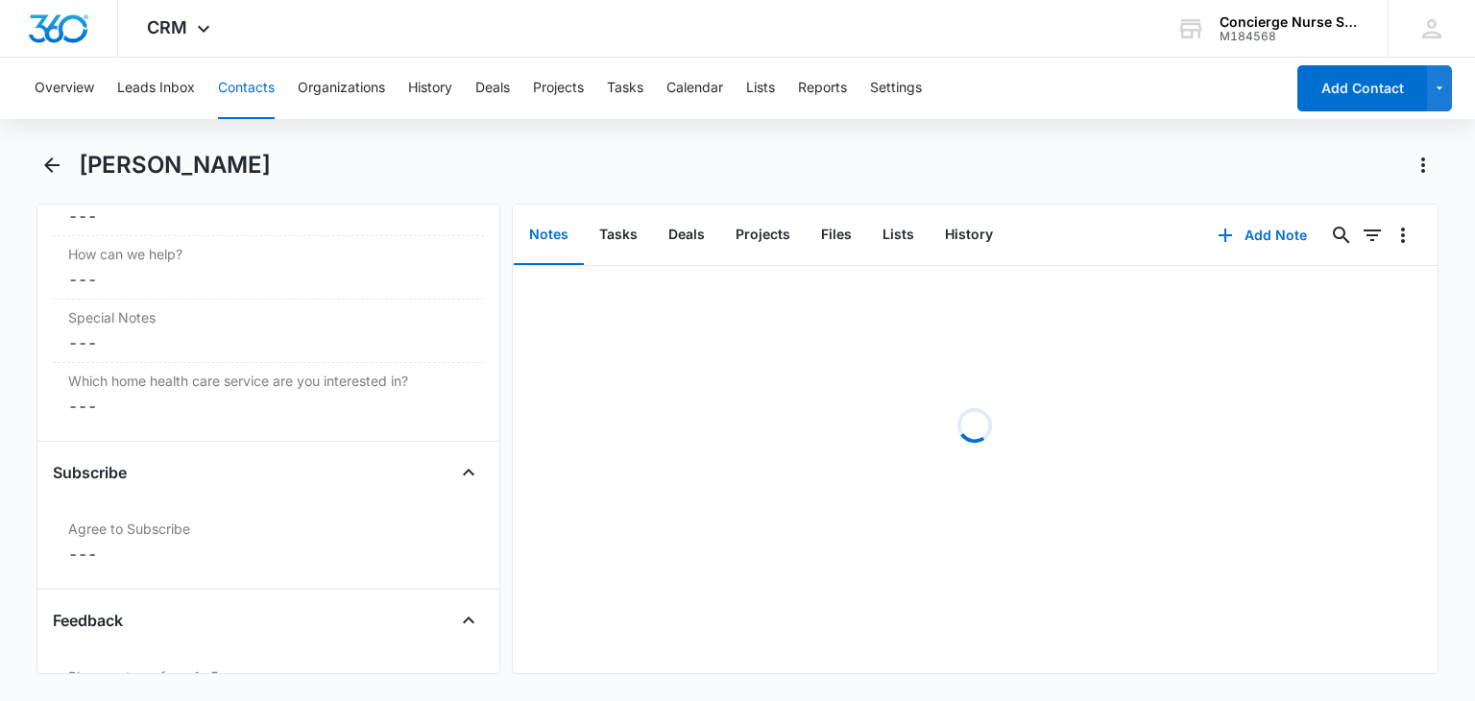
scroll to position [2013, 0]
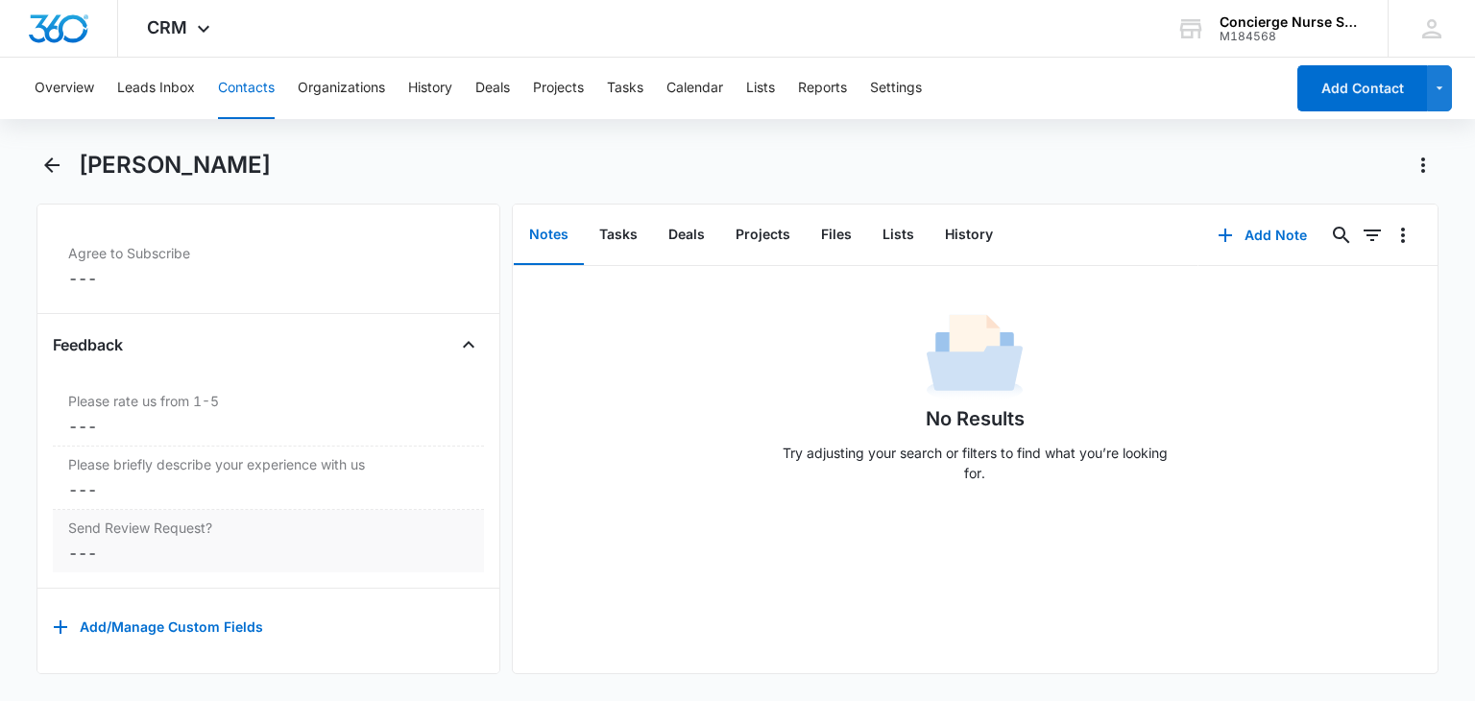
click at [78, 542] on dd "Cancel Save Changes ---" at bounding box center [268, 553] width 400 height 23
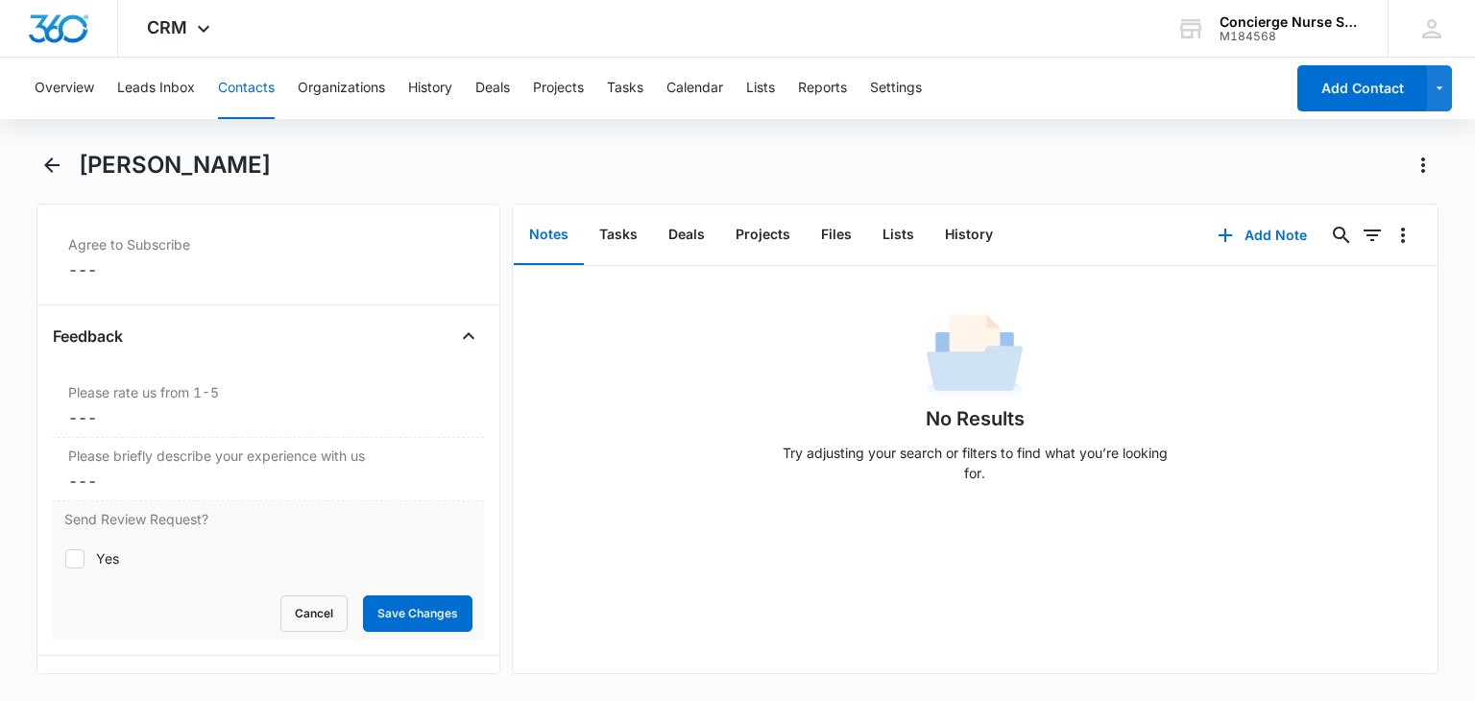
click at [79, 554] on icon at bounding box center [75, 558] width 12 height 9
click at [65, 558] on input "Yes" at bounding box center [64, 558] width 1 height 1
checkbox input "true"
click at [388, 598] on button "Save Changes" at bounding box center [417, 613] width 109 height 36
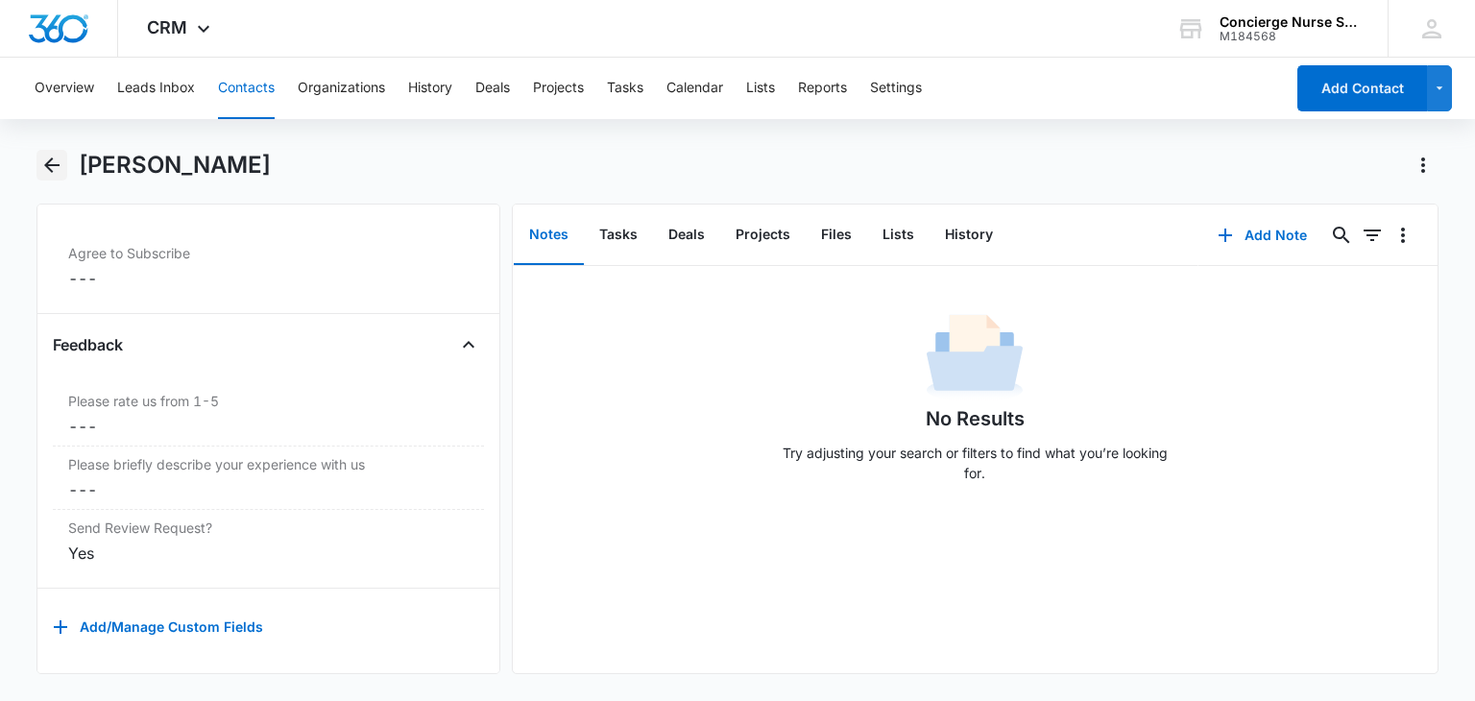
click at [55, 167] on icon "Back" at bounding box center [51, 165] width 23 height 23
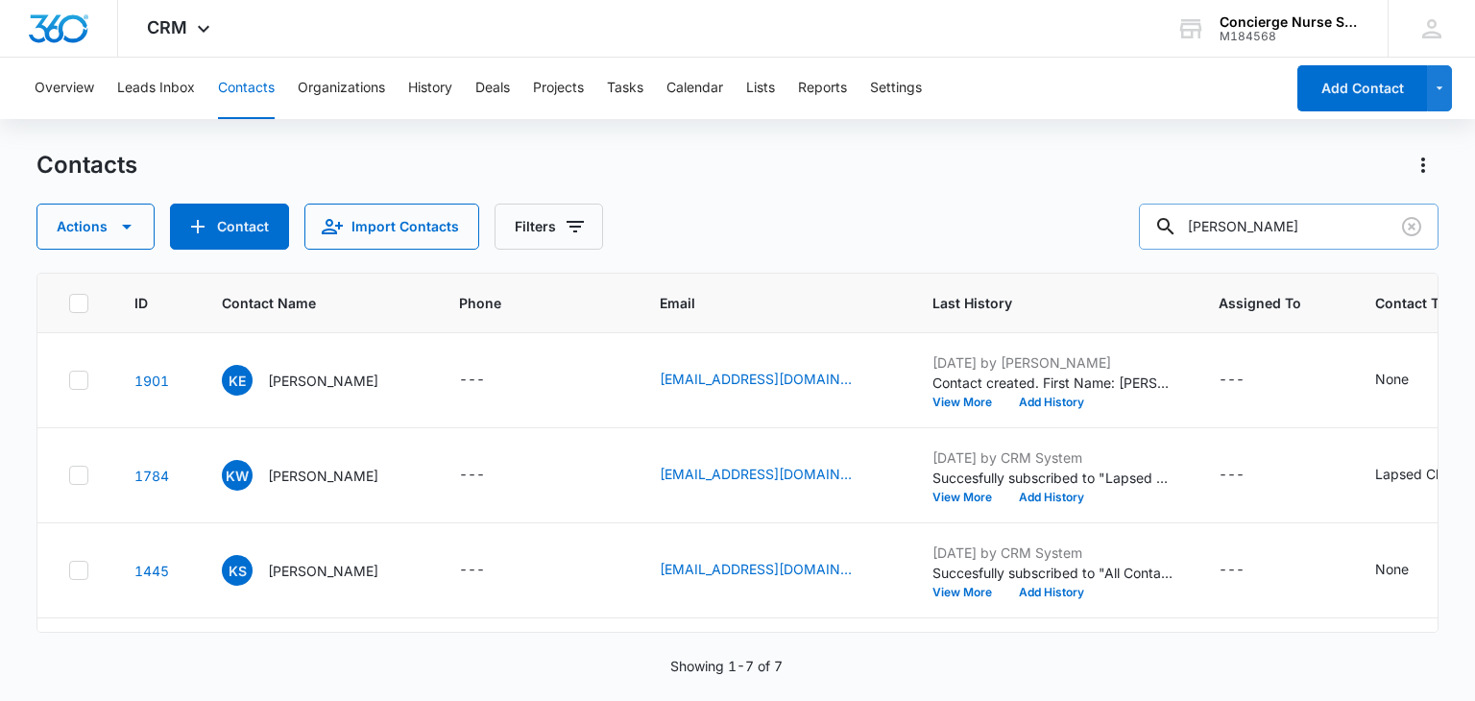
drag, startPoint x: 1260, startPoint y: 221, endPoint x: 1160, endPoint y: 233, distance: 100.7
click at [1160, 233] on input "[PERSON_NAME]" at bounding box center [1289, 227] width 300 height 46
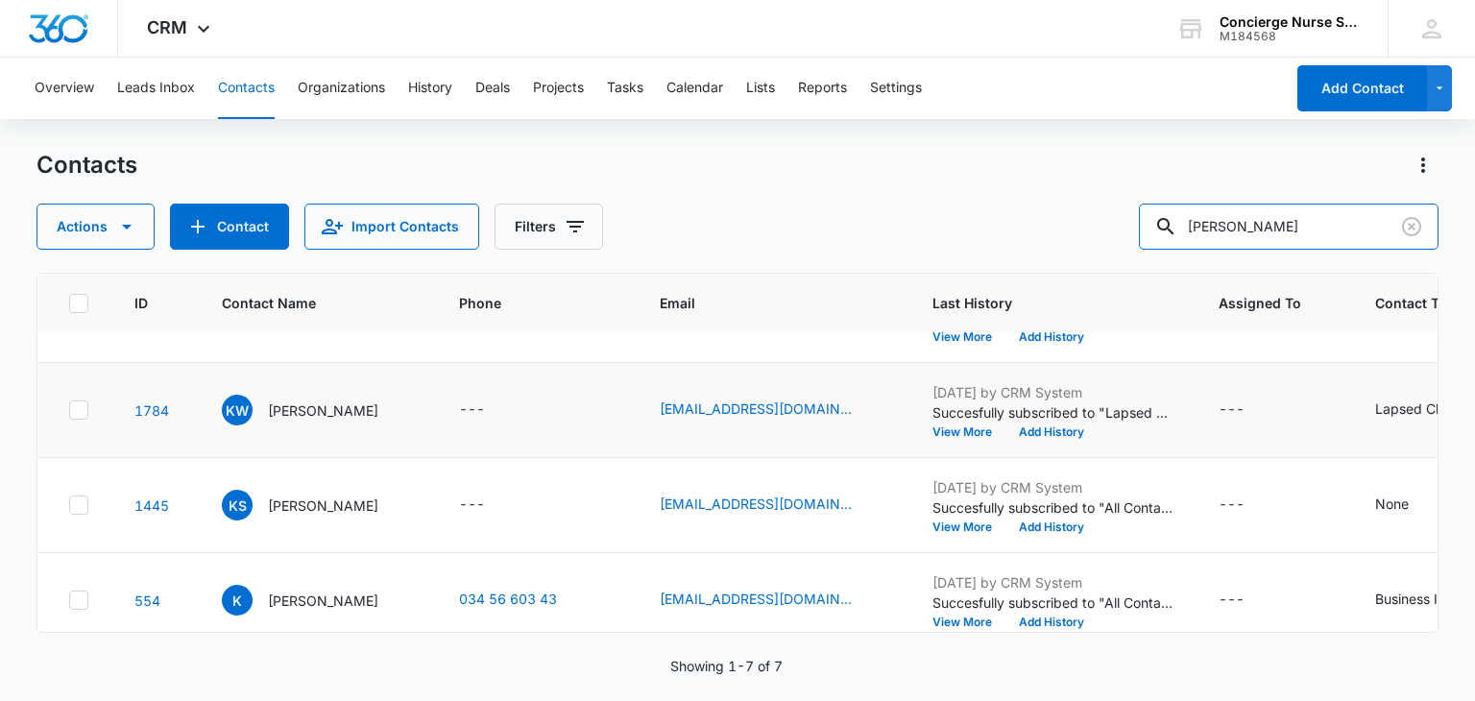
scroll to position [96, 0]
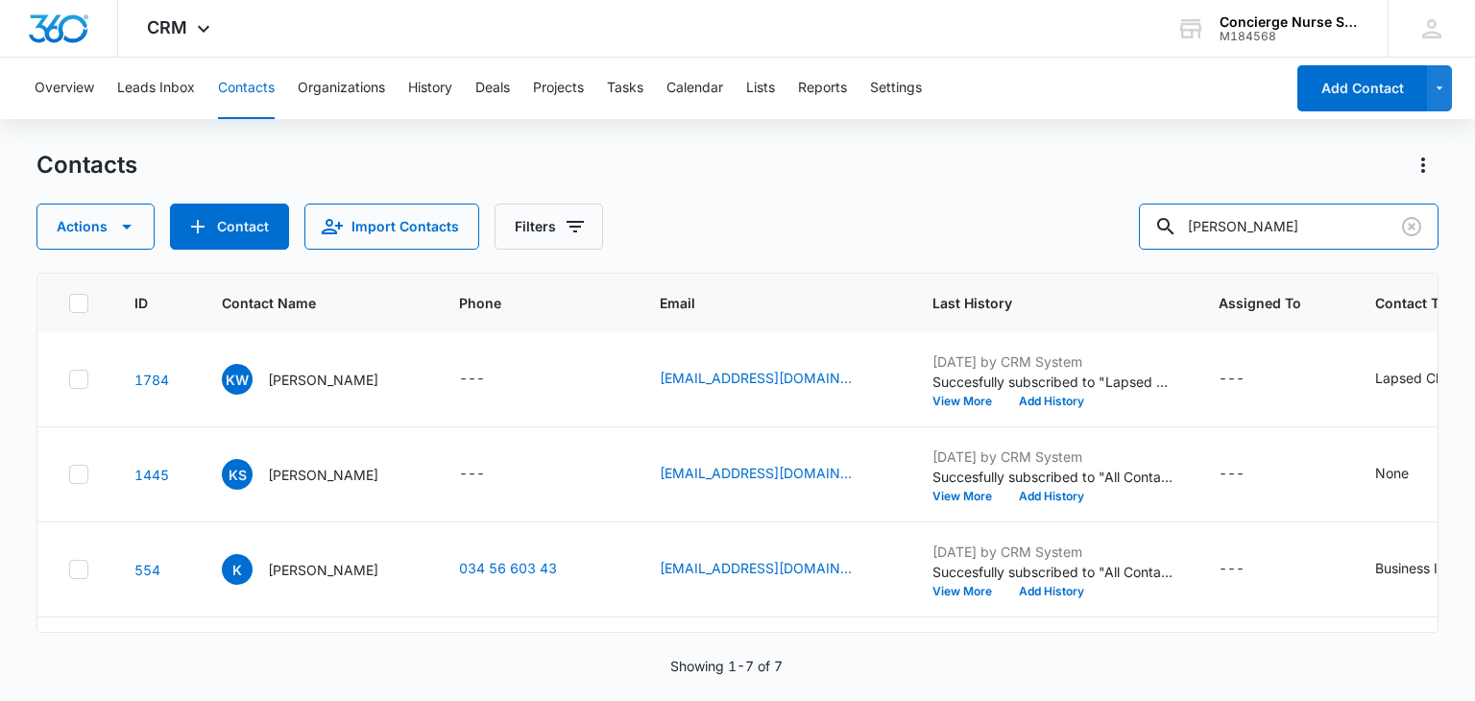
type input "[PERSON_NAME]"
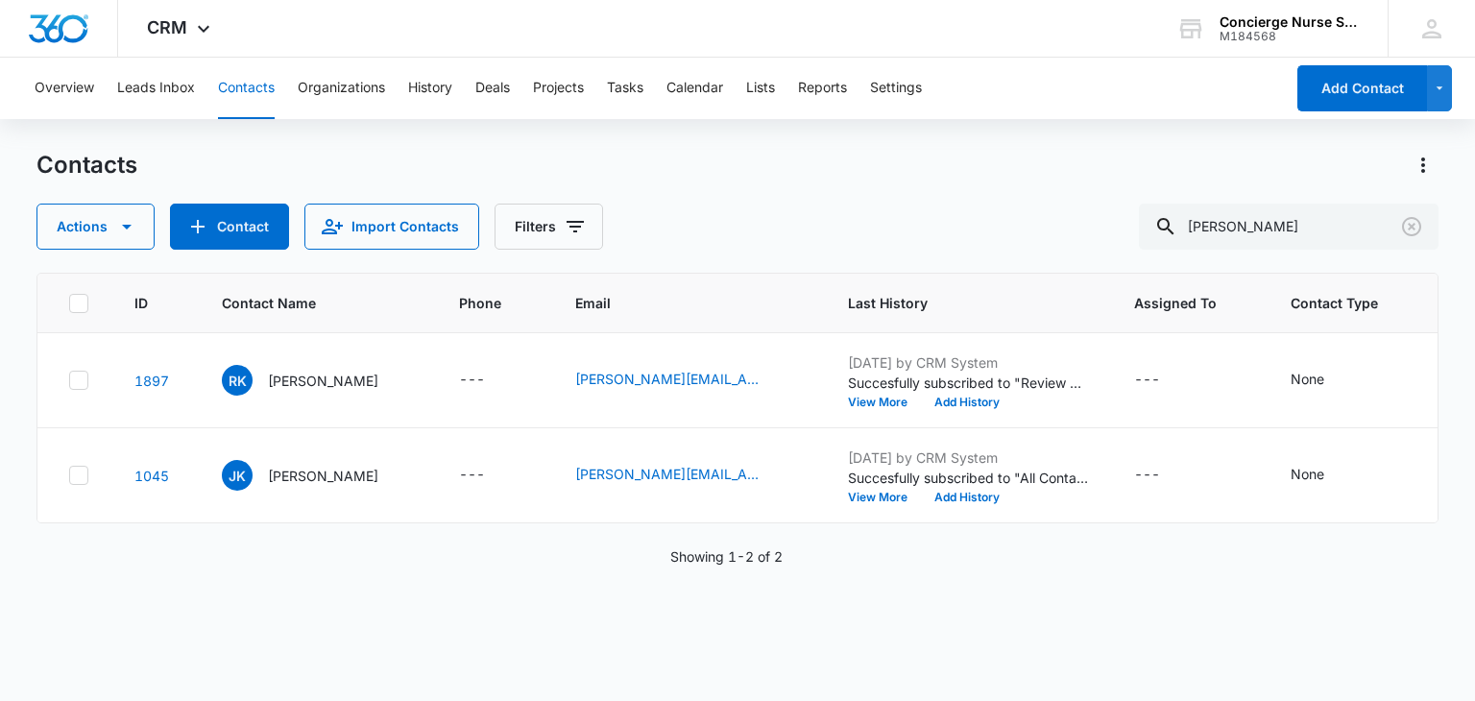
scroll to position [0, 0]
click at [300, 473] on p "[PERSON_NAME]" at bounding box center [323, 476] width 110 height 20
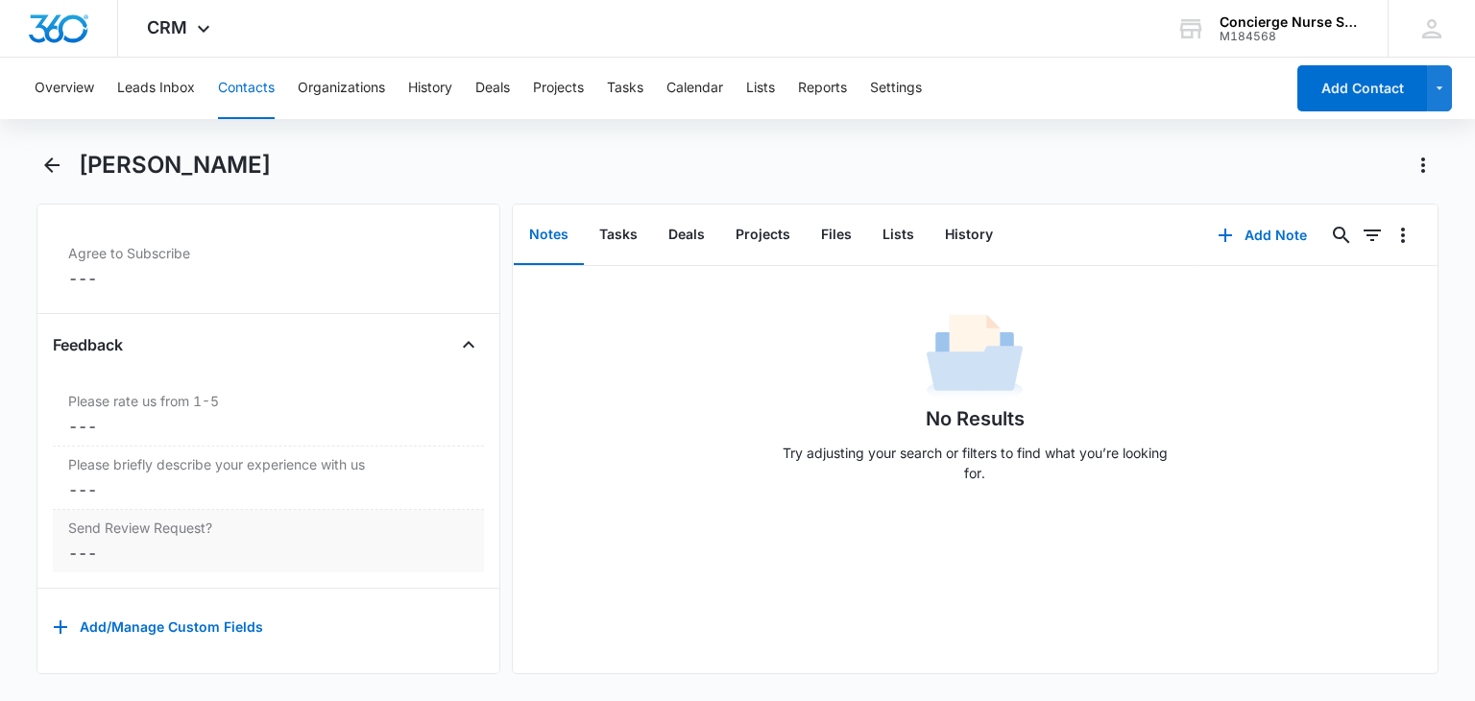
click at [85, 542] on dd "Cancel Save Changes ---" at bounding box center [268, 553] width 400 height 23
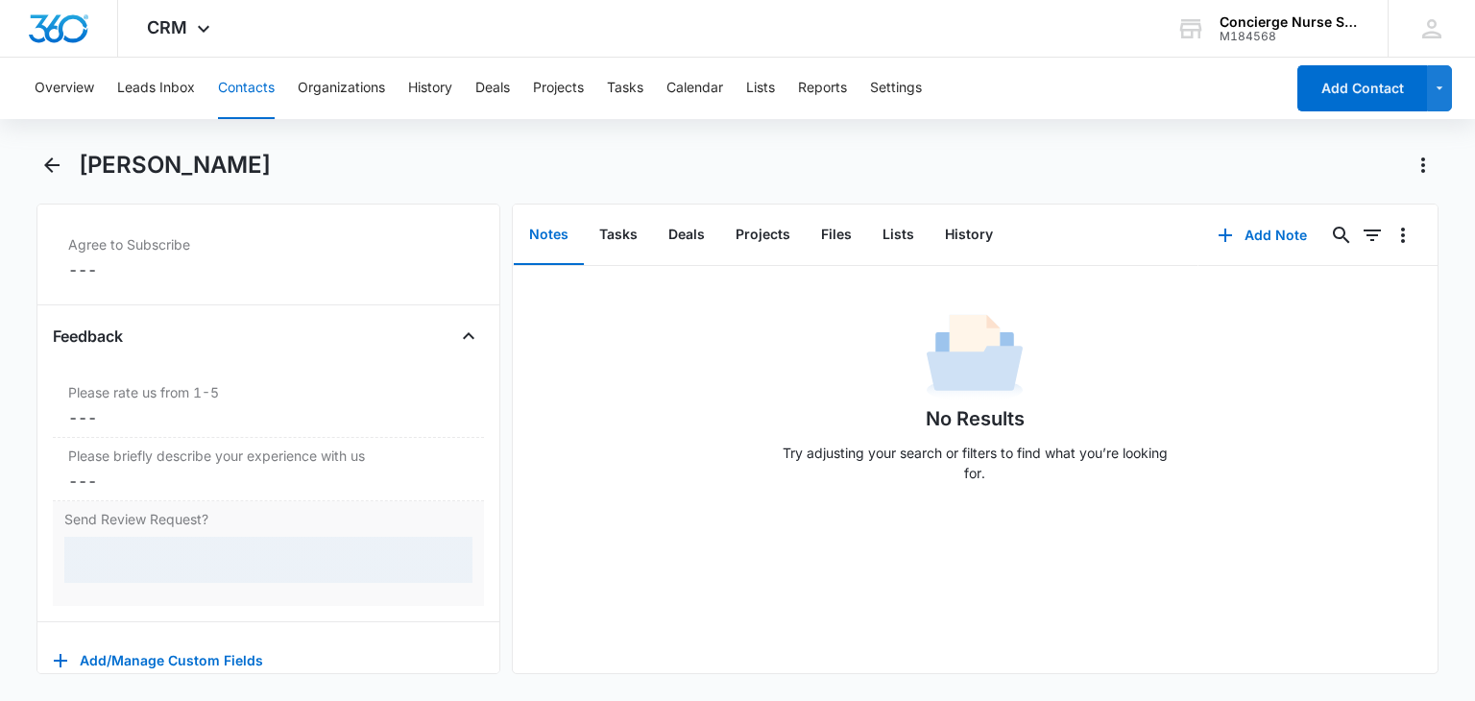
scroll to position [2013, 0]
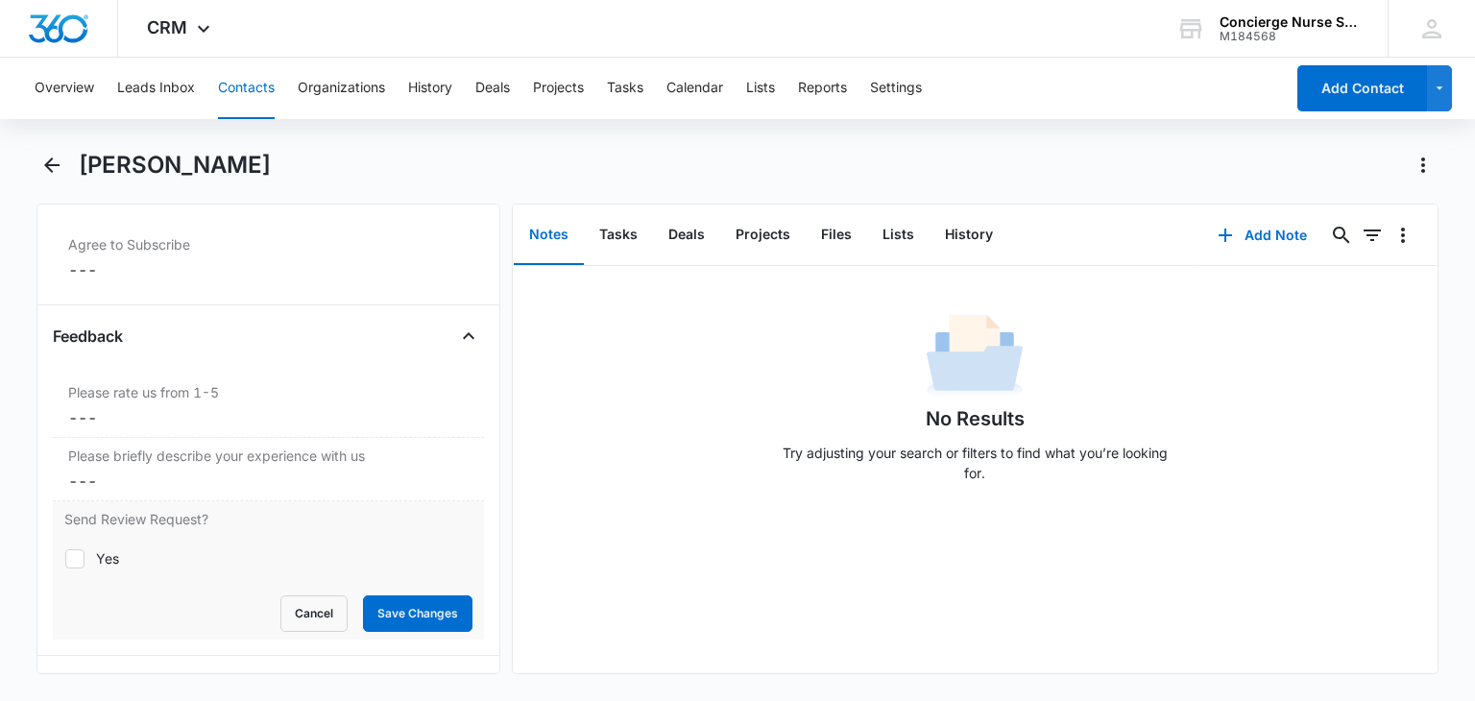
click at [84, 549] on div at bounding box center [74, 558] width 19 height 19
click at [65, 558] on input "Yes" at bounding box center [64, 558] width 1 height 1
checkbox input "true"
click at [438, 607] on button "Save Changes" at bounding box center [417, 613] width 109 height 36
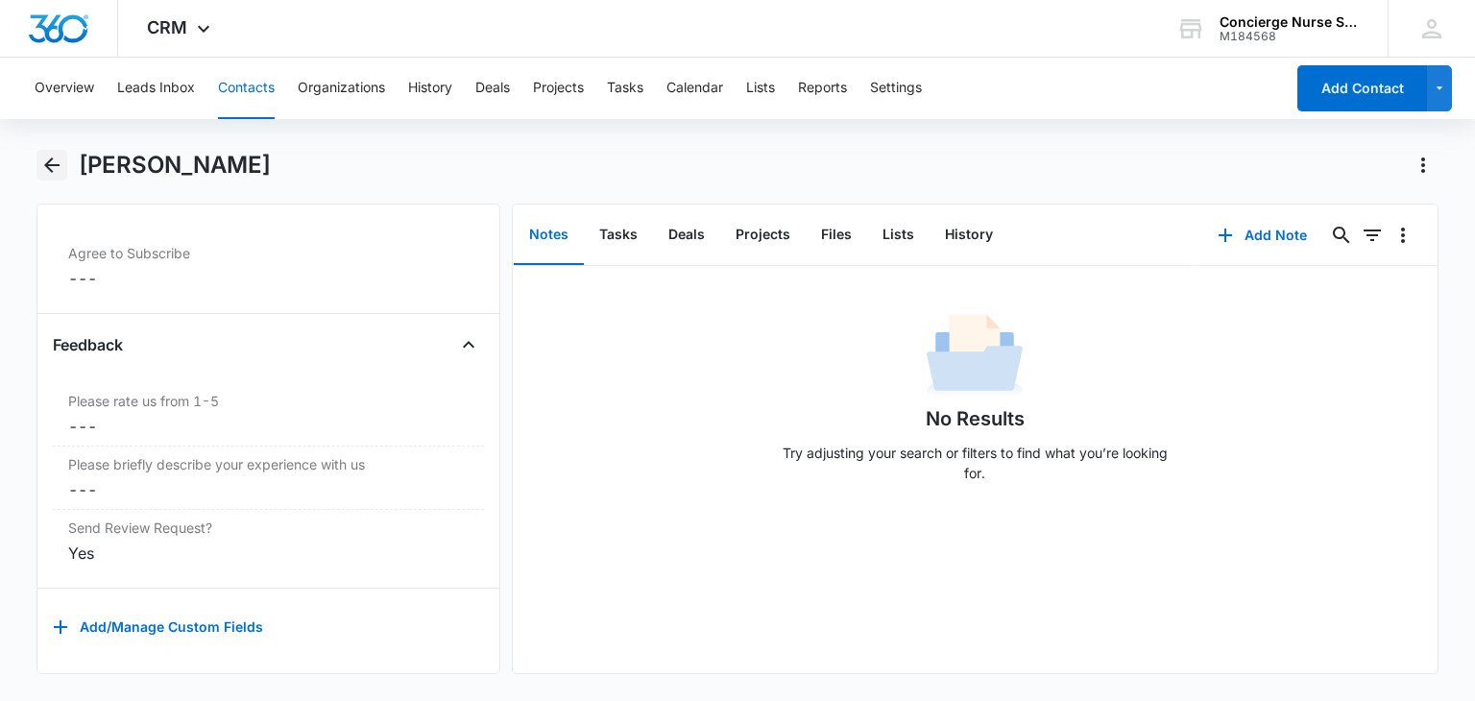
click at [50, 165] on icon "Back" at bounding box center [51, 164] width 15 height 15
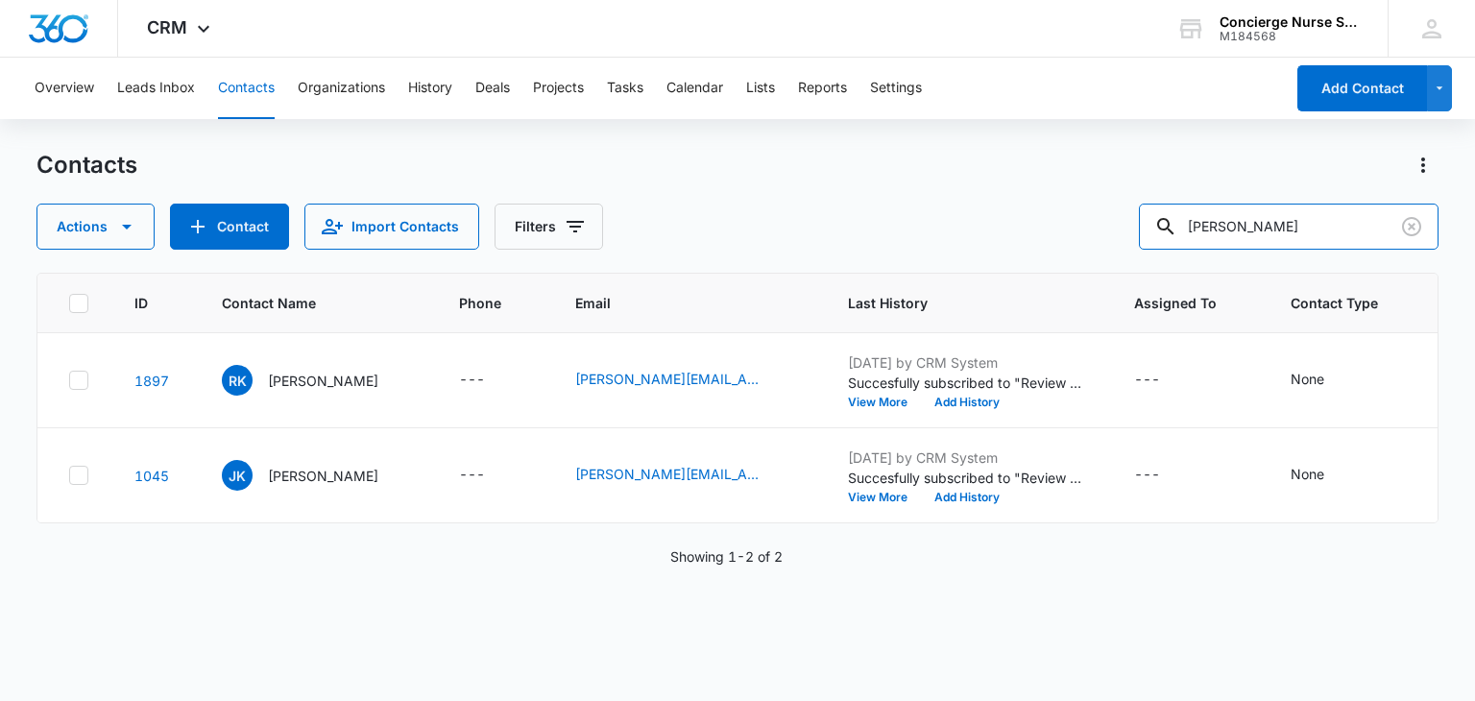
drag, startPoint x: 1275, startPoint y: 222, endPoint x: 1133, endPoint y: 222, distance: 142.1
click at [1133, 222] on div "Actions Contact Import Contacts Filters [PERSON_NAME]" at bounding box center [736, 227] width 1401 height 46
type input "dan"
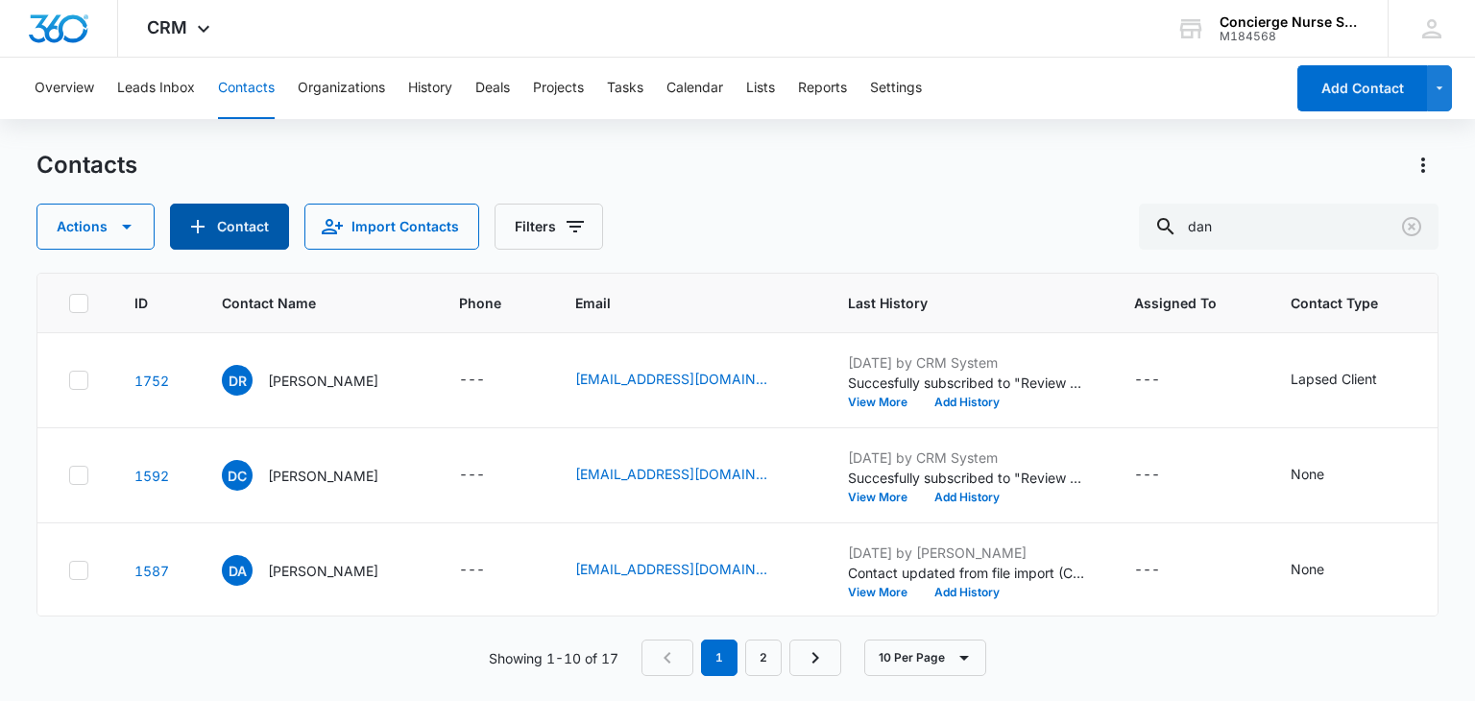
click at [221, 235] on button "Contact" at bounding box center [229, 227] width 119 height 46
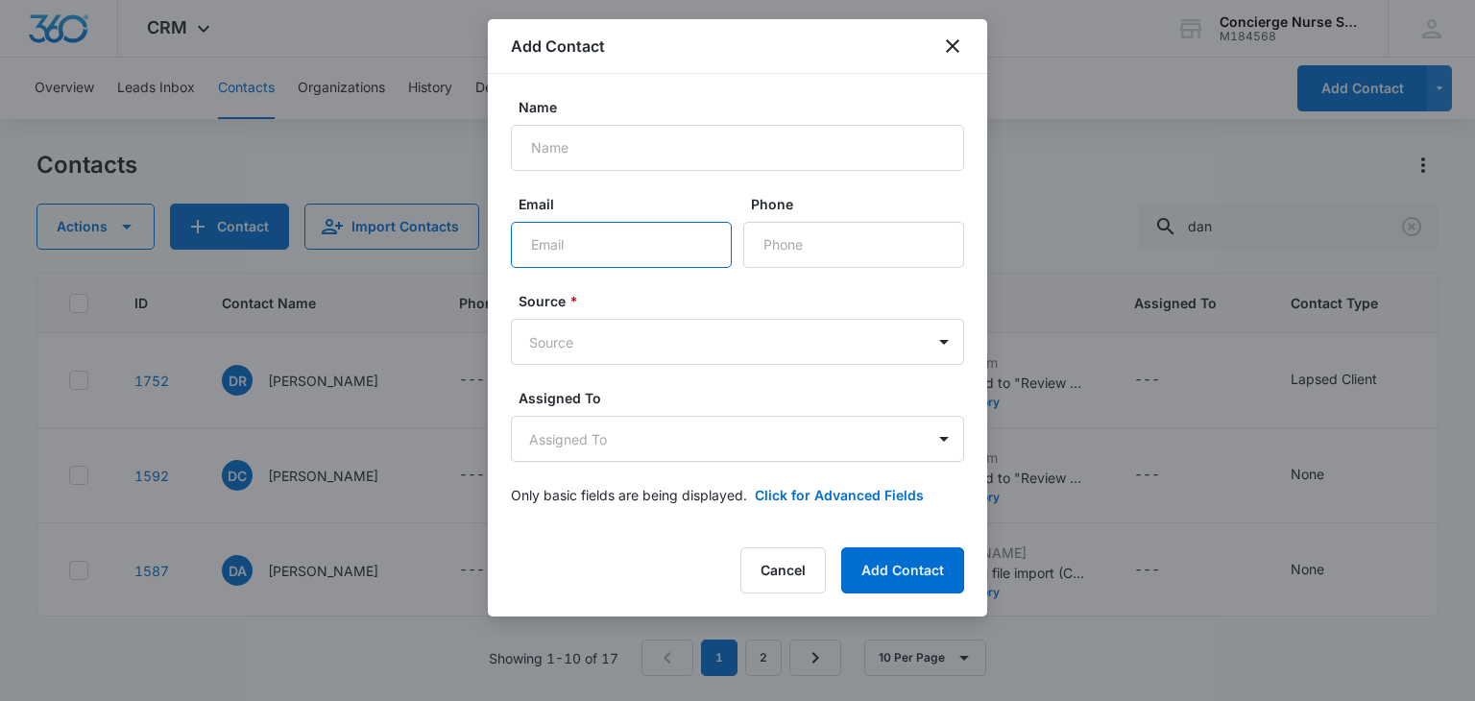
click at [552, 254] on input "Email" at bounding box center [621, 245] width 221 height 46
paste input "[EMAIL_ADDRESS][DOMAIN_NAME]"
type input "[EMAIL_ADDRESS][DOMAIN_NAME]"
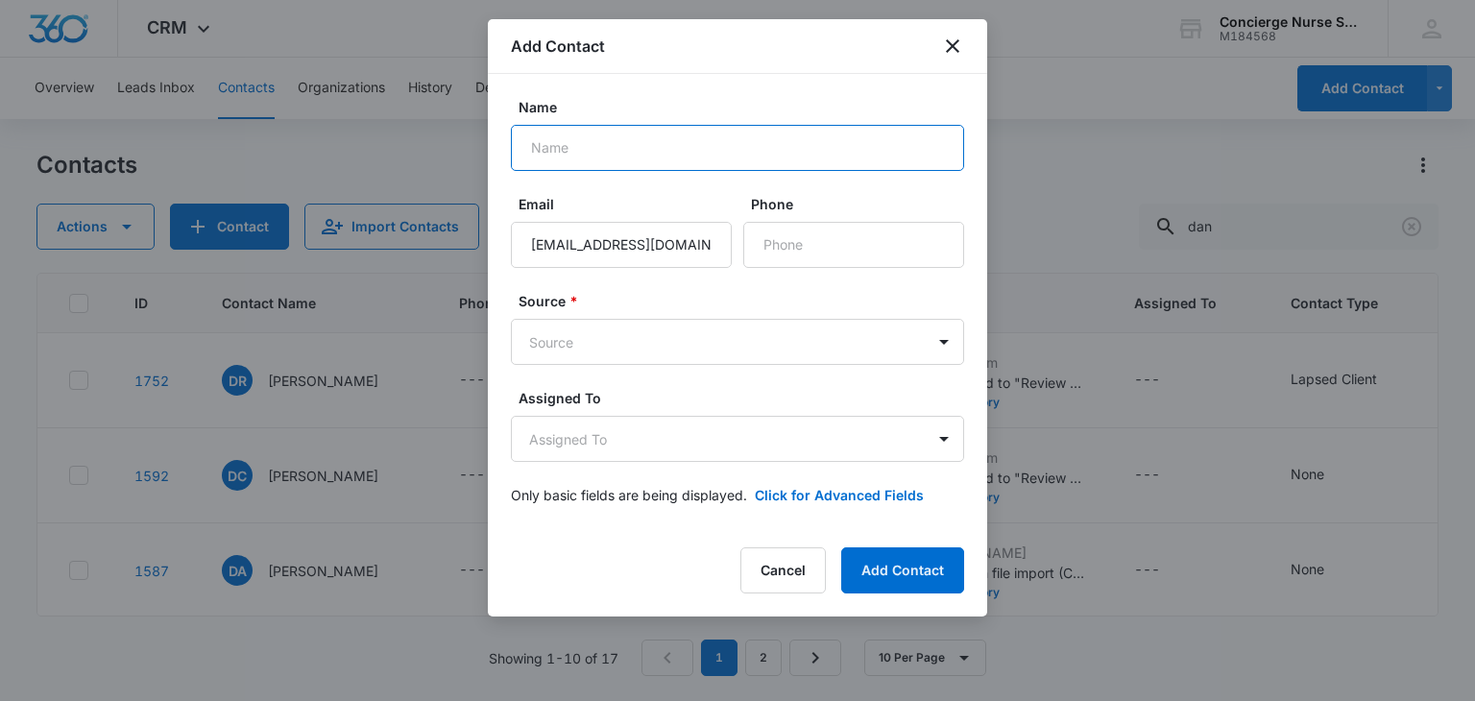
click at [572, 155] on input "Name" at bounding box center [737, 148] width 453 height 46
type input "[PERSON_NAME]"
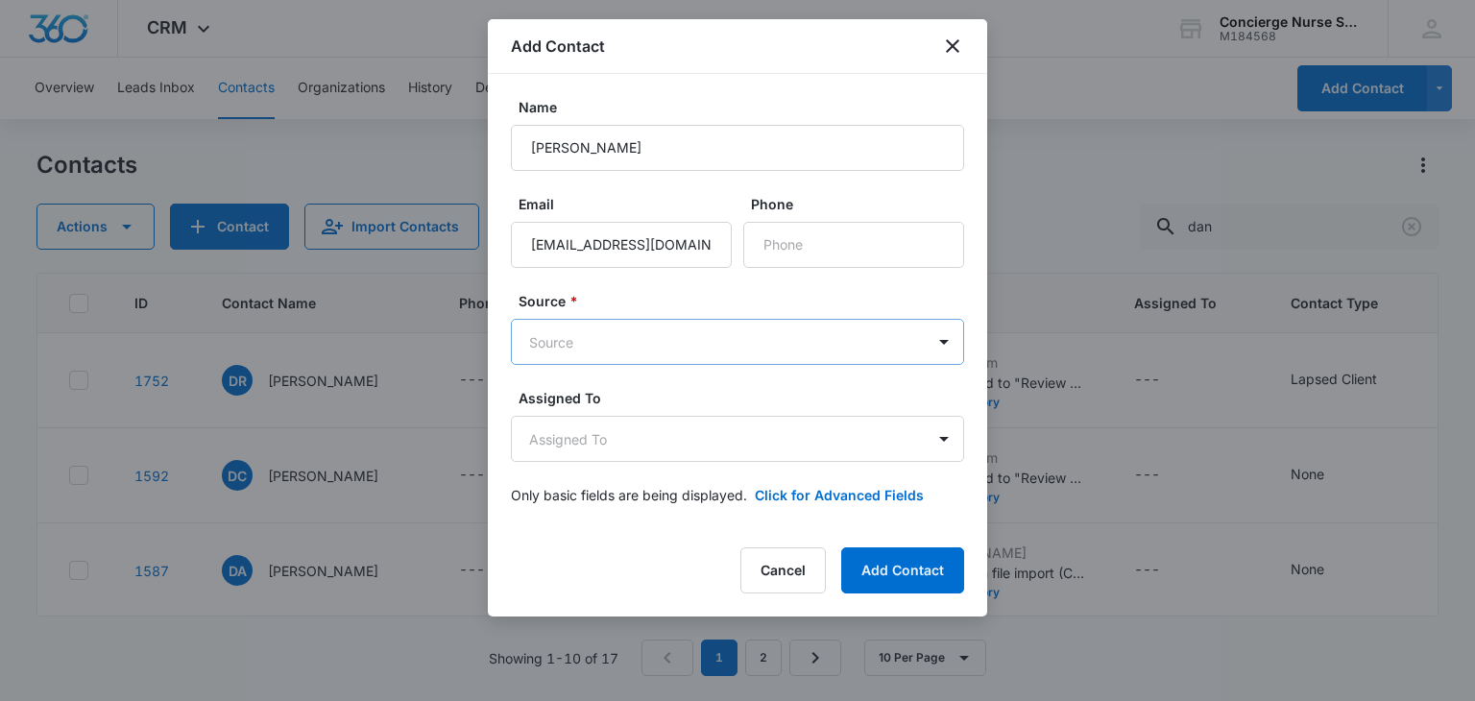
click at [568, 349] on body "CRM Apps Reputation Websites Forms CRM Email Social Payments POS Content Ads In…" at bounding box center [737, 350] width 1475 height 701
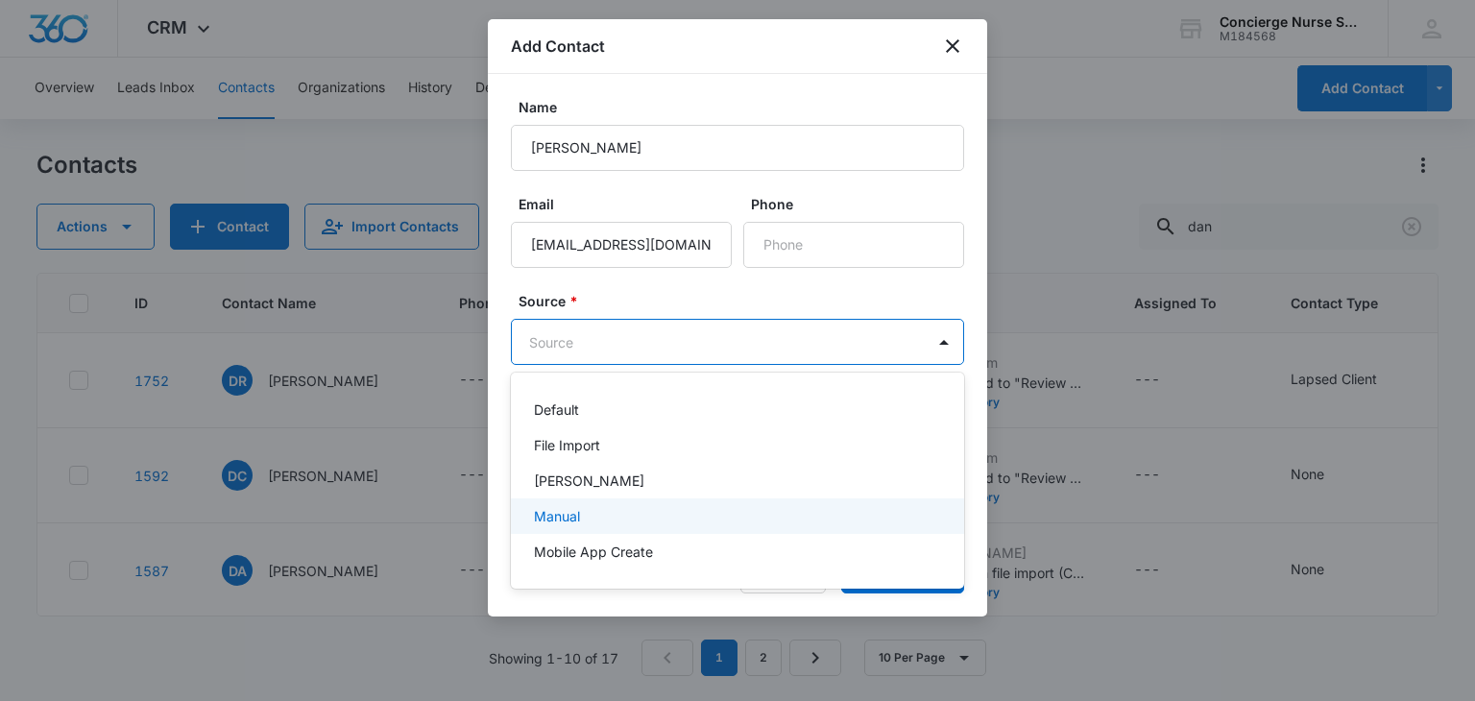
click at [558, 513] on p "Manual" at bounding box center [557, 516] width 46 height 20
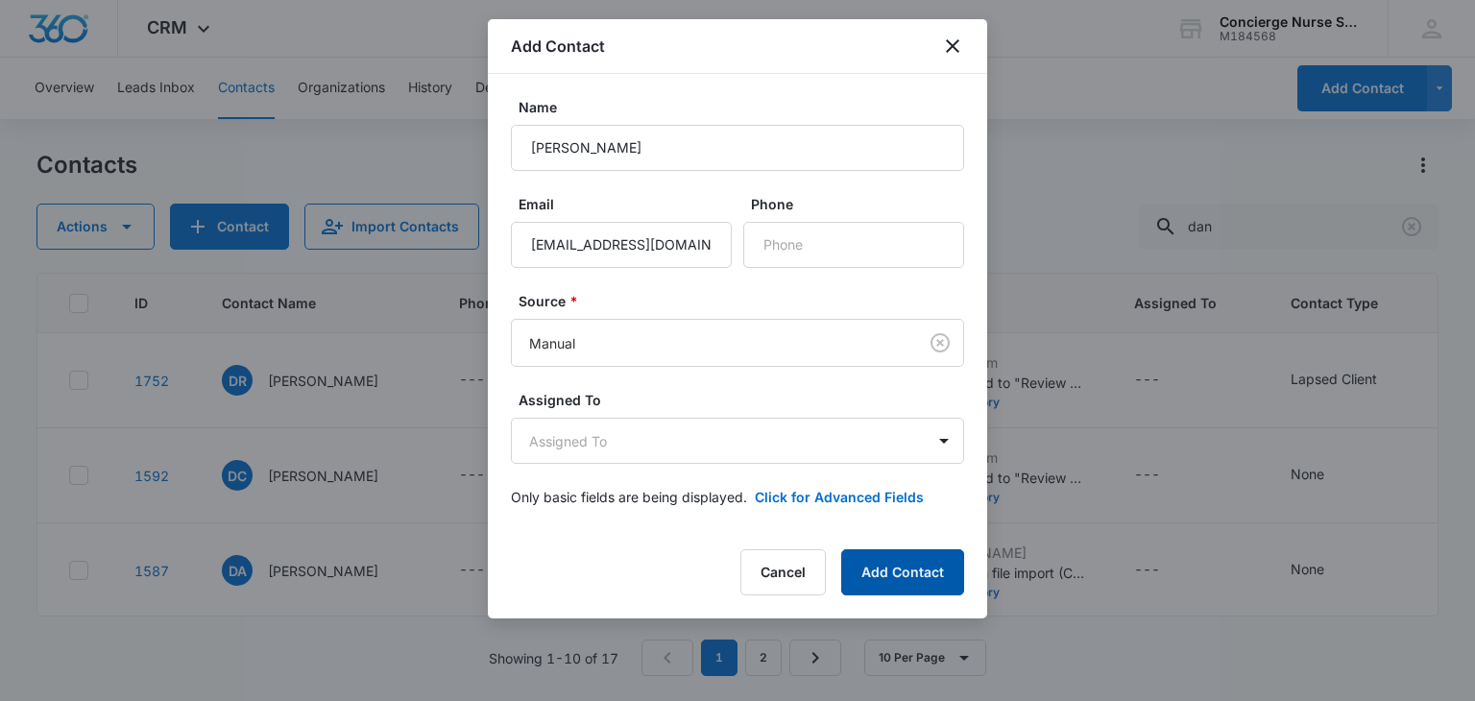
click at [879, 575] on button "Add Contact" at bounding box center [902, 572] width 123 height 46
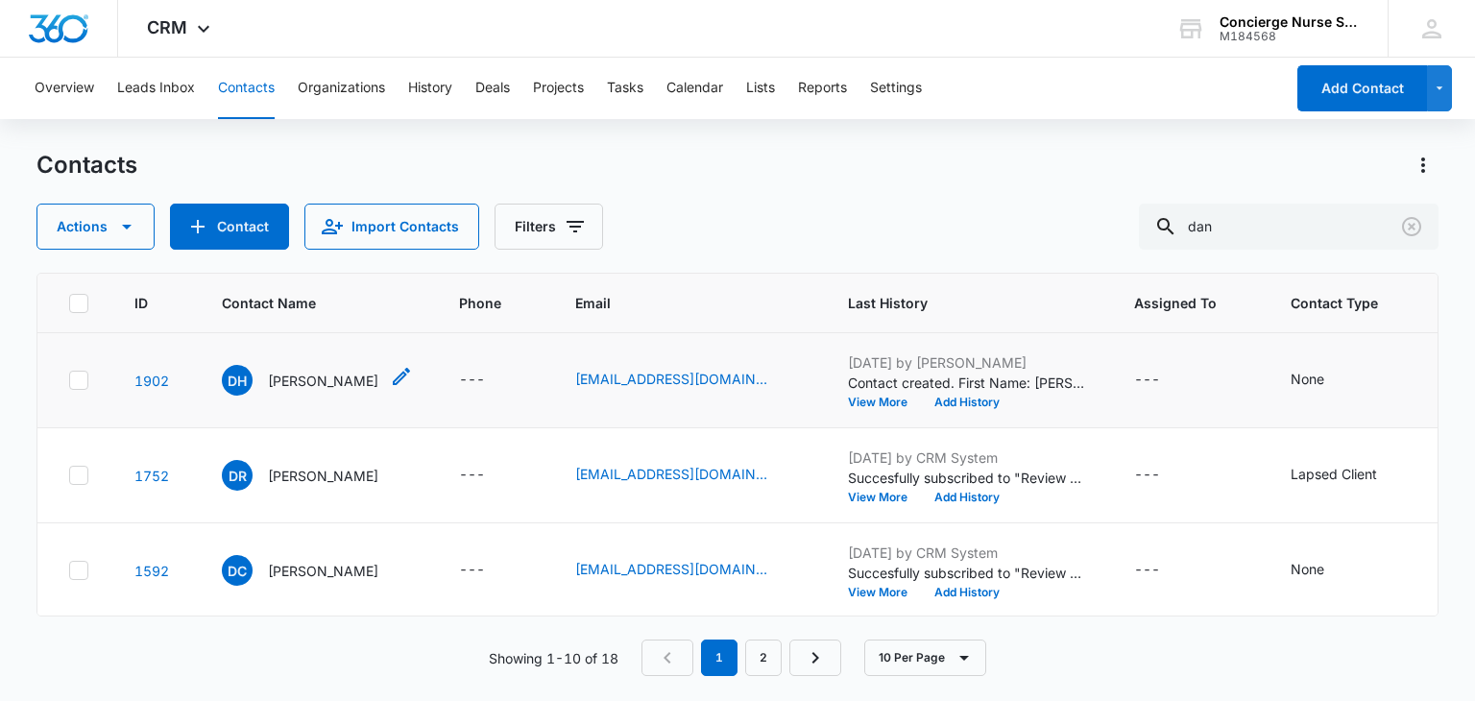
click at [297, 384] on p "[PERSON_NAME]" at bounding box center [323, 381] width 110 height 20
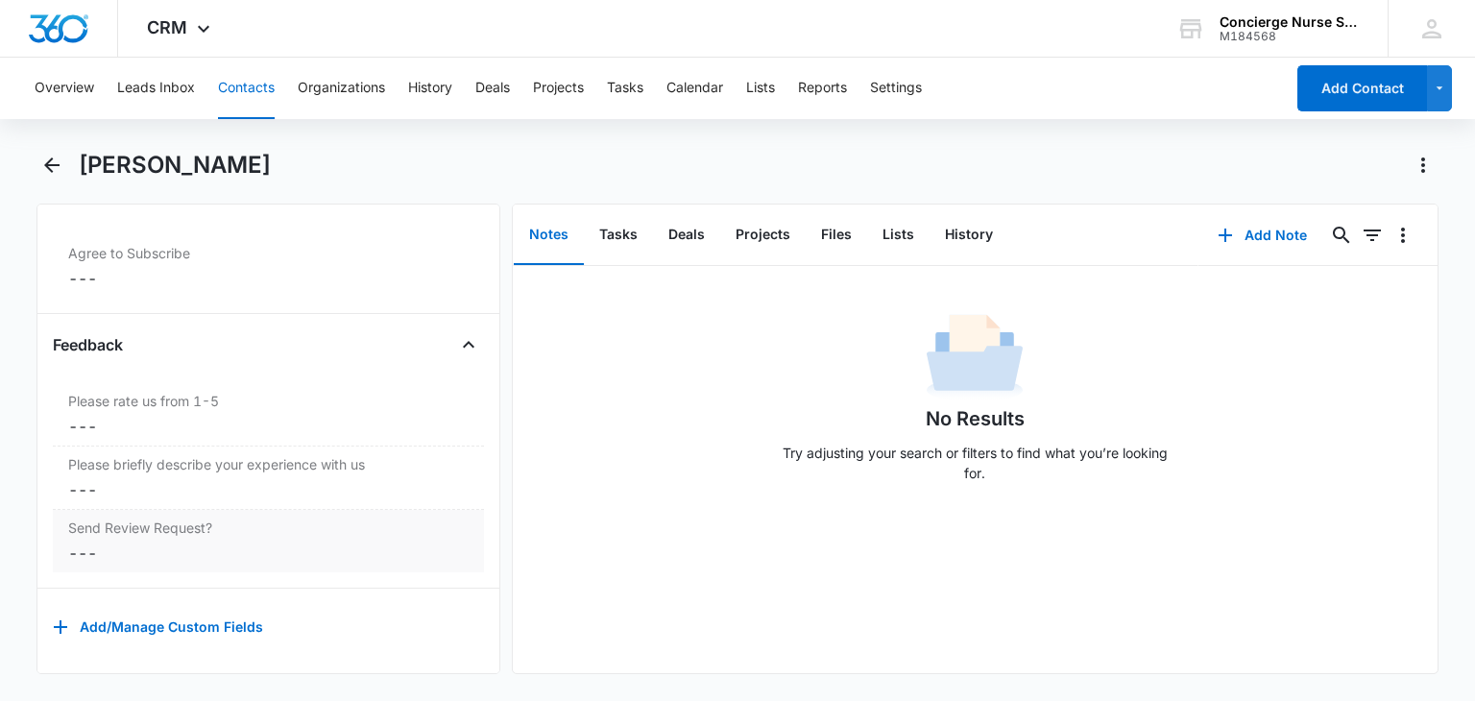
click at [90, 550] on div "Send Review Request? Cancel Save Changes ---" at bounding box center [268, 541] width 430 height 62
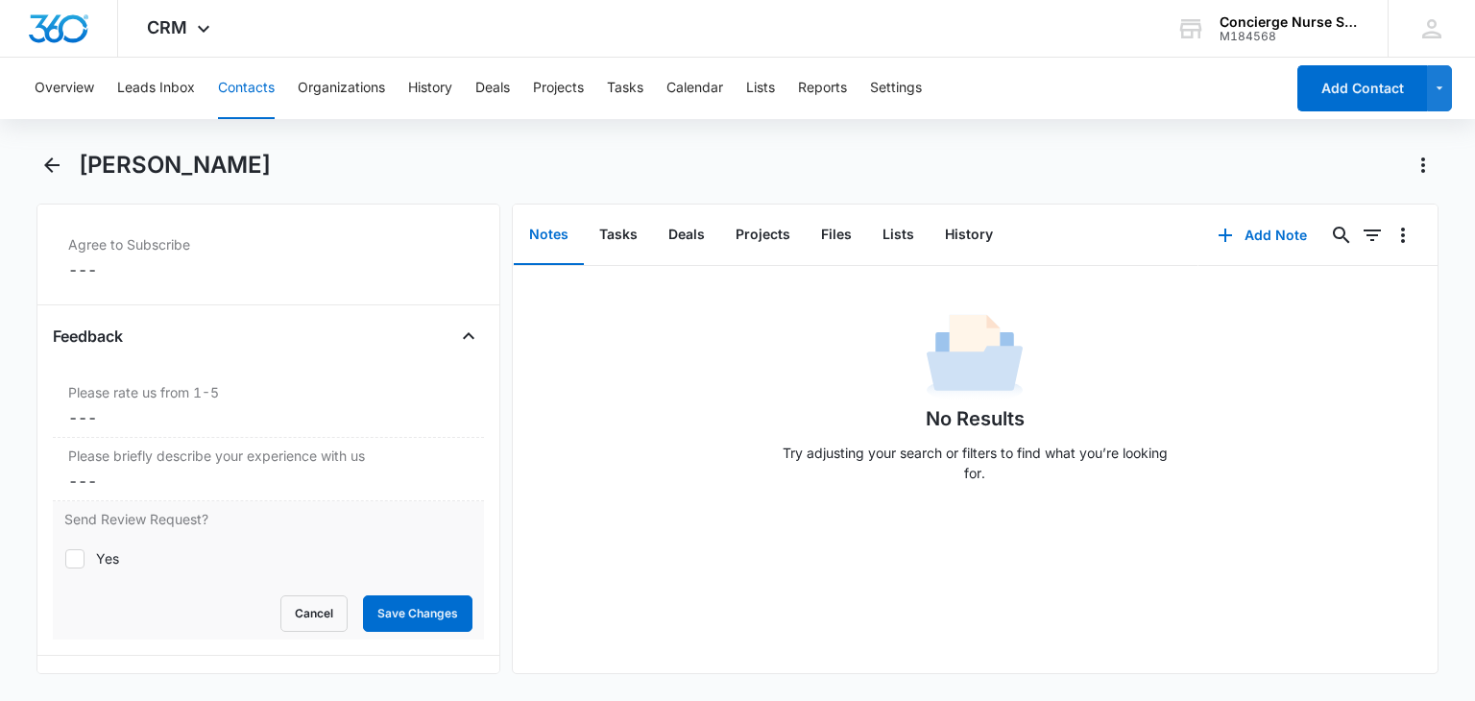
click at [81, 550] on icon at bounding box center [74, 558] width 17 height 17
click at [65, 558] on input "Yes" at bounding box center [64, 558] width 1 height 1
checkbox input "true"
click at [396, 606] on button "Save Changes" at bounding box center [417, 613] width 109 height 36
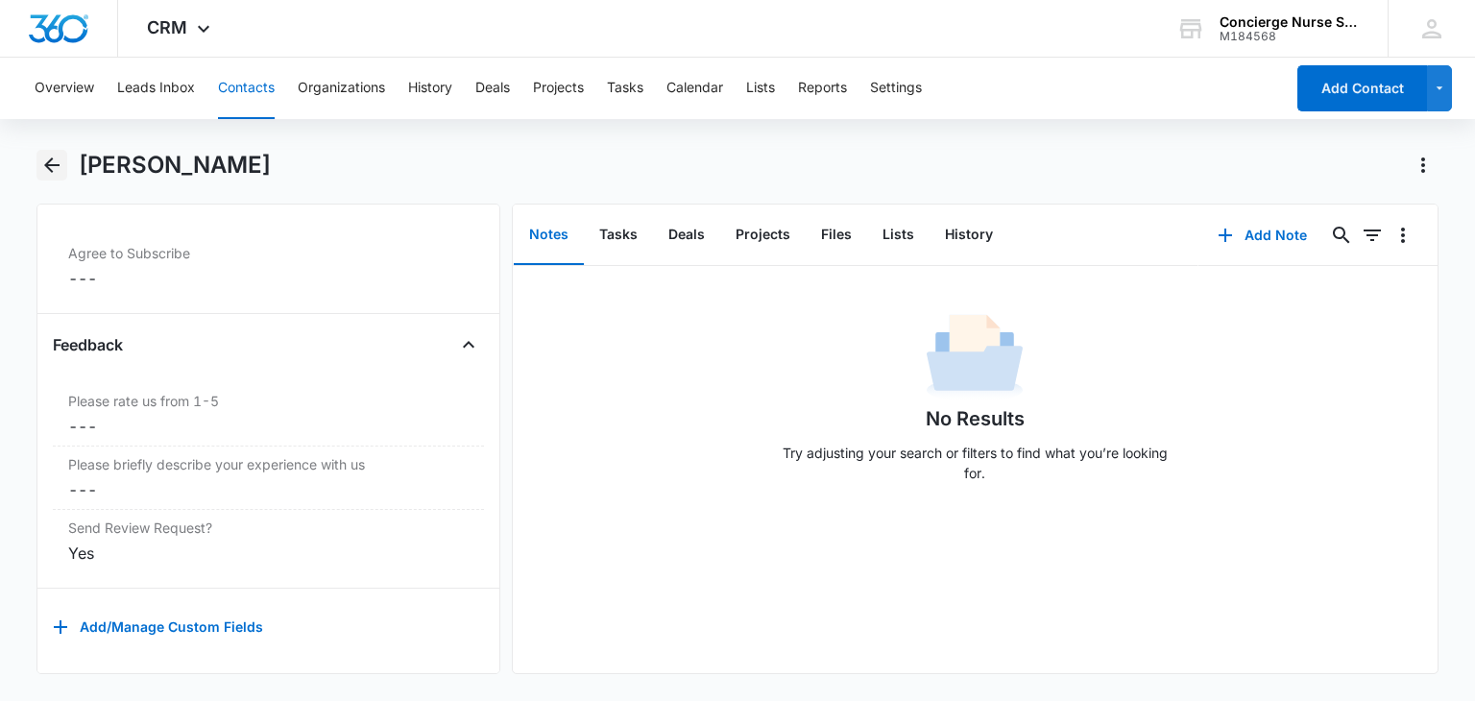
click at [56, 161] on icon "Back" at bounding box center [51, 165] width 23 height 23
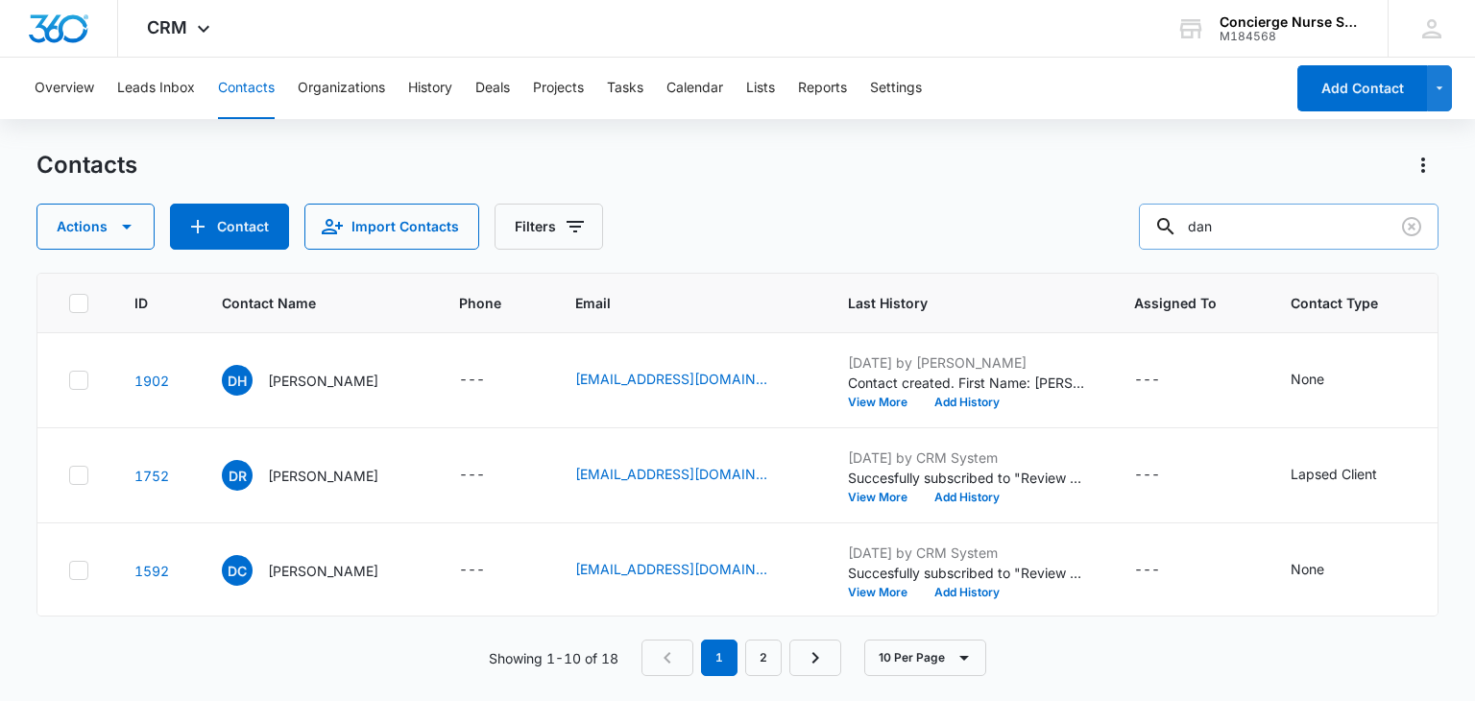
drag, startPoint x: 1252, startPoint y: 225, endPoint x: 1183, endPoint y: 220, distance: 69.3
click at [1183, 220] on div "dan" at bounding box center [1289, 227] width 300 height 46
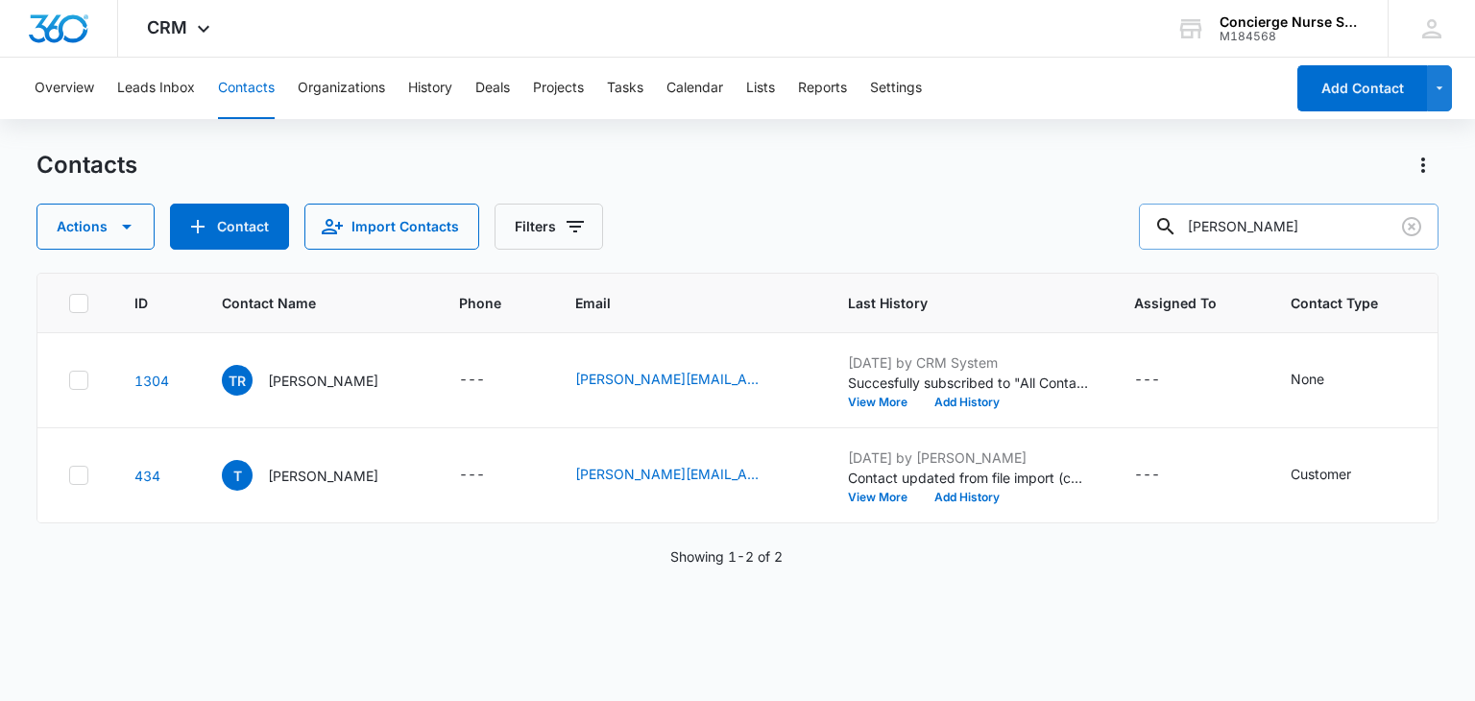
drag, startPoint x: 1302, startPoint y: 228, endPoint x: 1236, endPoint y: 226, distance: 66.3
click at [1236, 226] on input "[PERSON_NAME]" at bounding box center [1289, 227] width 300 height 46
type input "[PERSON_NAME]"
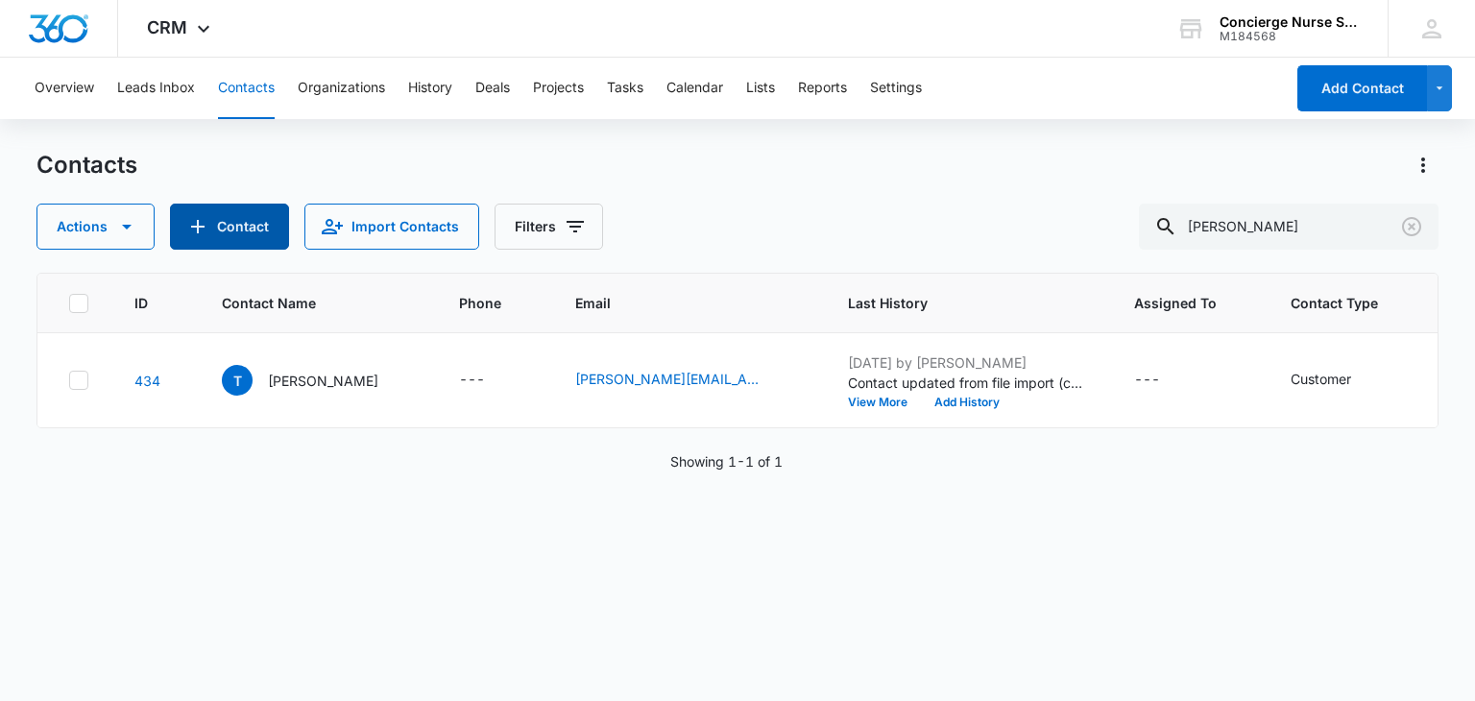
click at [183, 218] on button "Contact" at bounding box center [229, 227] width 119 height 46
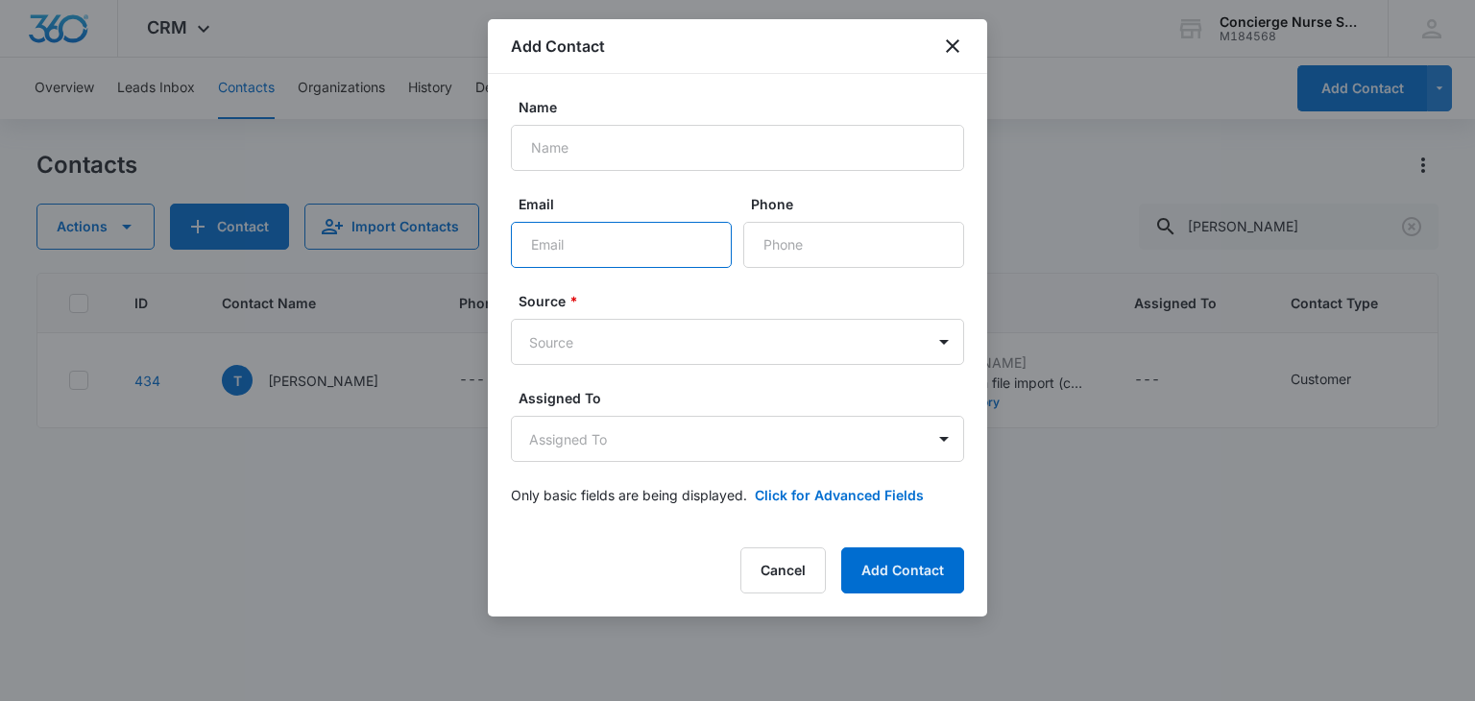
click at [554, 250] on input "Email" at bounding box center [621, 245] width 221 height 46
paste input "[EMAIL_ADDRESS][DOMAIN_NAME]"
type input "[EMAIL_ADDRESS][DOMAIN_NAME]"
click at [588, 357] on body "CRM Apps Reputation Websites Forms CRM Email Social Payments POS Content Ads In…" at bounding box center [737, 350] width 1475 height 701
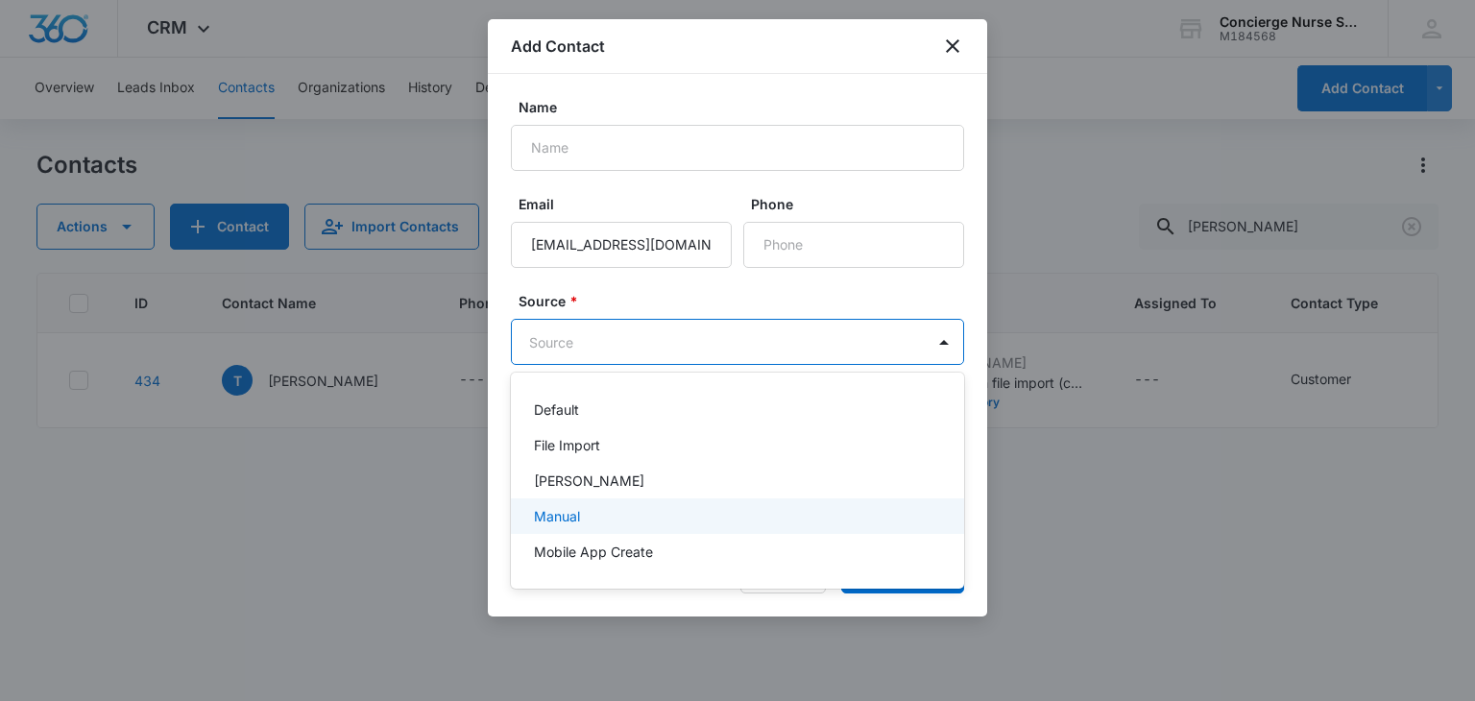
click at [584, 515] on div "Manual" at bounding box center [735, 516] width 403 height 20
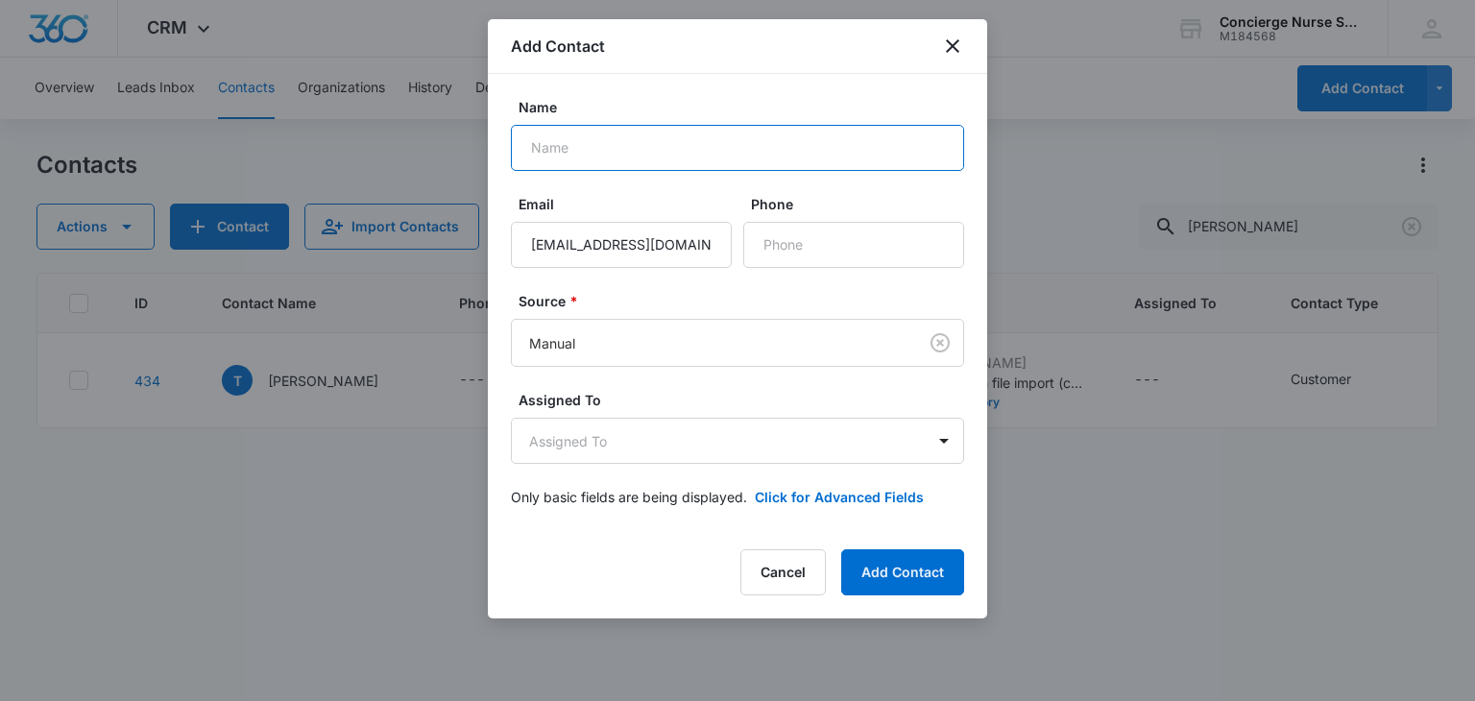
click at [605, 147] on input "Name" at bounding box center [737, 148] width 453 height 46
type input "t"
type input "[PERSON_NAME]"
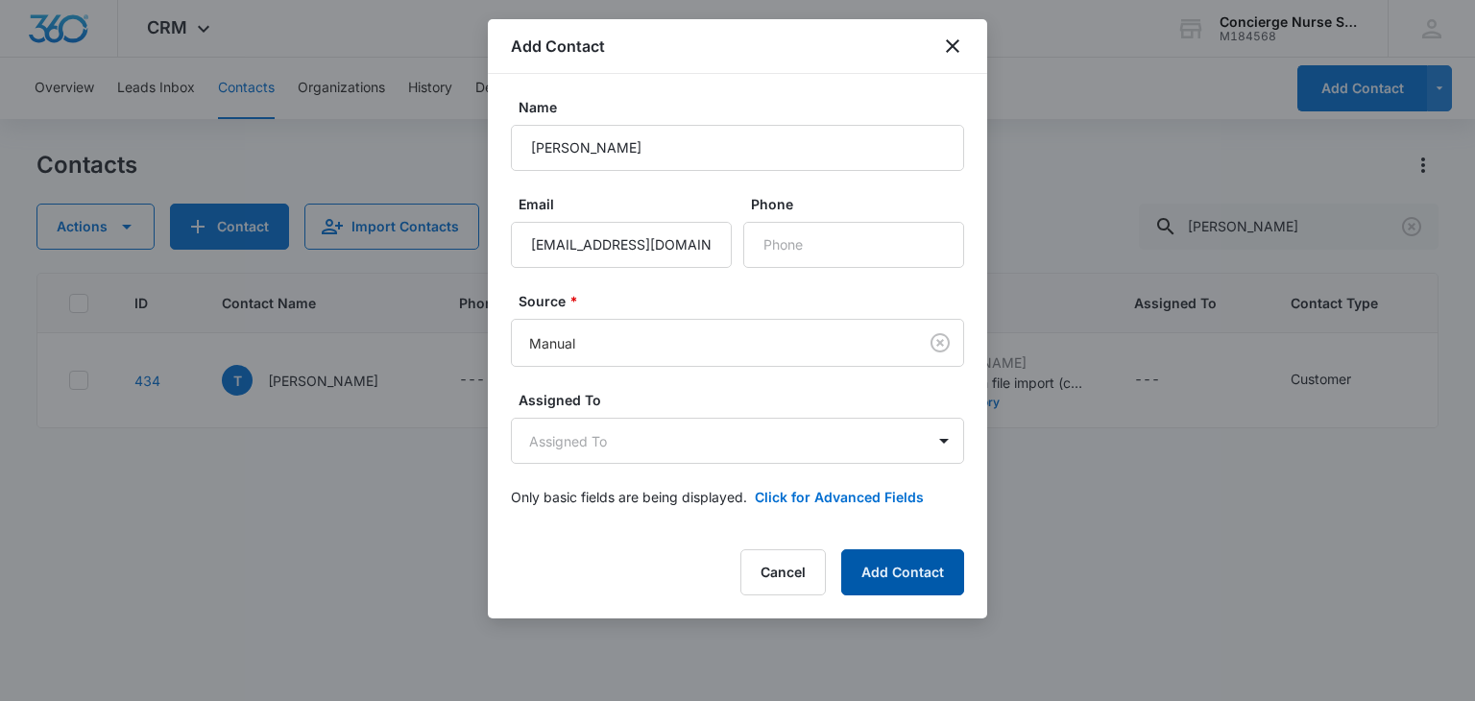
click at [916, 570] on button "Add Contact" at bounding box center [902, 572] width 123 height 46
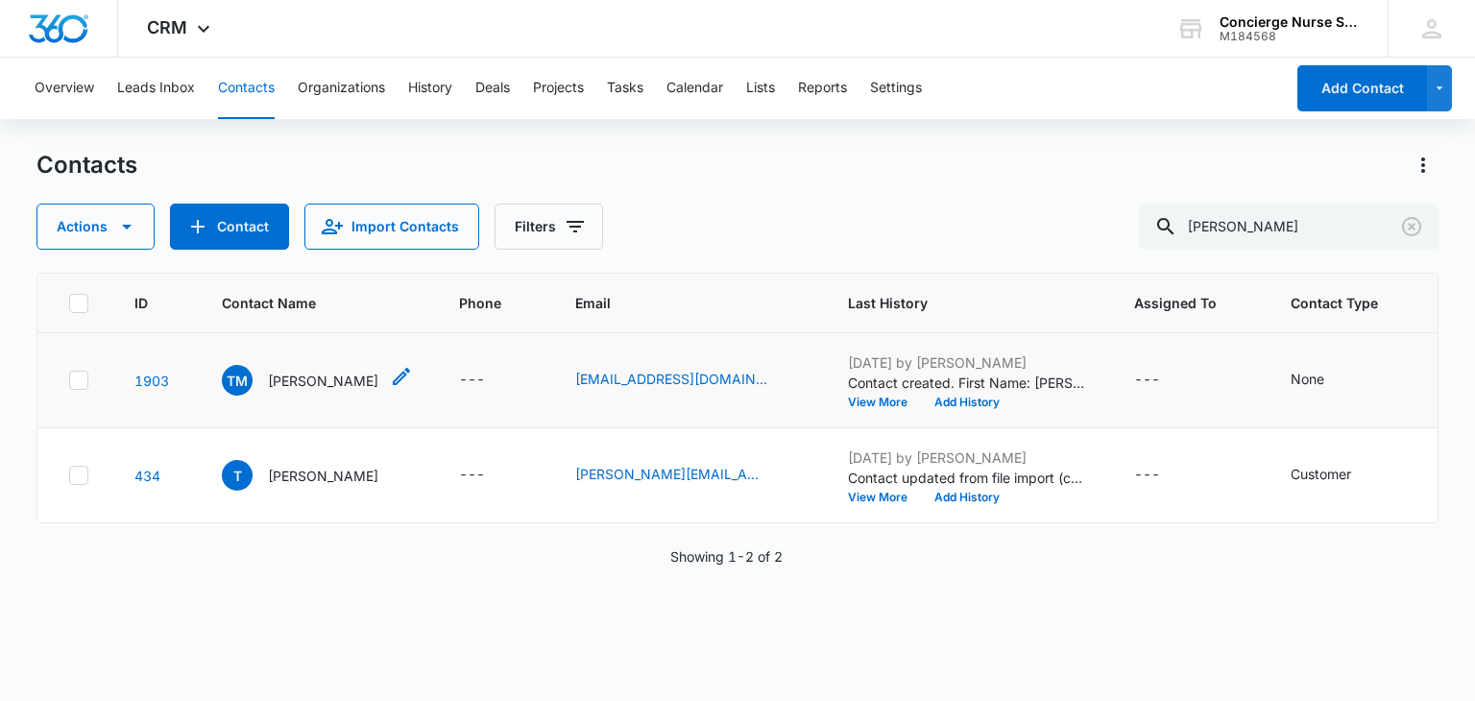
click at [284, 391] on div "TM [PERSON_NAME]" at bounding box center [300, 380] width 157 height 31
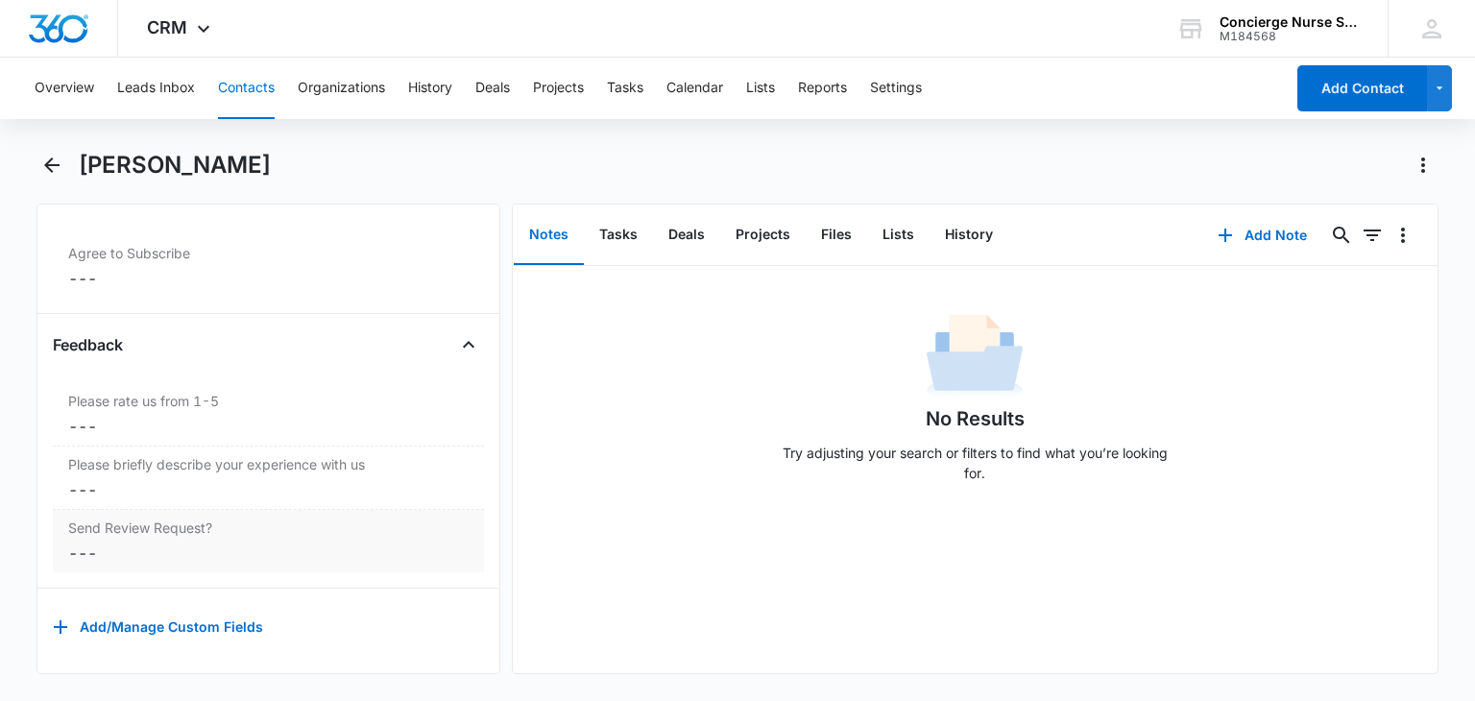
click at [91, 545] on dd "Cancel Save Changes ---" at bounding box center [268, 553] width 400 height 23
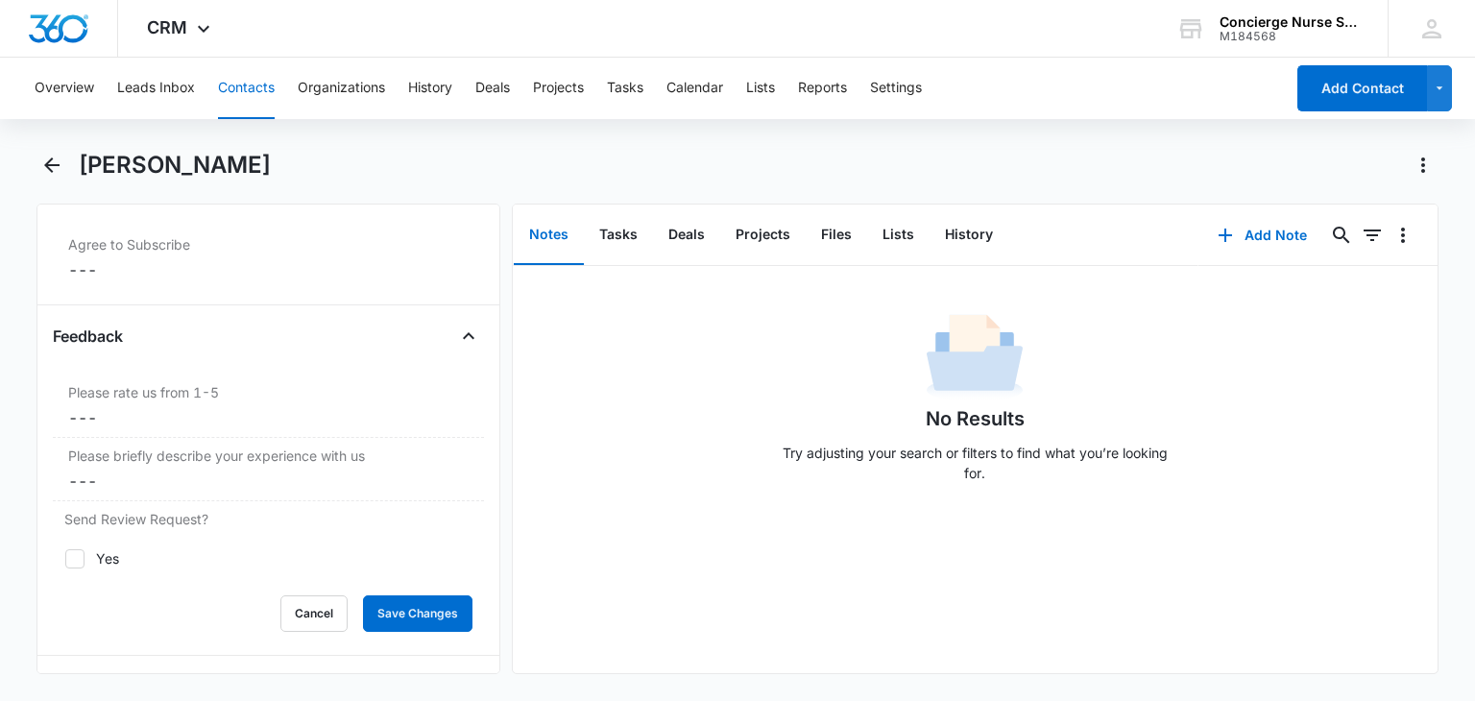
click at [82, 550] on icon at bounding box center [74, 558] width 17 height 17
click at [65, 558] on input "Yes" at bounding box center [64, 558] width 1 height 1
checkbox input "true"
click at [423, 608] on button "Save Changes" at bounding box center [417, 613] width 109 height 36
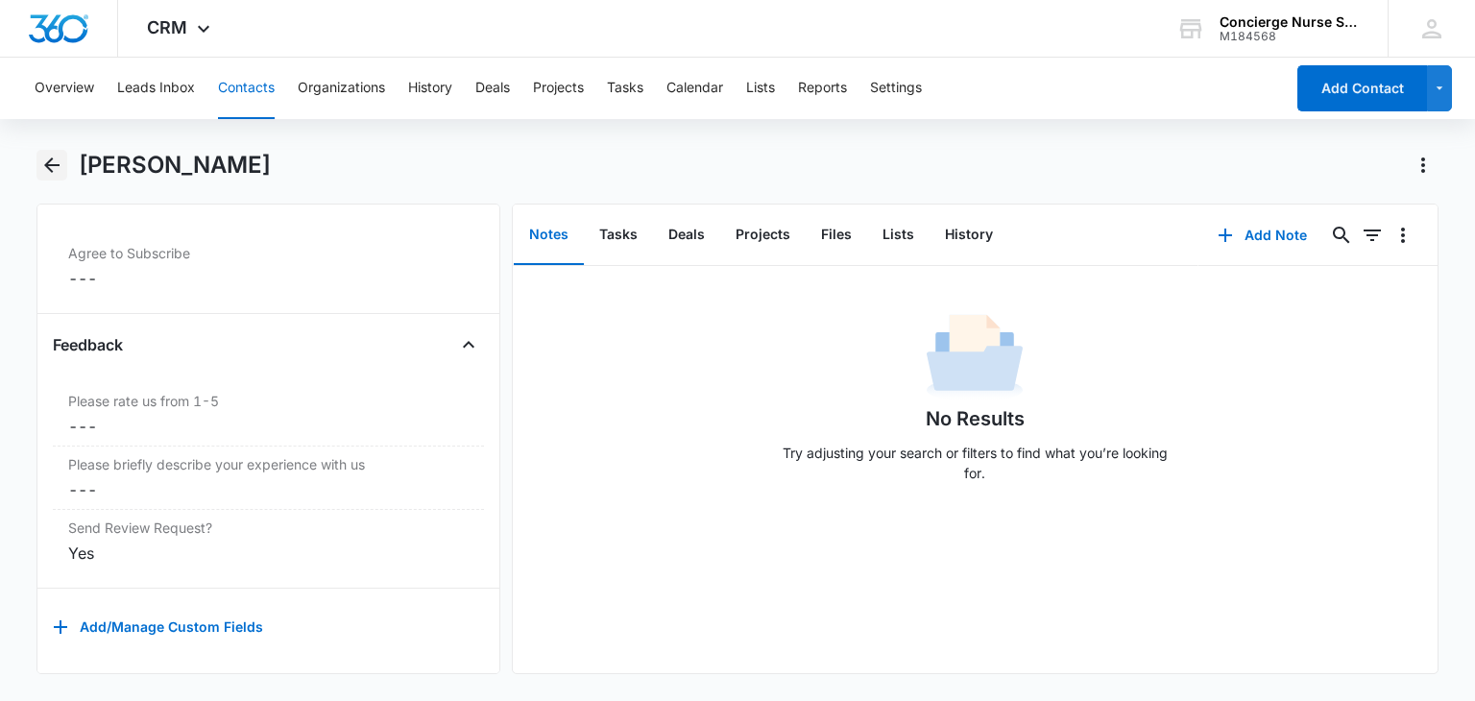
click at [61, 168] on icon "Back" at bounding box center [51, 165] width 23 height 23
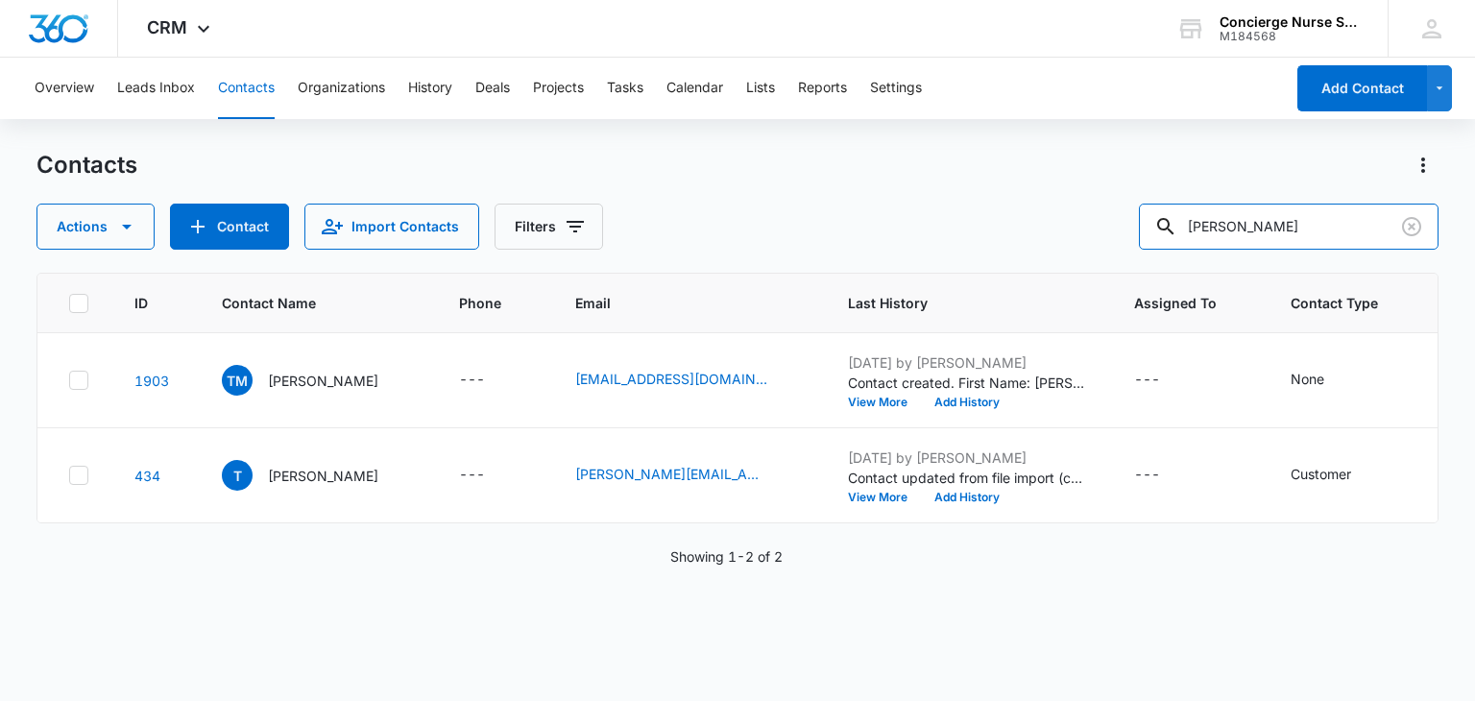
drag, startPoint x: 1264, startPoint y: 228, endPoint x: 1141, endPoint y: 228, distance: 122.9
click at [1141, 228] on div "Actions Contact Import Contacts Filters [PERSON_NAME]" at bounding box center [736, 227] width 1401 height 46
type input "[PERSON_NAME]"
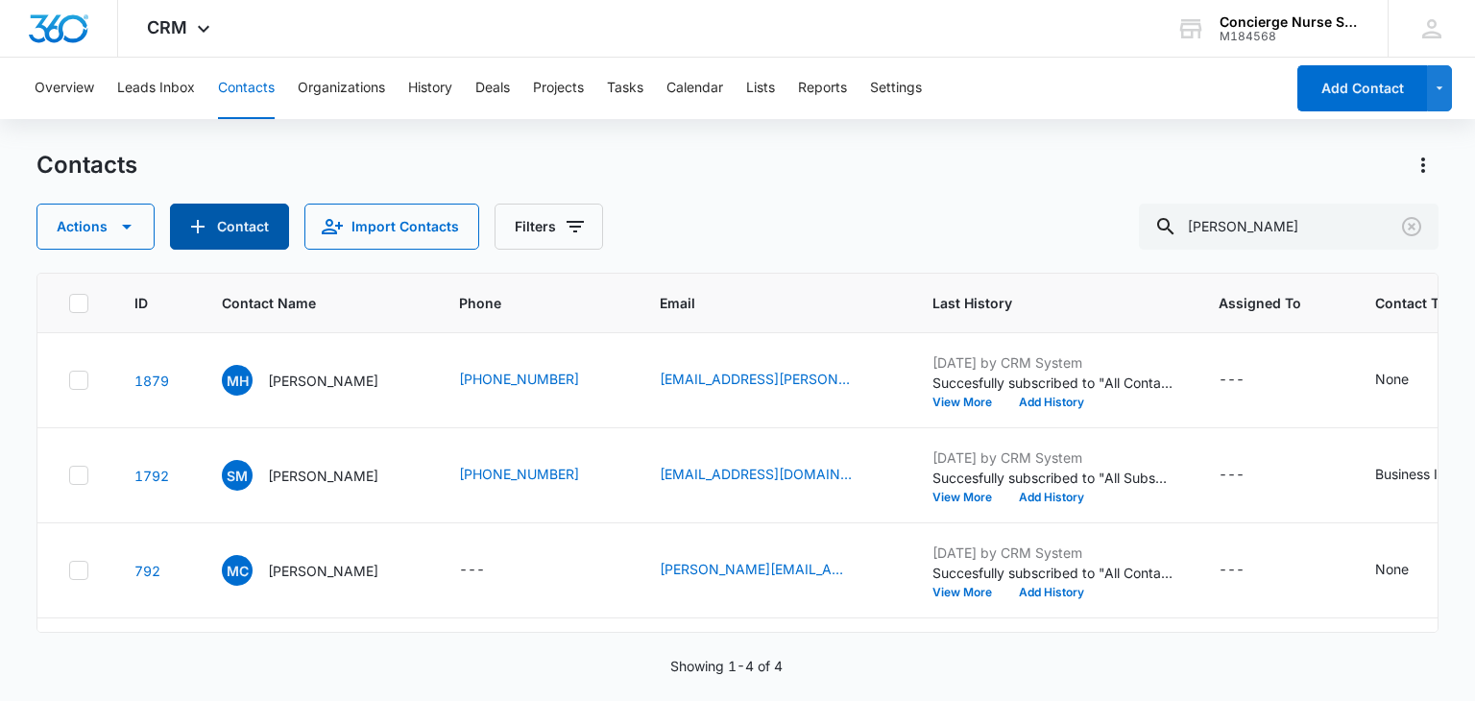
click at [250, 238] on button "Contact" at bounding box center [229, 227] width 119 height 46
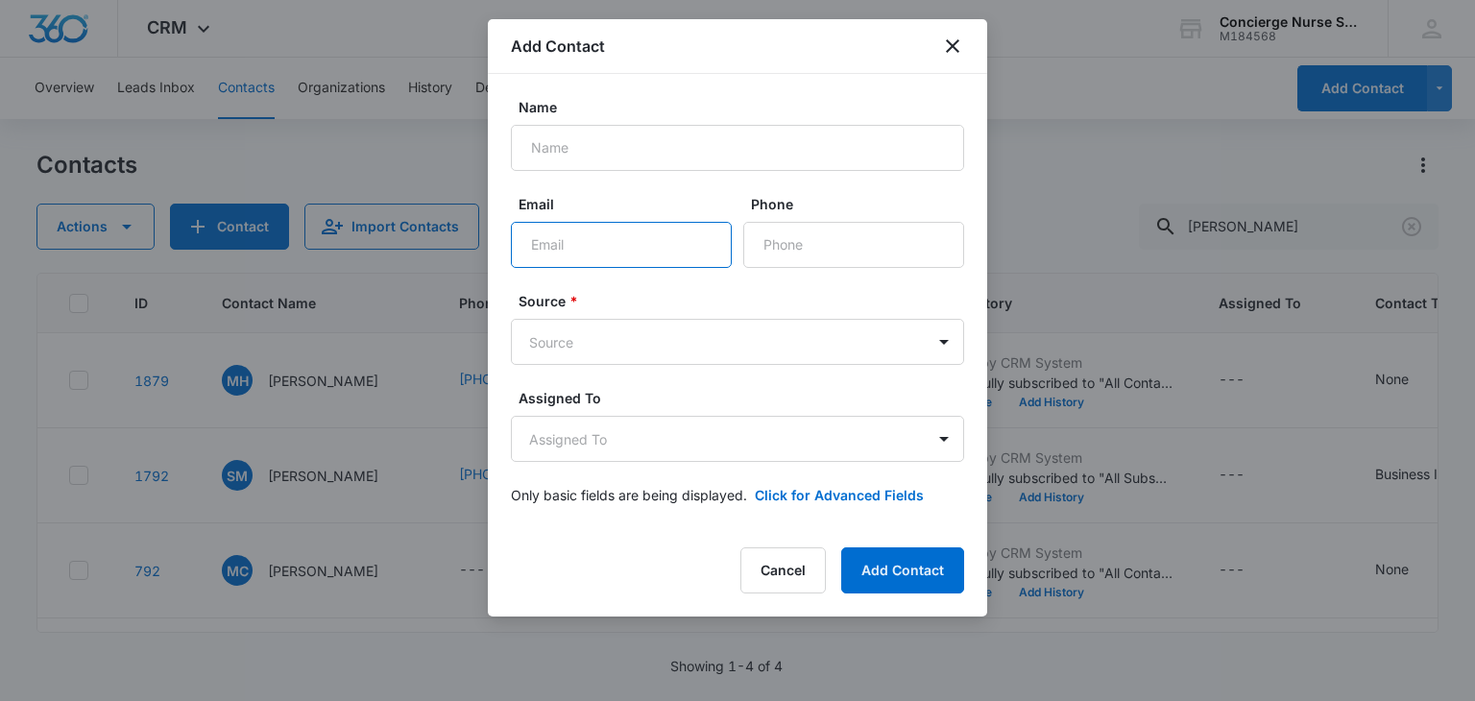
click at [580, 242] on input "Email" at bounding box center [621, 245] width 221 height 46
paste input "[EMAIL_ADDRESS][DOMAIN_NAME]"
type input "[EMAIL_ADDRESS][DOMAIN_NAME]"
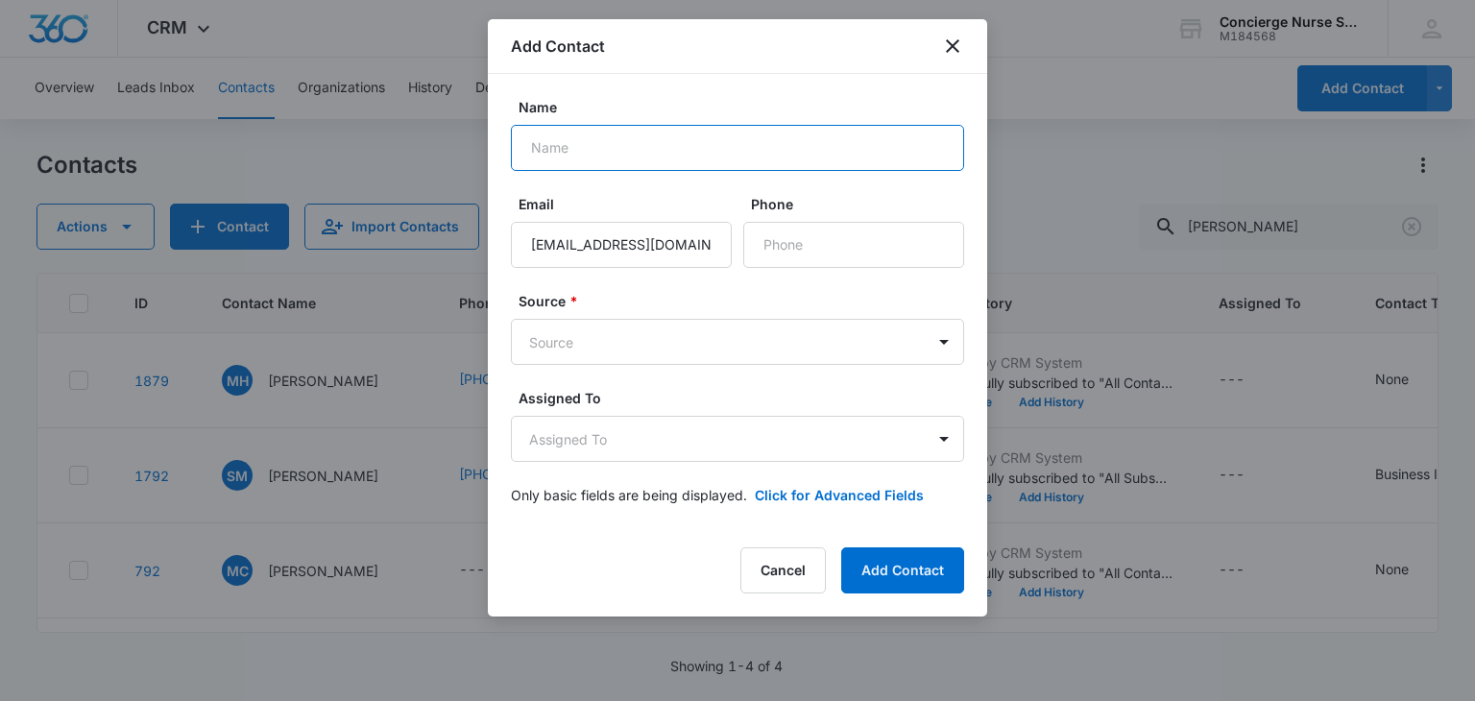
click at [561, 143] on input "Name" at bounding box center [737, 148] width 453 height 46
type input "[PERSON_NAME]"
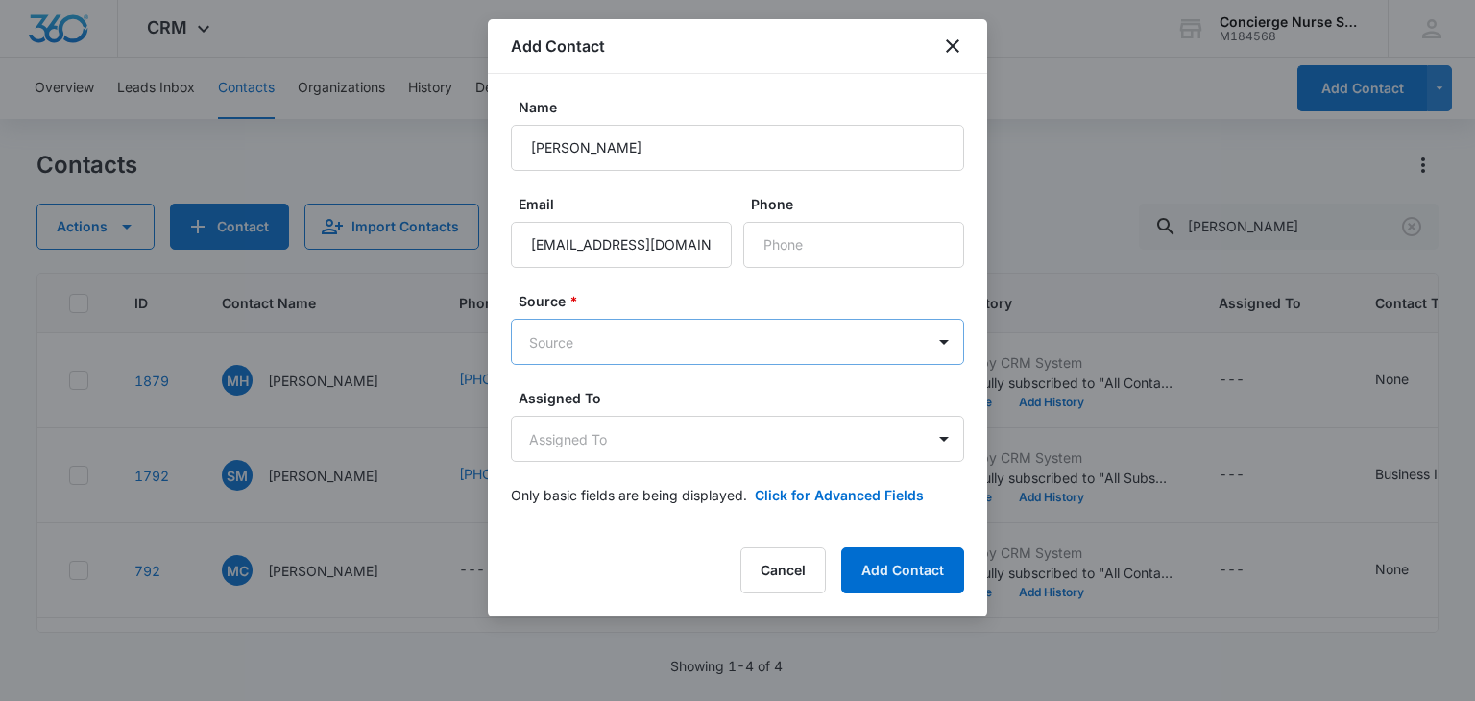
click at [627, 348] on body "CRM Apps Reputation Websites Forms CRM Email Social Payments POS Content Ads In…" at bounding box center [737, 350] width 1475 height 701
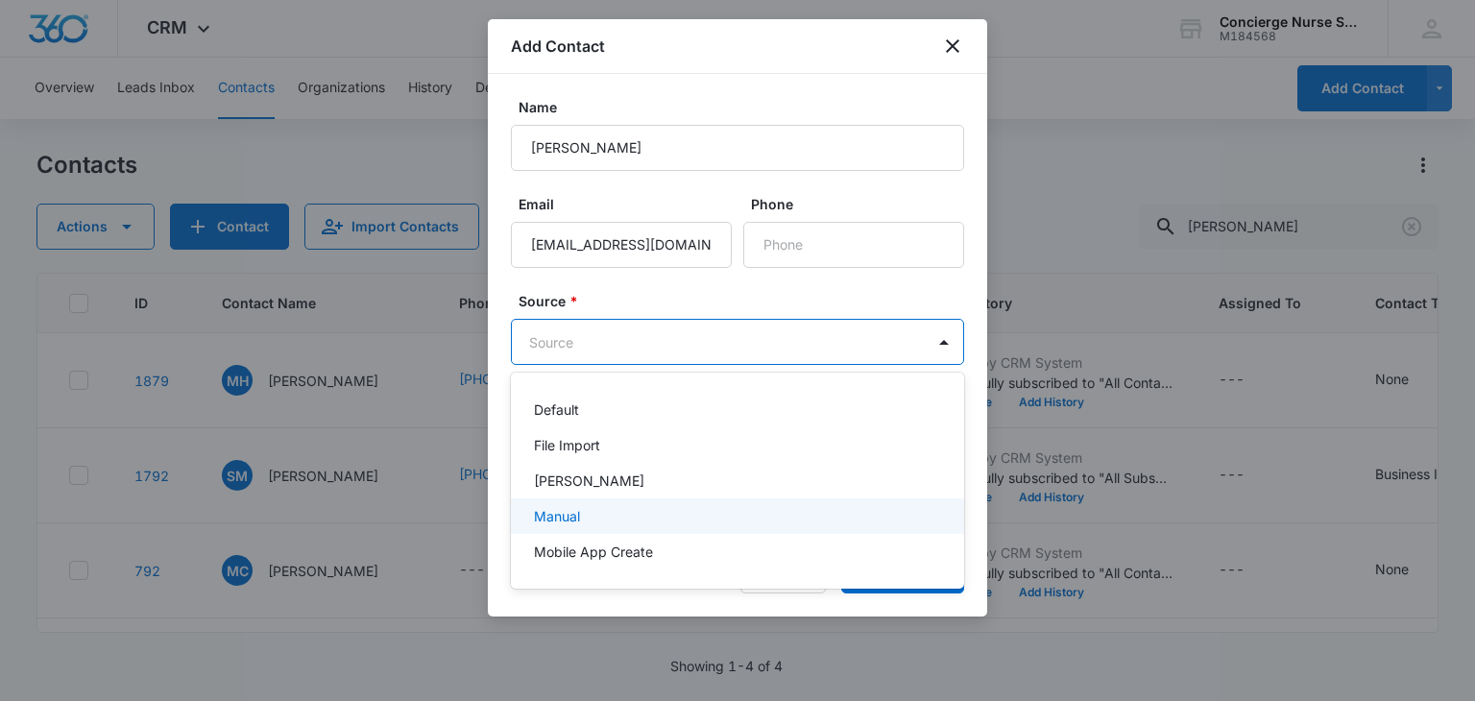
click at [588, 521] on div "Manual" at bounding box center [735, 516] width 403 height 20
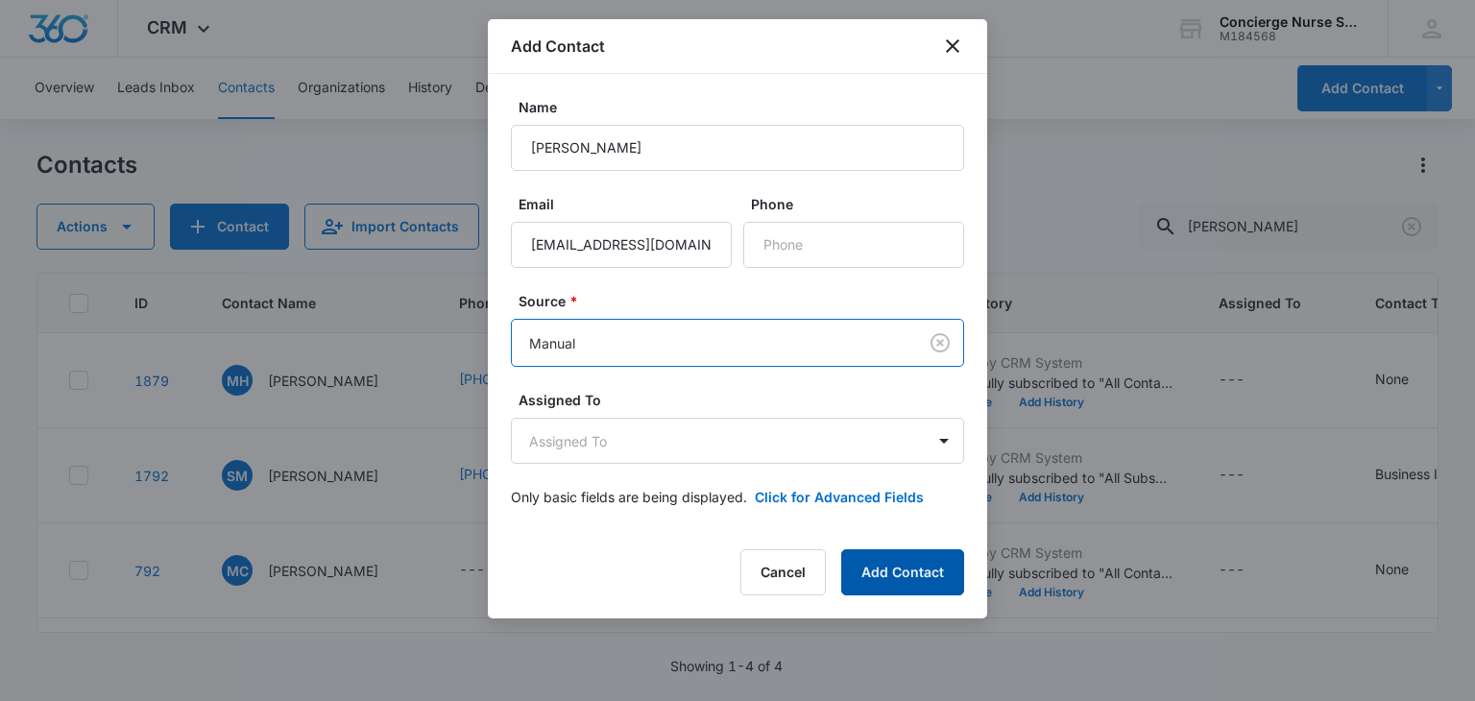
click at [905, 568] on button "Add Contact" at bounding box center [902, 572] width 123 height 46
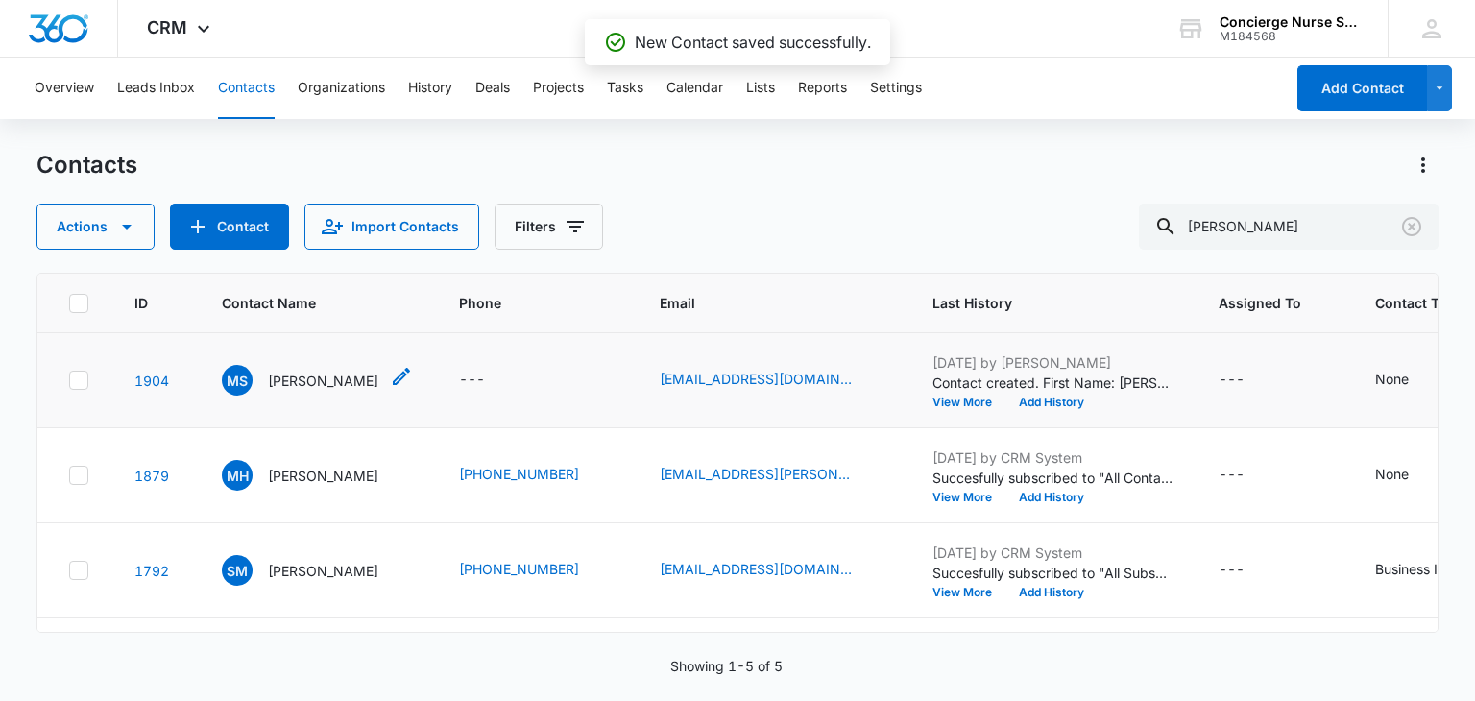
click at [342, 381] on p "[PERSON_NAME]" at bounding box center [323, 381] width 110 height 20
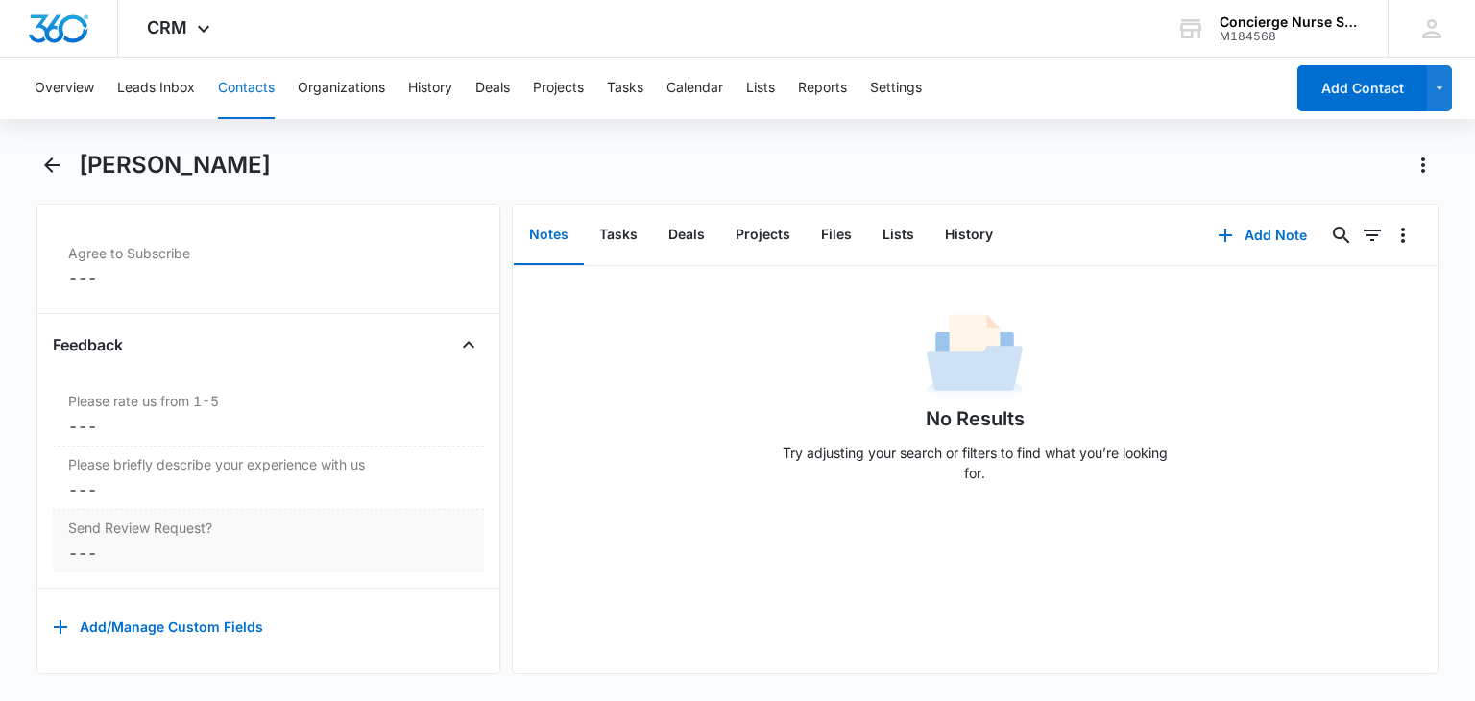
click at [74, 542] on dd "Cancel Save Changes ---" at bounding box center [268, 553] width 400 height 23
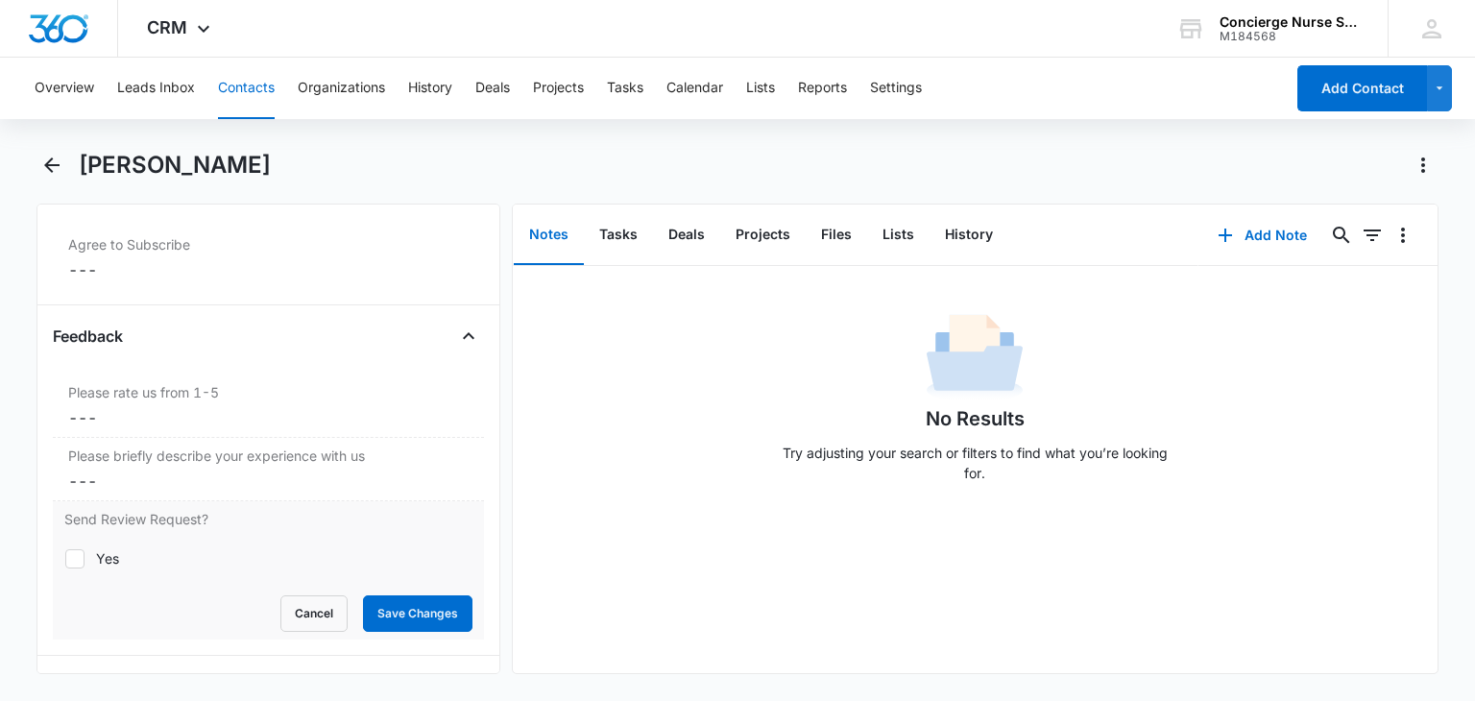
click at [84, 553] on div at bounding box center [74, 558] width 19 height 19
click at [65, 558] on input "Yes" at bounding box center [64, 558] width 1 height 1
checkbox input "true"
click at [408, 606] on button "Save Changes" at bounding box center [417, 613] width 109 height 36
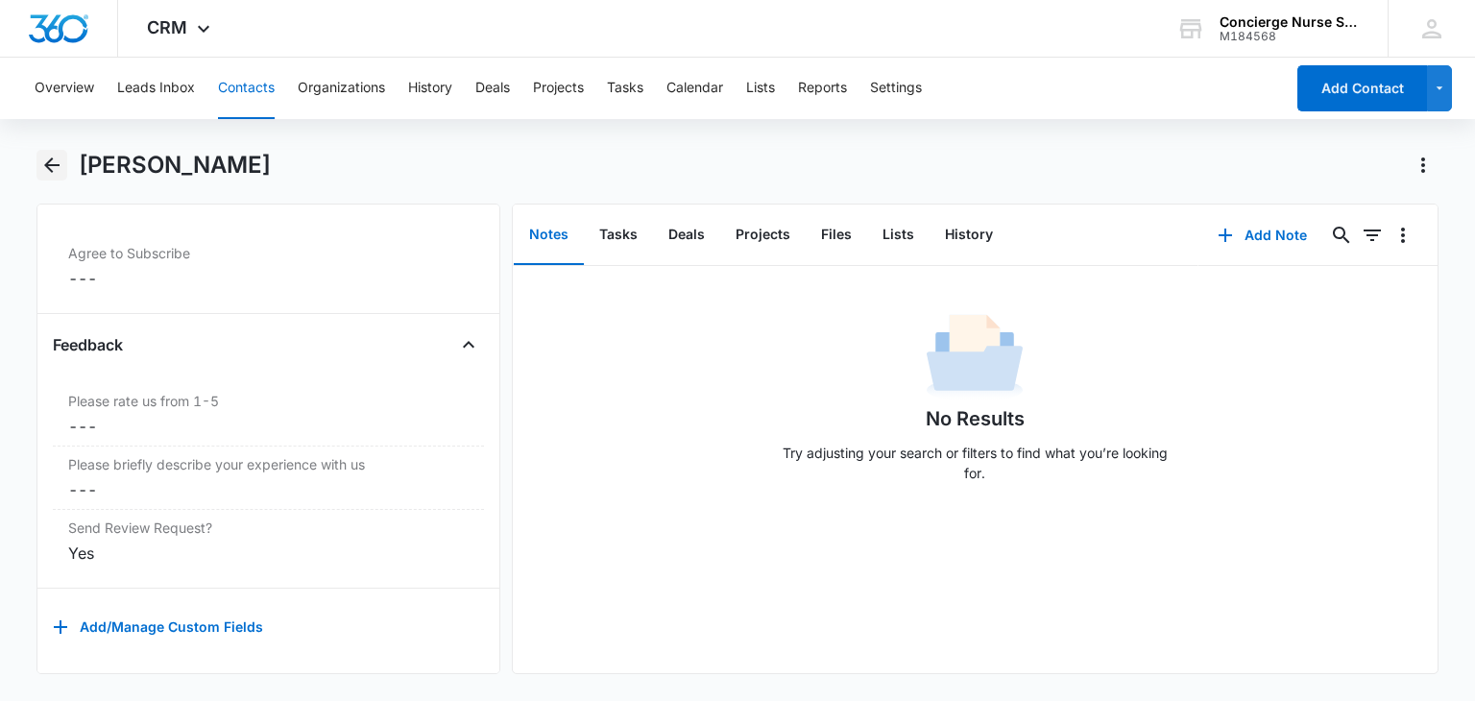
click at [47, 162] on icon "Back" at bounding box center [51, 164] width 15 height 15
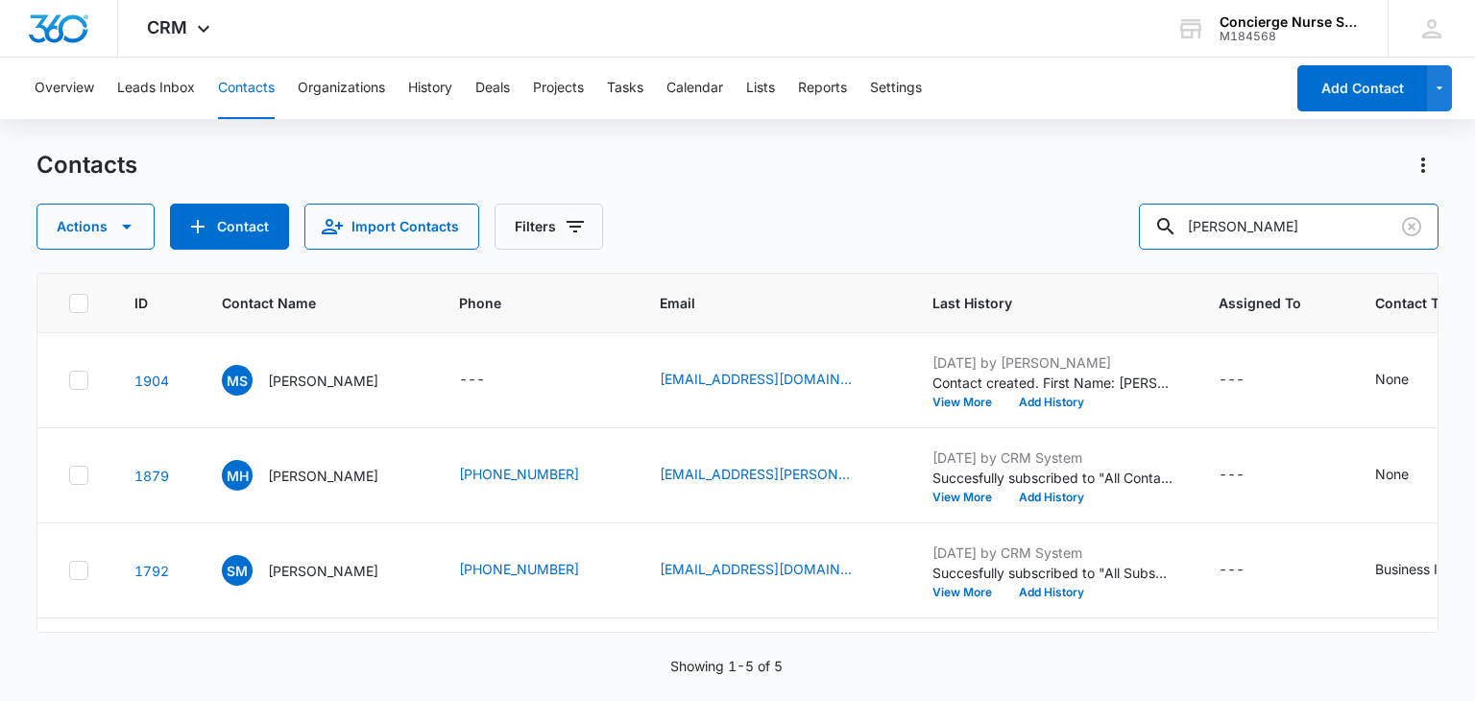
drag, startPoint x: 1280, startPoint y: 222, endPoint x: 1074, endPoint y: 225, distance: 206.5
click at [1077, 230] on div "Actions Contact Import Contacts Filters [PERSON_NAME]" at bounding box center [736, 227] width 1401 height 46
type input "kelsey"
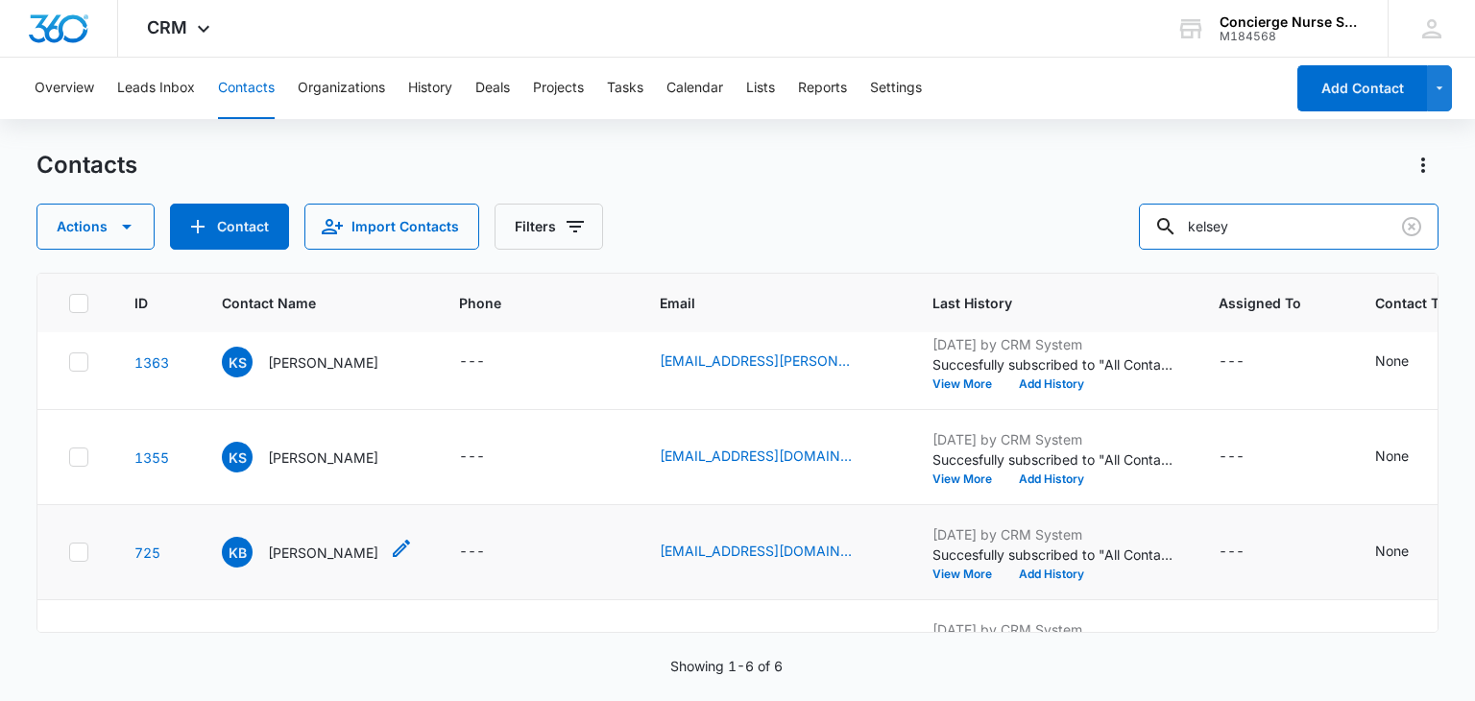
scroll to position [188, 0]
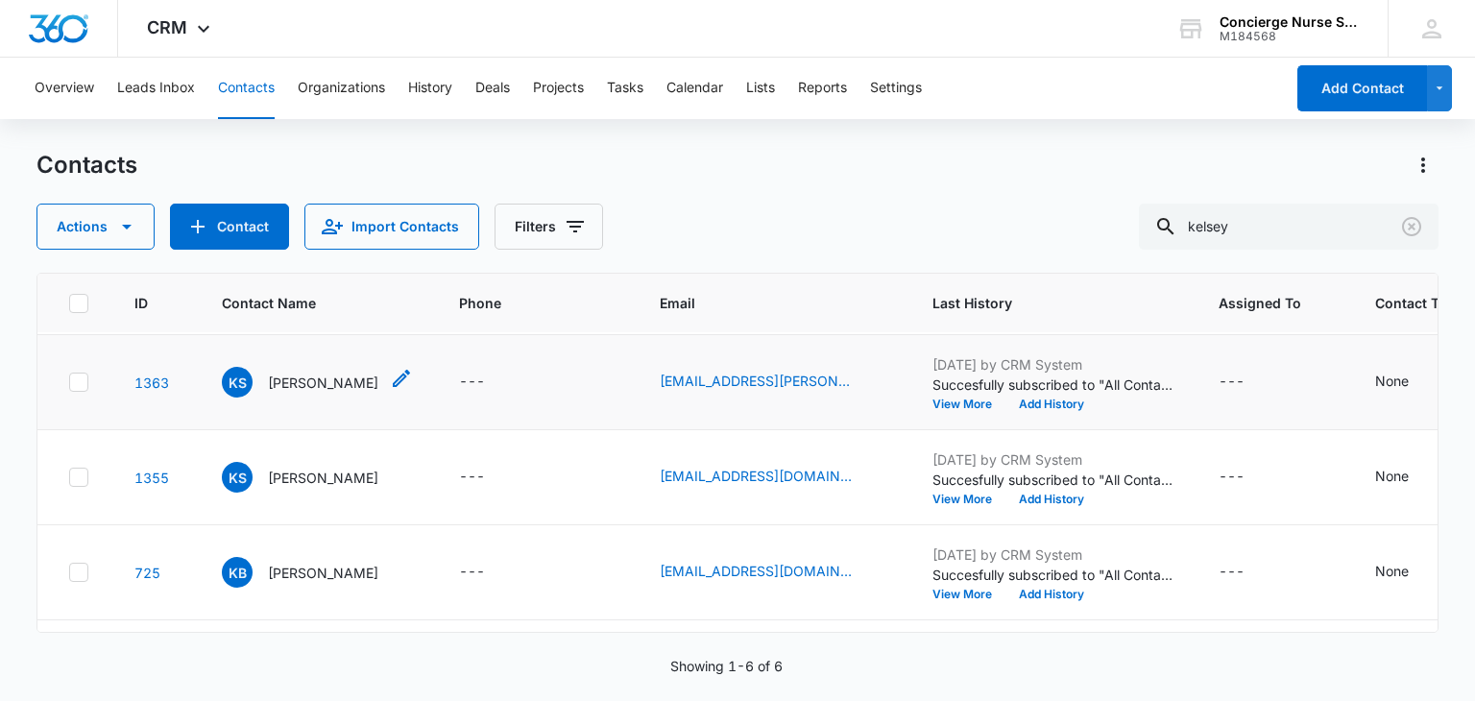
click at [305, 375] on p "[PERSON_NAME]" at bounding box center [323, 383] width 110 height 20
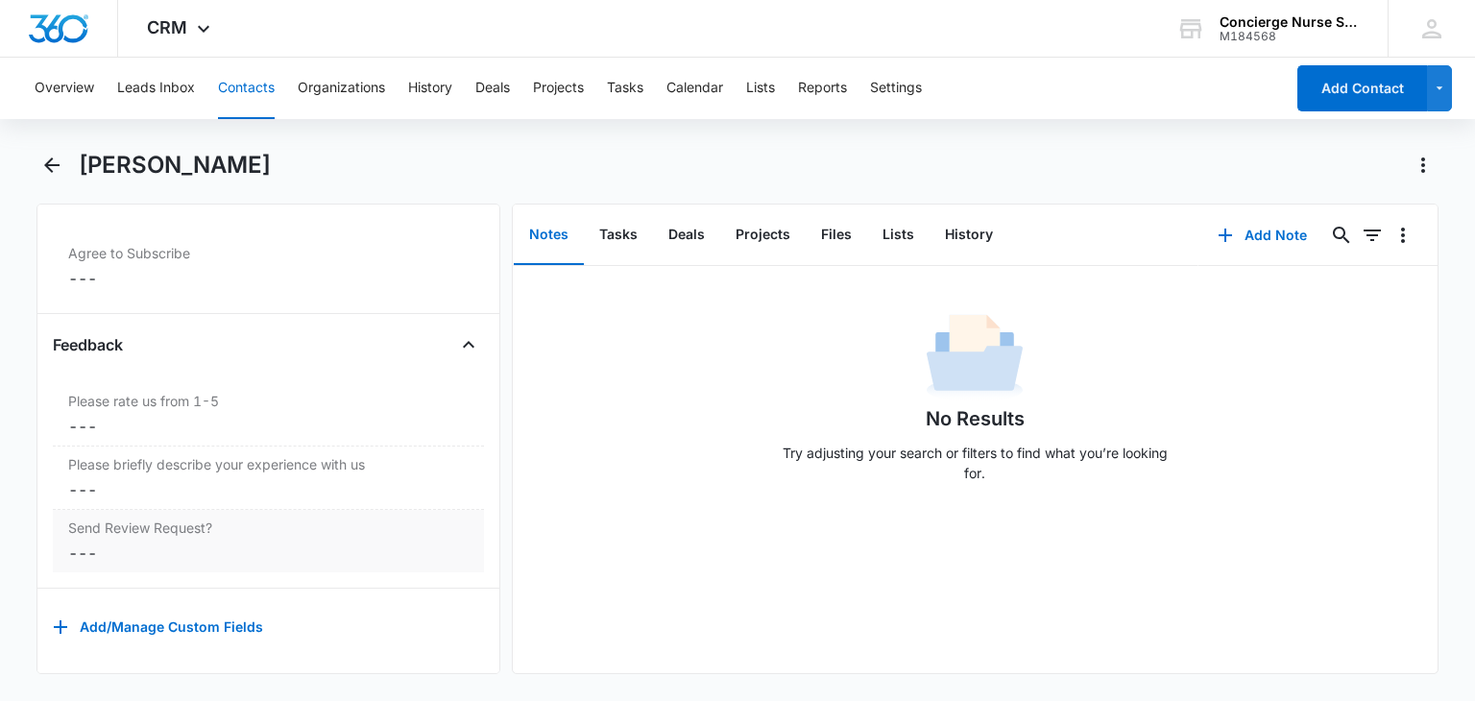
click at [75, 542] on dd "Cancel Save Changes ---" at bounding box center [268, 553] width 400 height 23
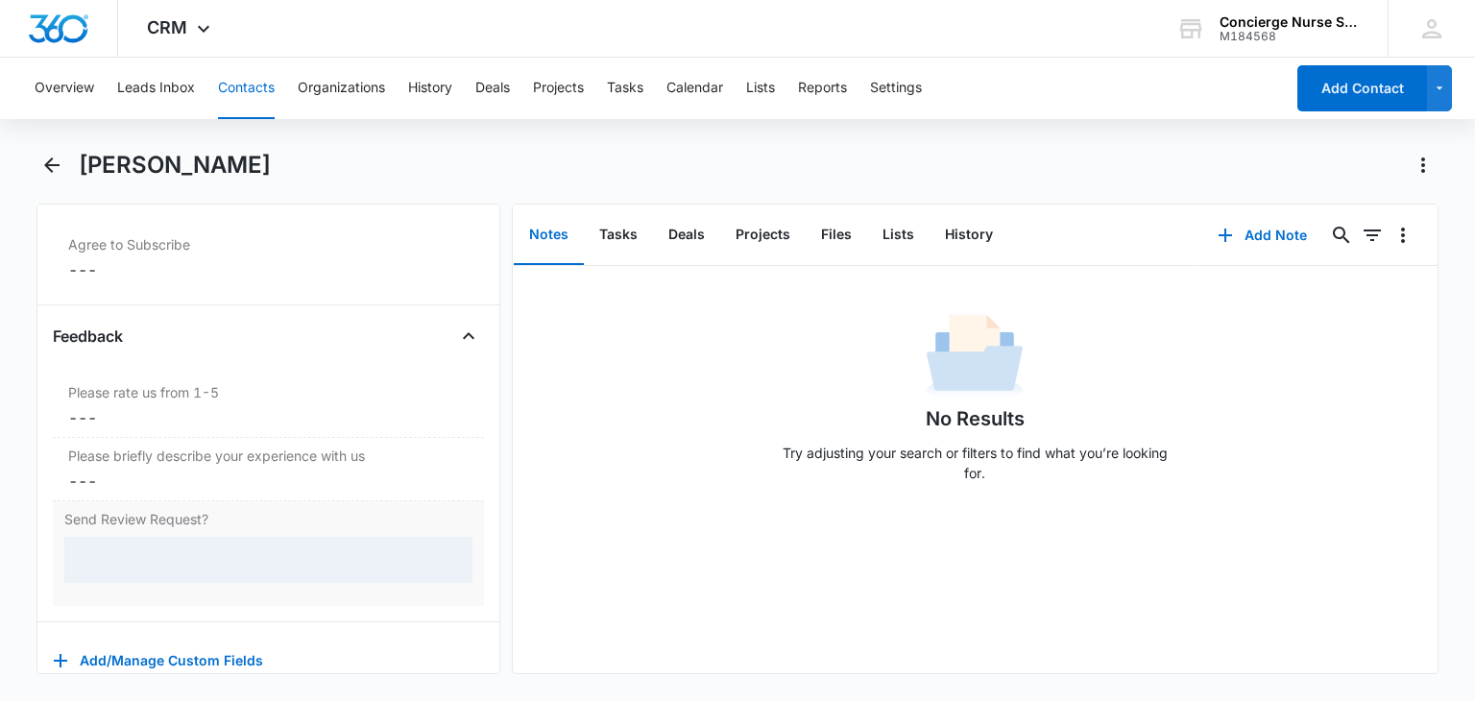
scroll to position [2013, 0]
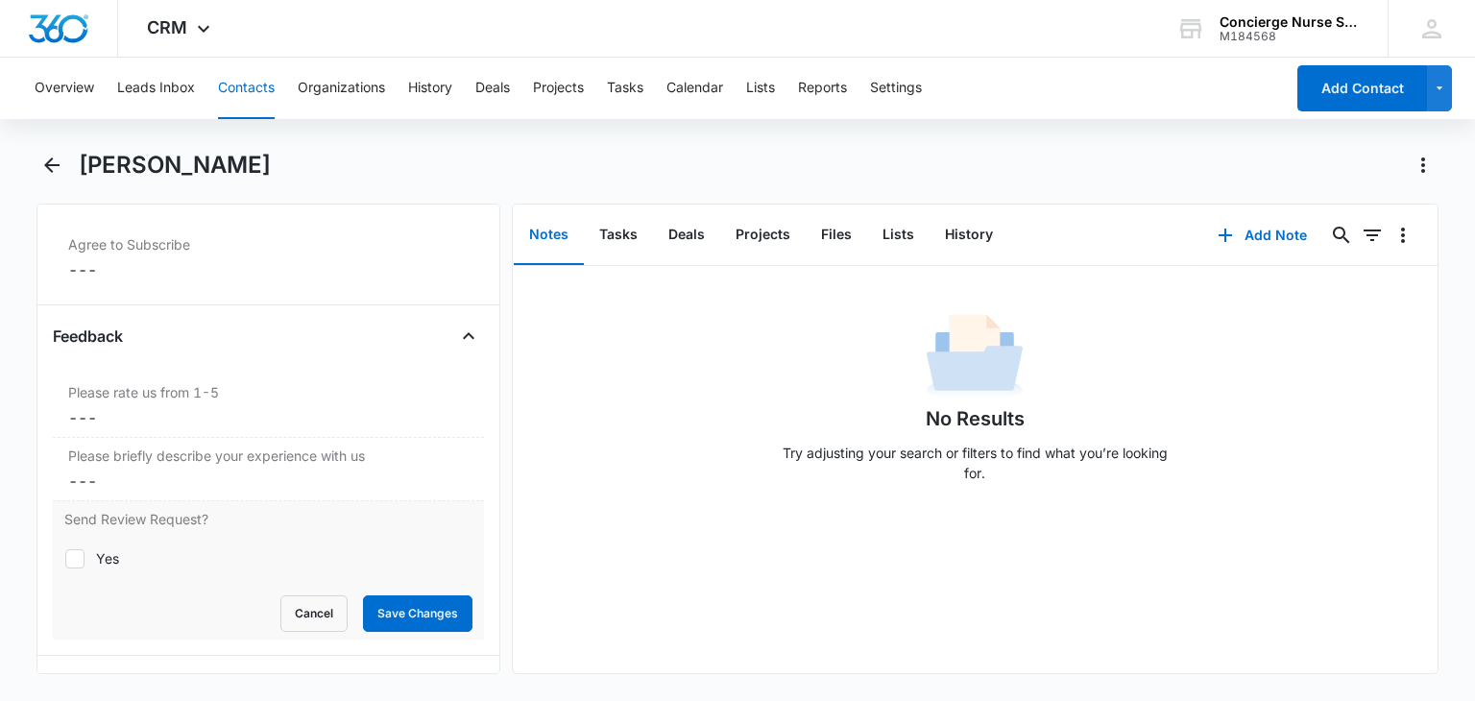
click at [81, 550] on icon at bounding box center [74, 558] width 17 height 17
click at [65, 558] on input "Yes" at bounding box center [64, 558] width 1 height 1
checkbox input "true"
click at [418, 596] on button "Save Changes" at bounding box center [417, 613] width 109 height 36
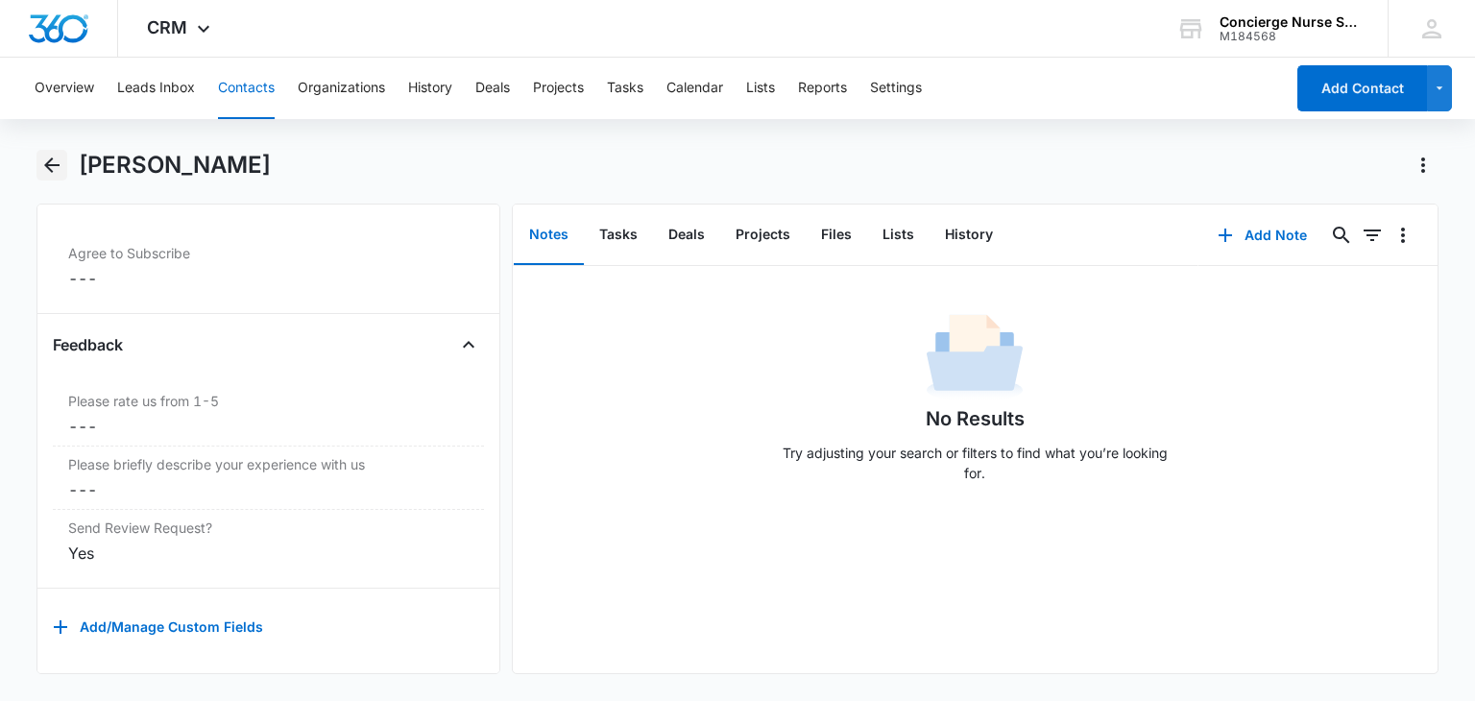
drag, startPoint x: 48, startPoint y: 155, endPoint x: 68, endPoint y: 147, distance: 21.6
click at [48, 155] on icon "Back" at bounding box center [51, 165] width 23 height 23
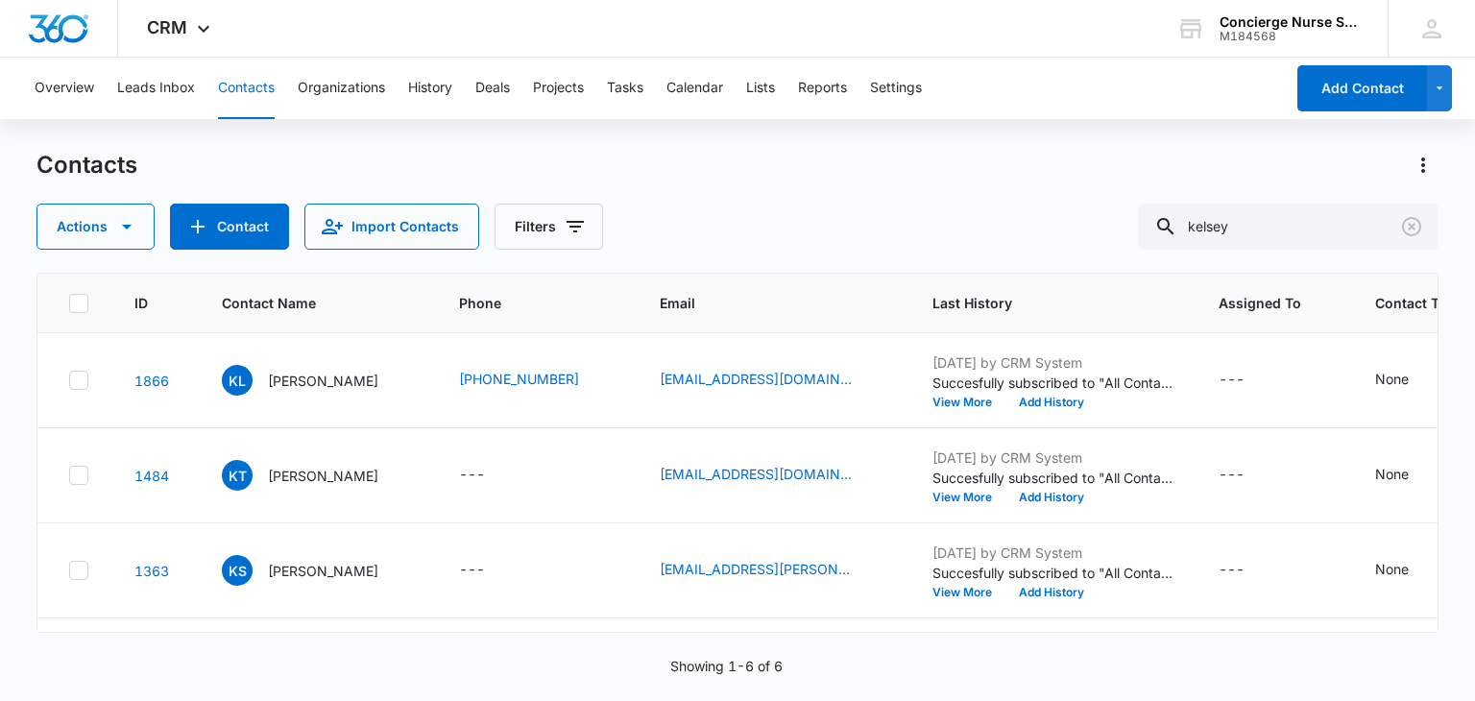
scroll to position [188, 0]
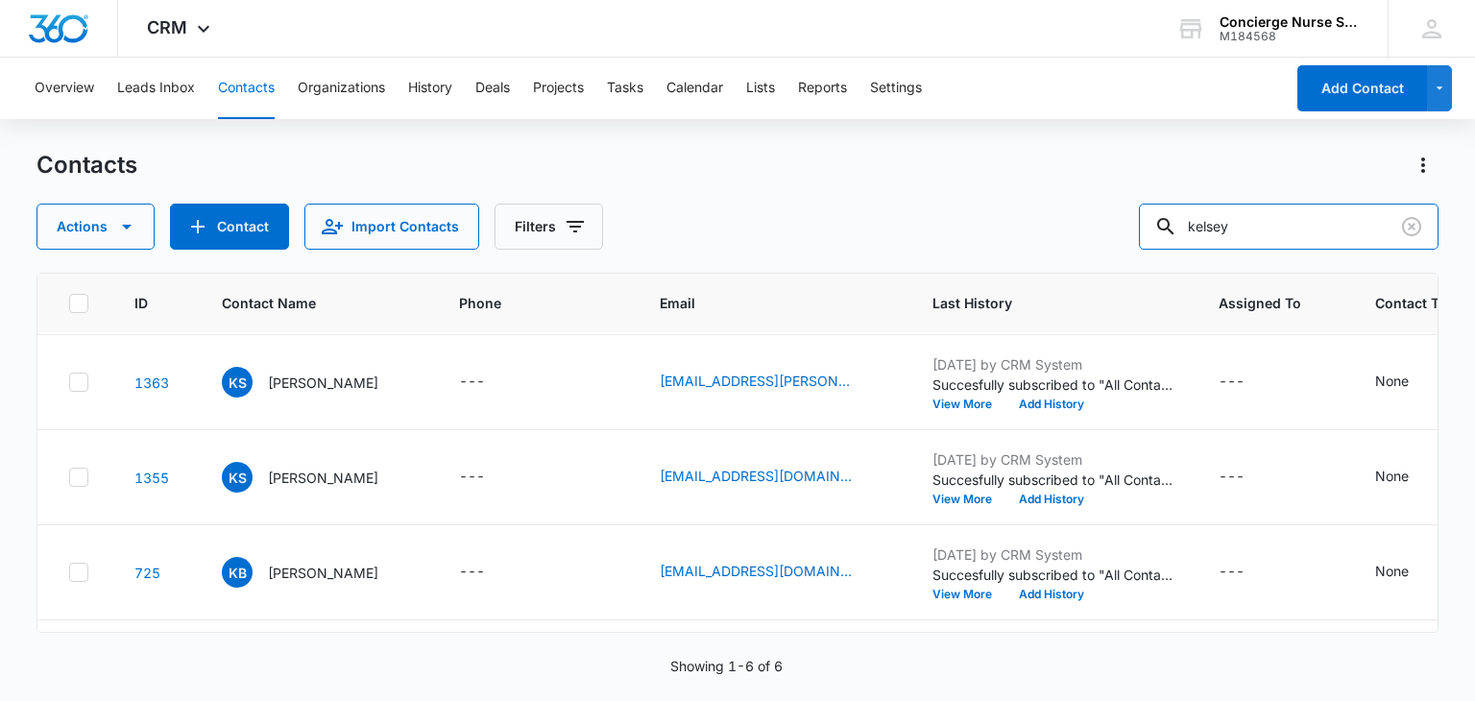
drag, startPoint x: 1264, startPoint y: 221, endPoint x: 1126, endPoint y: 233, distance: 138.9
click at [1126, 233] on div "Actions Contact Import Contacts Filters kelsey" at bounding box center [736, 227] width 1401 height 46
type input "[PERSON_NAME]"
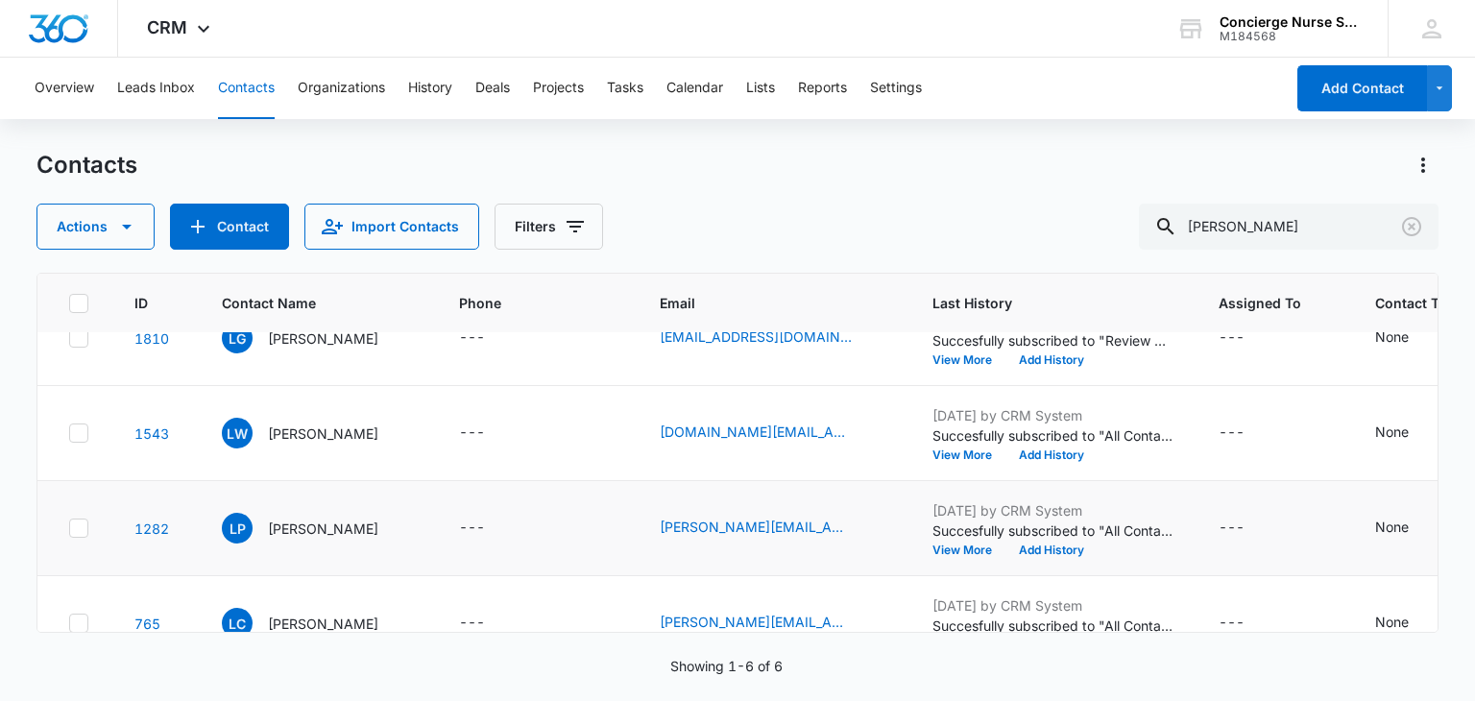
scroll to position [192, 0]
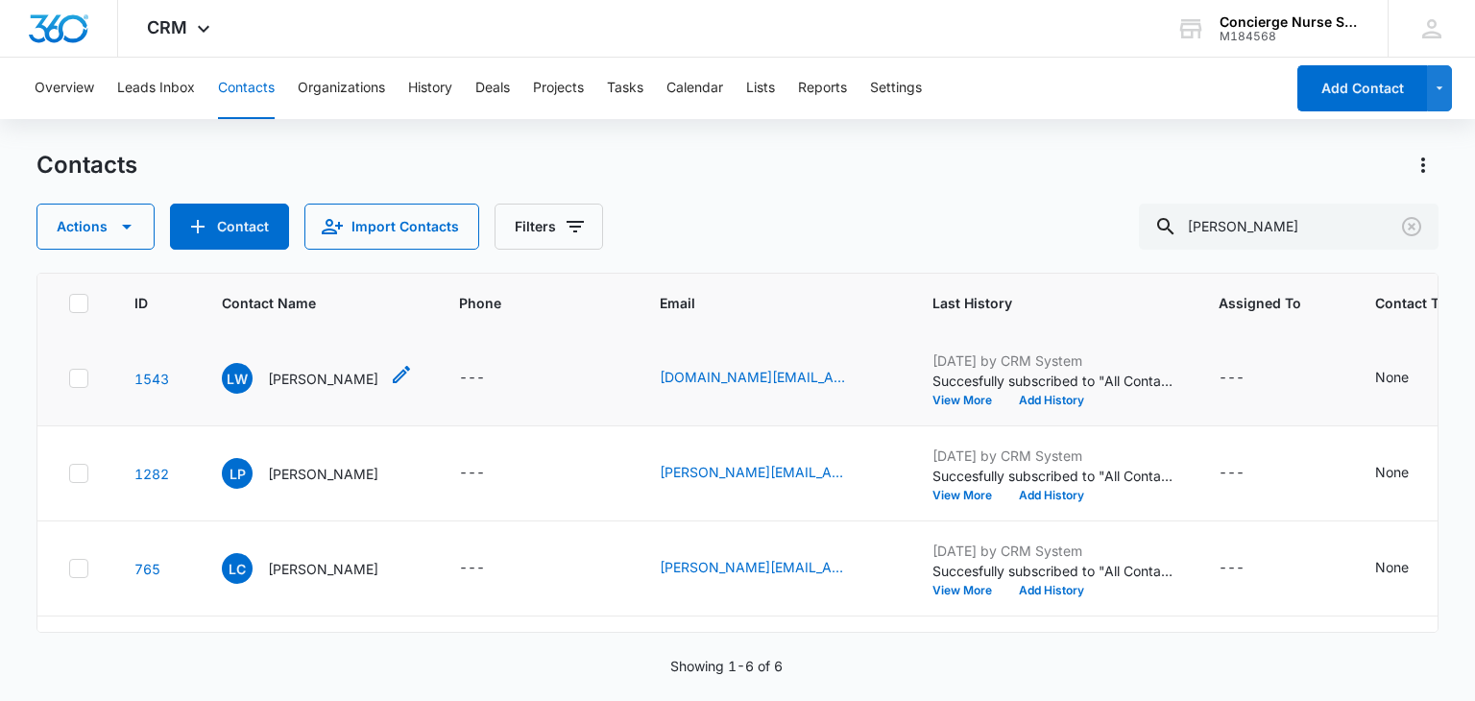
click at [297, 366] on div "[PERSON_NAME]" at bounding box center [300, 378] width 157 height 31
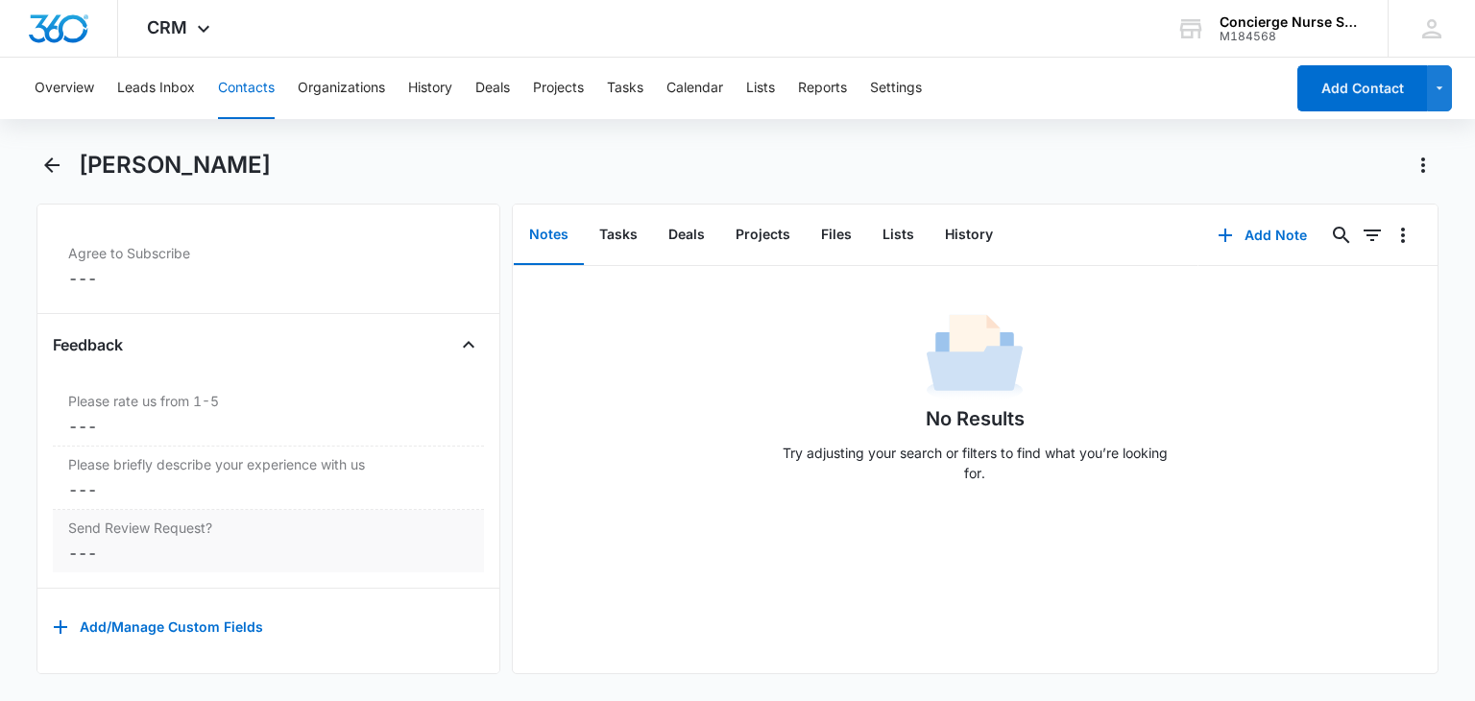
click at [83, 542] on dd "Cancel Save Changes ---" at bounding box center [268, 553] width 400 height 23
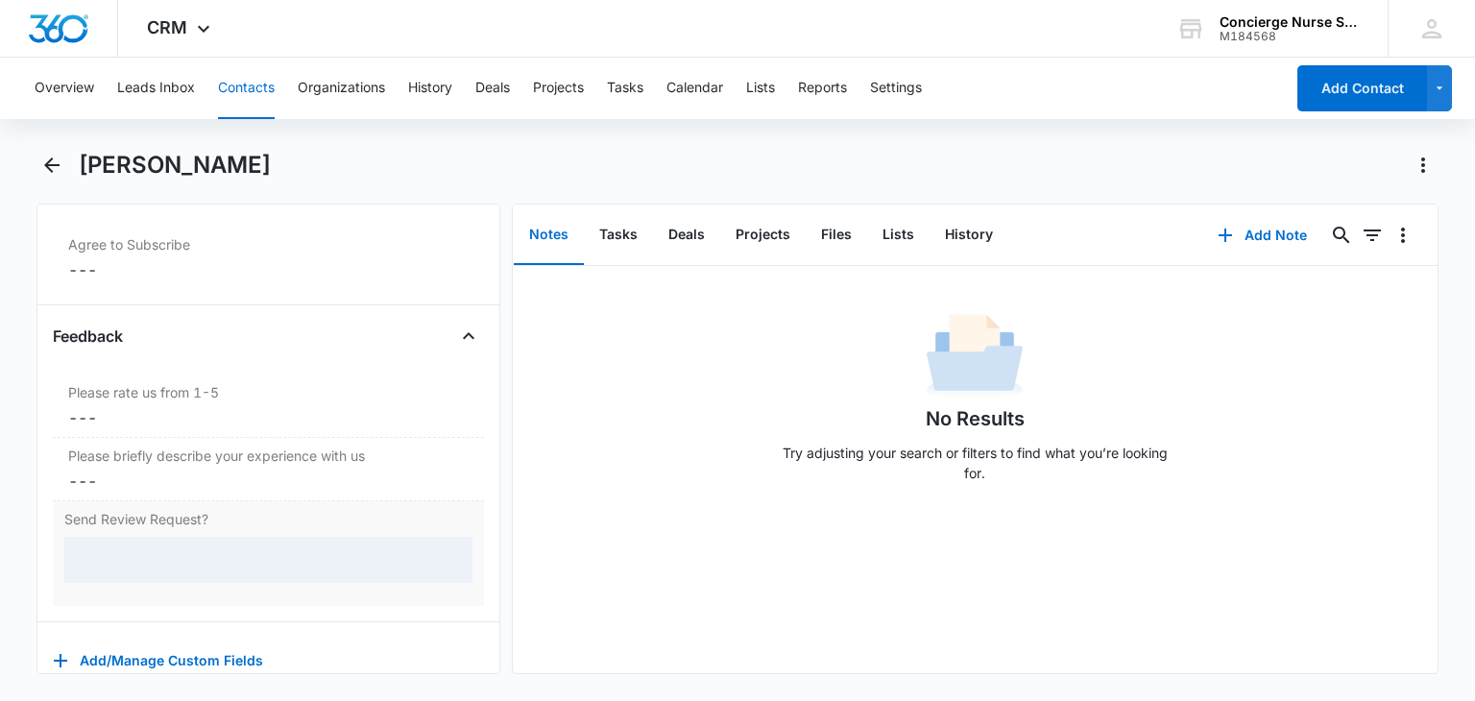
scroll to position [2013, 0]
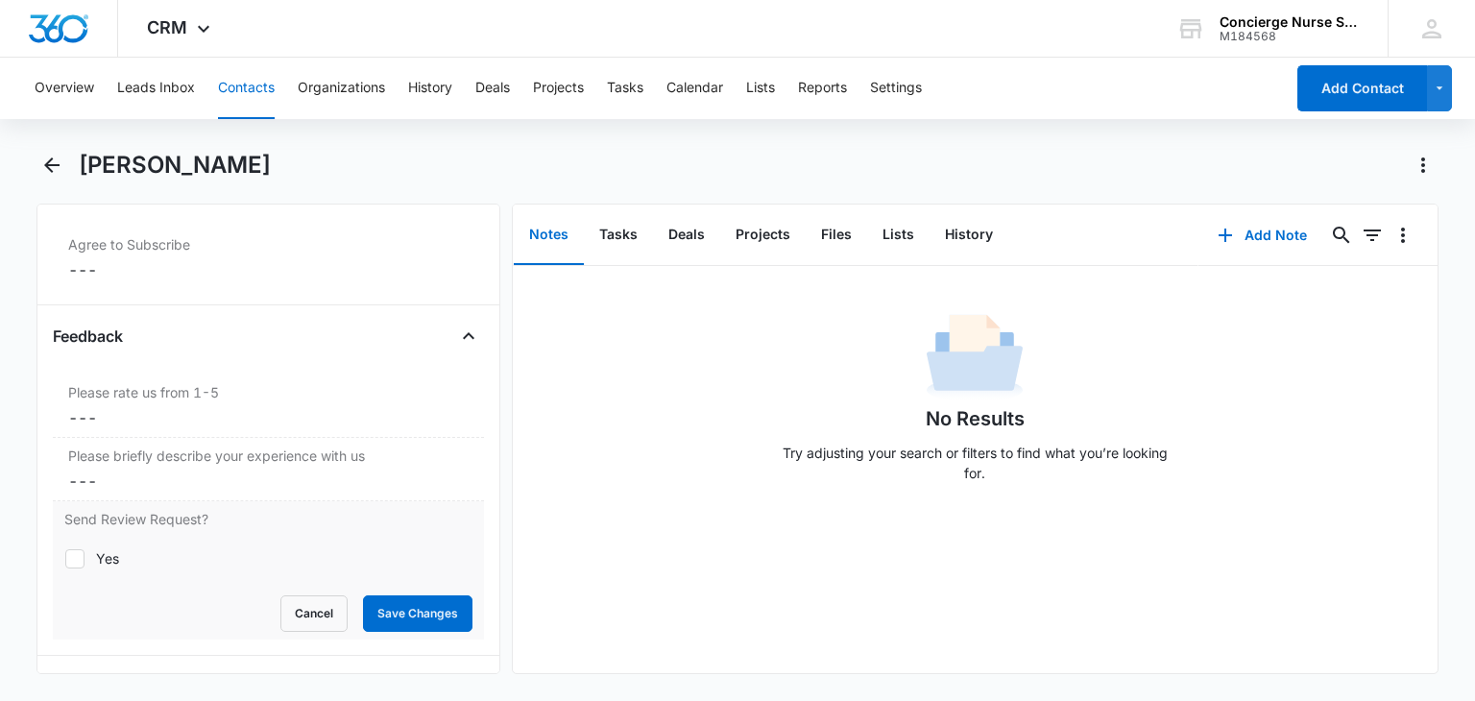
click at [78, 557] on icon at bounding box center [74, 558] width 17 height 17
click at [65, 558] on input "Yes" at bounding box center [64, 558] width 1 height 1
checkbox input "true"
click at [451, 604] on button "Save Changes" at bounding box center [417, 613] width 109 height 36
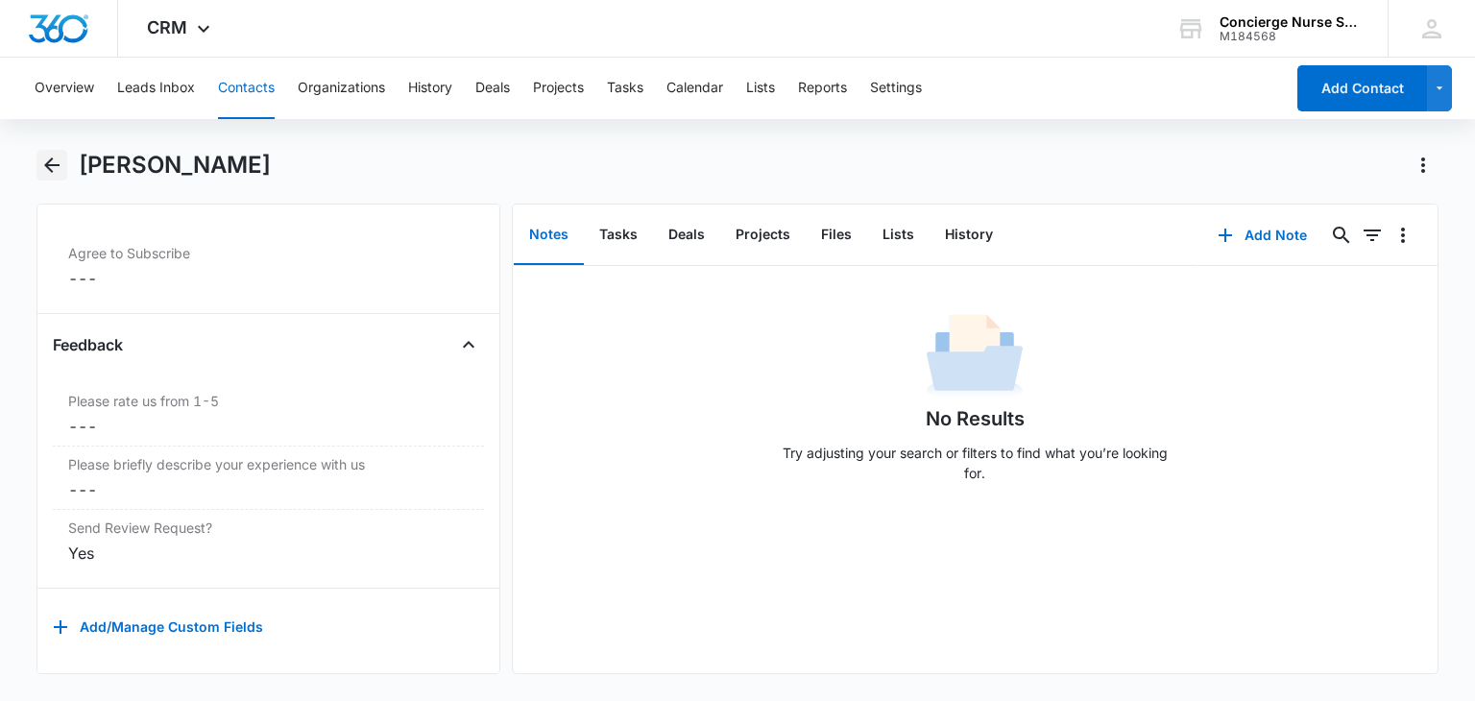
click at [52, 163] on icon "Back" at bounding box center [51, 165] width 23 height 23
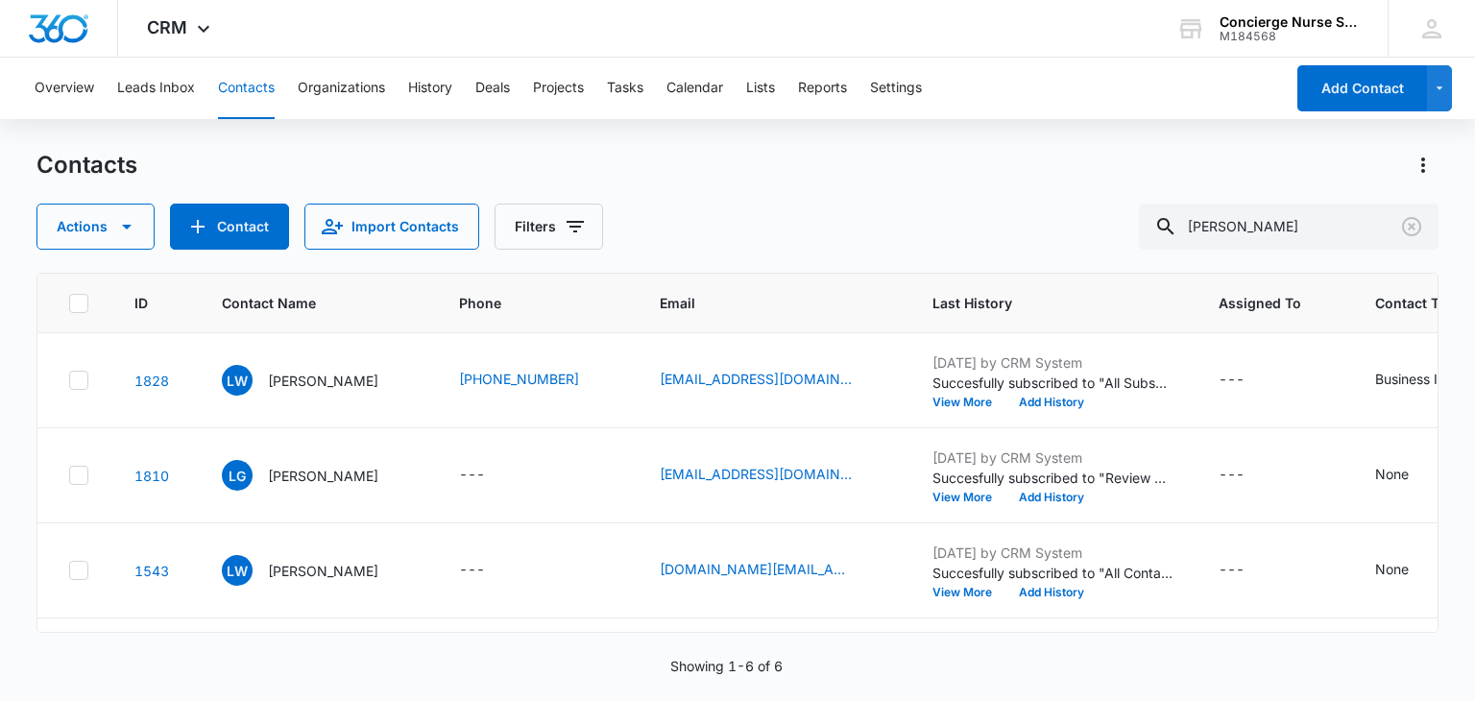
scroll to position [192, 0]
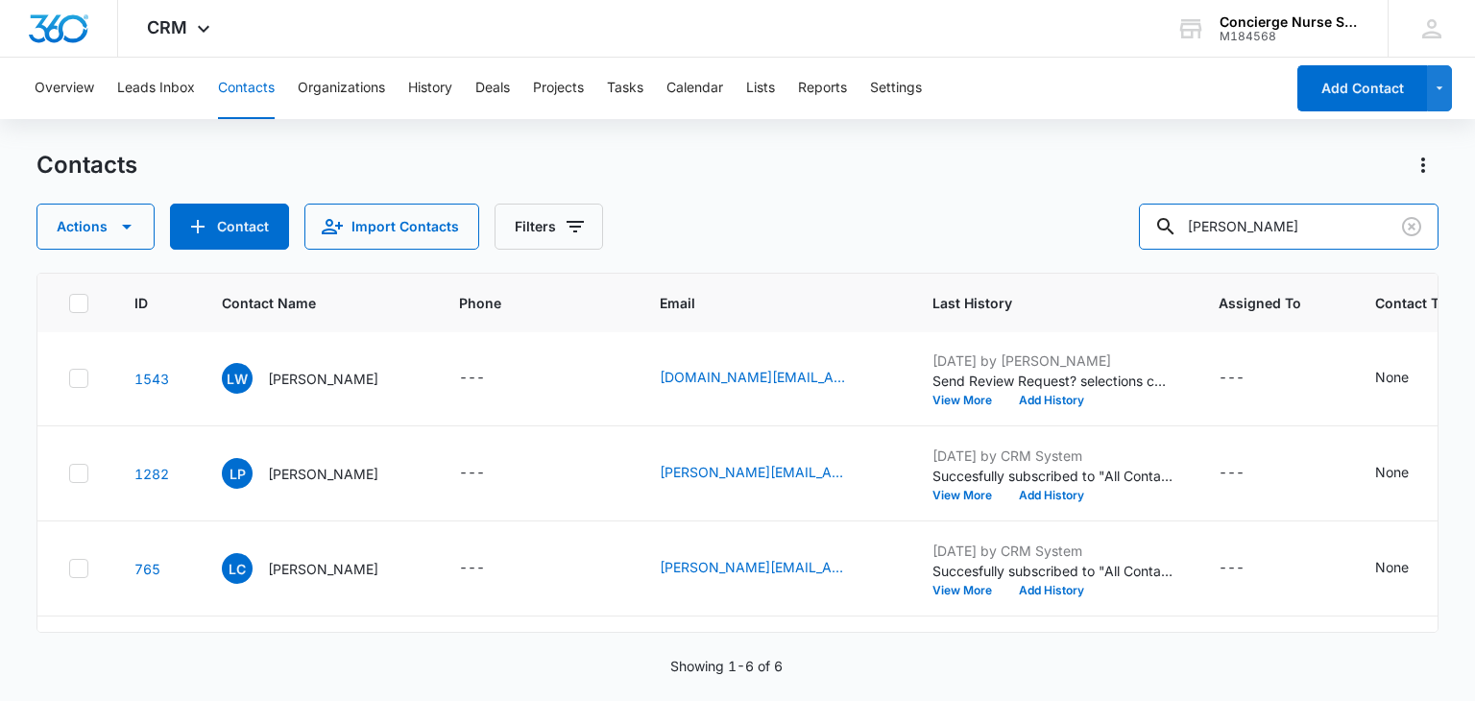
drag, startPoint x: 1233, startPoint y: 233, endPoint x: 1115, endPoint y: 233, distance: 118.1
click at [1115, 233] on div "Actions Contact Import Contacts Filters [PERSON_NAME]" at bounding box center [736, 227] width 1401 height 46
type input "[PERSON_NAME]"
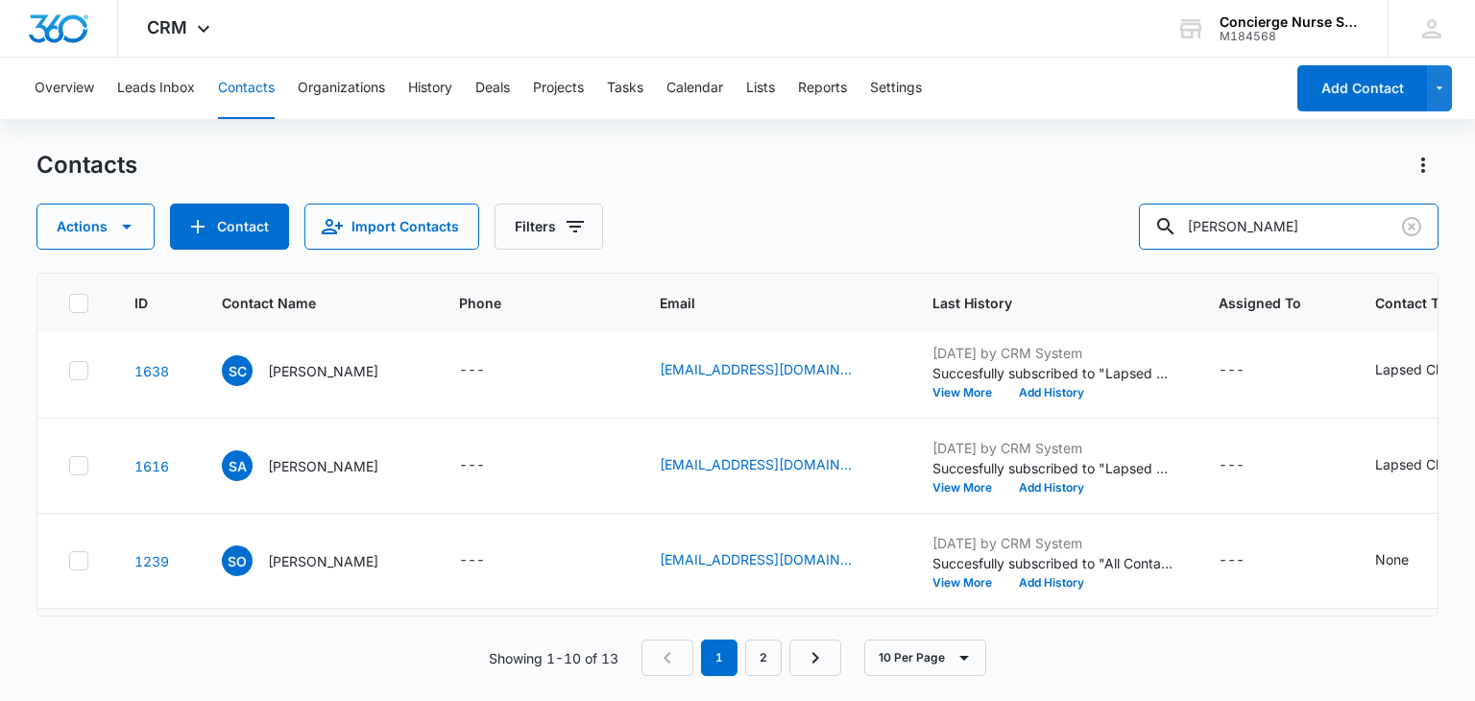
scroll to position [0, 0]
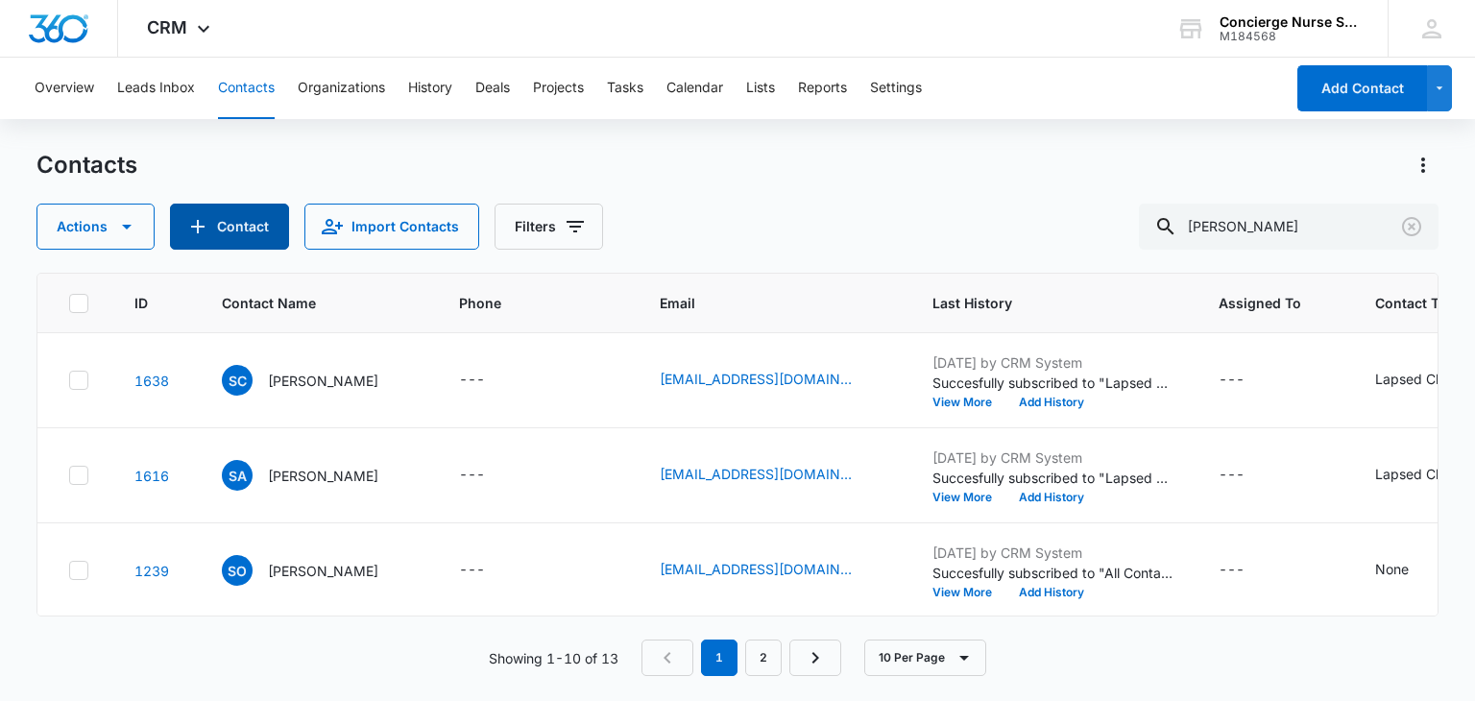
click at [223, 225] on button "Contact" at bounding box center [229, 227] width 119 height 46
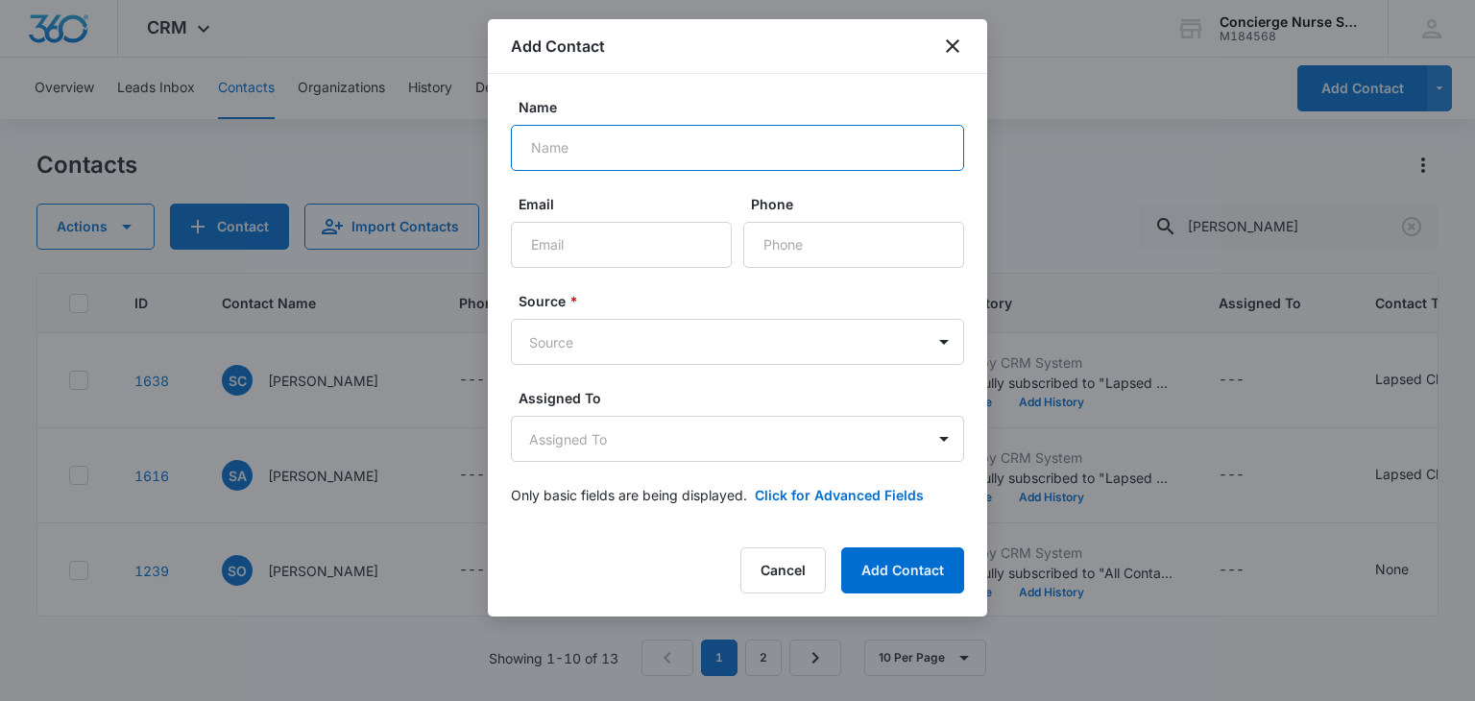
click at [554, 147] on input "Name" at bounding box center [737, 148] width 453 height 46
type input "[PERSON_NAME]"
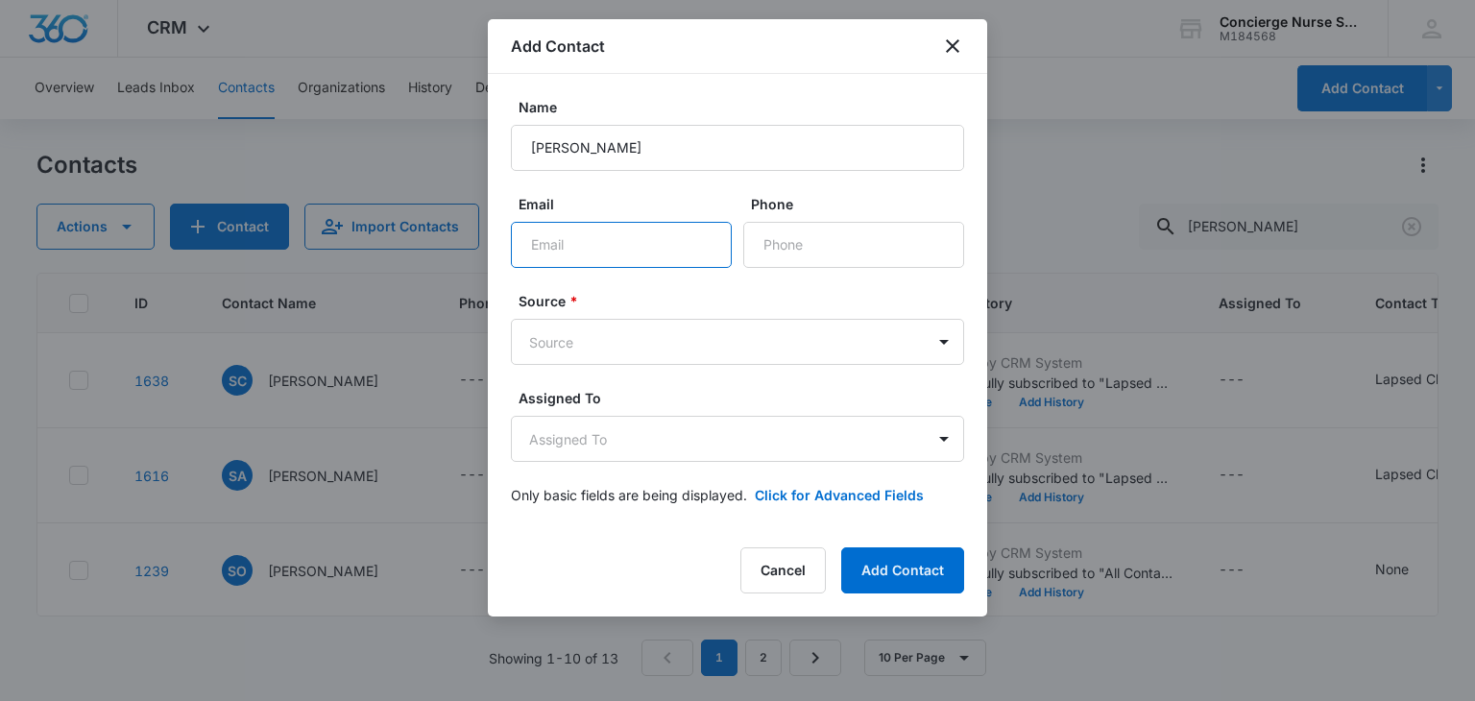
click at [637, 253] on input "Email" at bounding box center [621, 245] width 221 height 46
paste input "[EMAIL_ADDRESS][DOMAIN_NAME]"
type input "[EMAIL_ADDRESS][DOMAIN_NAME]"
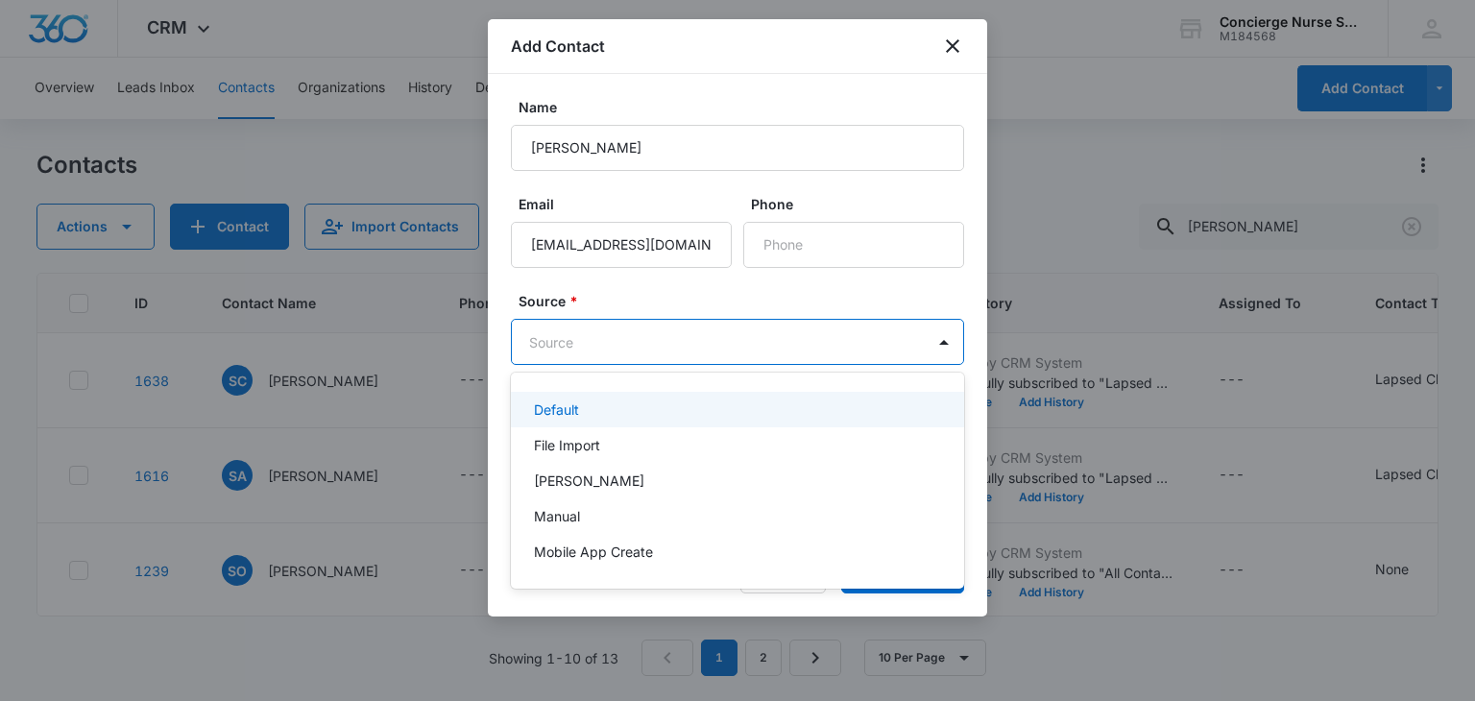
click at [603, 343] on body "CRM Apps Reputation Websites Forms CRM Email Social Payments POS Content Ads In…" at bounding box center [737, 350] width 1475 height 701
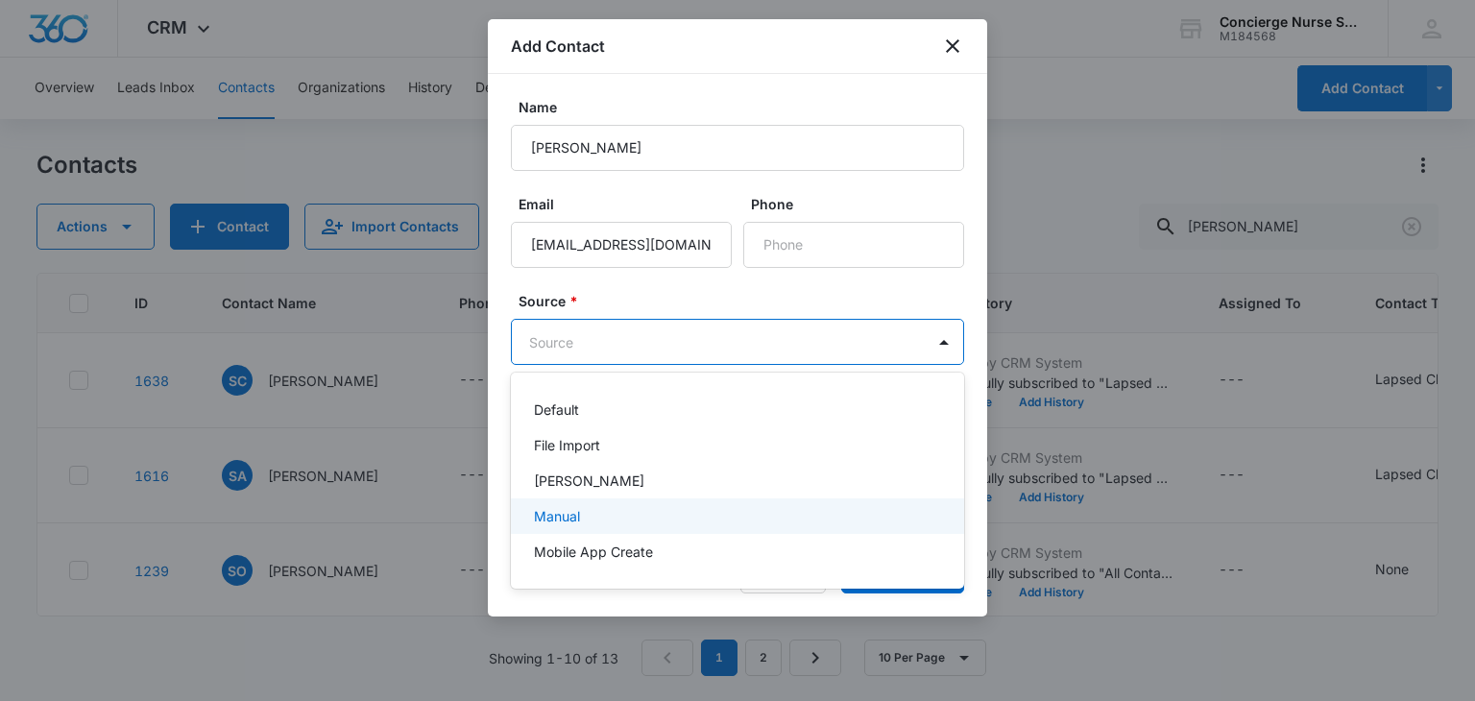
click at [562, 514] on p "Manual" at bounding box center [557, 516] width 46 height 20
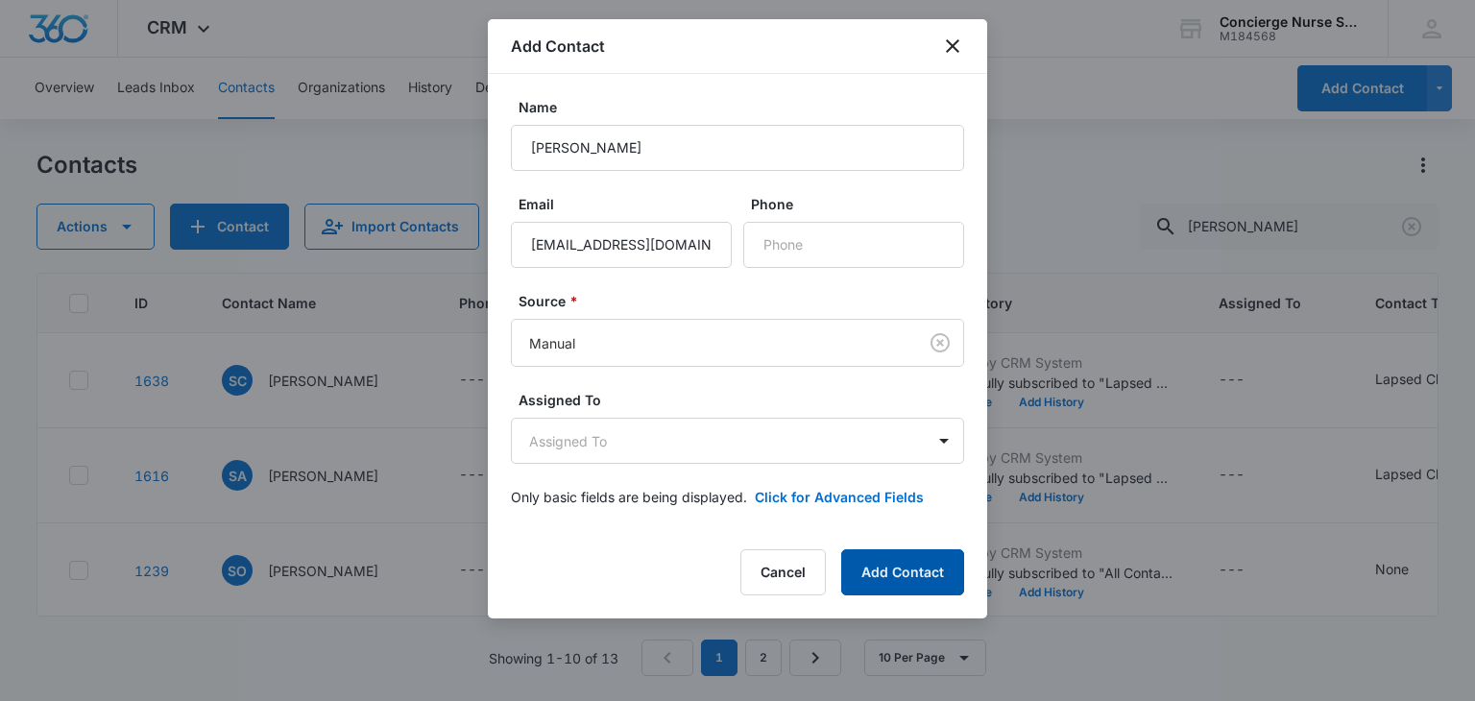
click at [933, 571] on button "Add Contact" at bounding box center [902, 572] width 123 height 46
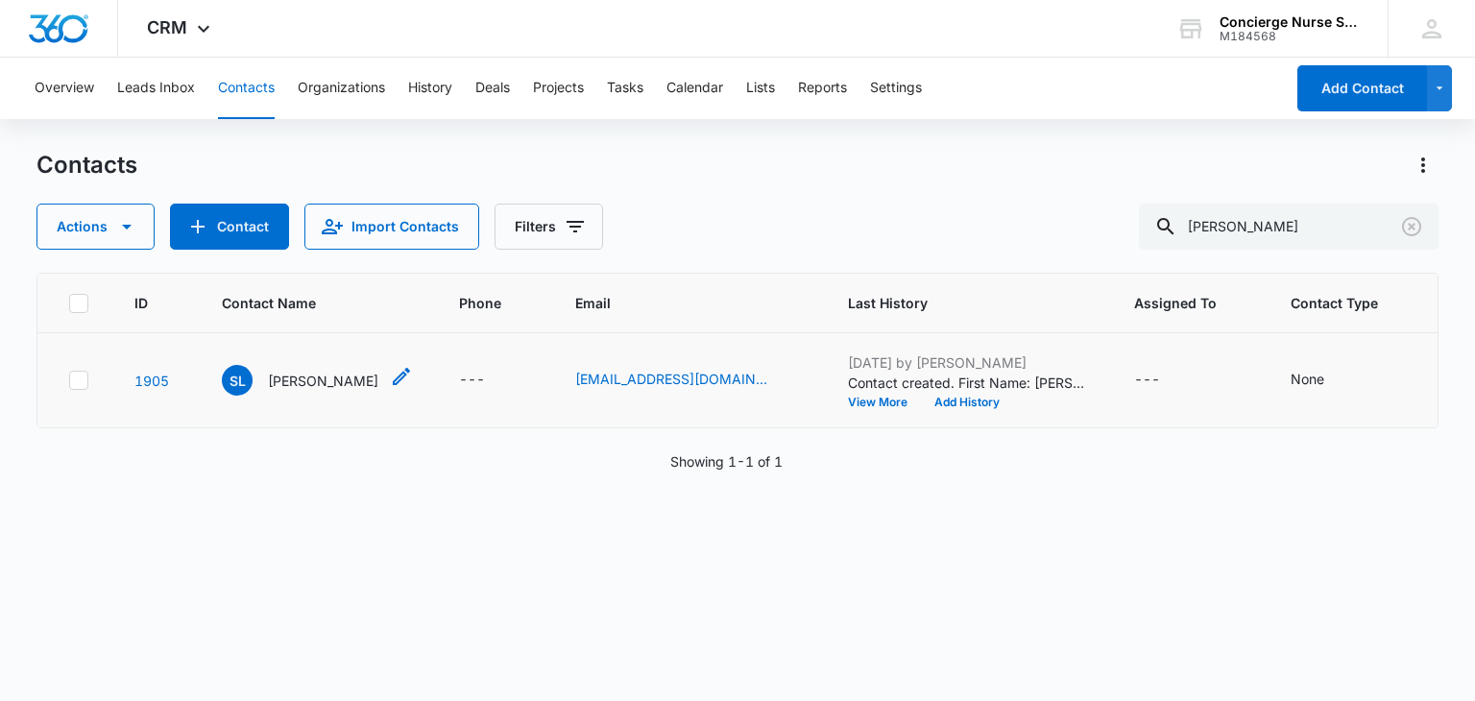
click at [287, 383] on p "[PERSON_NAME]" at bounding box center [323, 381] width 110 height 20
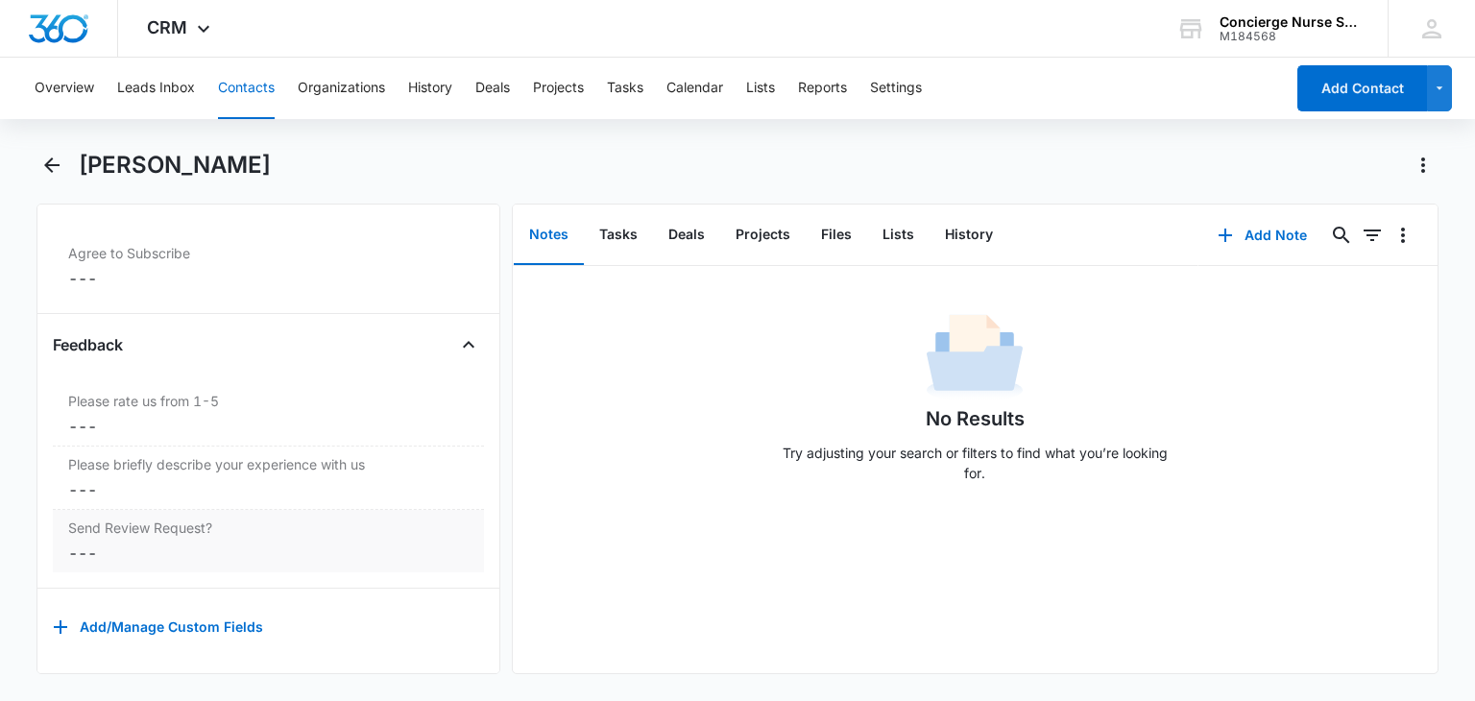
click at [81, 544] on dd "Cancel Save Changes ---" at bounding box center [268, 553] width 400 height 23
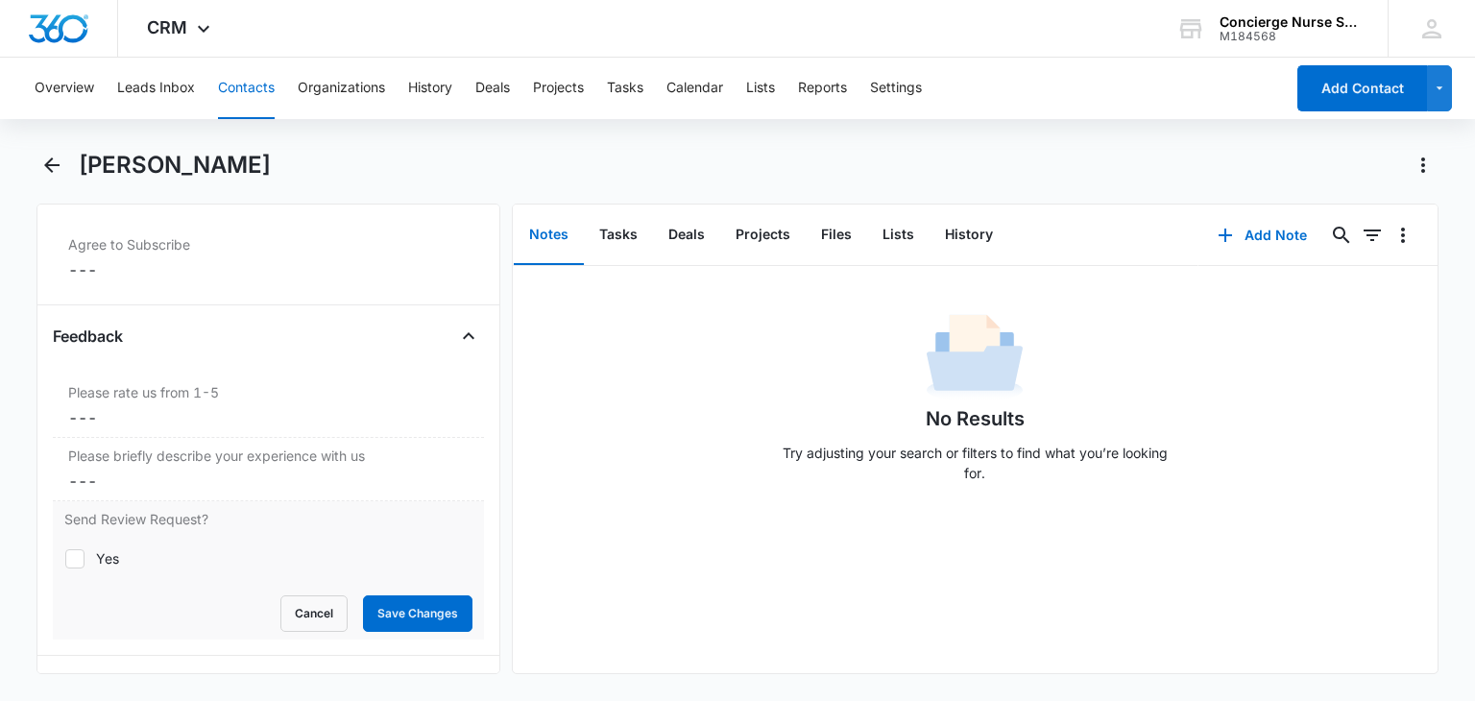
drag, startPoint x: 80, startPoint y: 554, endPoint x: 113, endPoint y: 548, distance: 34.1
click at [77, 552] on icon at bounding box center [74, 558] width 17 height 17
click at [65, 558] on input "Yes" at bounding box center [64, 558] width 1 height 1
checkbox input "true"
click at [394, 607] on button "Save Changes" at bounding box center [417, 613] width 109 height 36
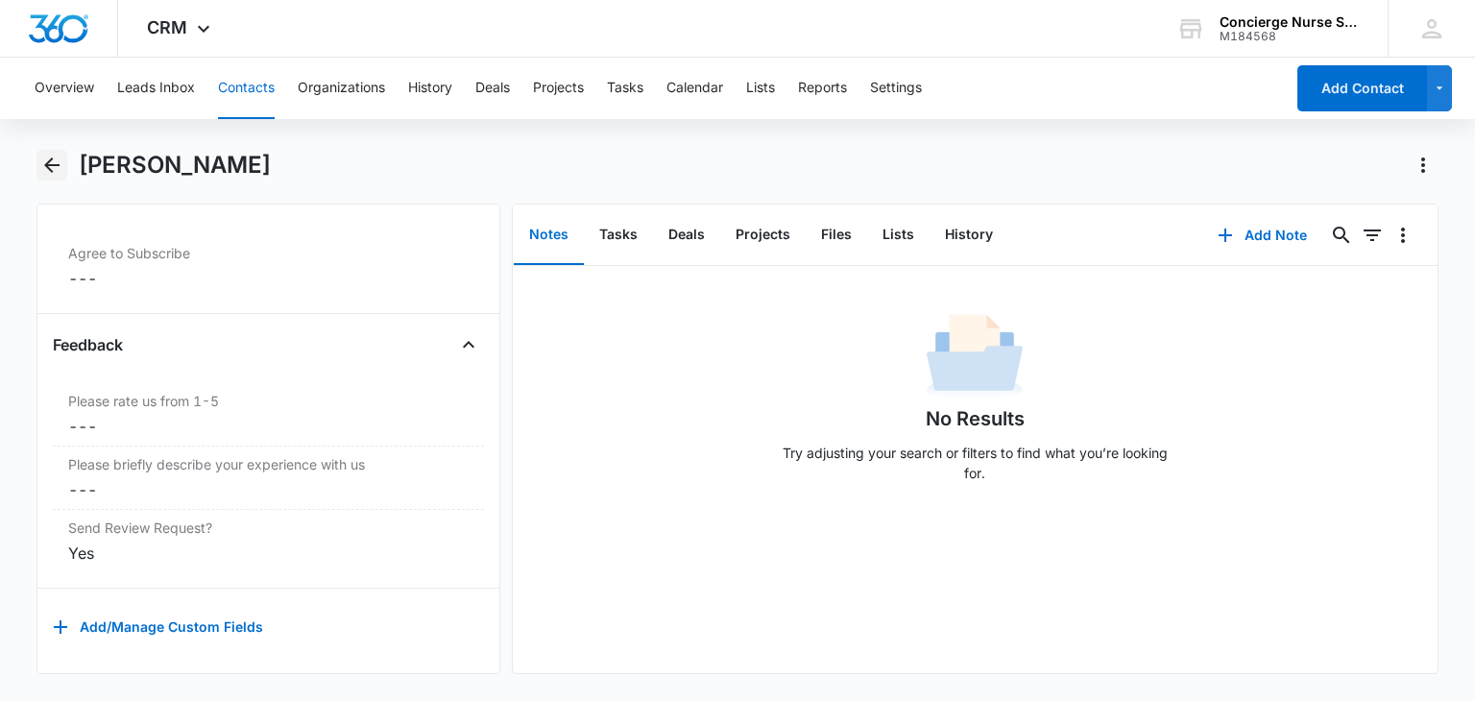
click at [46, 163] on icon "Back" at bounding box center [51, 164] width 15 height 15
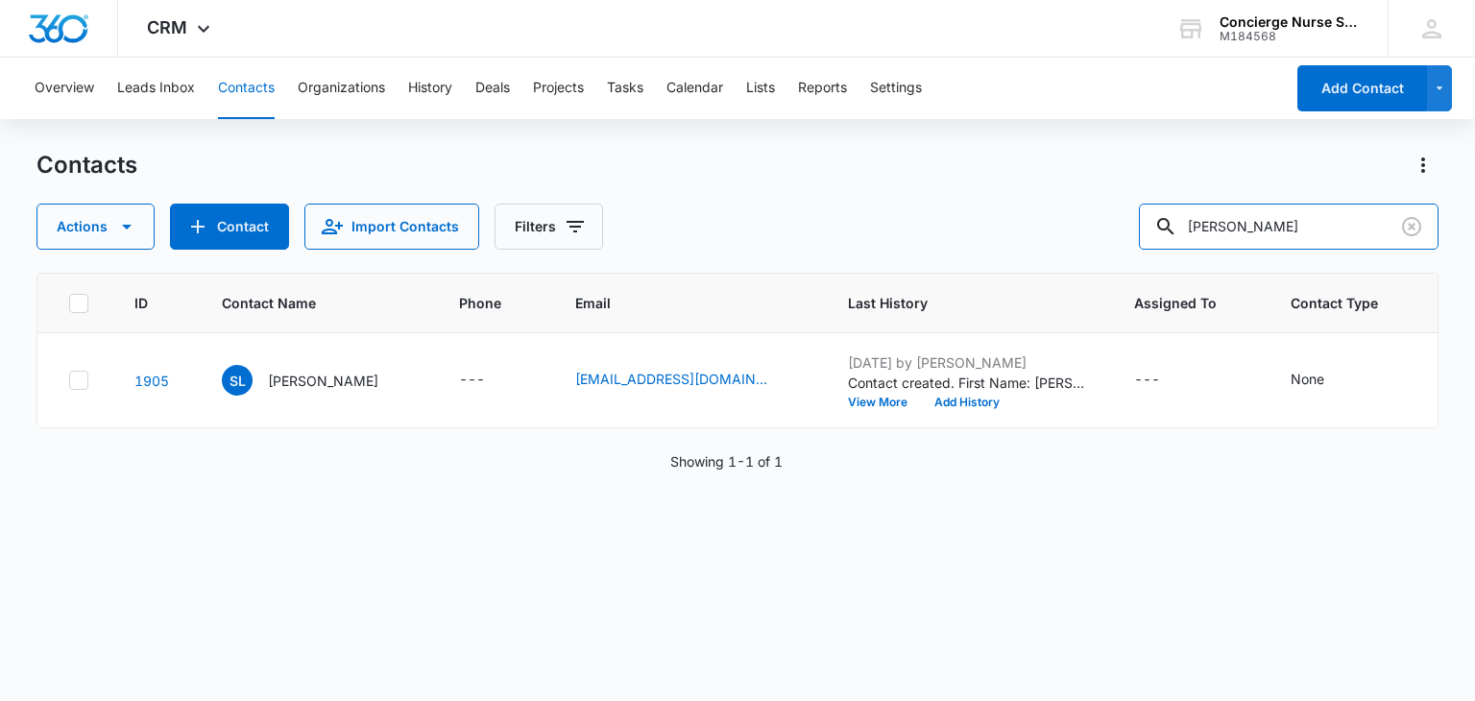
drag, startPoint x: 1256, startPoint y: 231, endPoint x: 1003, endPoint y: 228, distance: 253.6
click at [1003, 228] on div "Actions Contact Import Contacts Filters [PERSON_NAME]" at bounding box center [736, 227] width 1401 height 46
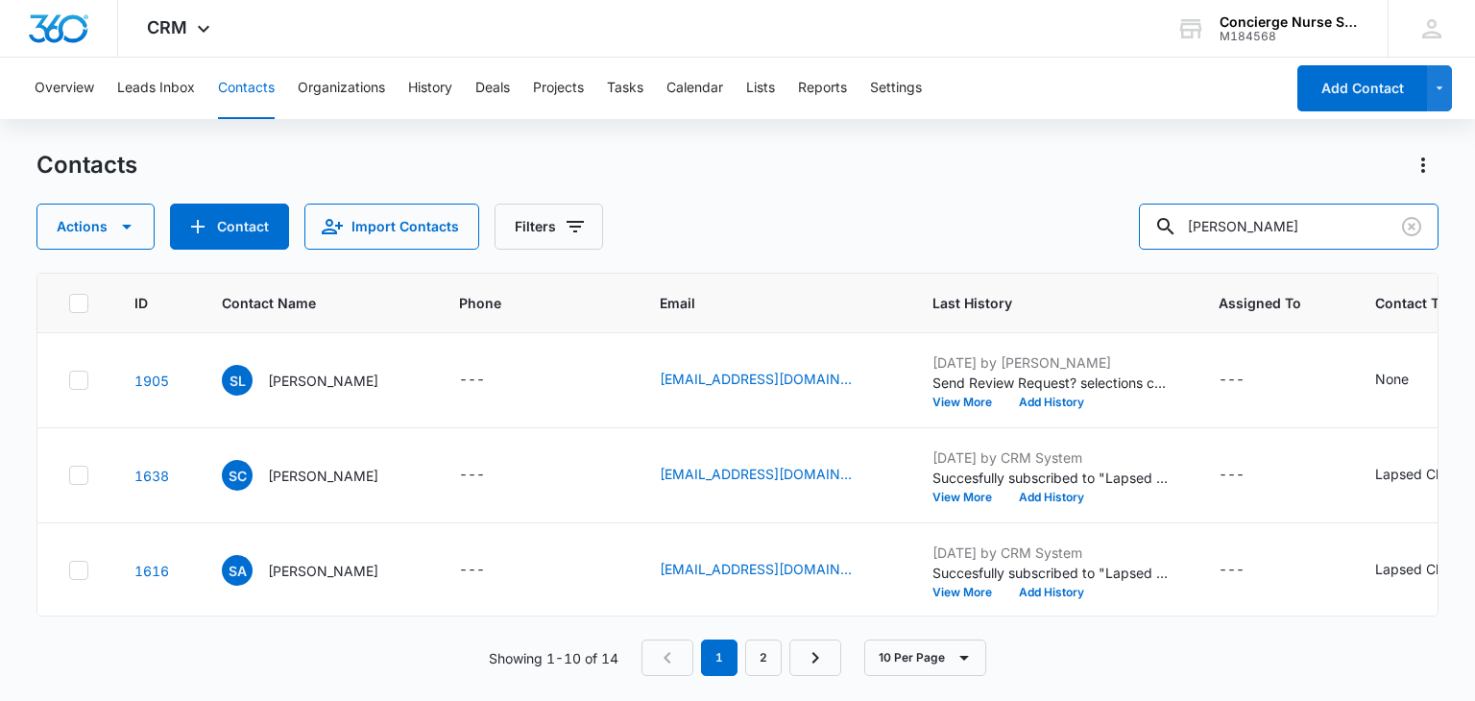
type input "[PERSON_NAME]"
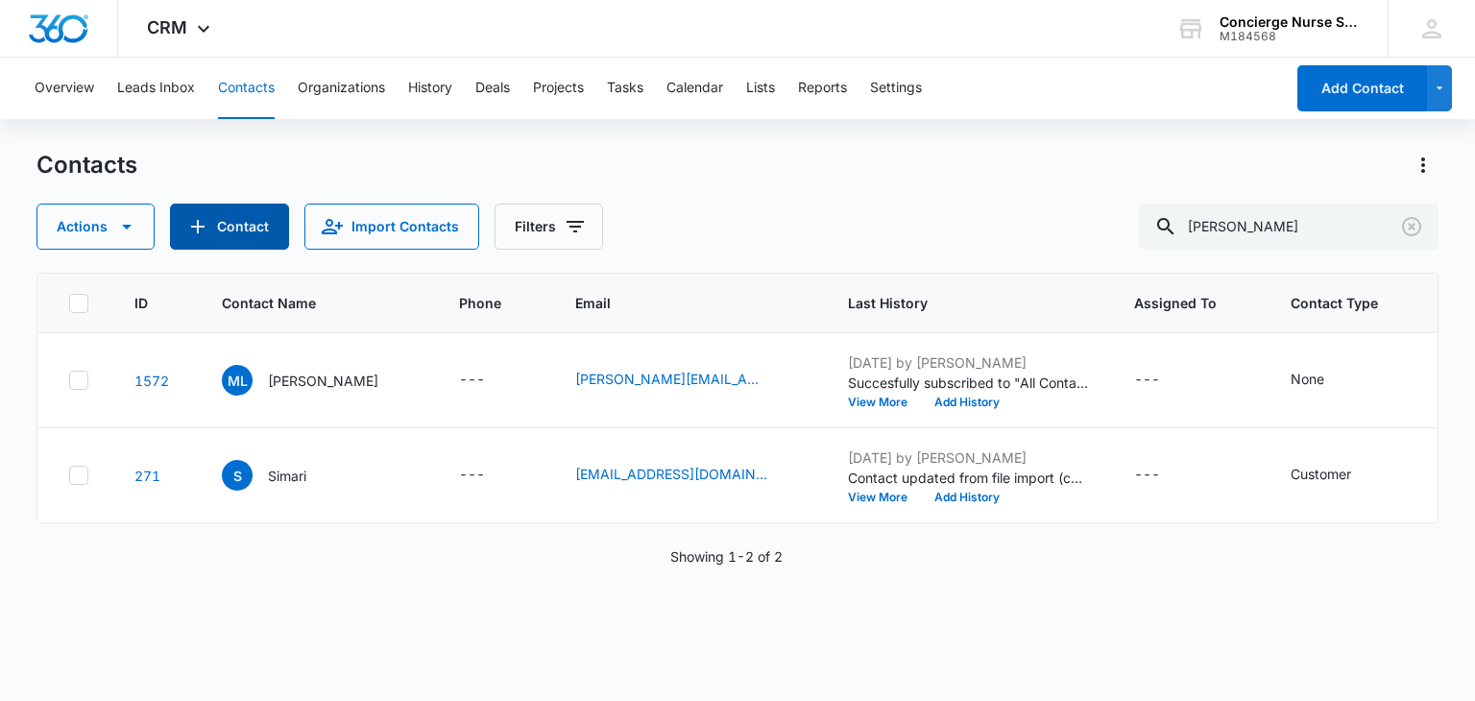
click at [253, 219] on button "Contact" at bounding box center [229, 227] width 119 height 46
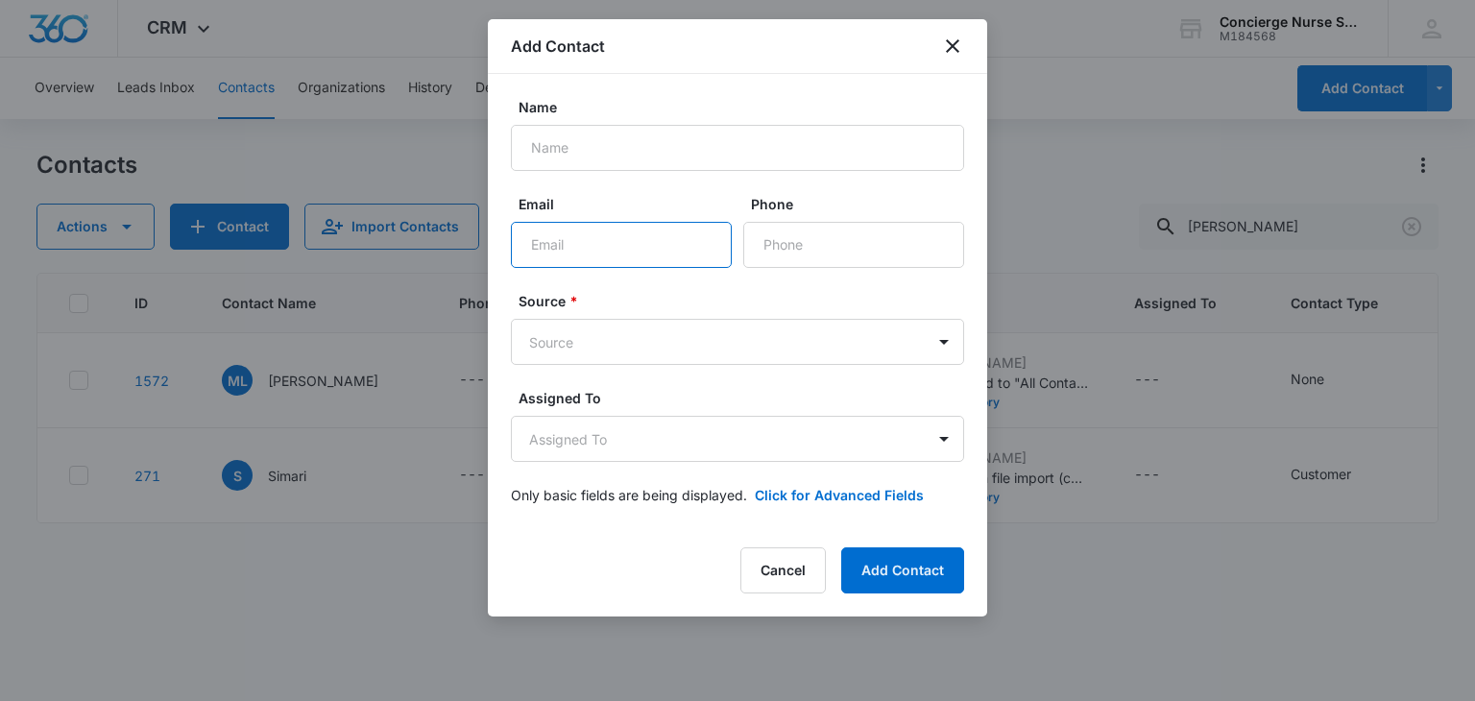
click at [548, 250] on input "Email" at bounding box center [621, 245] width 221 height 46
paste input "[EMAIL_ADDRESS][DOMAIN_NAME]"
type input "[EMAIL_ADDRESS][DOMAIN_NAME]"
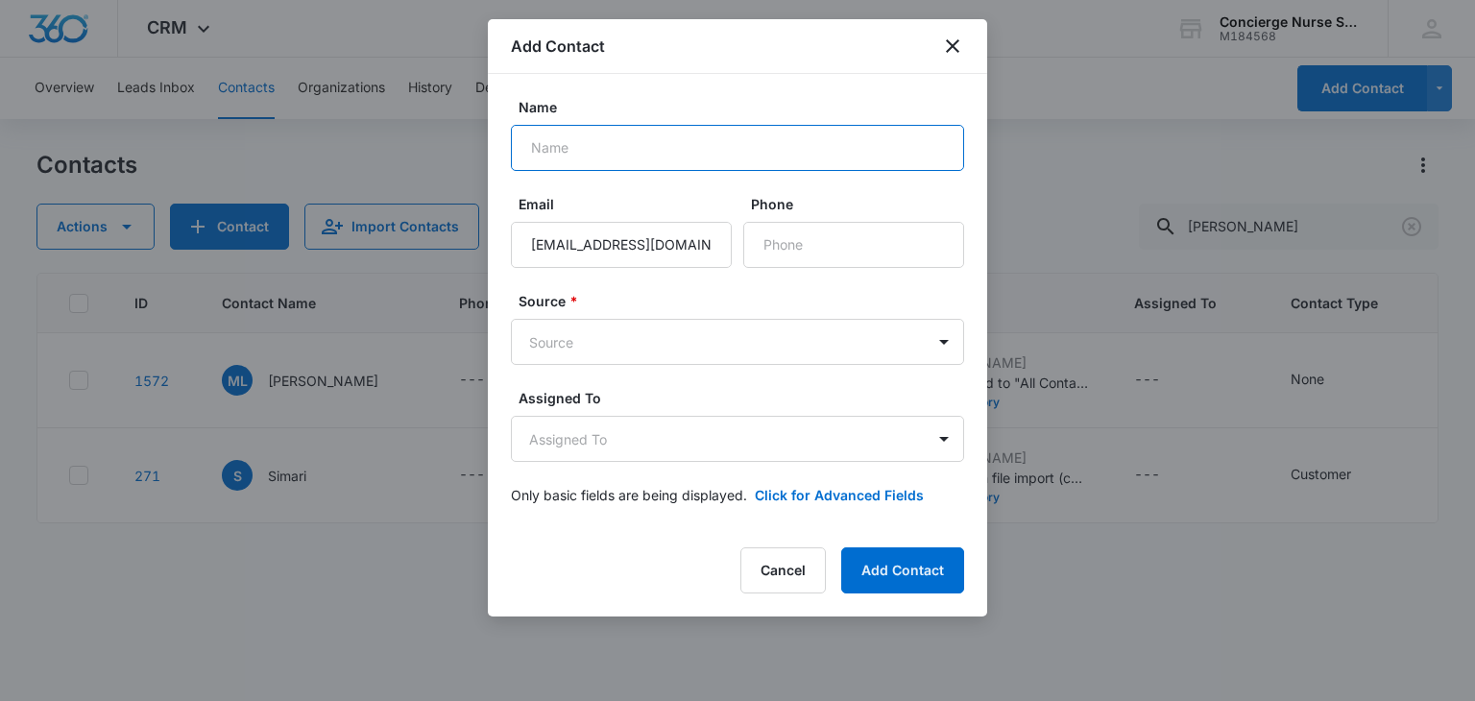
click at [565, 150] on input "Name" at bounding box center [737, 148] width 453 height 46
type input "[PERSON_NAME]"
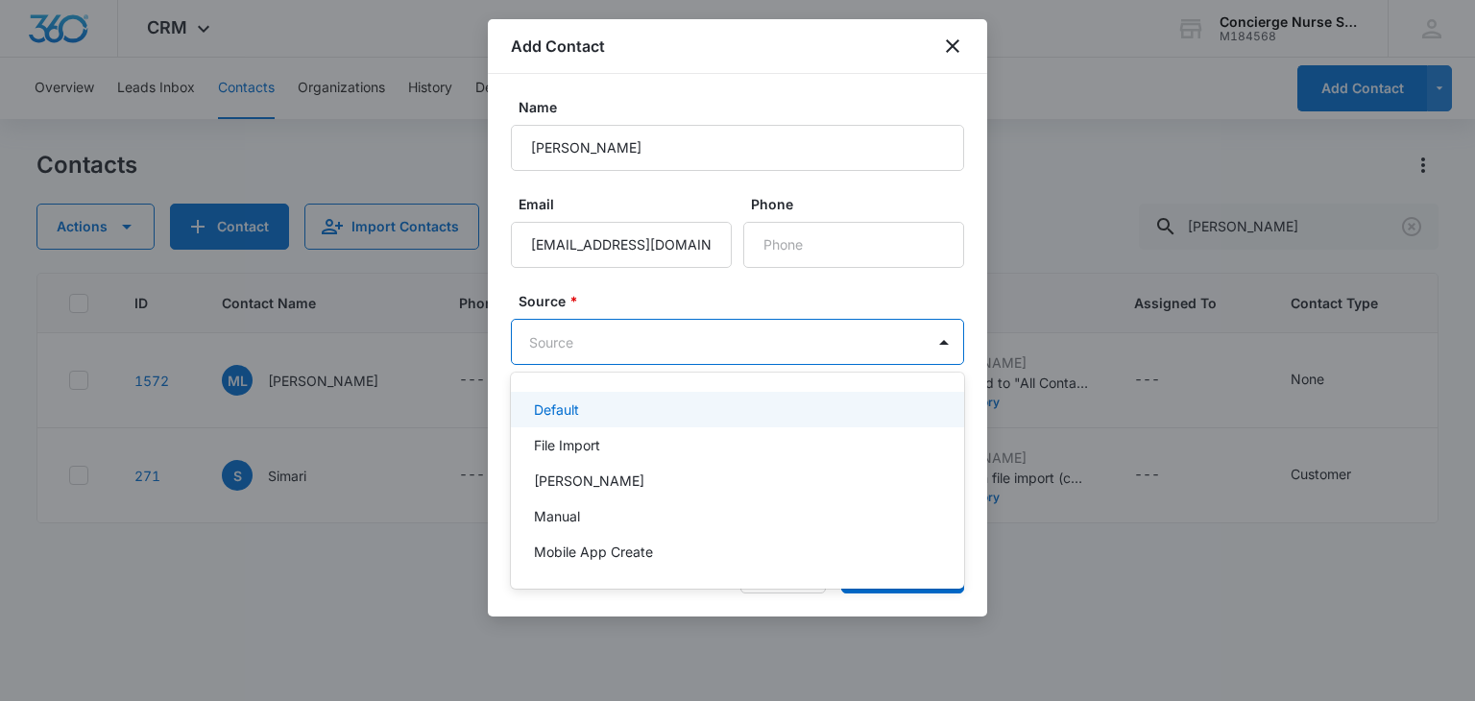
click at [540, 341] on body "CRM Apps Reputation Websites Forms CRM Email Social Payments POS Content Ads In…" at bounding box center [737, 350] width 1475 height 701
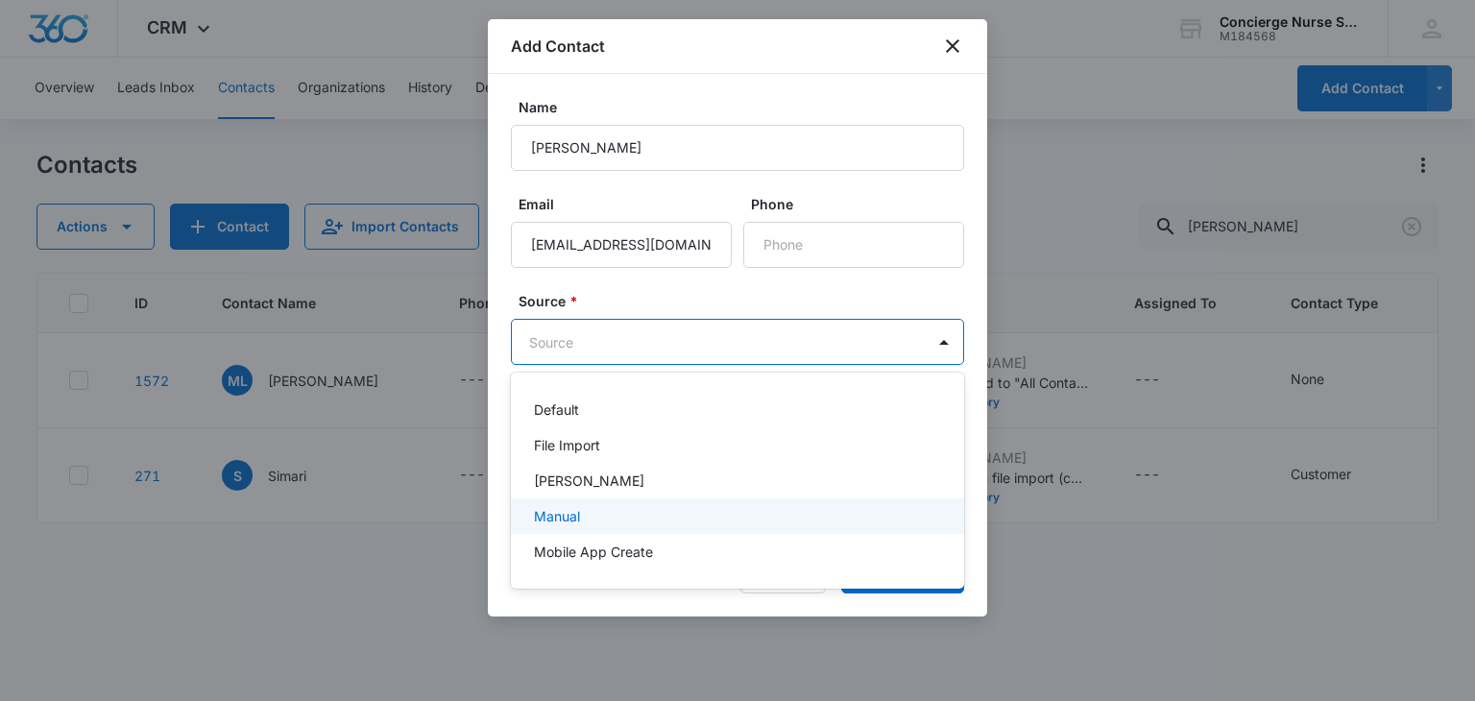
click at [569, 512] on p "Manual" at bounding box center [557, 516] width 46 height 20
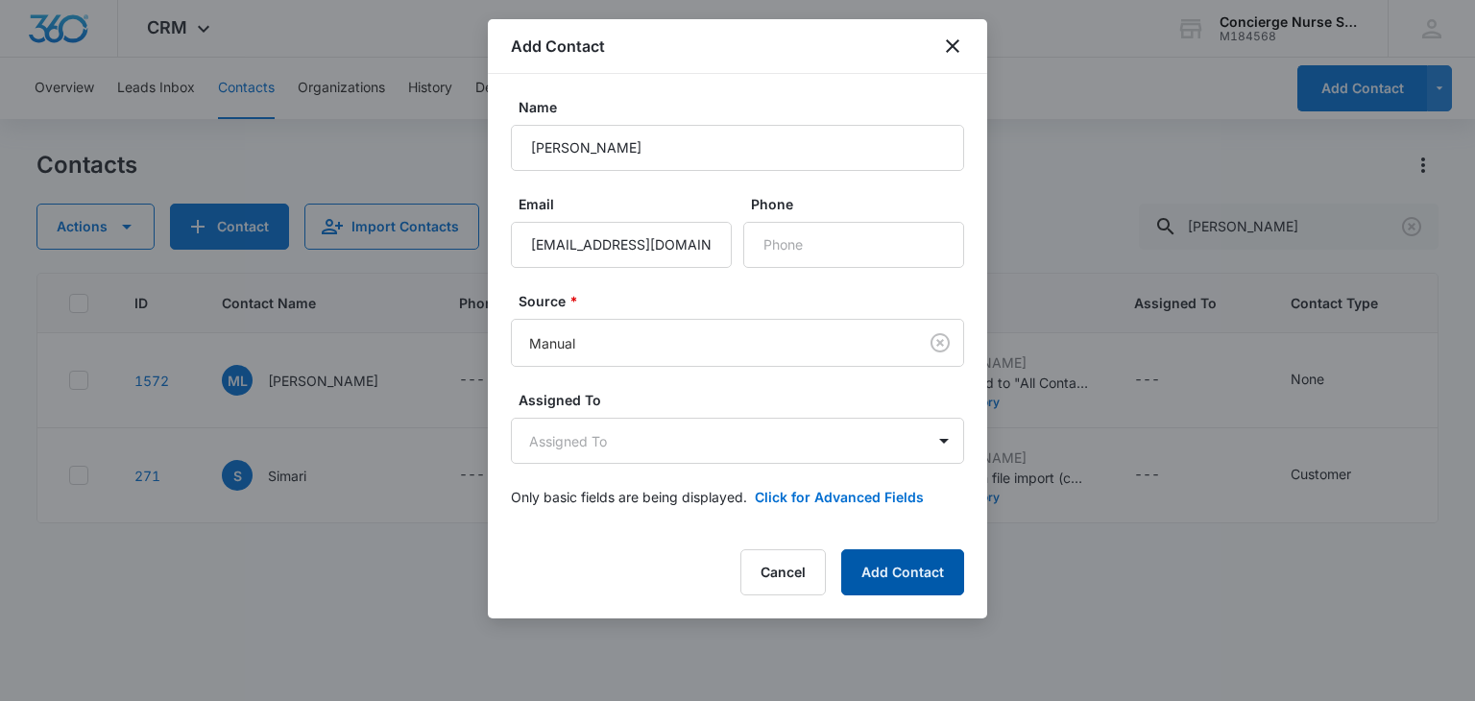
click at [914, 570] on button "Add Contact" at bounding box center [902, 572] width 123 height 46
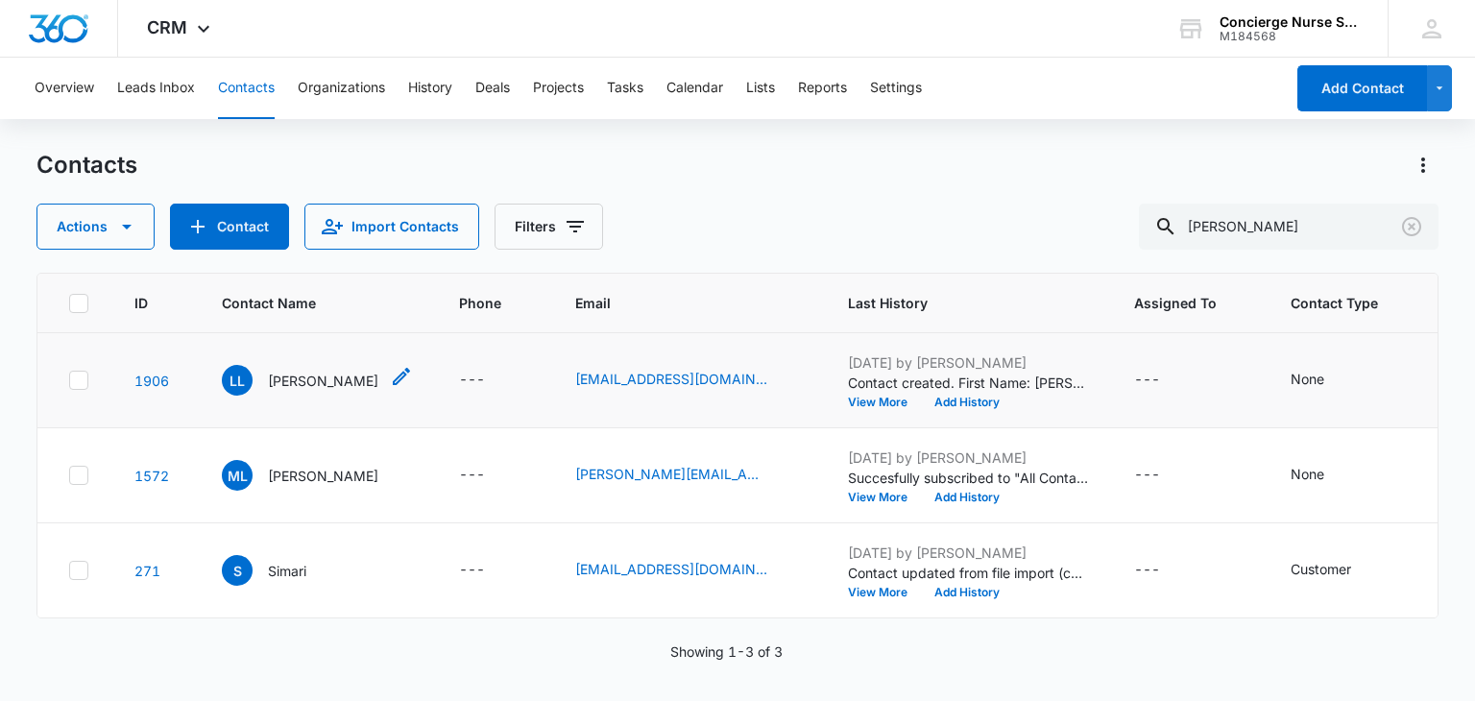
click at [304, 375] on p "[PERSON_NAME]" at bounding box center [323, 381] width 110 height 20
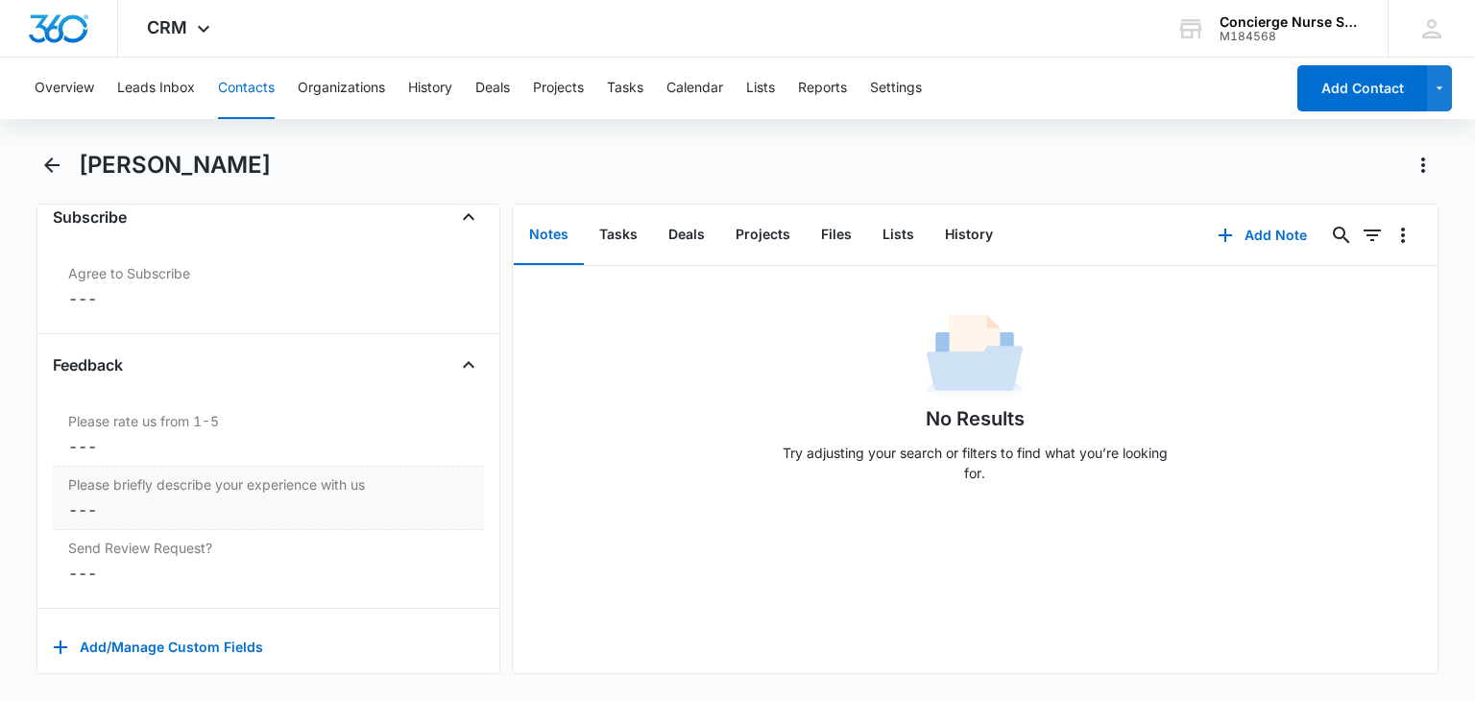
scroll to position [2013, 0]
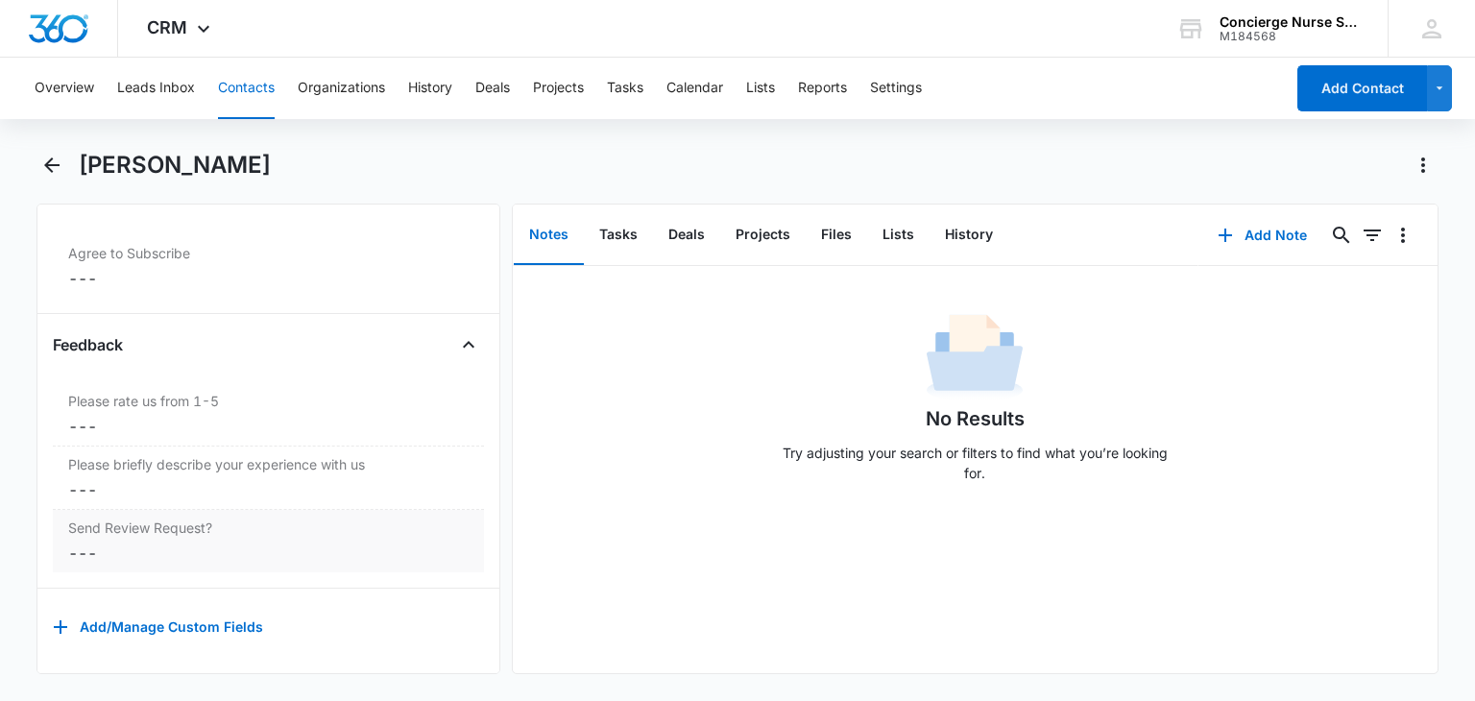
click at [95, 546] on dd "Cancel Save Changes ---" at bounding box center [268, 553] width 400 height 23
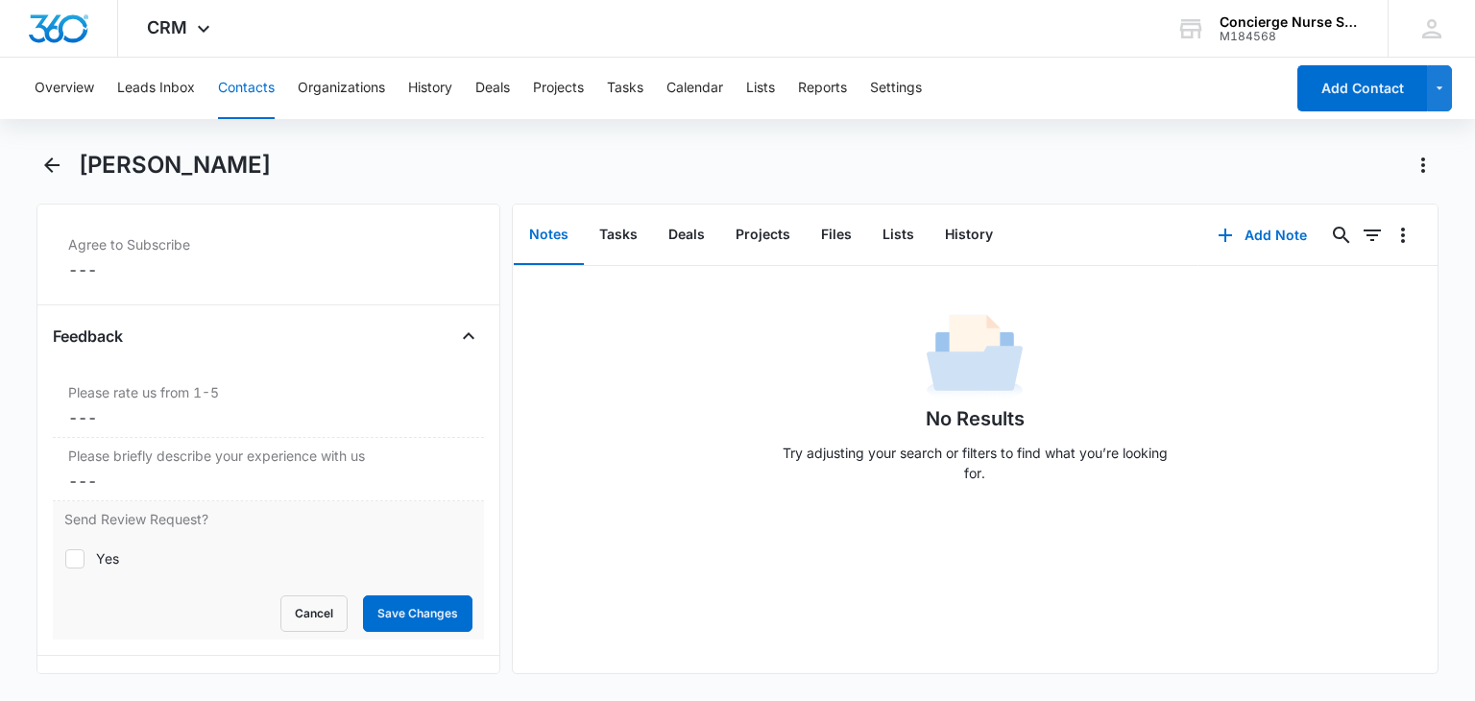
click at [80, 556] on icon at bounding box center [74, 558] width 17 height 17
click at [65, 558] on input "Yes" at bounding box center [64, 558] width 1 height 1
checkbox input "true"
click at [419, 608] on button "Save Changes" at bounding box center [417, 613] width 109 height 36
